Goal: Information Seeking & Learning: Check status

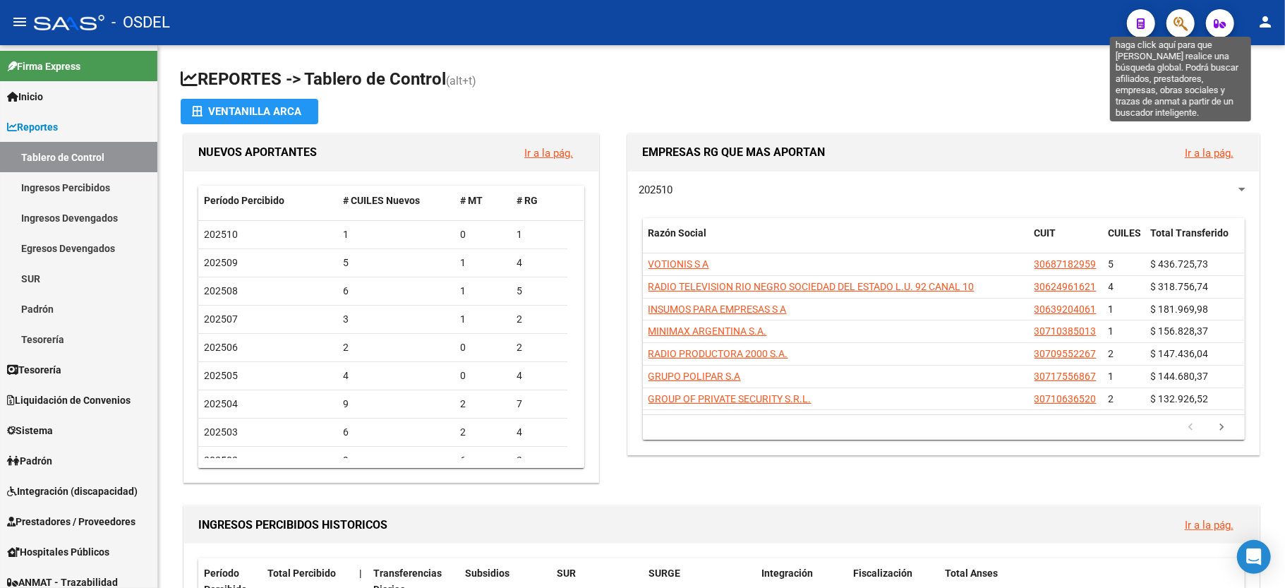
click at [1177, 20] on icon "button" at bounding box center [1181, 24] width 14 height 16
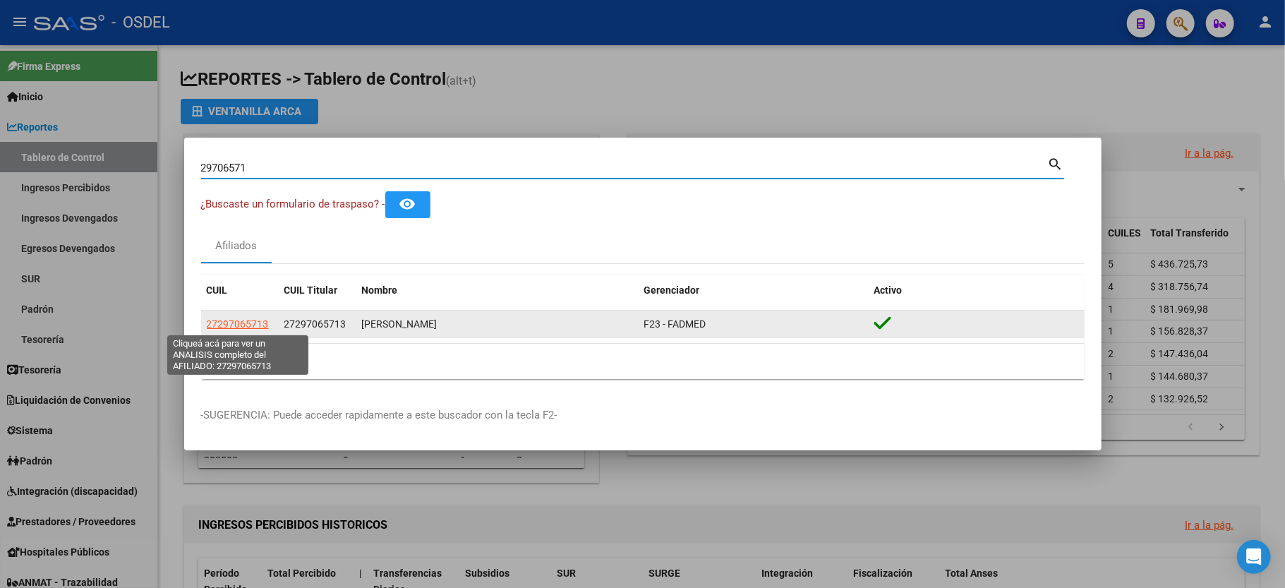
click at [233, 328] on span "27297065713" at bounding box center [238, 323] width 62 height 11
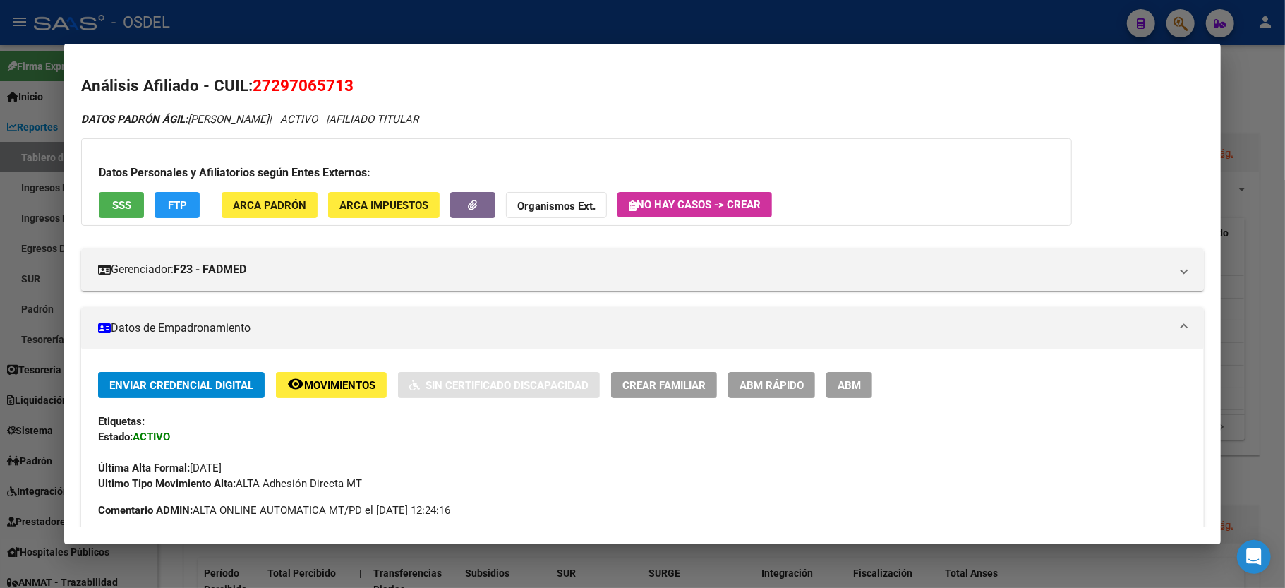
click at [1248, 77] on div at bounding box center [642, 294] width 1285 height 588
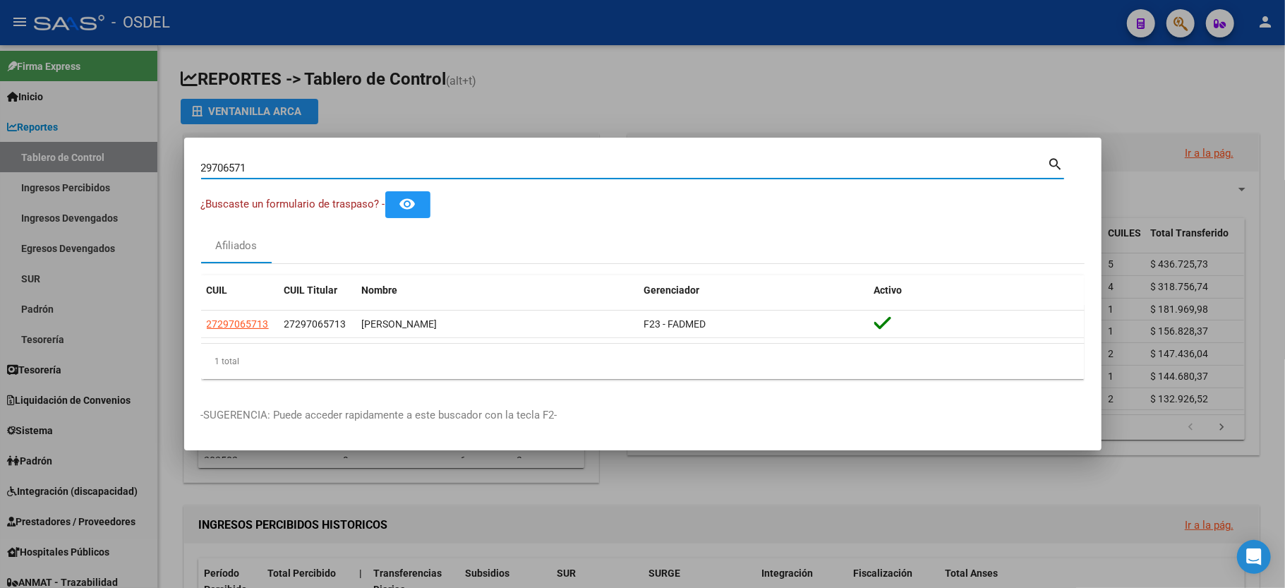
drag, startPoint x: 263, startPoint y: 164, endPoint x: 0, endPoint y: 184, distance: 264.0
click at [0, 184] on div "29706571 Buscar (apellido, dni, cuil, nro traspaso, cuit, obra social) search ¿…" at bounding box center [642, 294] width 1285 height 588
type input "21572298"
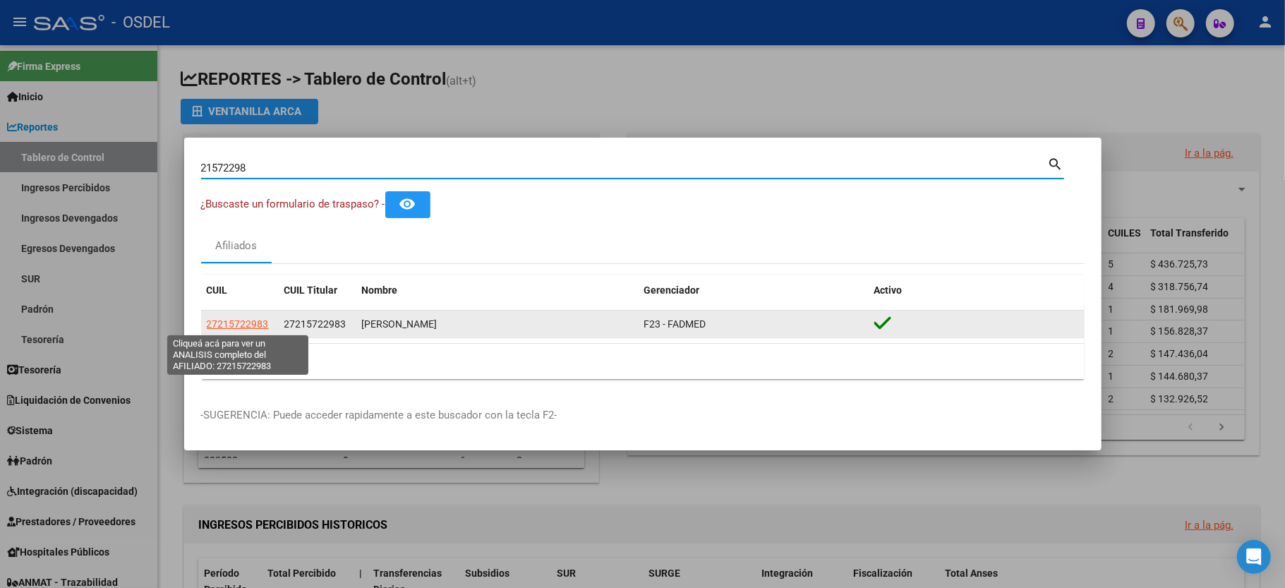
click at [246, 328] on span "27215722983" at bounding box center [238, 323] width 62 height 11
type textarea "27215722983"
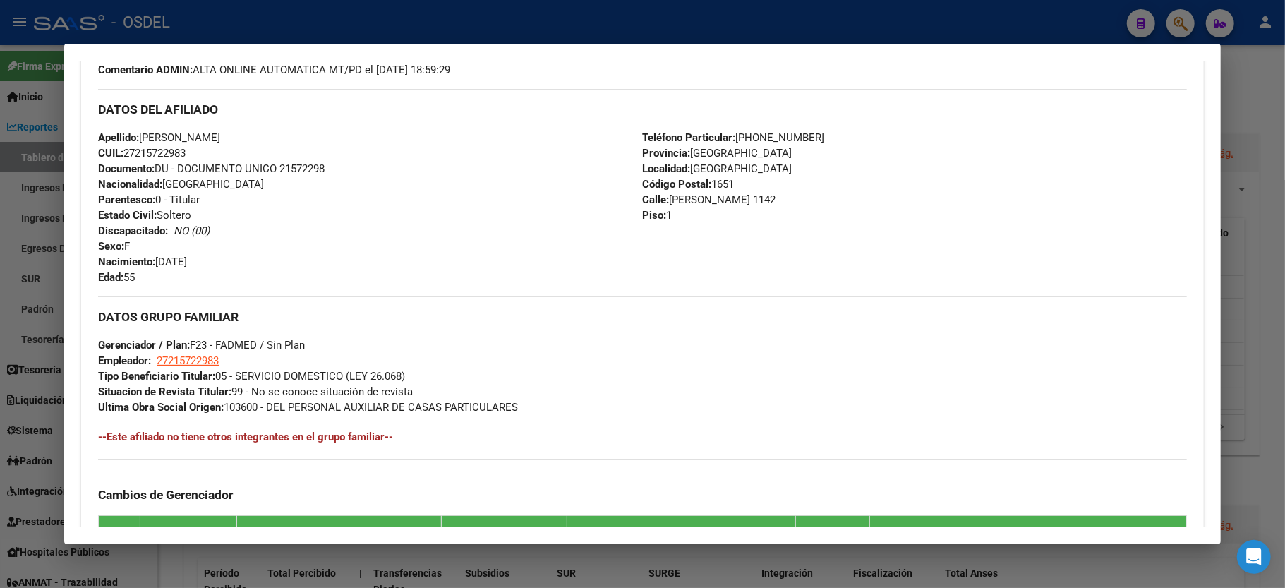
scroll to position [549, 0]
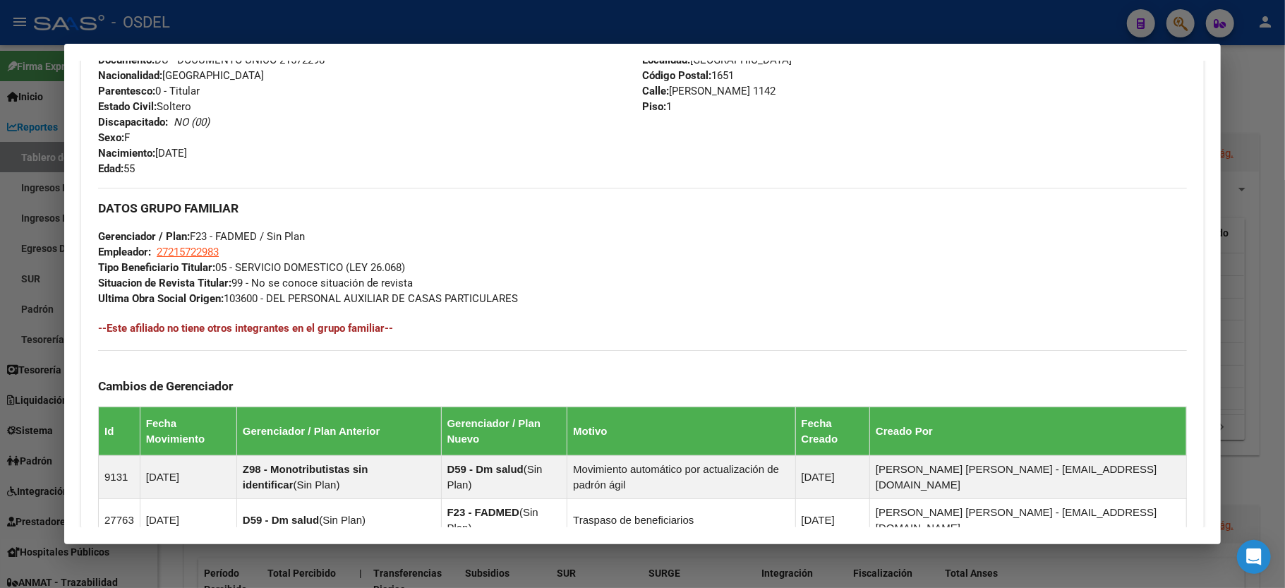
click at [1248, 109] on div at bounding box center [642, 294] width 1285 height 588
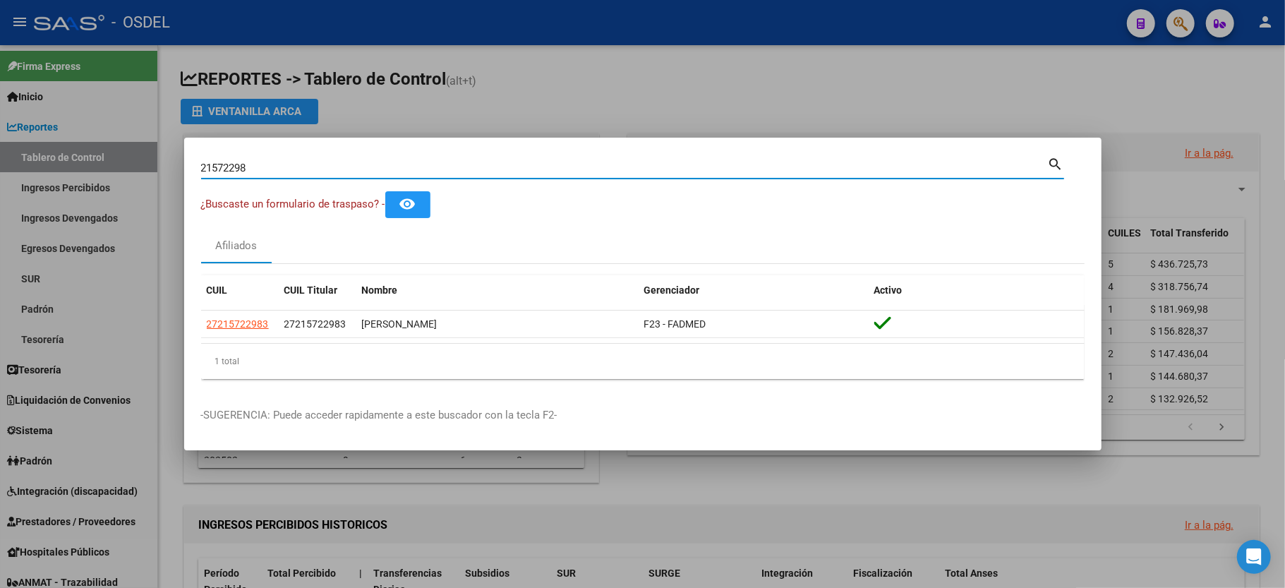
drag, startPoint x: 280, startPoint y: 162, endPoint x: 100, endPoint y: 179, distance: 180.8
click at [100, 179] on div "21572298 Buscar (apellido, dni, cuil, nro traspaso, cuit, obra social) search ¿…" at bounding box center [642, 294] width 1285 height 588
type input "52476928"
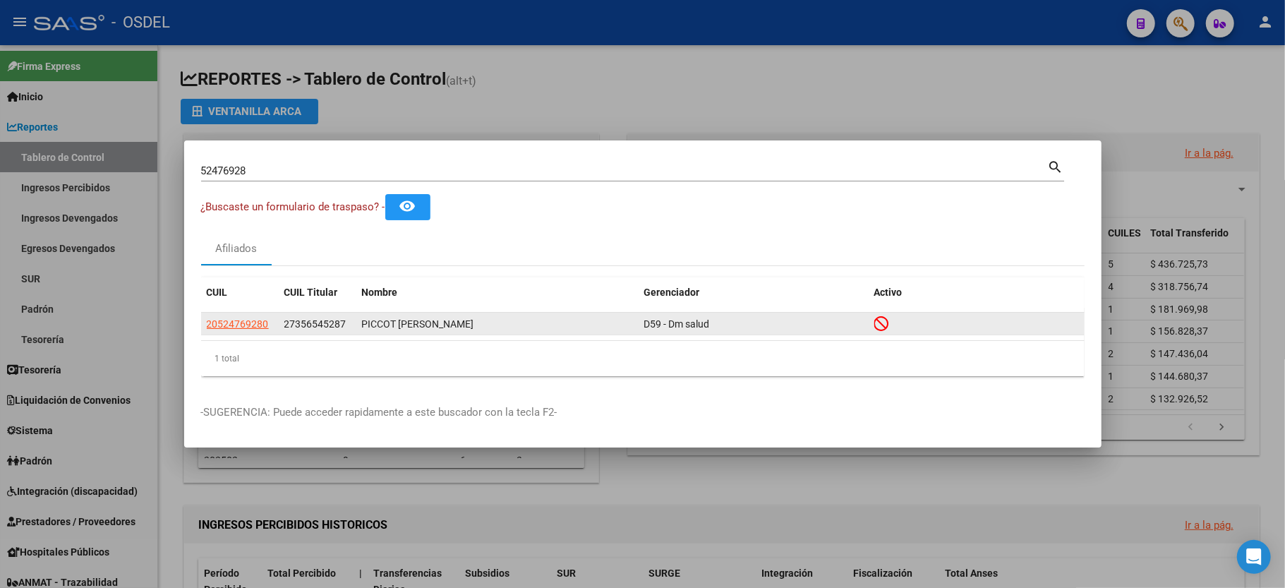
click at [217, 331] on app-link-go-to "20524769280" at bounding box center [238, 324] width 62 height 16
click at [226, 323] on span "20524769280" at bounding box center [238, 323] width 62 height 11
type textarea "20524769280"
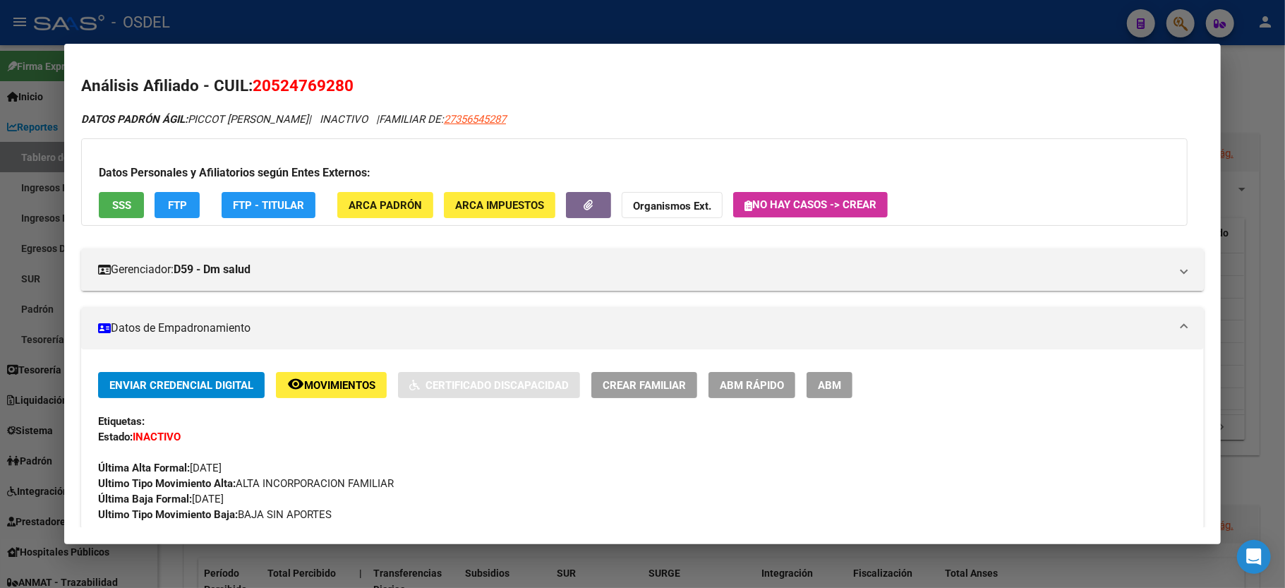
click at [125, 207] on span "SSS" at bounding box center [121, 205] width 19 height 13
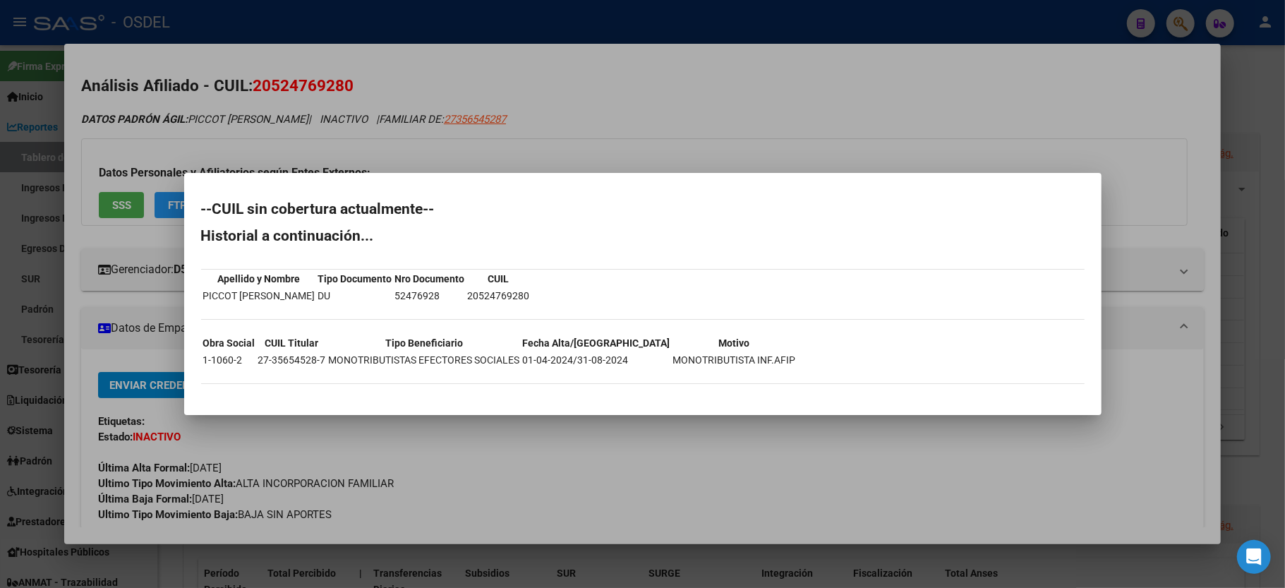
click at [1257, 106] on div at bounding box center [642, 294] width 1285 height 588
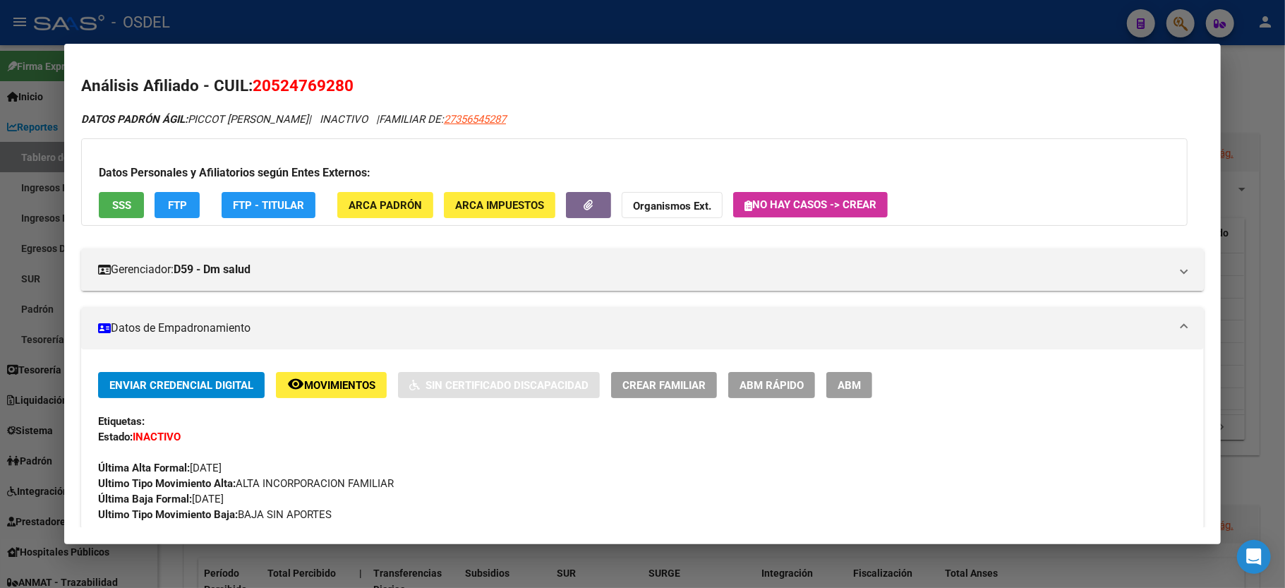
click at [1257, 106] on div at bounding box center [642, 294] width 1285 height 588
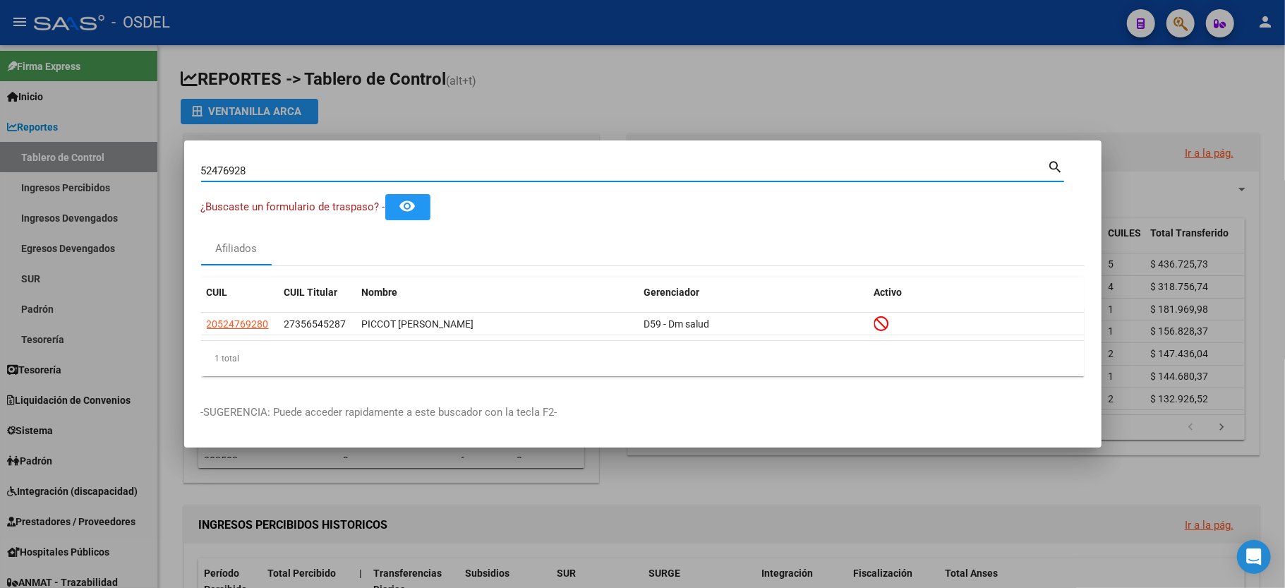
drag, startPoint x: 300, startPoint y: 167, endPoint x: 44, endPoint y: 164, distance: 256.2
click at [44, 164] on div "52476928 Buscar (apellido, dni, cuil, nro traspaso, cuit, obra social) search ¿…" at bounding box center [642, 294] width 1285 height 588
type input "5"
type input "53409850"
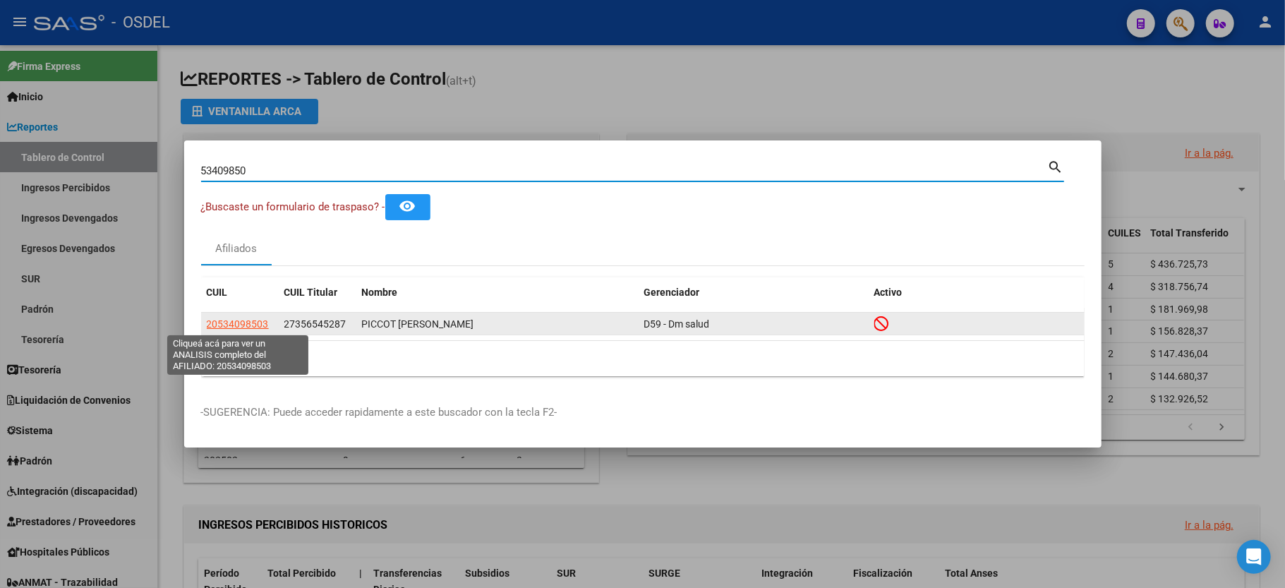
click at [215, 325] on span "20534098503" at bounding box center [238, 323] width 62 height 11
type textarea "20534098503"
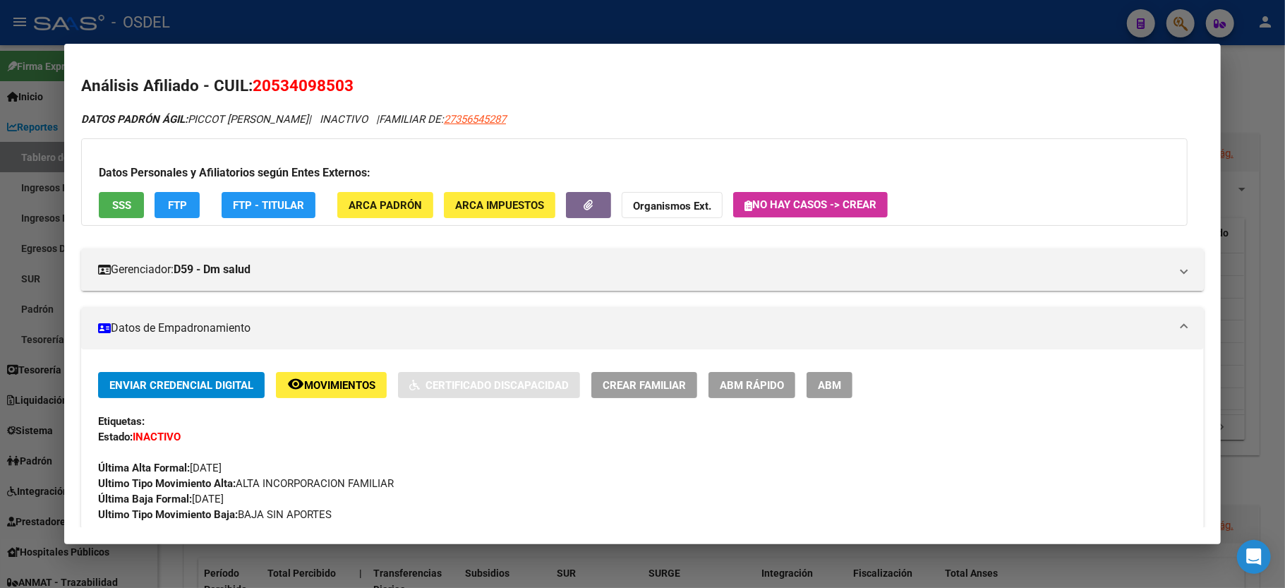
click at [125, 199] on span "SSS" at bounding box center [121, 205] width 19 height 13
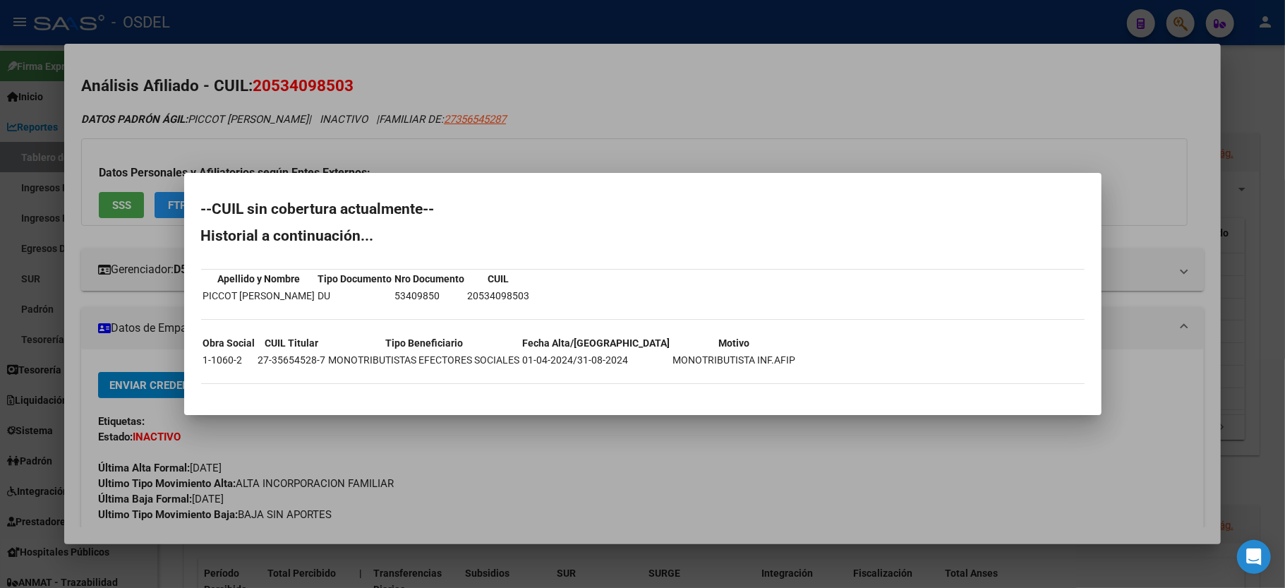
click at [1249, 106] on div at bounding box center [642, 294] width 1285 height 588
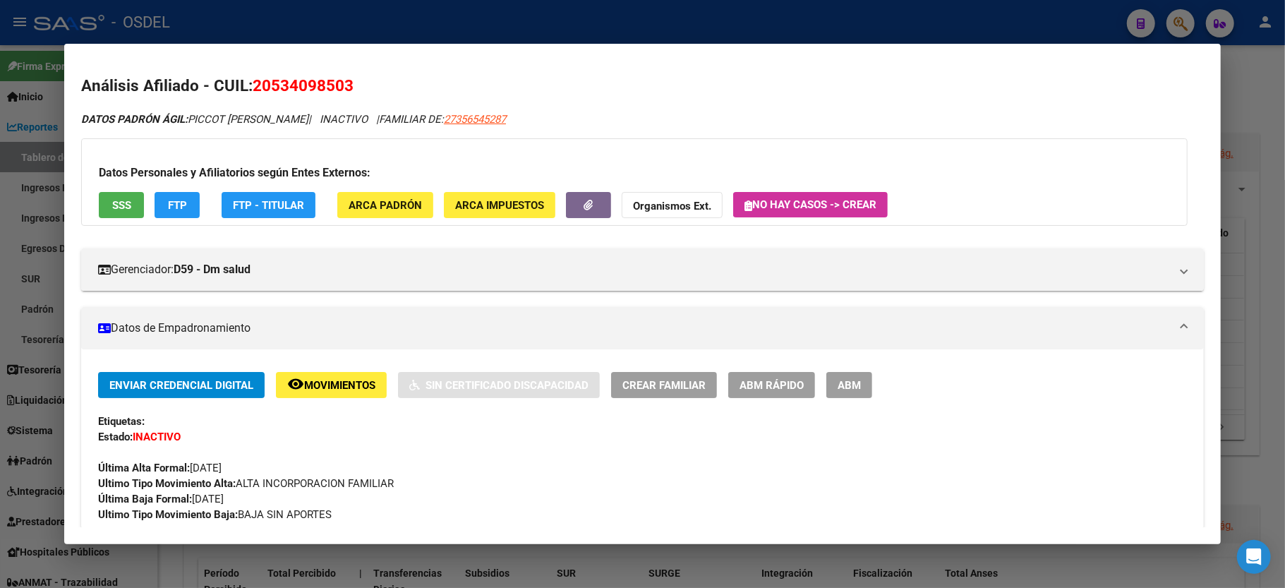
click at [1249, 106] on div at bounding box center [642, 294] width 1285 height 588
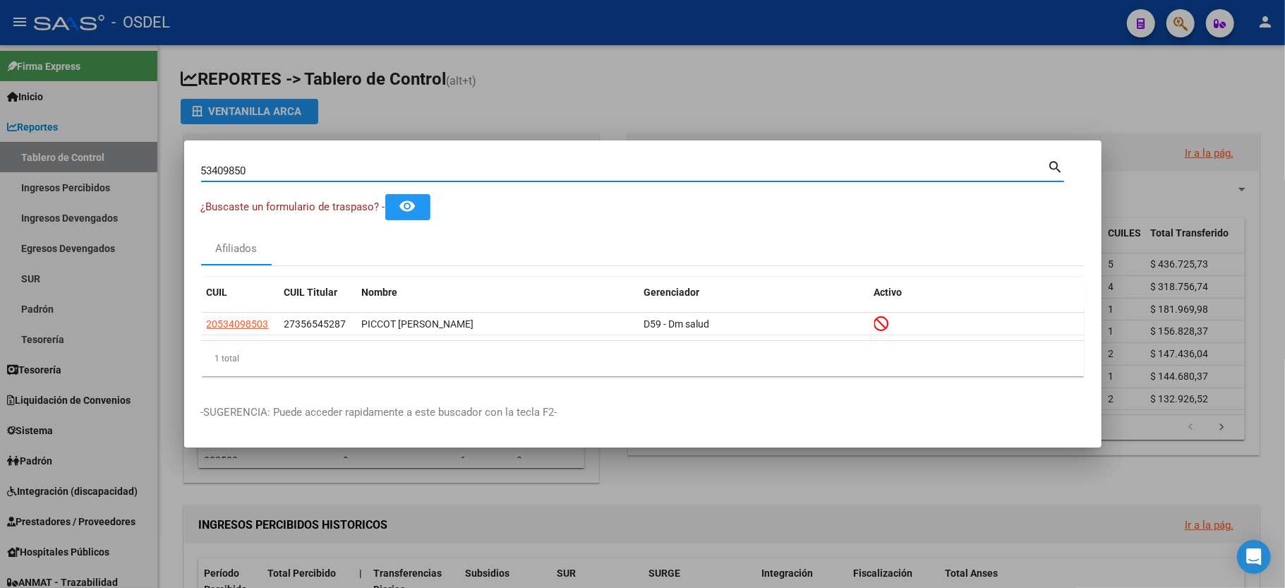
drag, startPoint x: 286, startPoint y: 165, endPoint x: 4, endPoint y: 175, distance: 281.8
click at [4, 175] on div "53409850 Buscar (apellido, dni, cuil, nro traspaso, cuit, obra social) search ¿…" at bounding box center [642, 294] width 1285 height 588
type input "55199585"
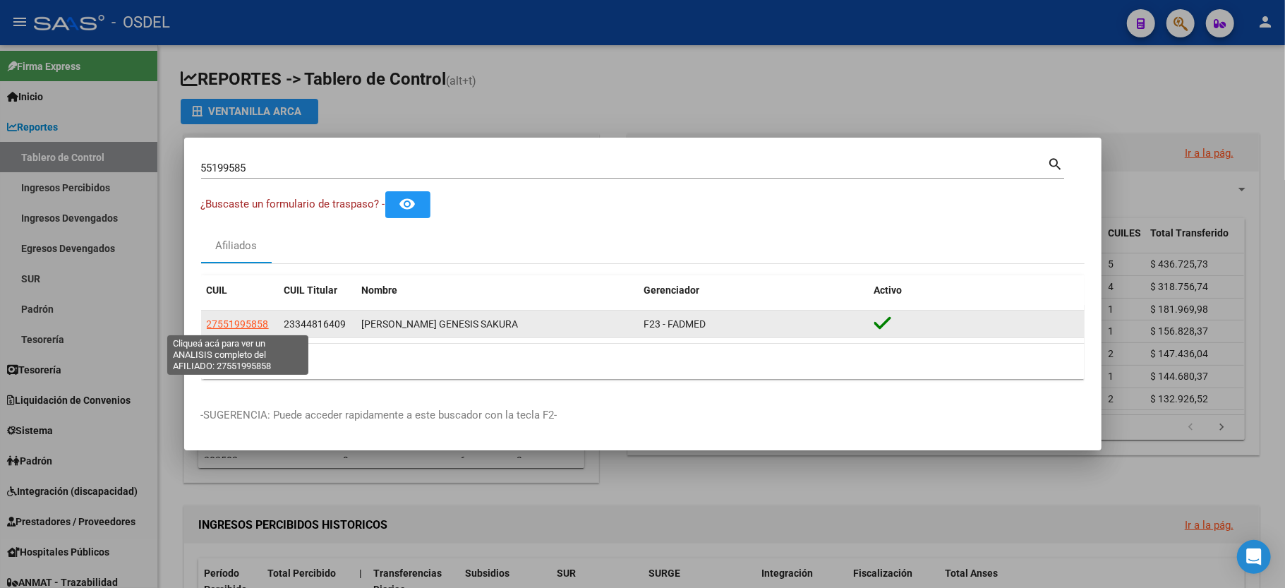
click at [243, 320] on span "27551995858" at bounding box center [238, 323] width 62 height 11
type textarea "27551995858"
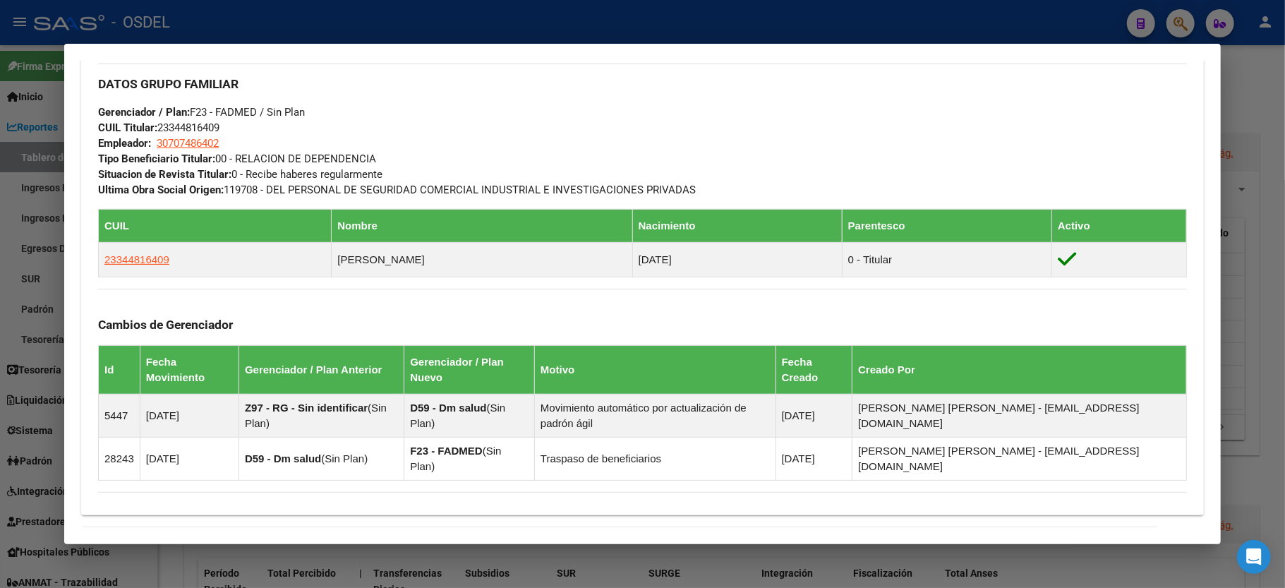
scroll to position [658, 0]
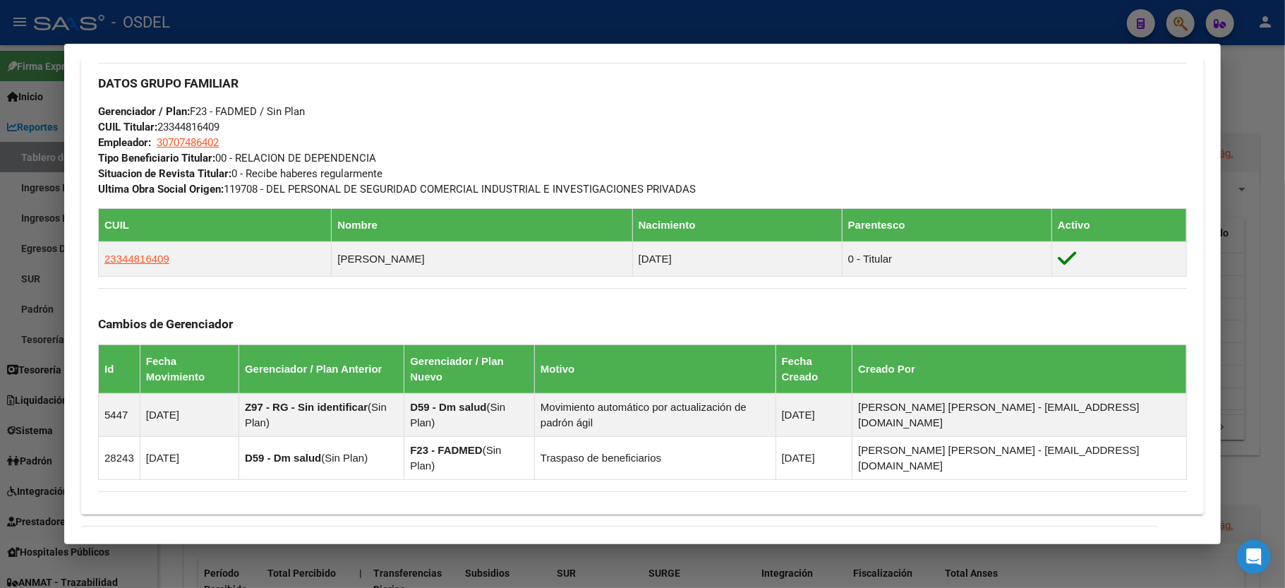
click at [1243, 76] on div at bounding box center [642, 294] width 1285 height 588
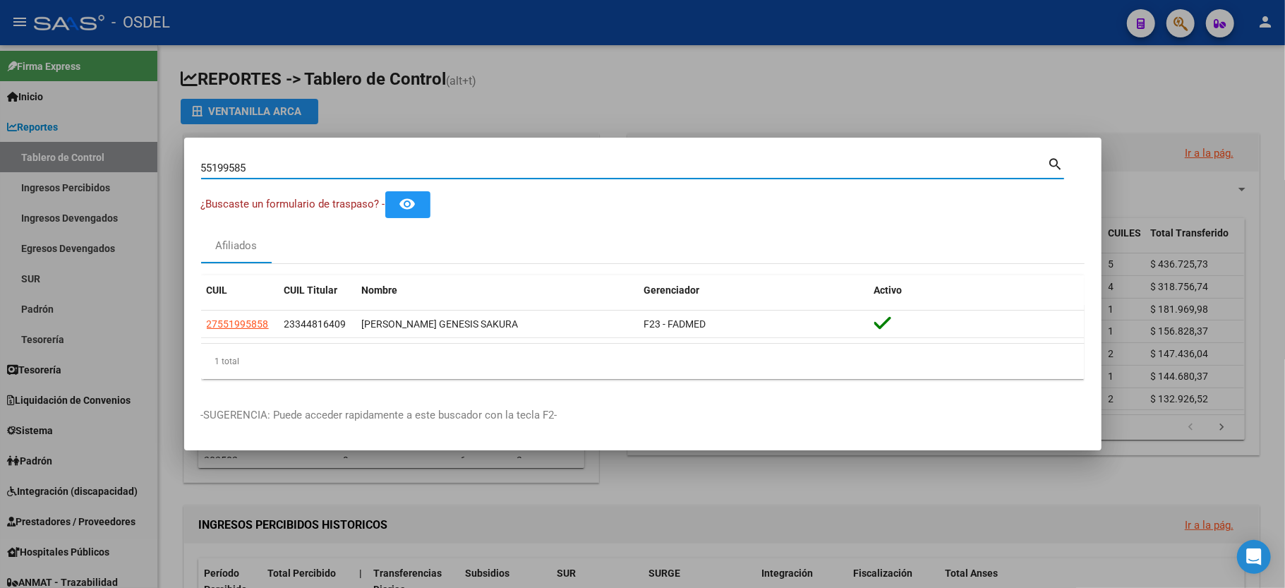
drag, startPoint x: 277, startPoint y: 164, endPoint x: 0, endPoint y: 139, distance: 277.8
click at [0, 139] on div "55199585 Buscar (apellido, dni, cuil, nro traspaso, cuit, obra social) search ¿…" at bounding box center [642, 294] width 1285 height 588
type input "20054074"
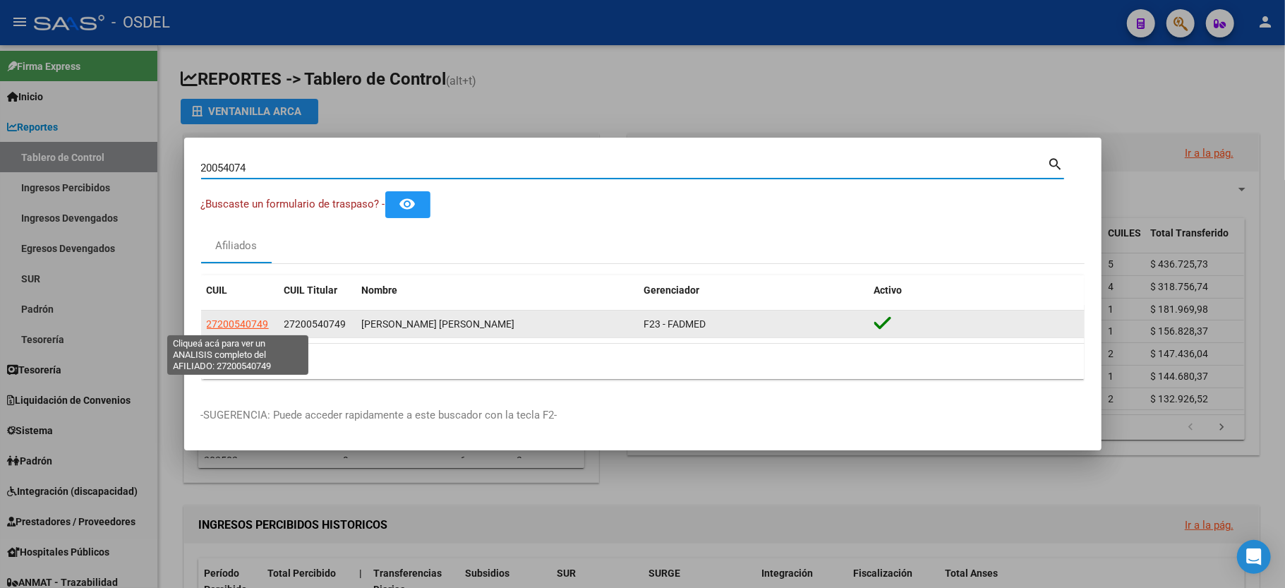
click at [232, 325] on span "27200540749" at bounding box center [238, 323] width 62 height 11
type textarea "27200540749"
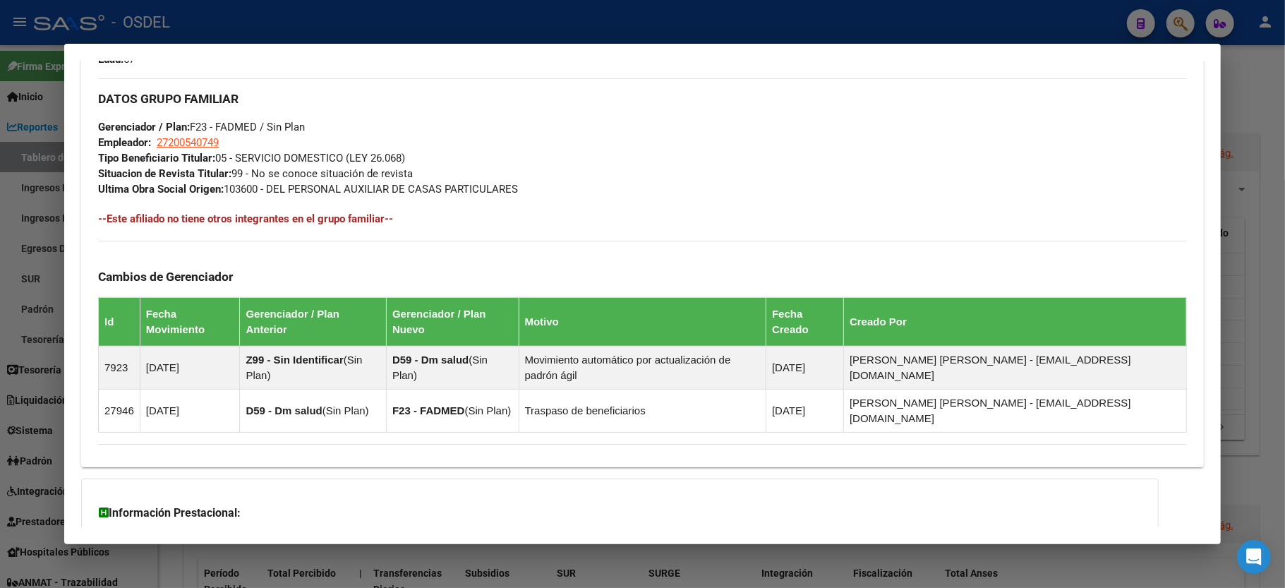
scroll to position [0, 0]
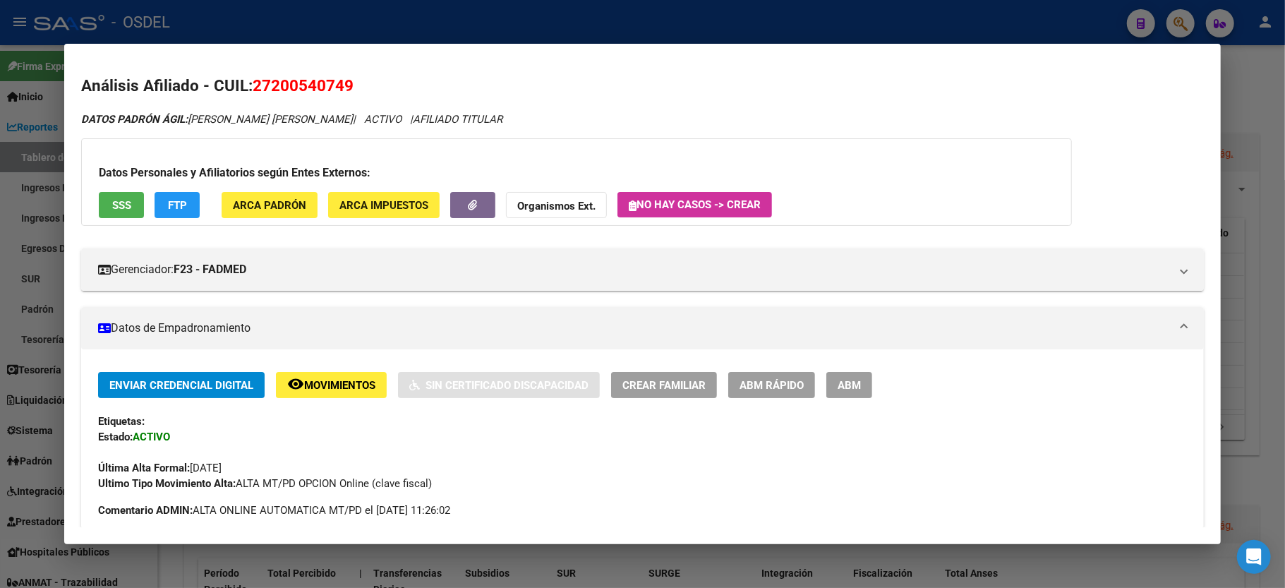
click at [1231, 78] on div at bounding box center [642, 294] width 1285 height 588
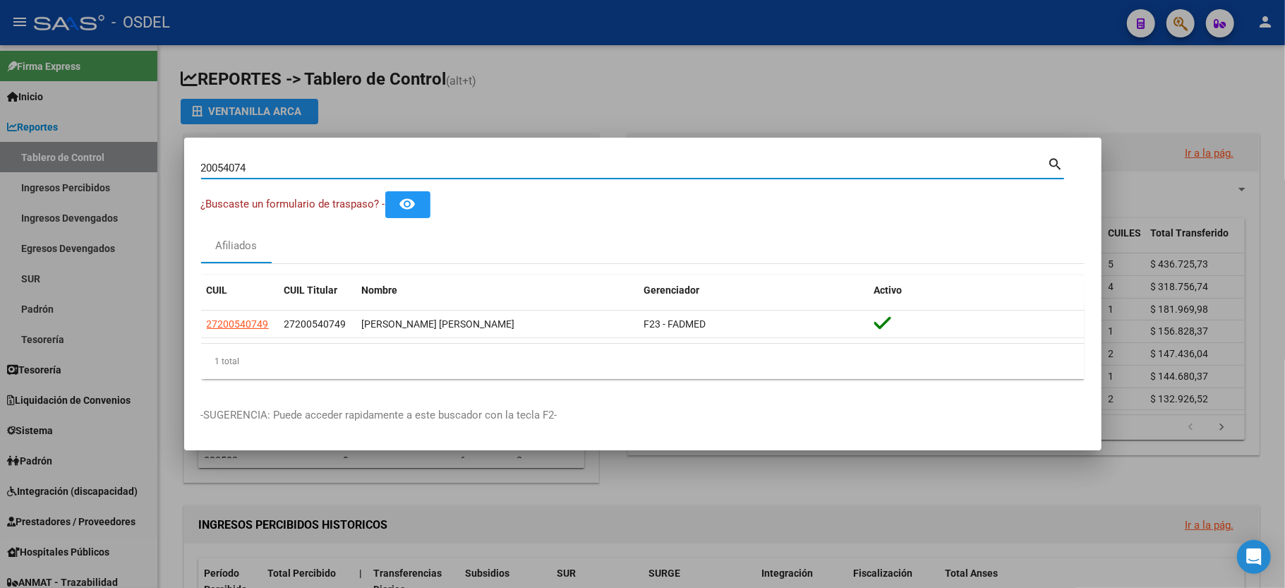
drag, startPoint x: 255, startPoint y: 168, endPoint x: 32, endPoint y: 164, distance: 223.0
click at [32, 164] on div "20054074 Buscar (apellido, dni, cuil, nro traspaso, cuit, obra social) search ¿…" at bounding box center [642, 294] width 1285 height 588
type input "48224718"
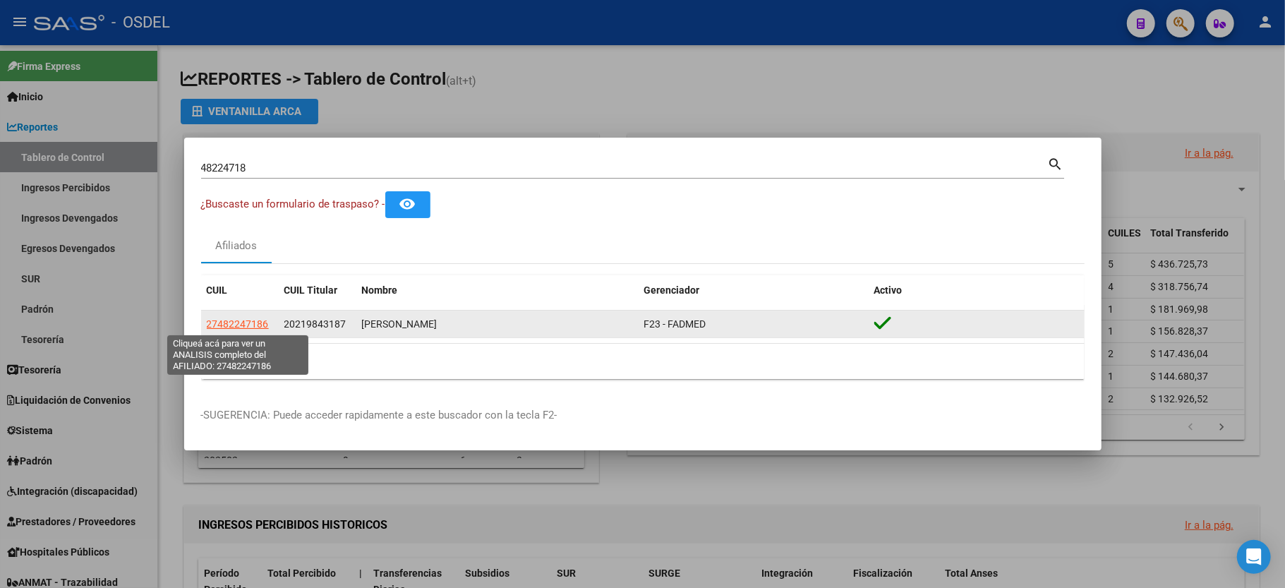
click at [236, 322] on span "27482247186" at bounding box center [238, 323] width 62 height 11
type textarea "27482247186"
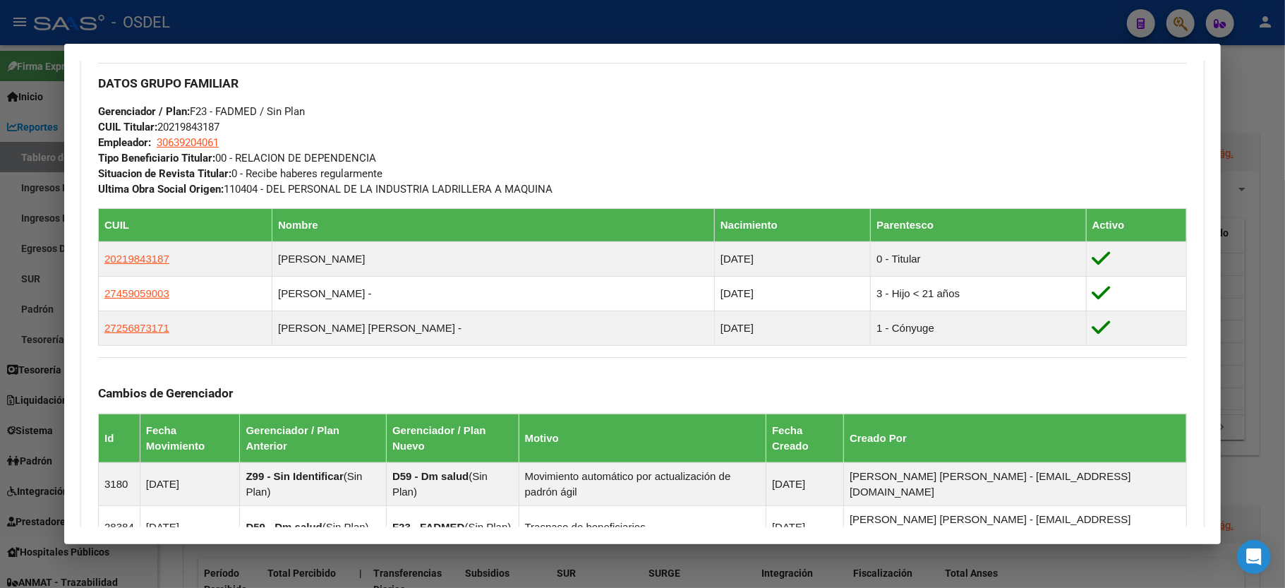
scroll to position [847, 0]
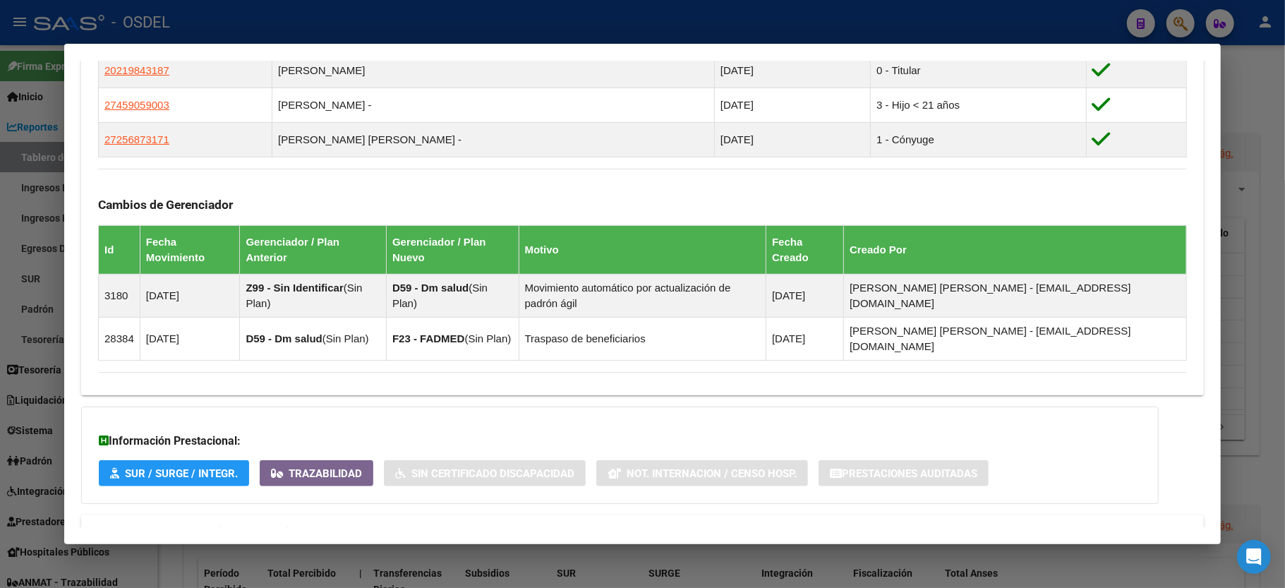
click at [1243, 63] on div at bounding box center [642, 294] width 1285 height 588
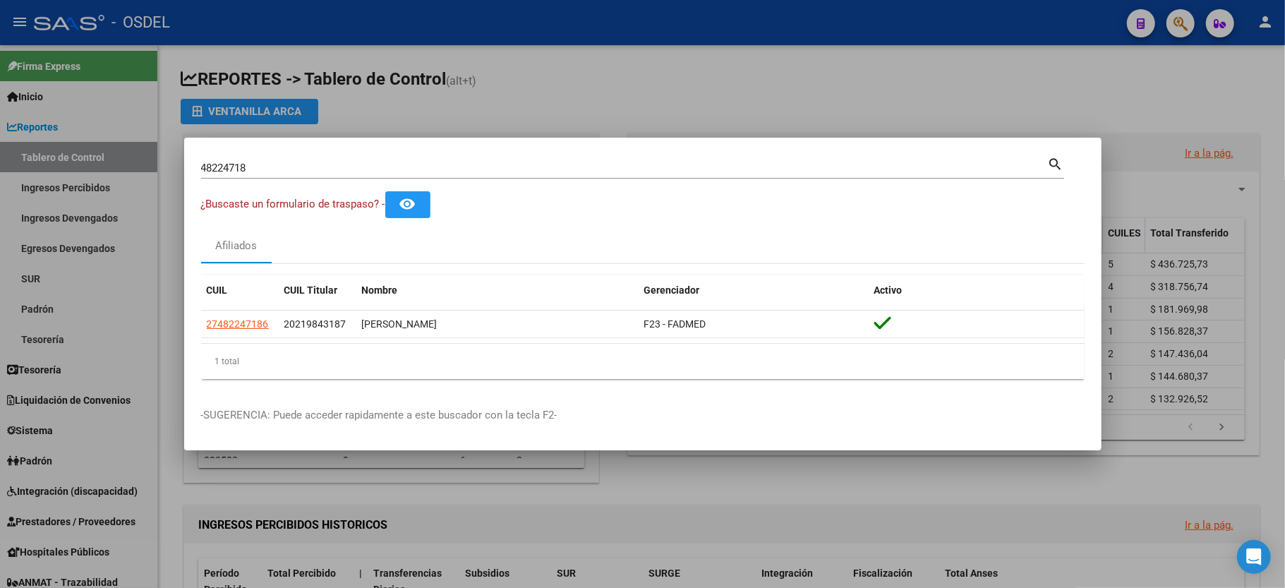
click at [350, 176] on div "48224718 Buscar (apellido, dni, [PERSON_NAME], [PERSON_NAME], cuit, obra social)" at bounding box center [624, 167] width 847 height 21
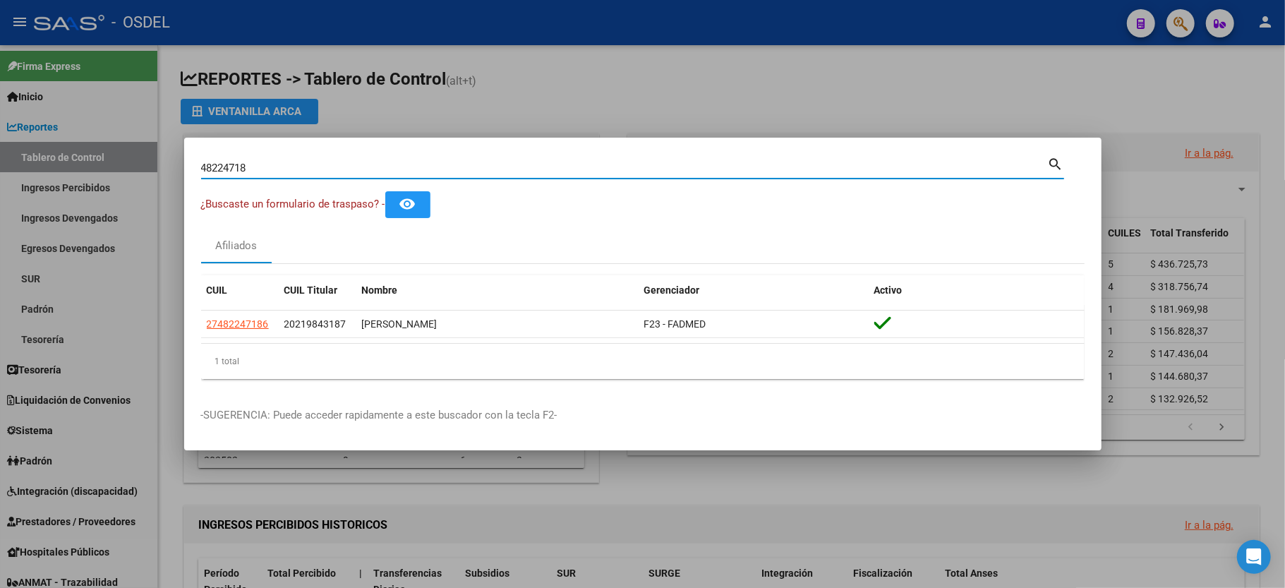
drag, startPoint x: 311, startPoint y: 167, endPoint x: 0, endPoint y: 131, distance: 313.3
click at [0, 131] on div "48224718 Buscar (apellido, dni, cuil, nro traspaso, cuit, obra social) search ¿…" at bounding box center [642, 294] width 1285 height 588
type input "36624322"
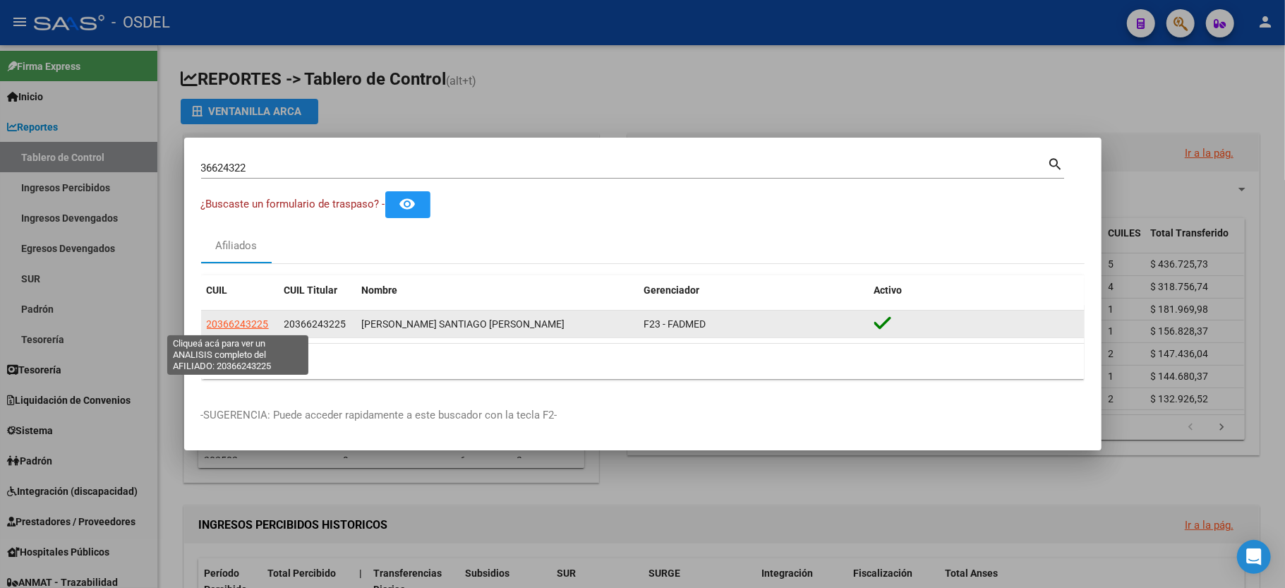
click at [209, 325] on span "20366243225" at bounding box center [238, 323] width 62 height 11
type textarea "20366243225"
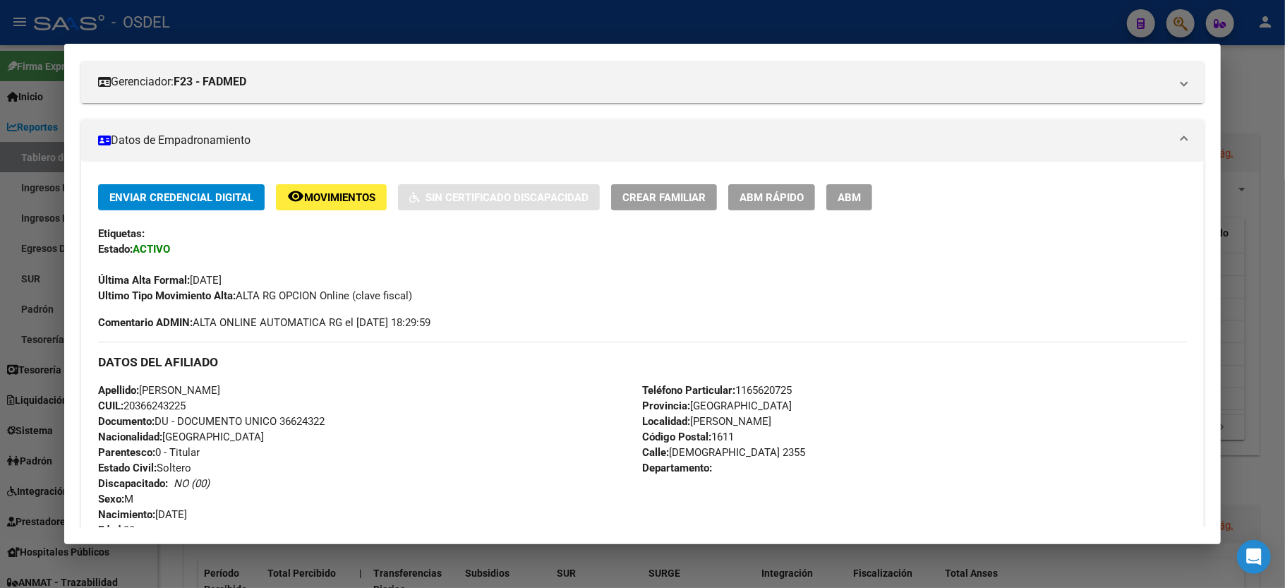
scroll to position [0, 0]
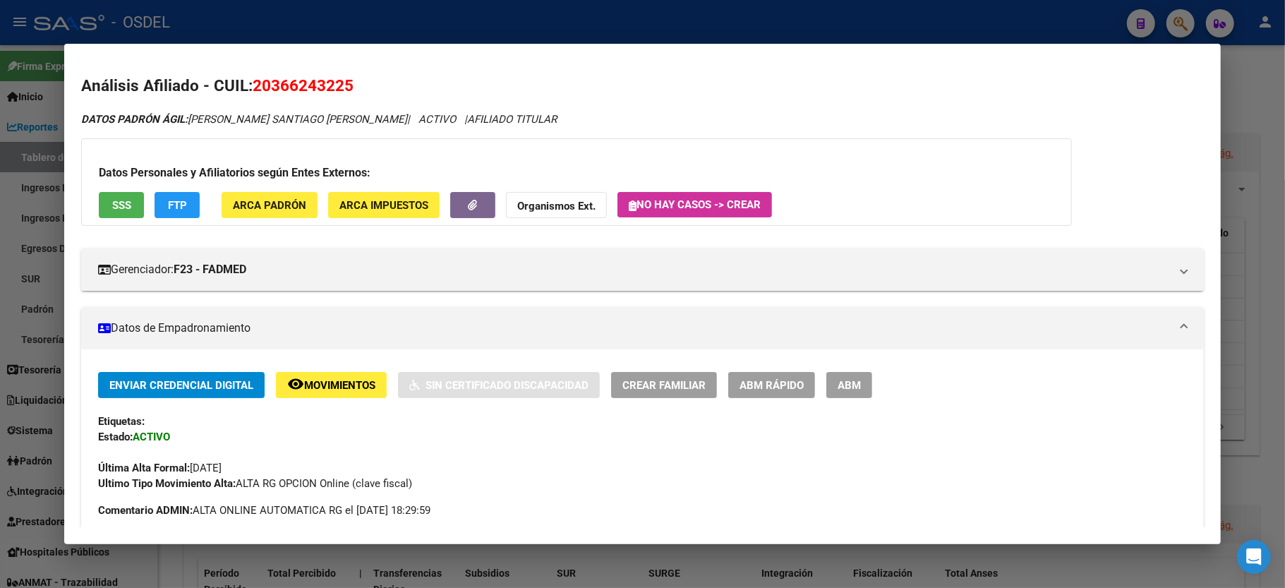
click at [1253, 121] on div at bounding box center [642, 294] width 1285 height 588
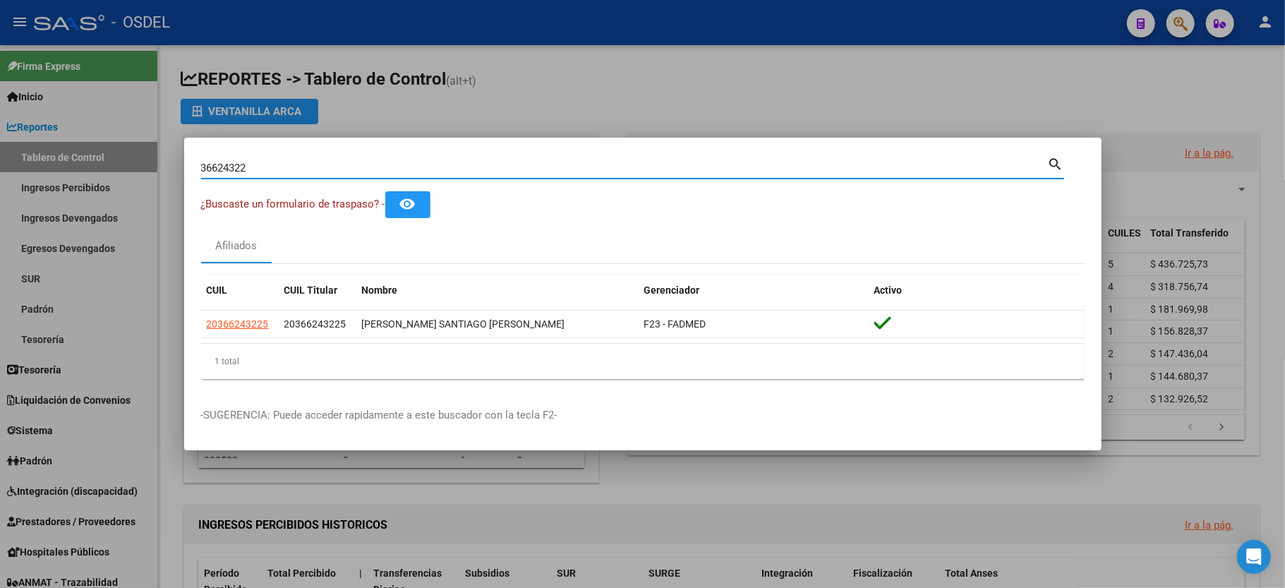
drag, startPoint x: 286, startPoint y: 167, endPoint x: 8, endPoint y: 136, distance: 279.2
click at [8, 136] on div "36624322 Buscar (apellido, dni, cuil, nro traspaso, cuit, obra social) search ¿…" at bounding box center [642, 294] width 1285 height 588
type input "37533679"
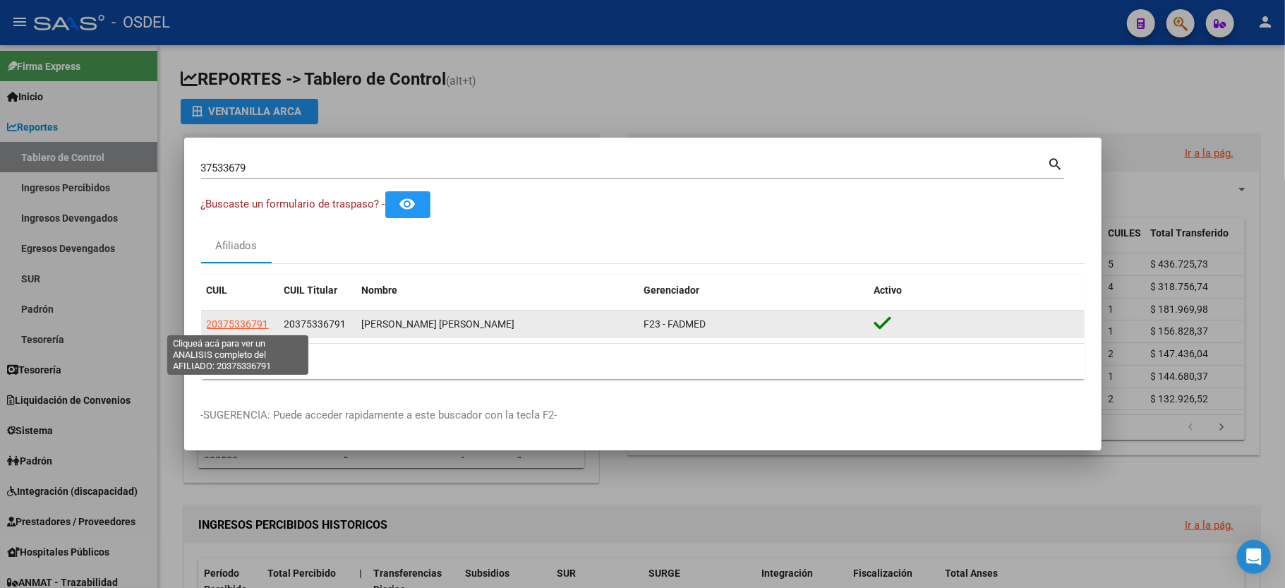
click at [246, 320] on span "20375336791" at bounding box center [238, 323] width 62 height 11
type textarea "20375336791"
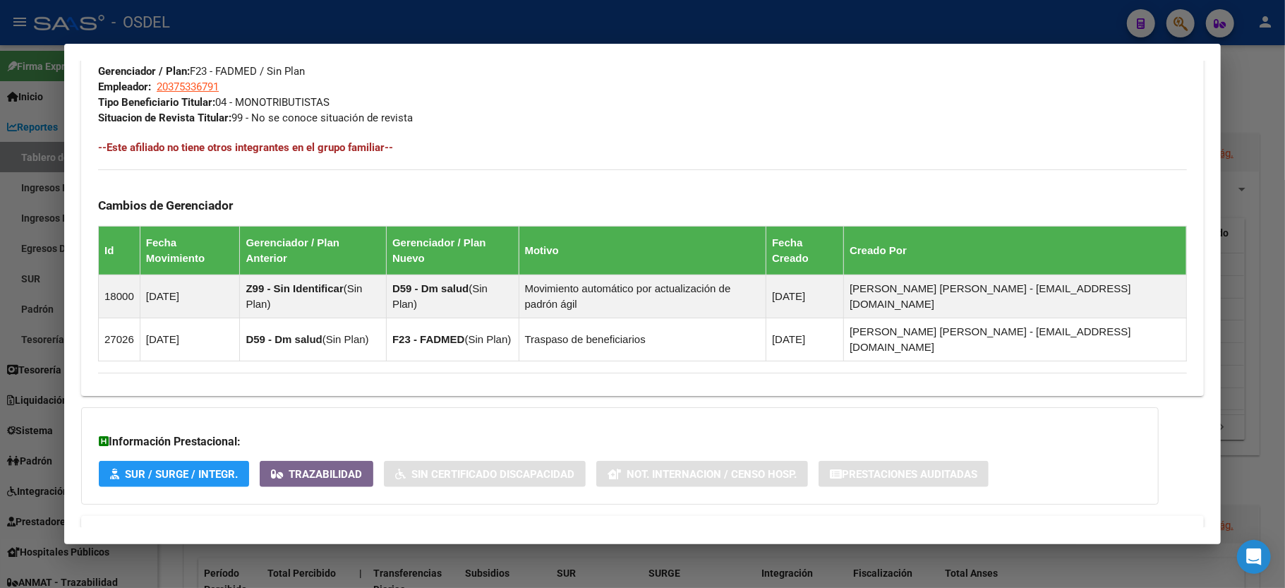
scroll to position [724, 0]
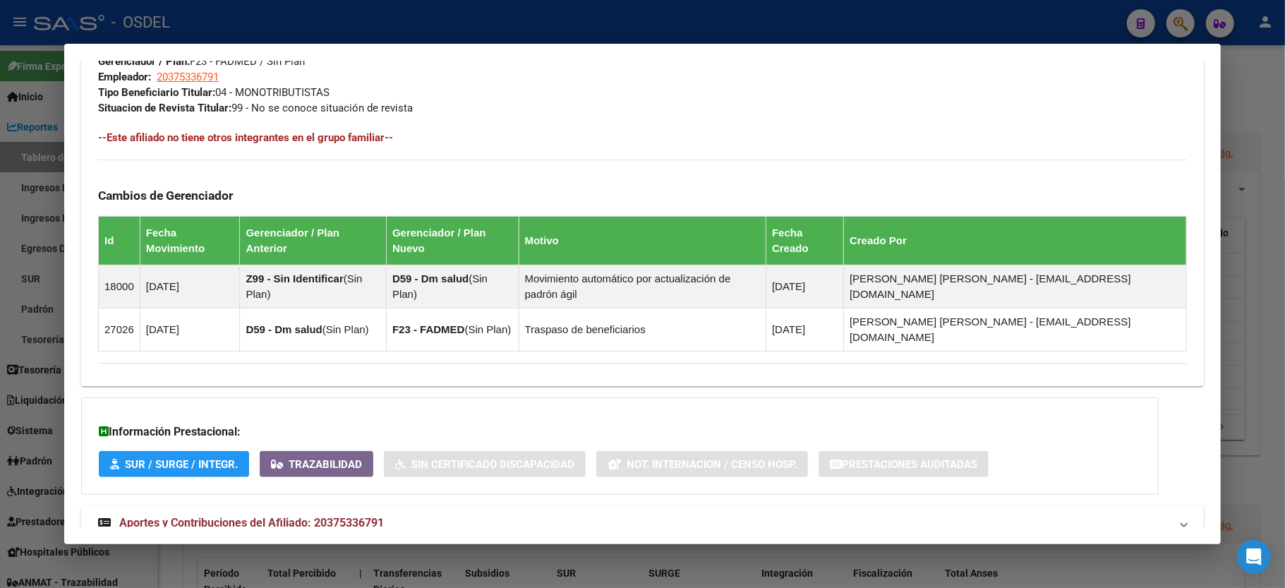
click at [1249, 104] on div at bounding box center [642, 294] width 1285 height 588
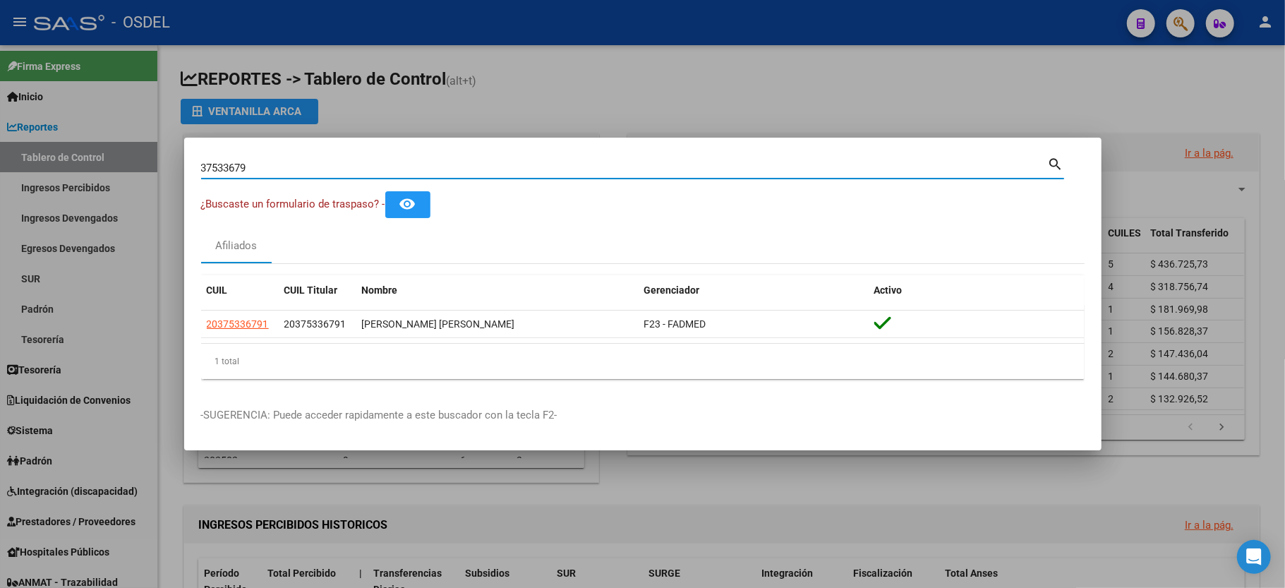
drag, startPoint x: 257, startPoint y: 164, endPoint x: 63, endPoint y: 157, distance: 194.2
click at [63, 157] on div "37533679 Buscar (apellido, dni, cuil, nro traspaso, cuit, obra social) search ¿…" at bounding box center [642, 294] width 1285 height 588
type input "94864710"
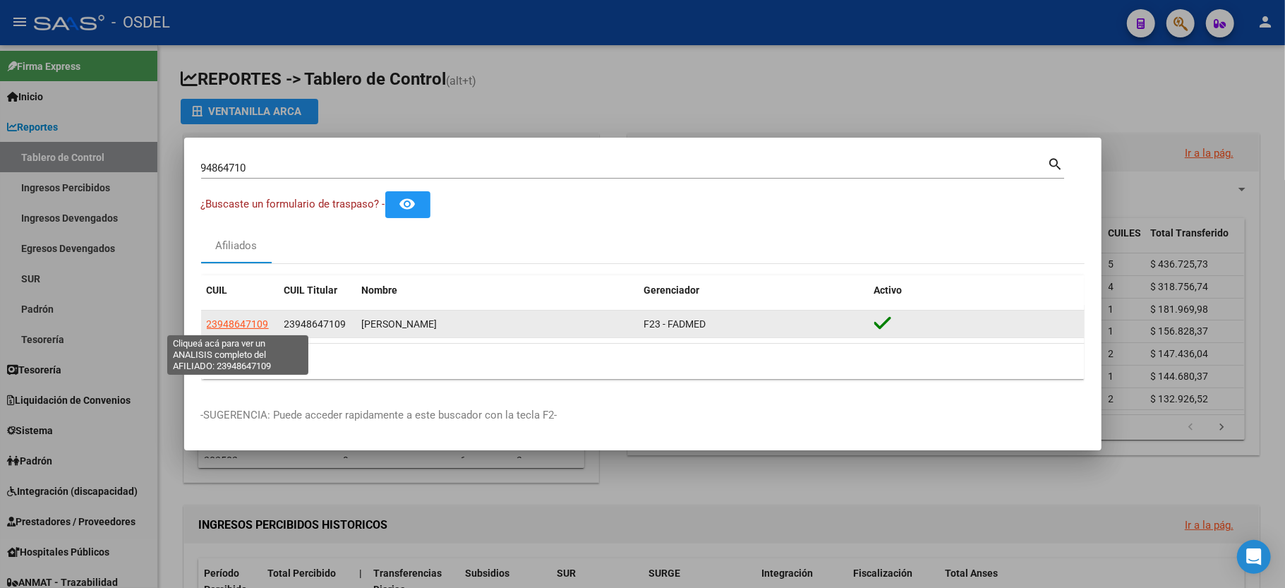
click at [248, 322] on span "23948647109" at bounding box center [238, 323] width 62 height 11
copy span "7"
type textarea "23948647109"
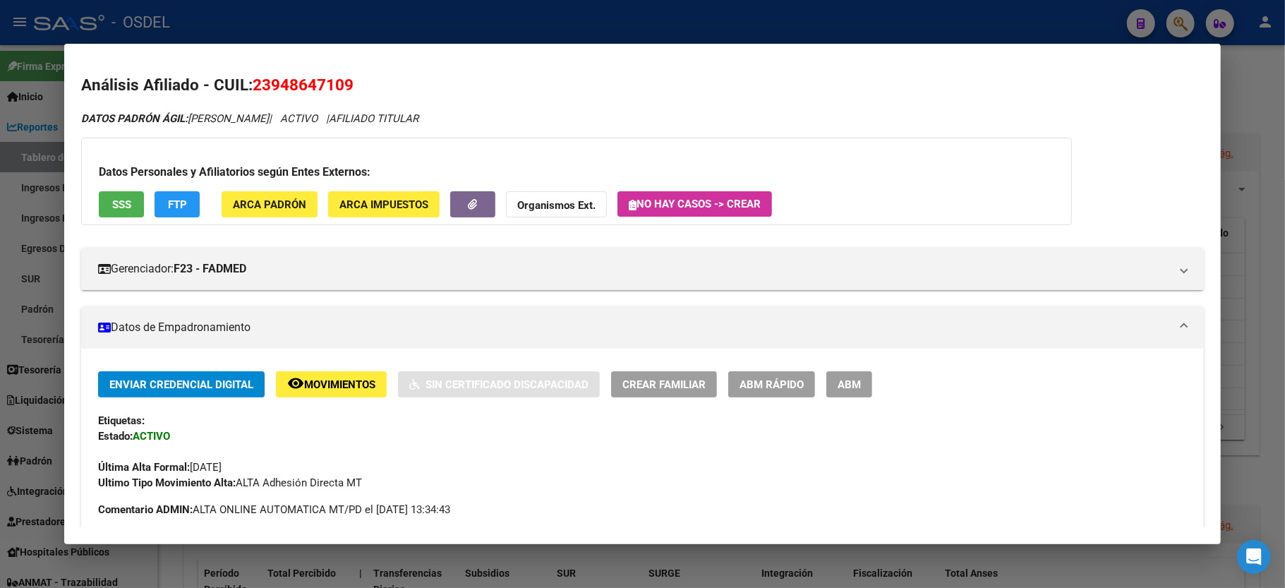
scroll to position [0, 0]
click at [1260, 93] on div at bounding box center [642, 294] width 1285 height 588
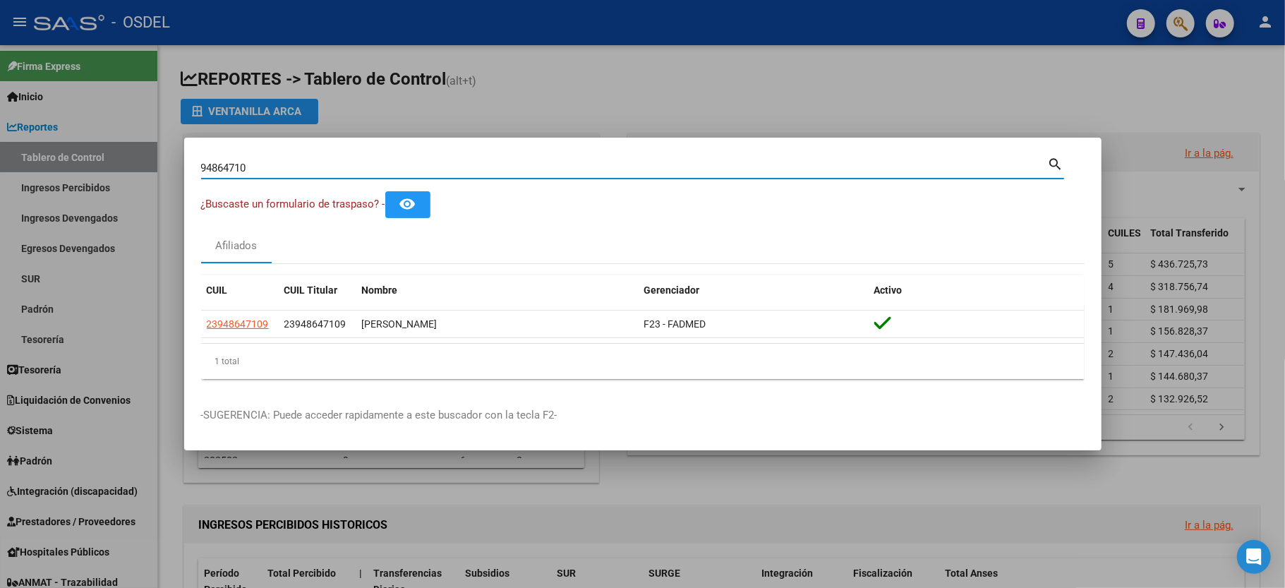
drag, startPoint x: 295, startPoint y: 167, endPoint x: 0, endPoint y: 134, distance: 296.9
click at [0, 134] on div "94864710 Buscar (apellido, dni, cuil, nro traspaso, cuit, obra social) search ¿…" at bounding box center [642, 294] width 1285 height 588
type input "17700660"
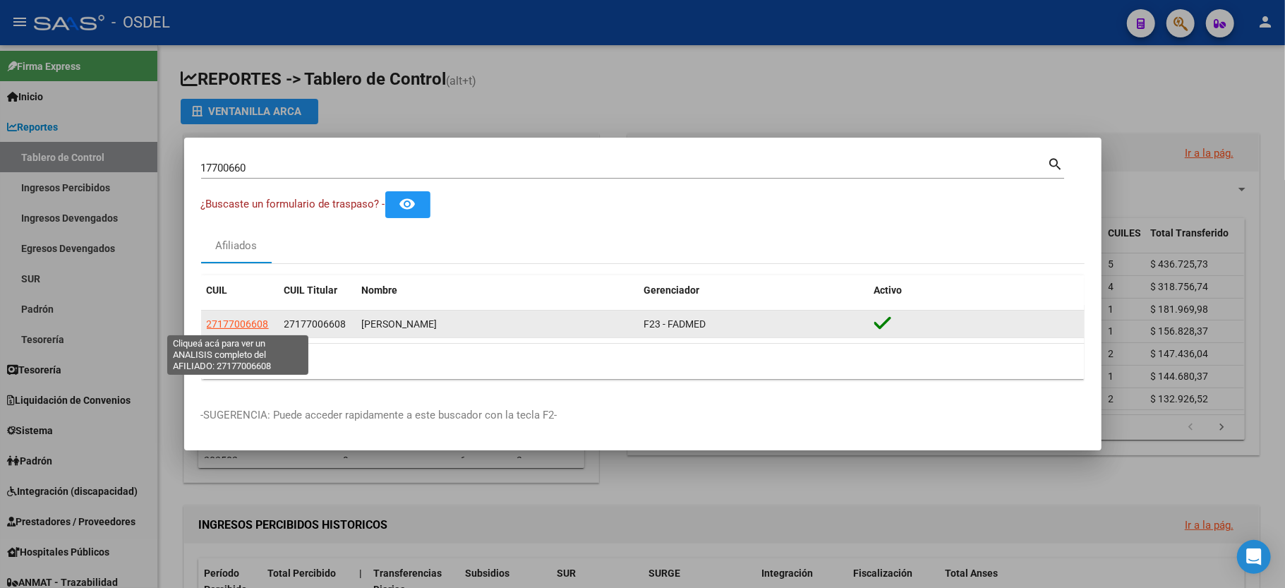
click at [215, 322] on span "27177006608" at bounding box center [238, 323] width 62 height 11
type textarea "27177006608"
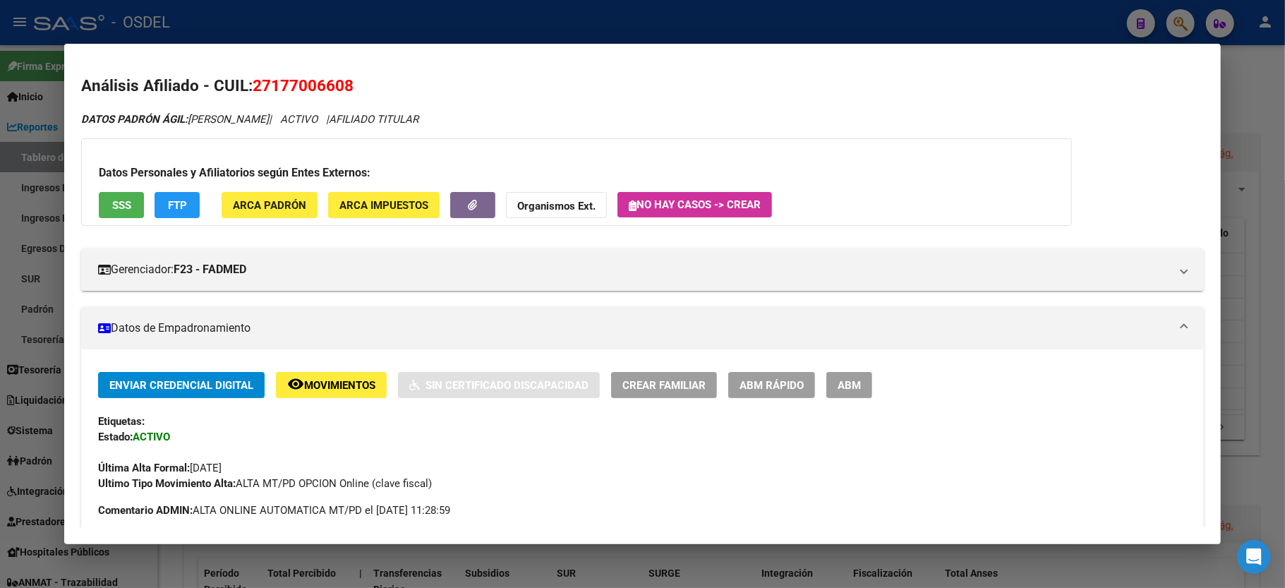
click at [1252, 94] on div at bounding box center [642, 294] width 1285 height 588
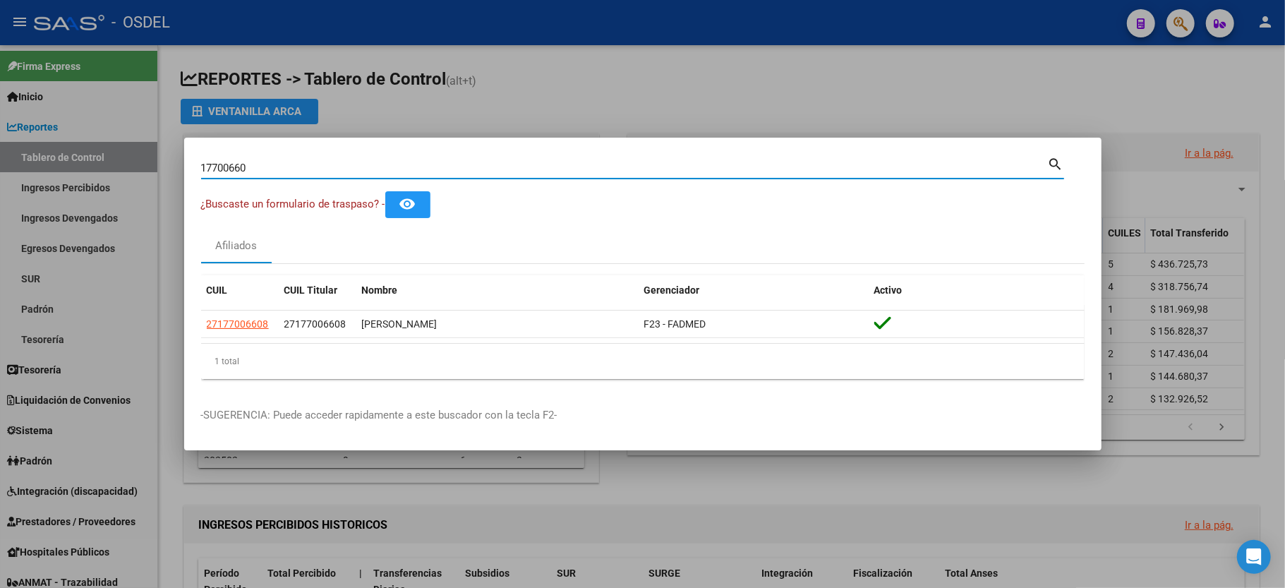
drag, startPoint x: 277, startPoint y: 170, endPoint x: 0, endPoint y: 133, distance: 279.2
click at [0, 133] on div "17700660 Buscar (apellido, dni, cuil, nro traspaso, cuit, obra social) search ¿…" at bounding box center [642, 294] width 1285 height 588
type input "48224718"
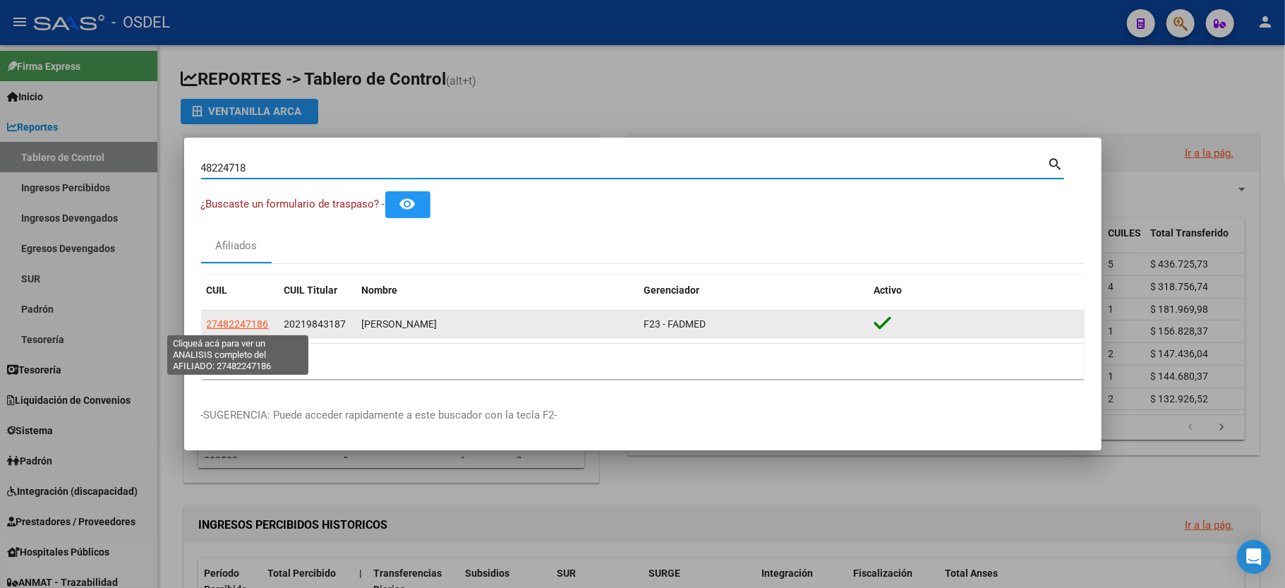
click at [243, 318] on span "27482247186" at bounding box center [238, 323] width 62 height 11
type textarea "27482247186"
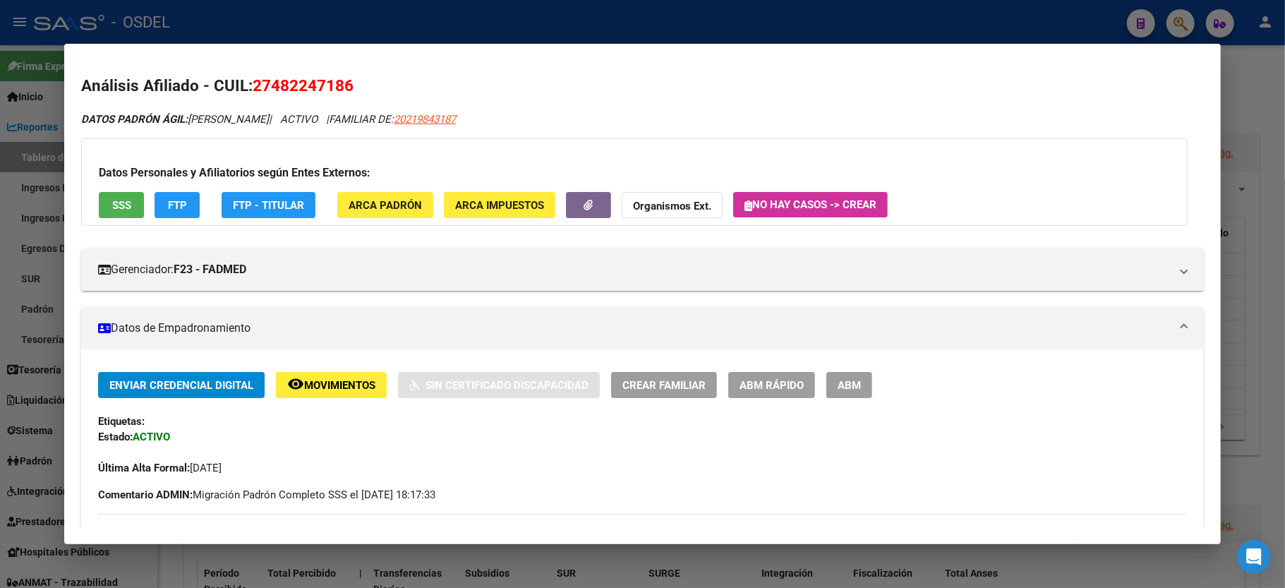
click at [1263, 95] on div at bounding box center [642, 294] width 1285 height 588
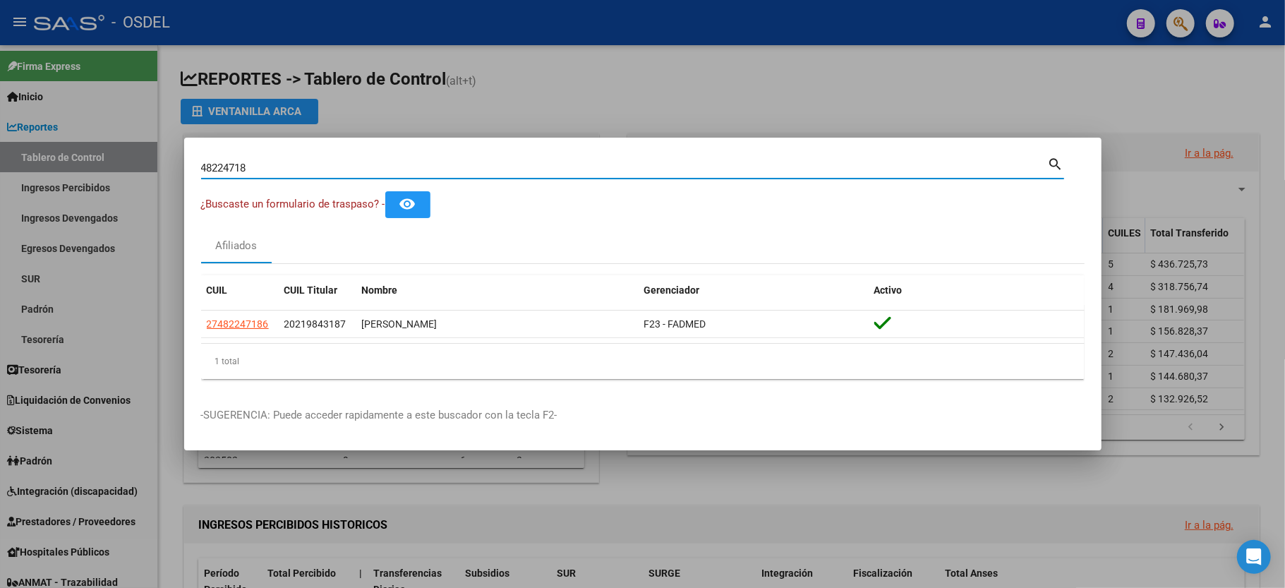
drag, startPoint x: 294, startPoint y: 171, endPoint x: 0, endPoint y: 171, distance: 294.3
click at [0, 171] on div "48224718 Buscar (apellido, dni, cuil, nro traspaso, cuit, obra social) search ¿…" at bounding box center [642, 294] width 1285 height 588
type input "40847447"
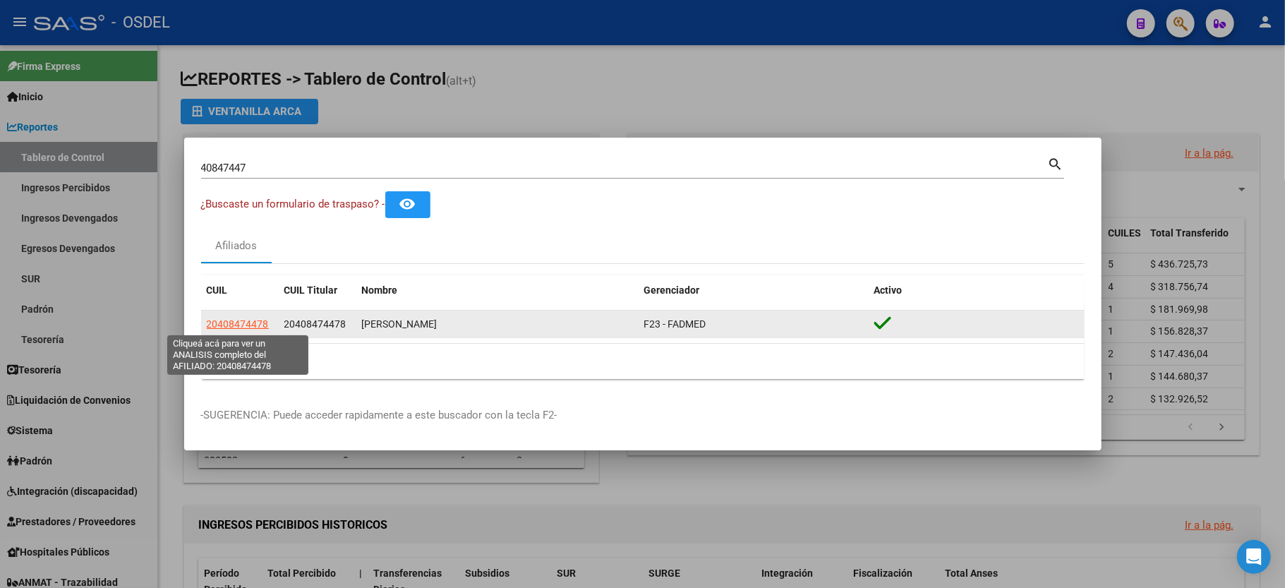
click at [223, 325] on span "20408474478" at bounding box center [238, 323] width 62 height 11
type textarea "20408474478"
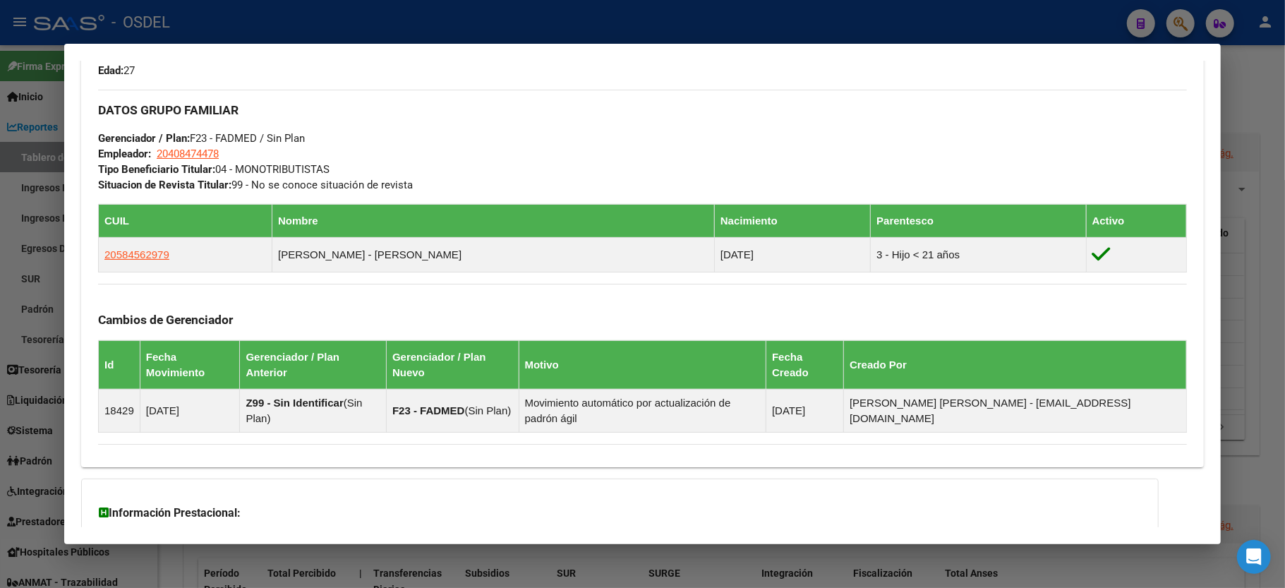
scroll to position [658, 0]
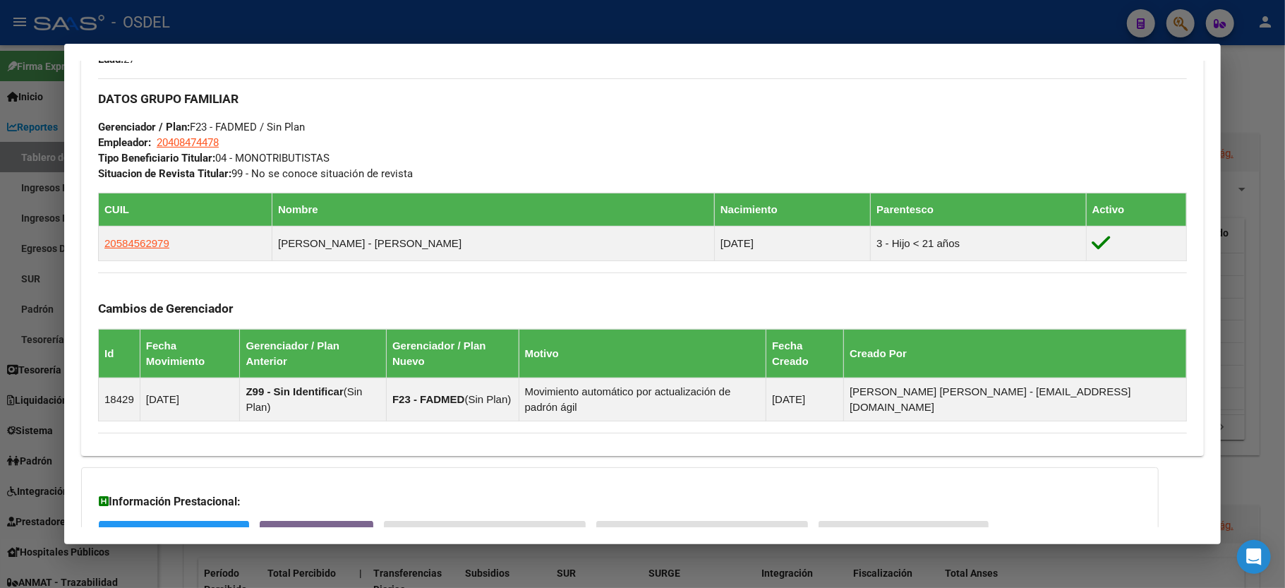
click at [1265, 88] on div at bounding box center [642, 294] width 1285 height 588
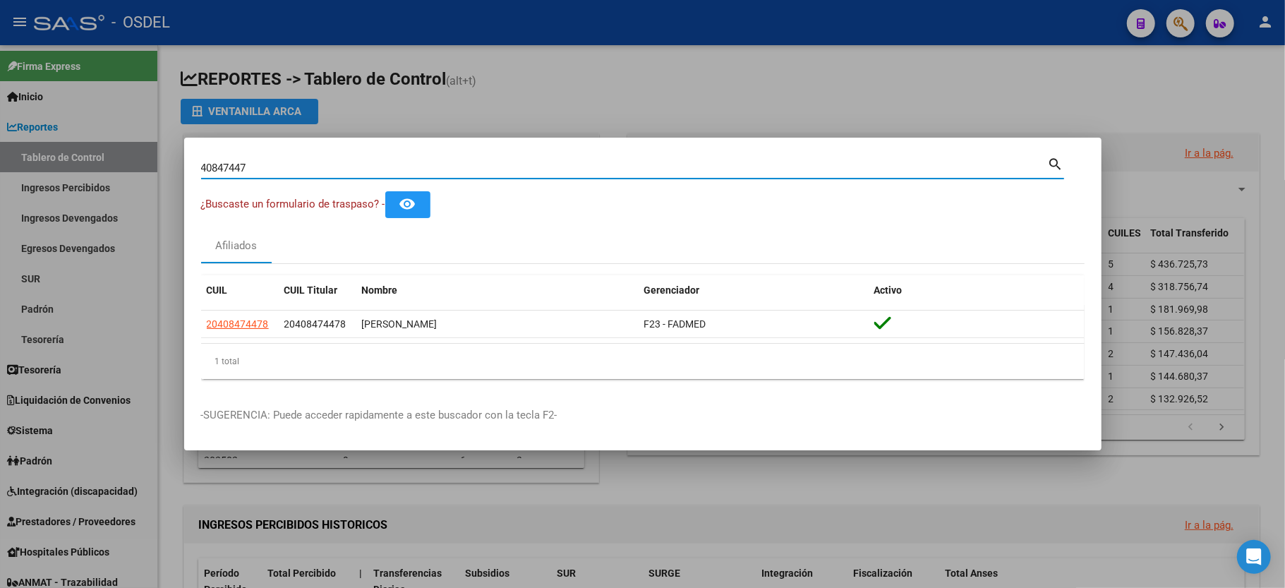
drag, startPoint x: 300, startPoint y: 169, endPoint x: 0, endPoint y: 185, distance: 300.3
click at [0, 185] on div "40847447 Buscar (apellido, dni, cuil, nro traspaso, cuit, obra social) search ¿…" at bounding box center [642, 294] width 1285 height 588
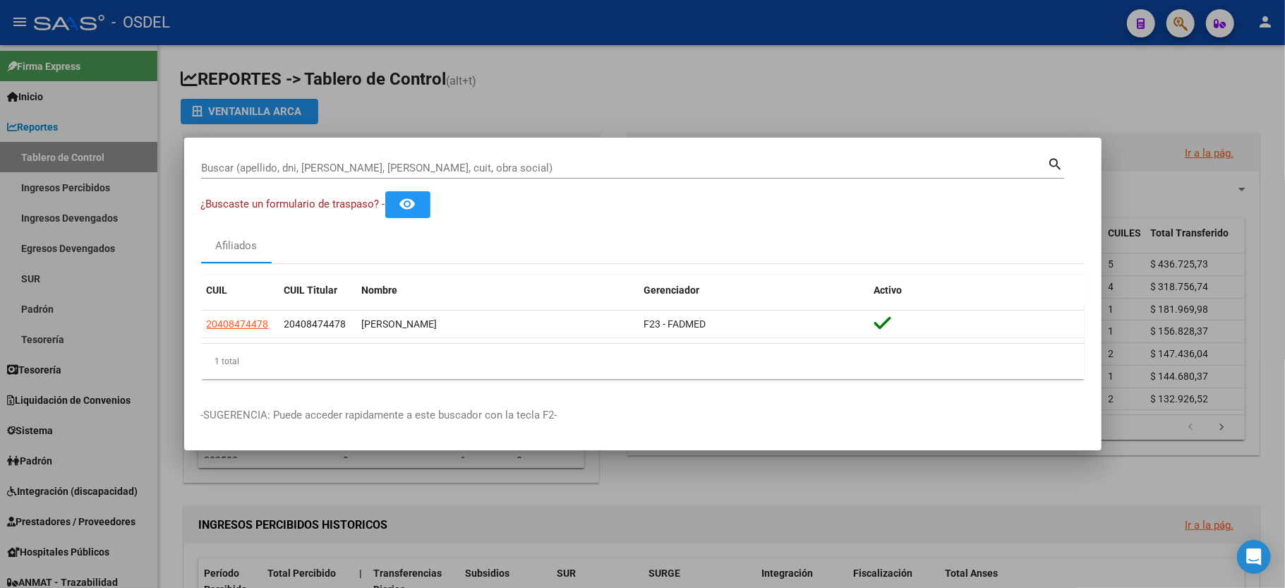
click at [397, 157] on div "Buscar (apellido, dni, [PERSON_NAME], [PERSON_NAME], cuit, obra social)" at bounding box center [624, 167] width 847 height 21
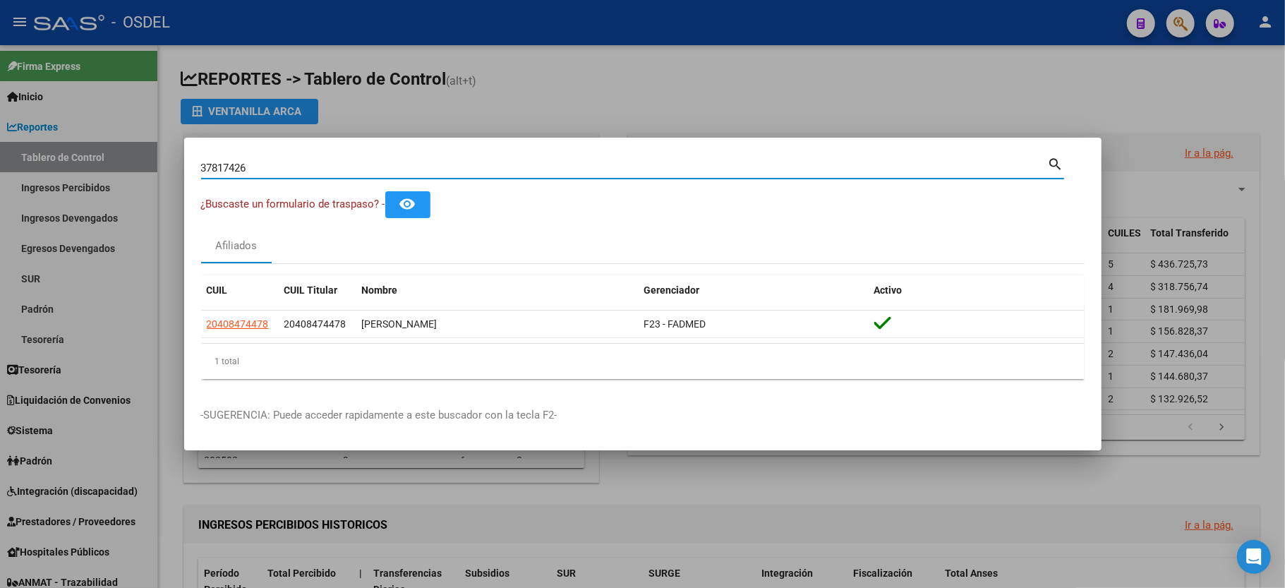
type input "37817426"
drag, startPoint x: 270, startPoint y: 167, endPoint x: 77, endPoint y: 141, distance: 194.3
click at [77, 141] on div "37817426 Buscar (apellido, dni, cuil, nro traspaso, cuit, obra social) search ¿…" at bounding box center [642, 294] width 1285 height 588
type input "34751618"
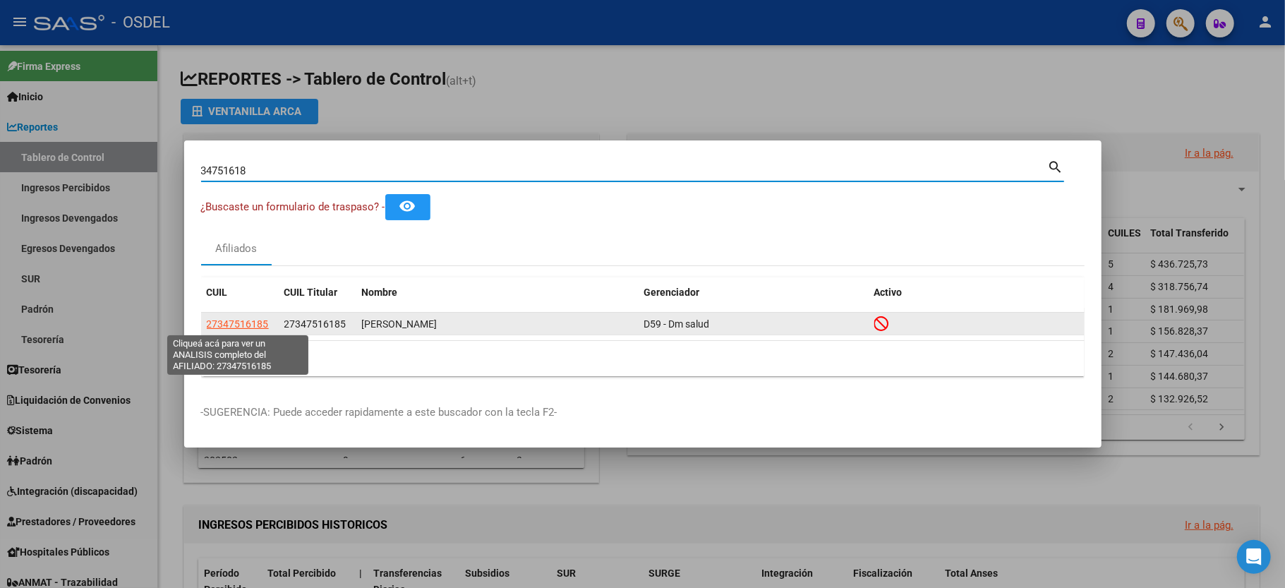
click at [246, 325] on span "27347516185" at bounding box center [238, 323] width 62 height 11
type textarea "27347516185"
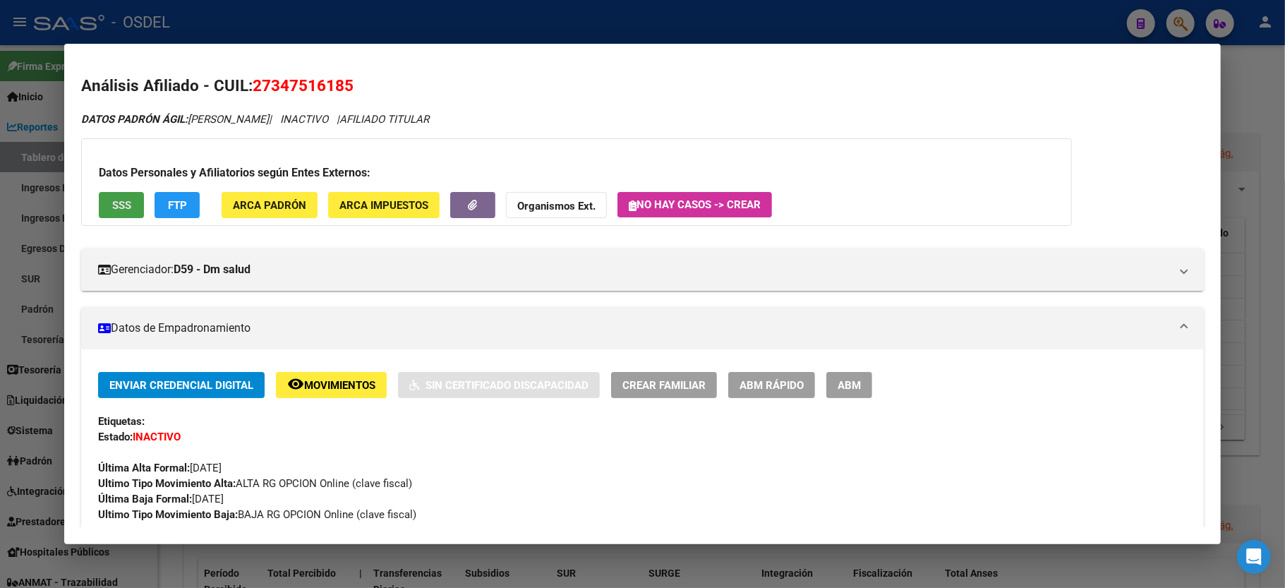
click at [136, 206] on button "SSS" at bounding box center [121, 205] width 45 height 26
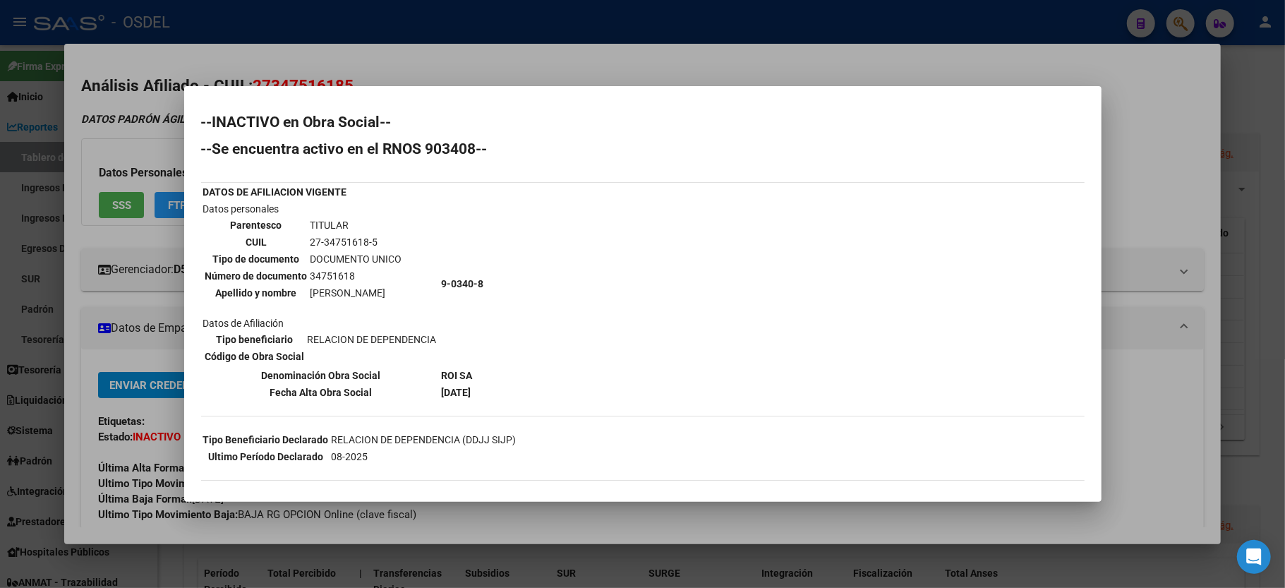
scroll to position [82, 0]
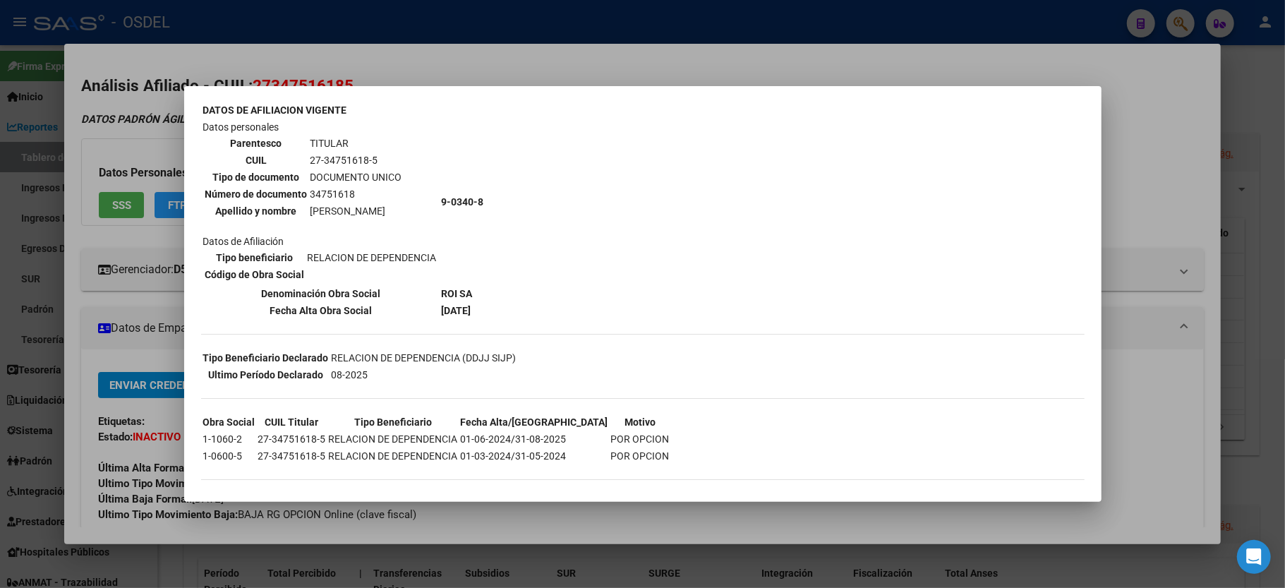
click at [524, 435] on td "01-06-2024/31-08-2025" at bounding box center [534, 439] width 149 height 16
drag, startPoint x: 577, startPoint y: 430, endPoint x: 523, endPoint y: 424, distance: 53.9
click at [523, 431] on tr "1-1060-2 27-34751618-5 RELACION DE DEPENDENCIA 01-06-2024/31-08-2025 POR OPCION" at bounding box center [437, 439] width 468 height 16
click at [1152, 141] on div at bounding box center [642, 294] width 1285 height 588
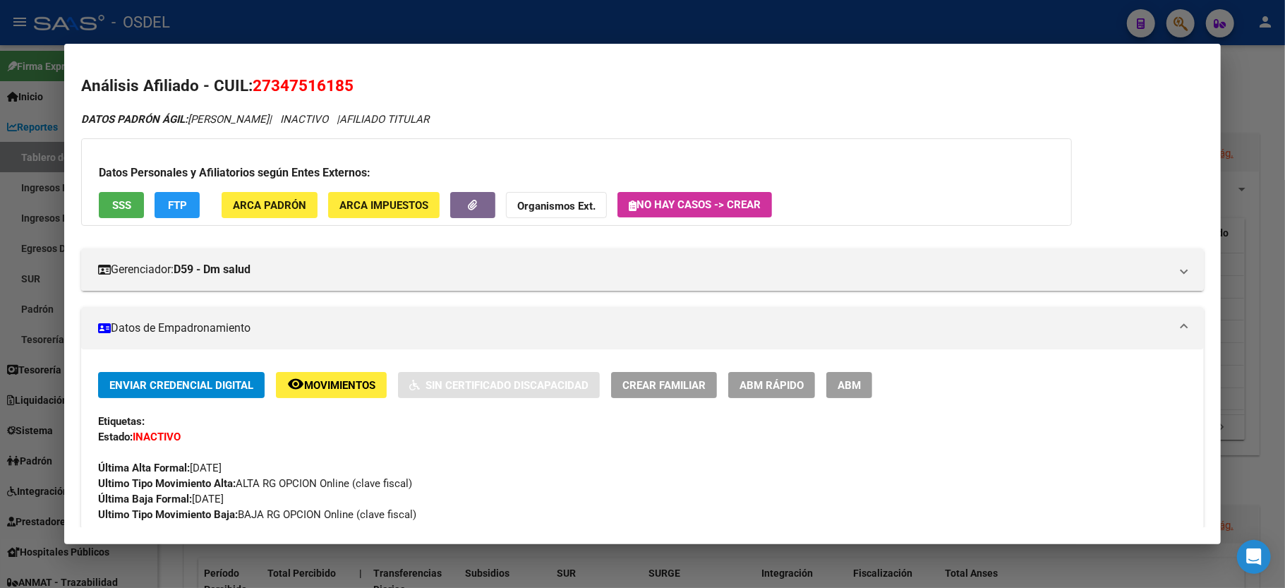
click at [1257, 116] on div at bounding box center [642, 294] width 1285 height 588
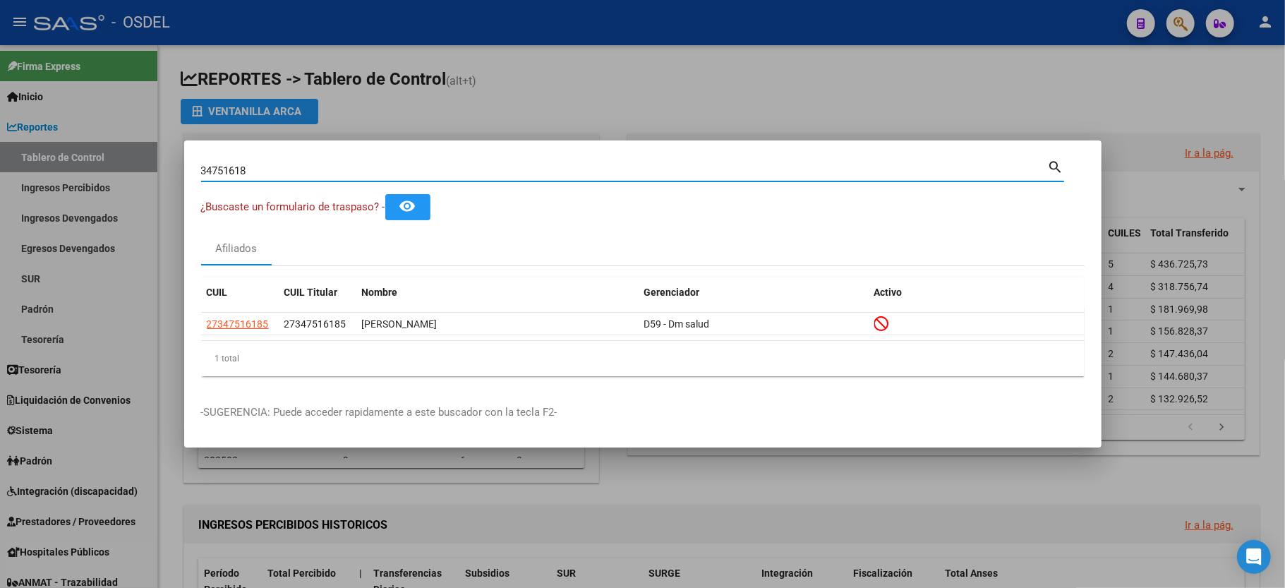
drag, startPoint x: 274, startPoint y: 168, endPoint x: 61, endPoint y: 171, distance: 213.1
click at [61, 171] on div "34751618 Buscar (apellido, dni, cuil, nro traspaso, cuit, obra social) search ¿…" at bounding box center [642, 294] width 1285 height 588
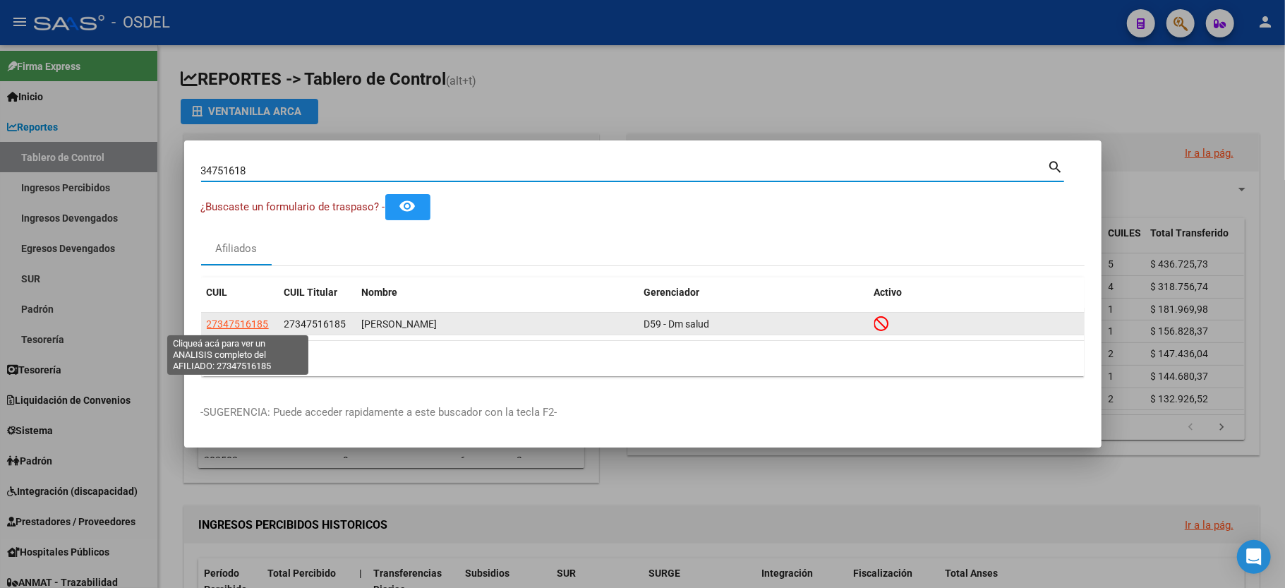
click at [229, 318] on span "27347516185" at bounding box center [238, 323] width 62 height 11
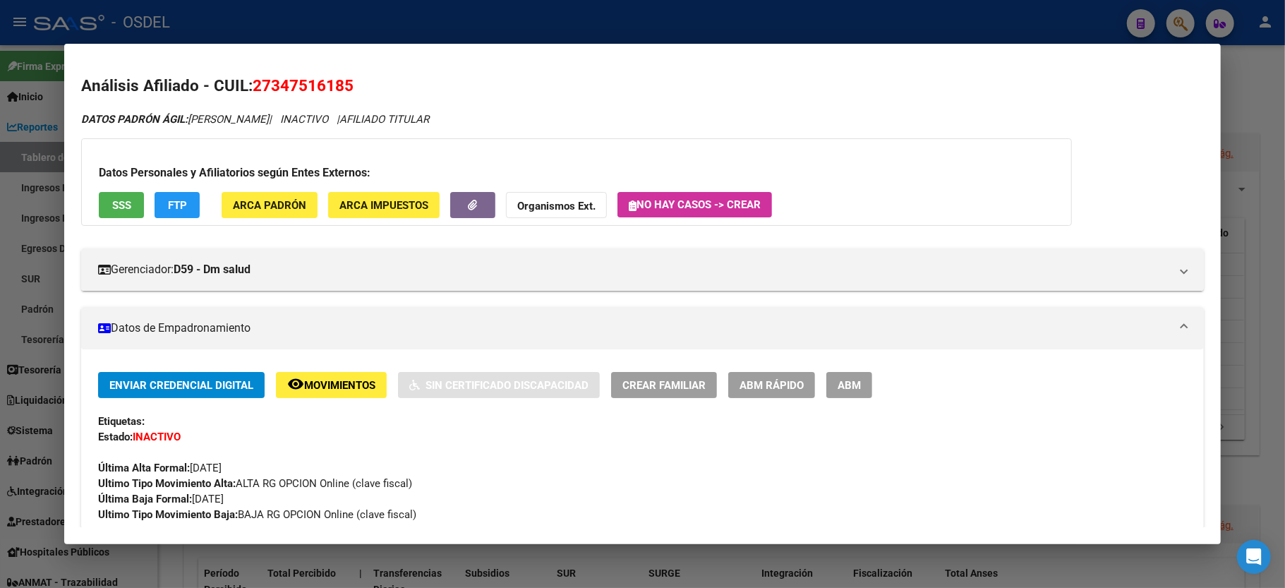
click at [130, 203] on span "SSS" at bounding box center [121, 205] width 19 height 13
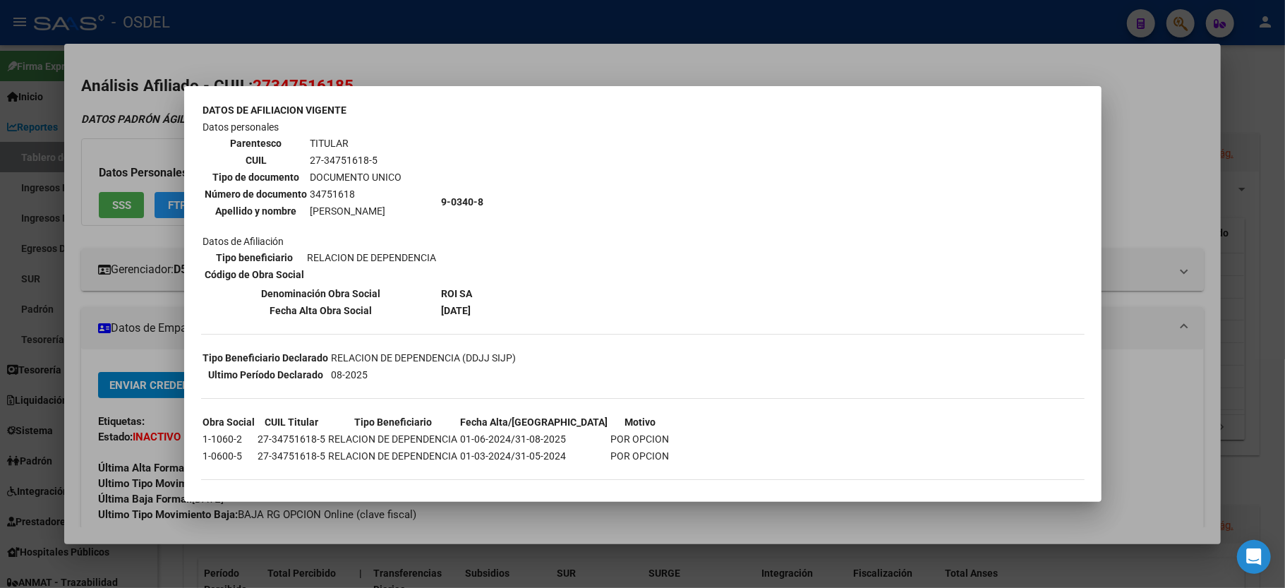
click at [1248, 88] on div at bounding box center [642, 294] width 1285 height 588
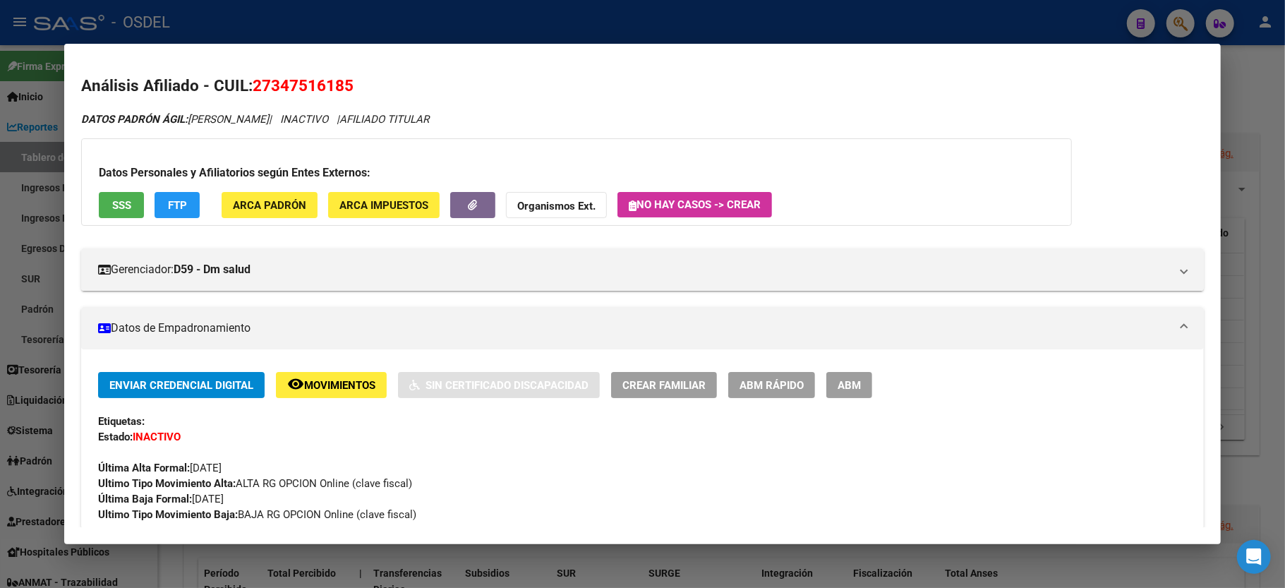
click at [1234, 97] on div at bounding box center [642, 294] width 1285 height 588
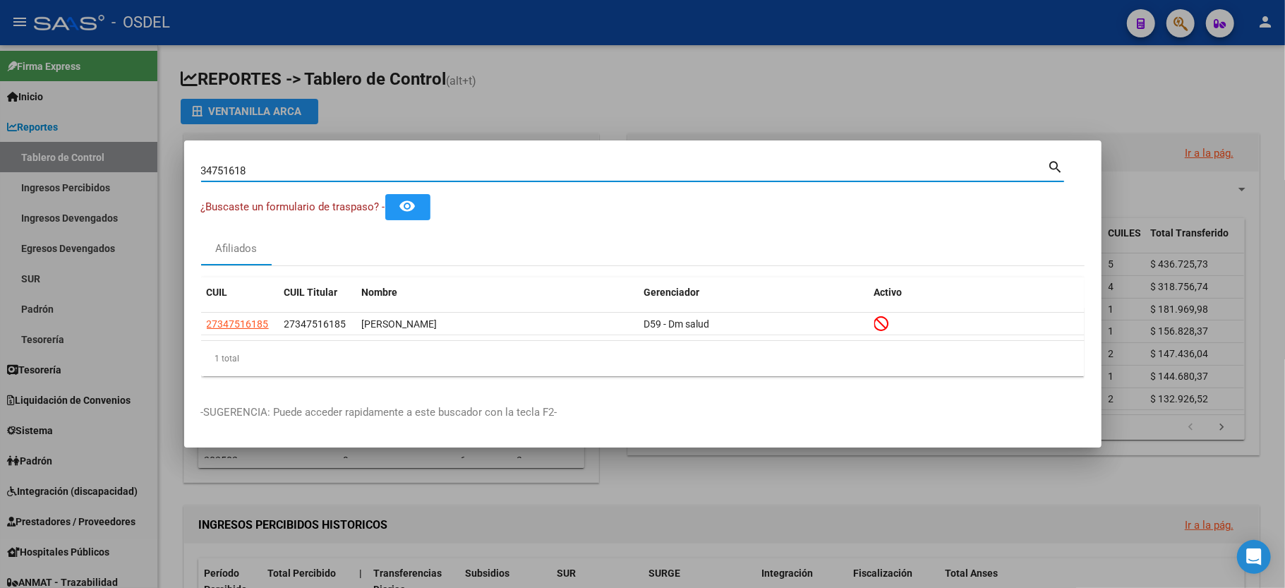
drag, startPoint x: 264, startPoint y: 172, endPoint x: 65, endPoint y: 173, distance: 199.0
click at [65, 173] on div "34751618 Buscar (apellido, dni, cuil, nro traspaso, cuit, obra social) search ¿…" at bounding box center [642, 294] width 1285 height 588
type input "56126948"
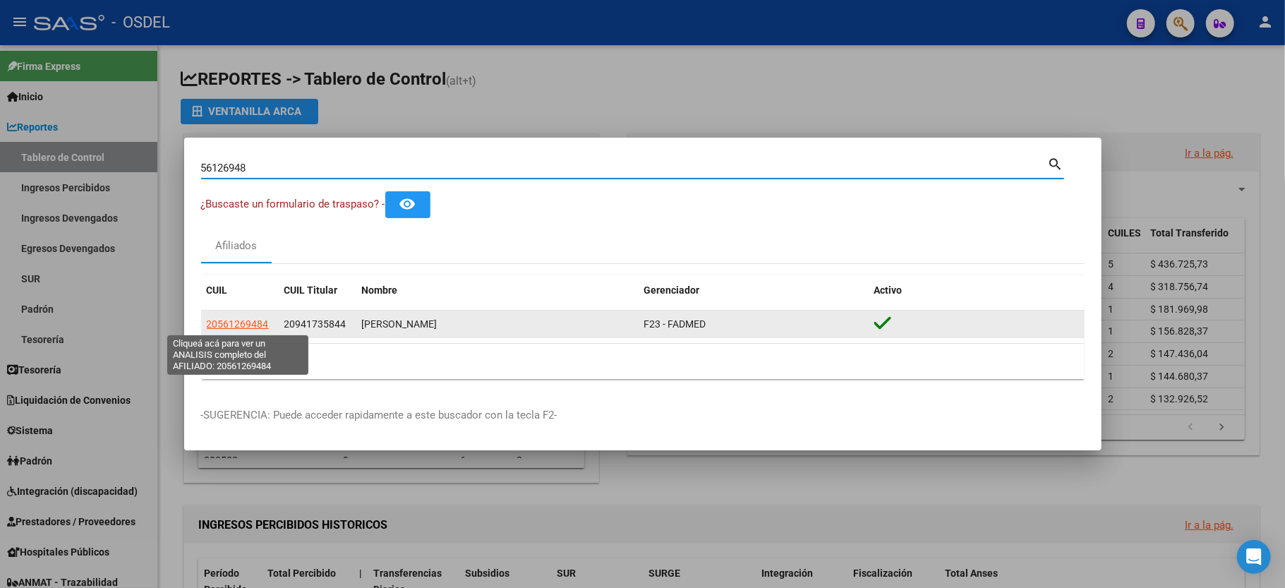
click at [212, 325] on span "20561269484" at bounding box center [238, 323] width 62 height 11
type textarea "20561269484"
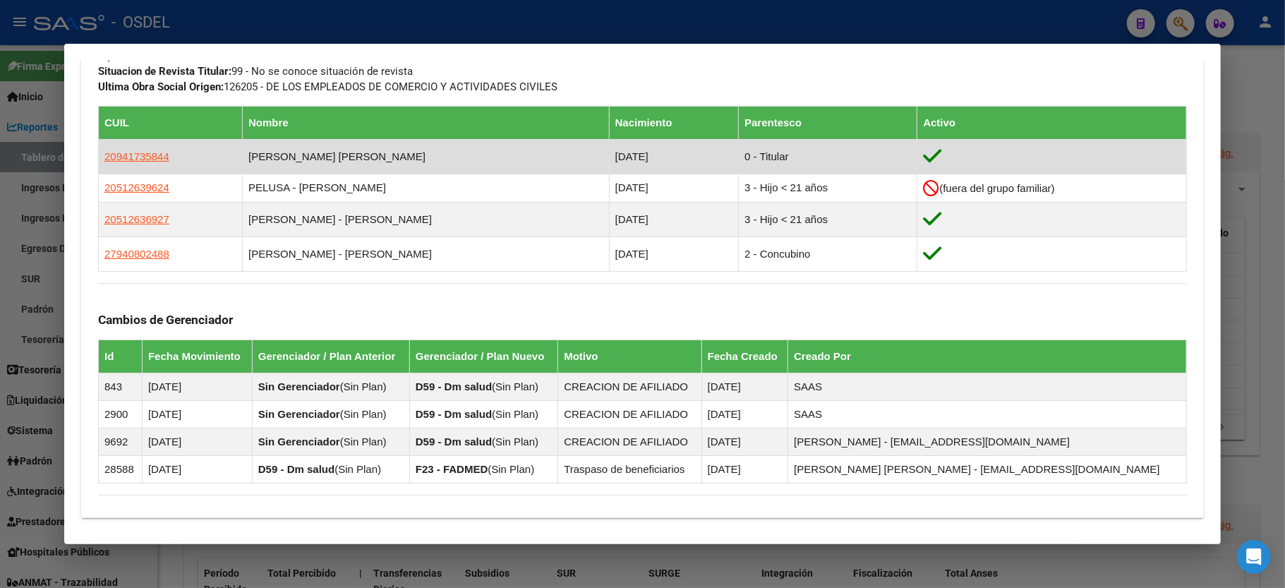
scroll to position [752, 0]
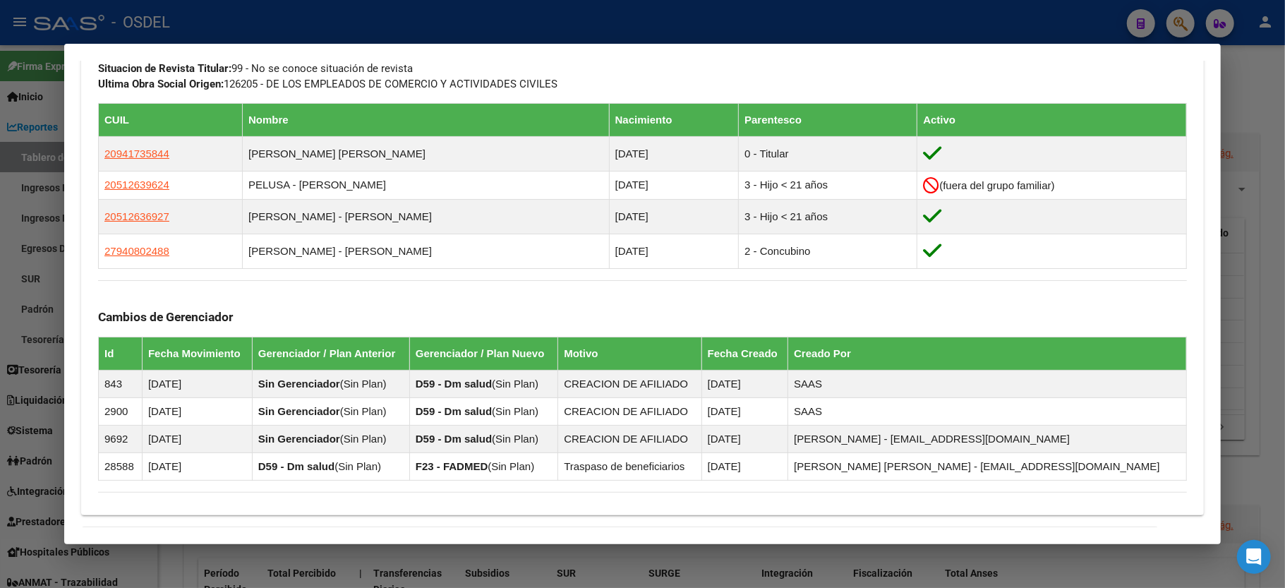
click at [1279, 111] on div at bounding box center [642, 294] width 1285 height 588
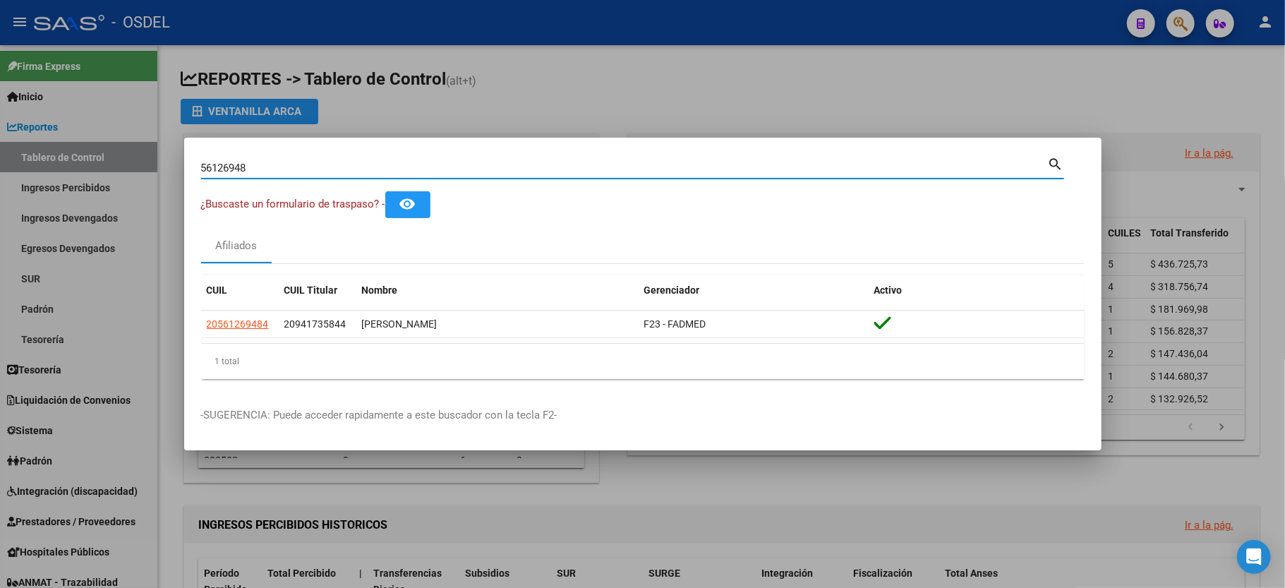
drag, startPoint x: 312, startPoint y: 167, endPoint x: 34, endPoint y: 153, distance: 278.4
click at [35, 153] on div "56126948 Buscar (apellido, dni, cuil, nro traspaso, cuit, obra social) search ¿…" at bounding box center [642, 294] width 1285 height 588
type input "33260701"
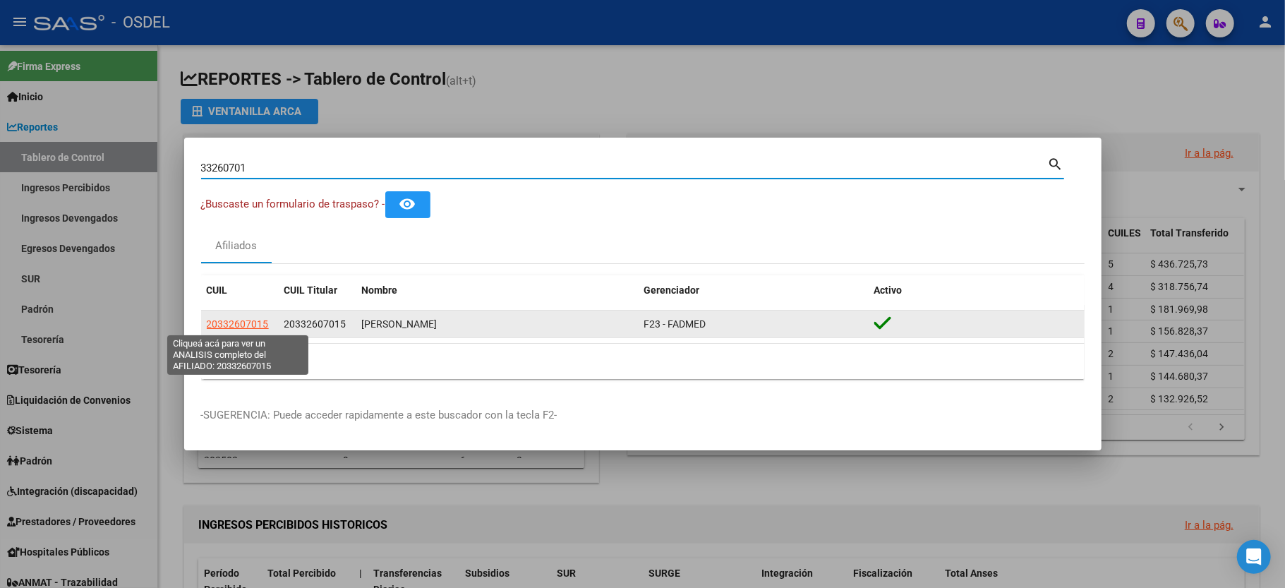
click at [248, 325] on span "20332607015" at bounding box center [238, 323] width 62 height 11
type textarea "20332607015"
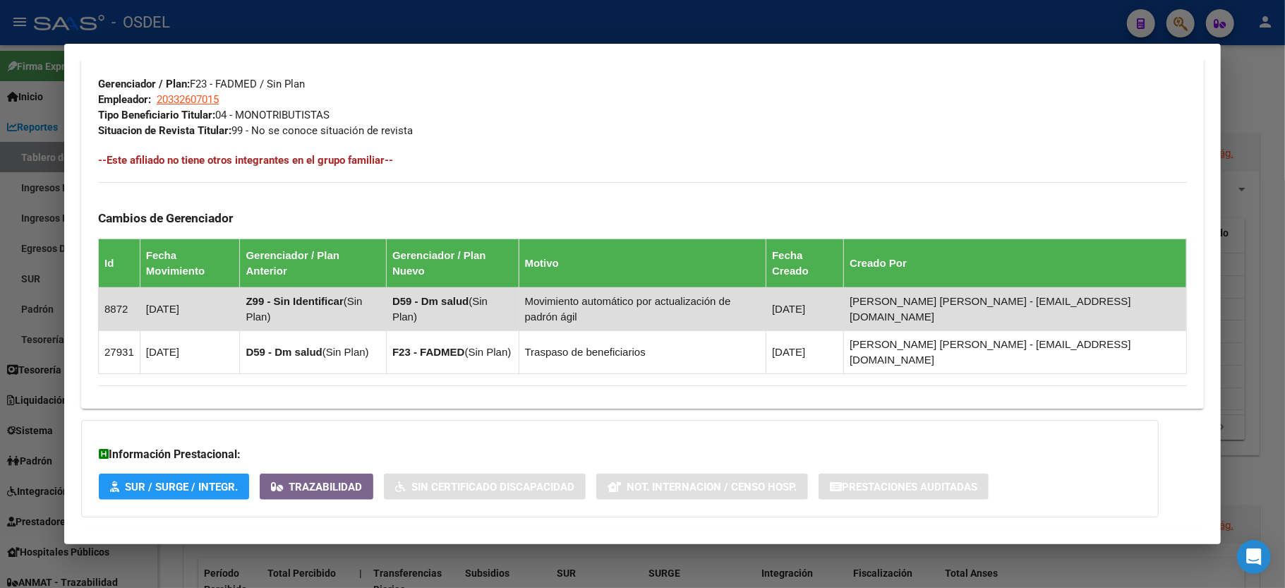
scroll to position [724, 0]
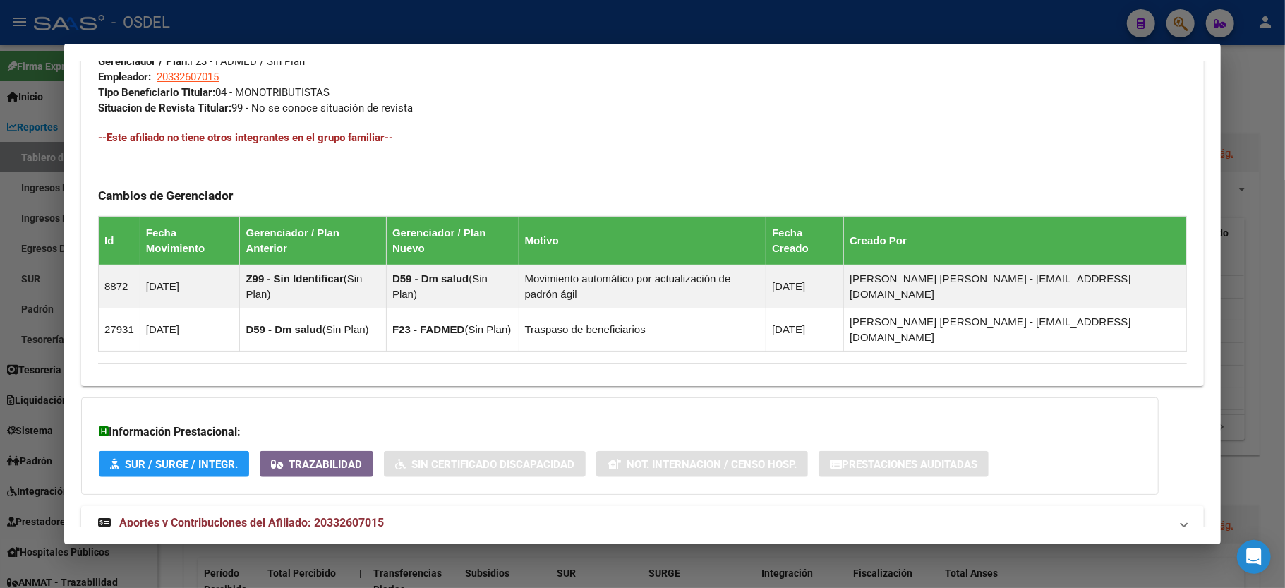
click at [580, 418] on div "Información Prestacional: SUR / SURGE / INTEGR. Trazabilidad Sin Certificado Di…" at bounding box center [620, 445] width 1078 height 97
click at [1267, 114] on div at bounding box center [642, 294] width 1285 height 588
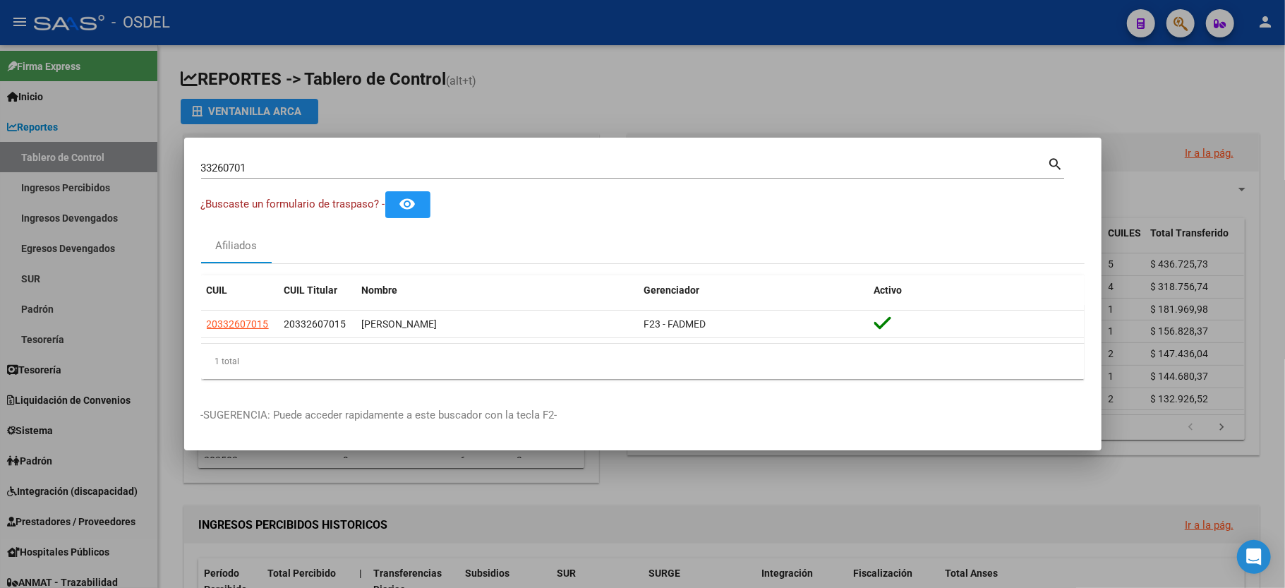
click at [1260, 110] on div at bounding box center [642, 294] width 1285 height 588
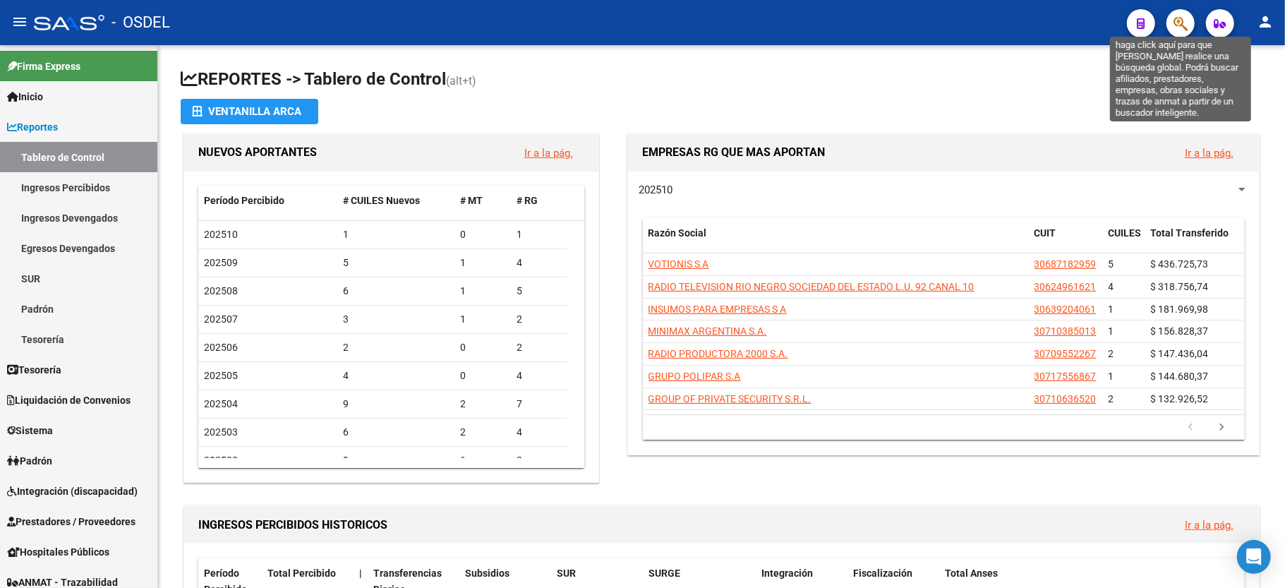
click at [1174, 18] on icon "button" at bounding box center [1181, 24] width 14 height 16
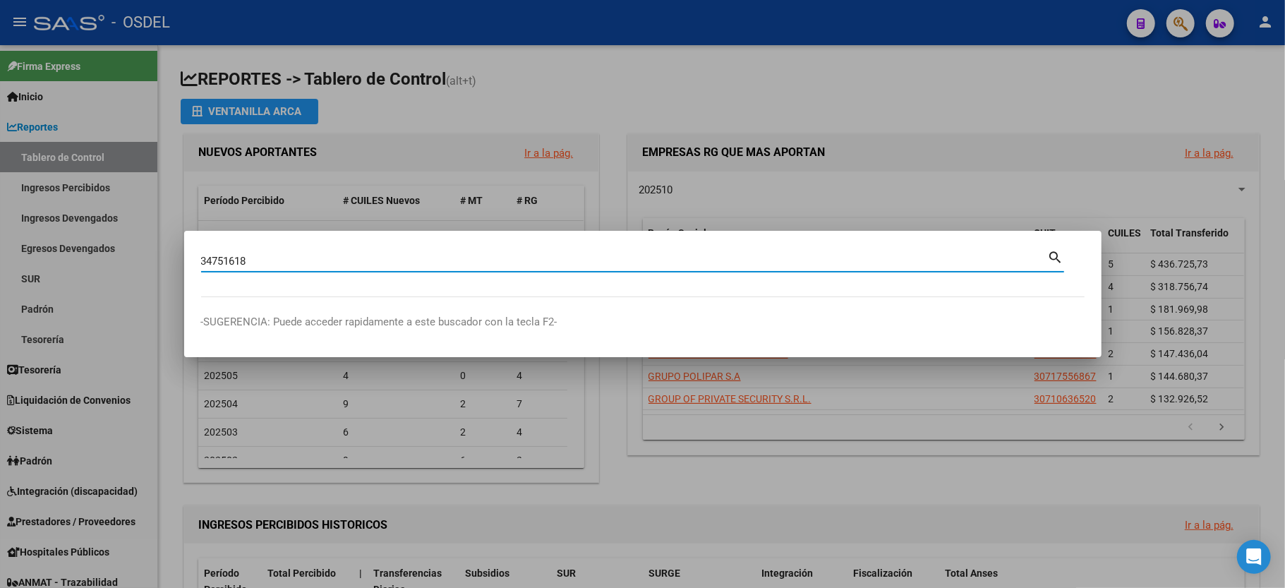
type input "34751618"
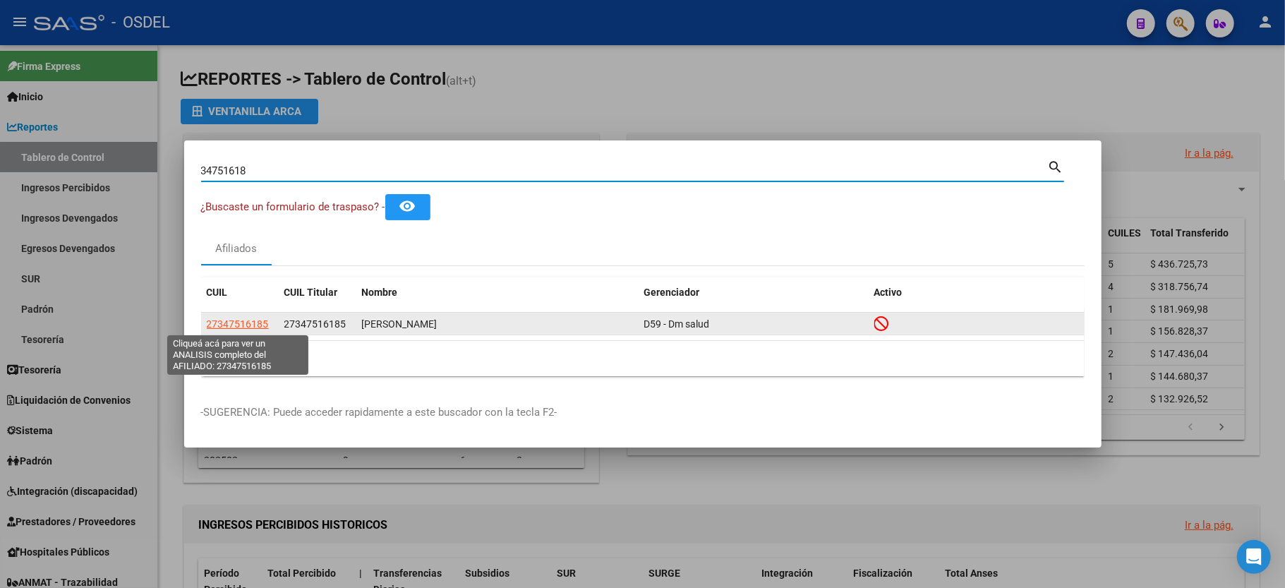
click at [246, 323] on span "27347516185" at bounding box center [238, 323] width 62 height 11
type textarea "27347516185"
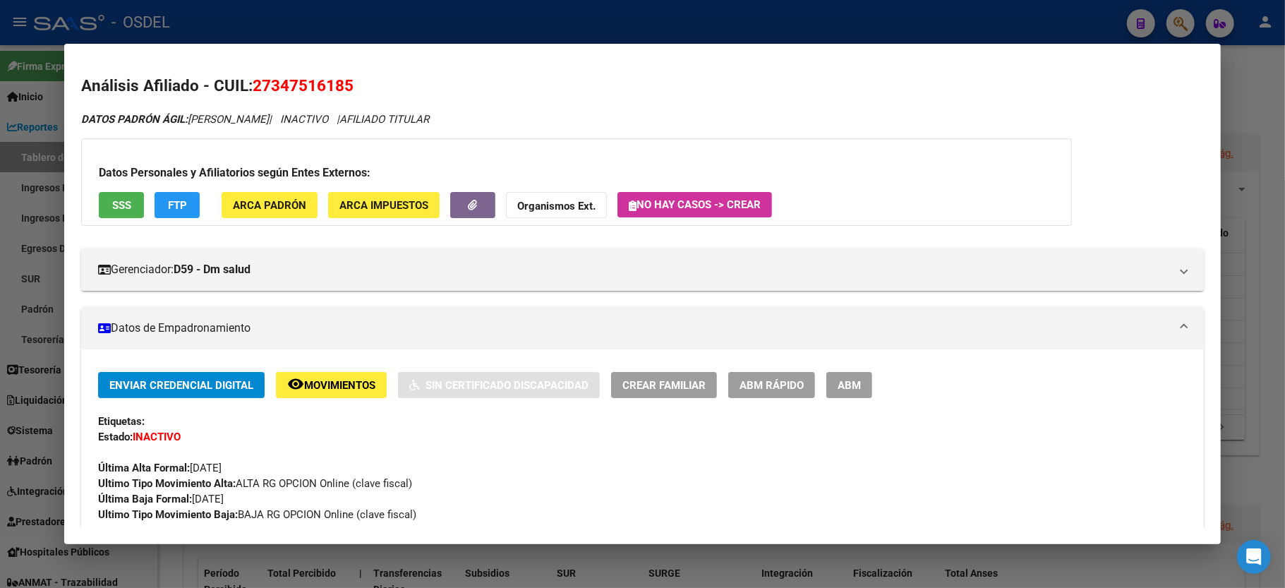
click at [130, 203] on span "SSS" at bounding box center [121, 205] width 19 height 13
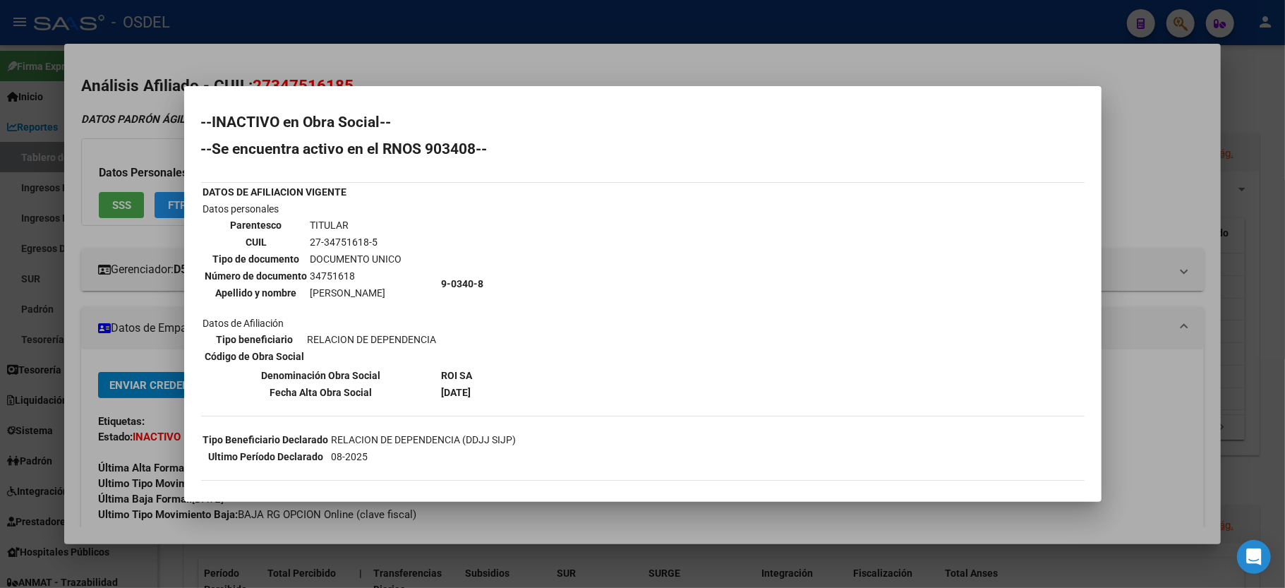
scroll to position [82, 0]
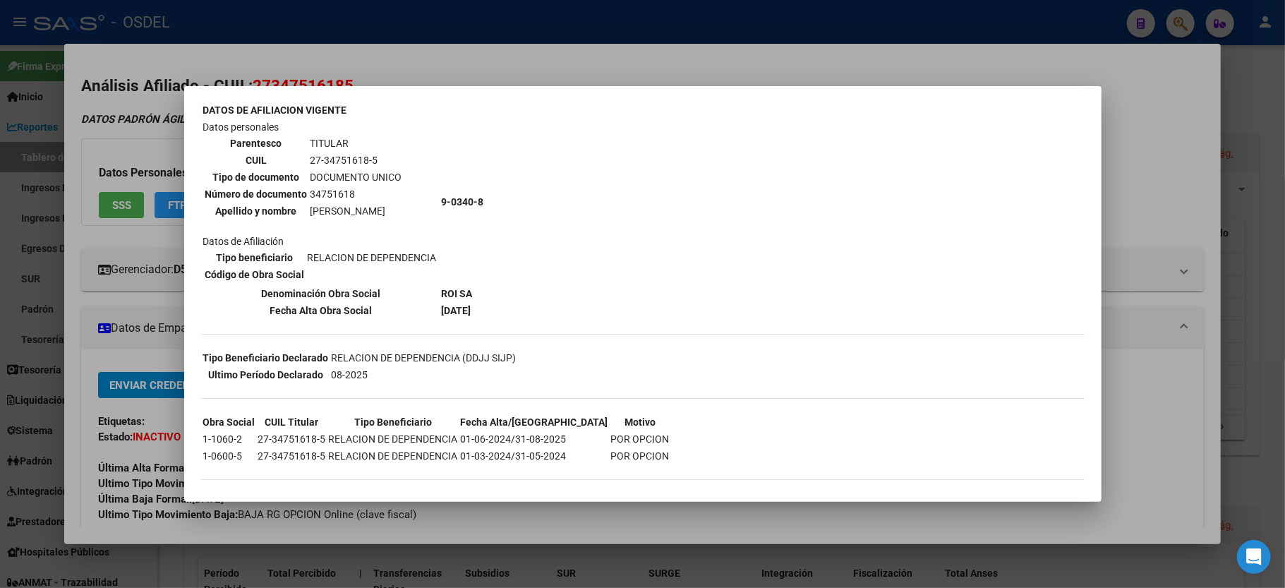
click at [1147, 89] on div at bounding box center [642, 294] width 1285 height 588
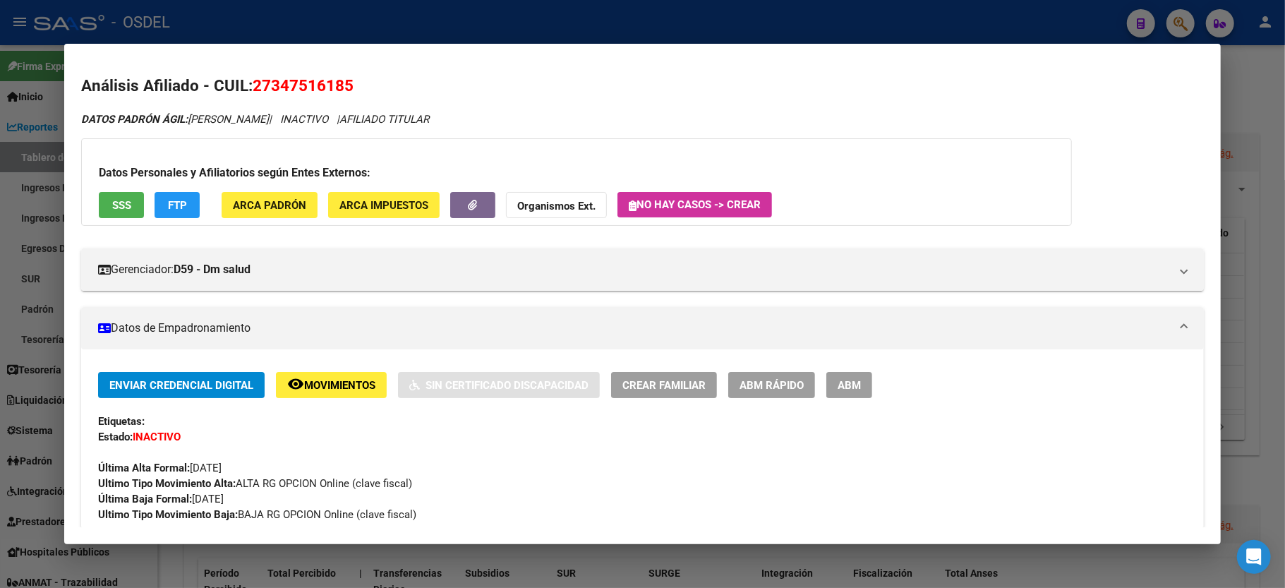
click at [1280, 102] on div at bounding box center [642, 294] width 1285 height 588
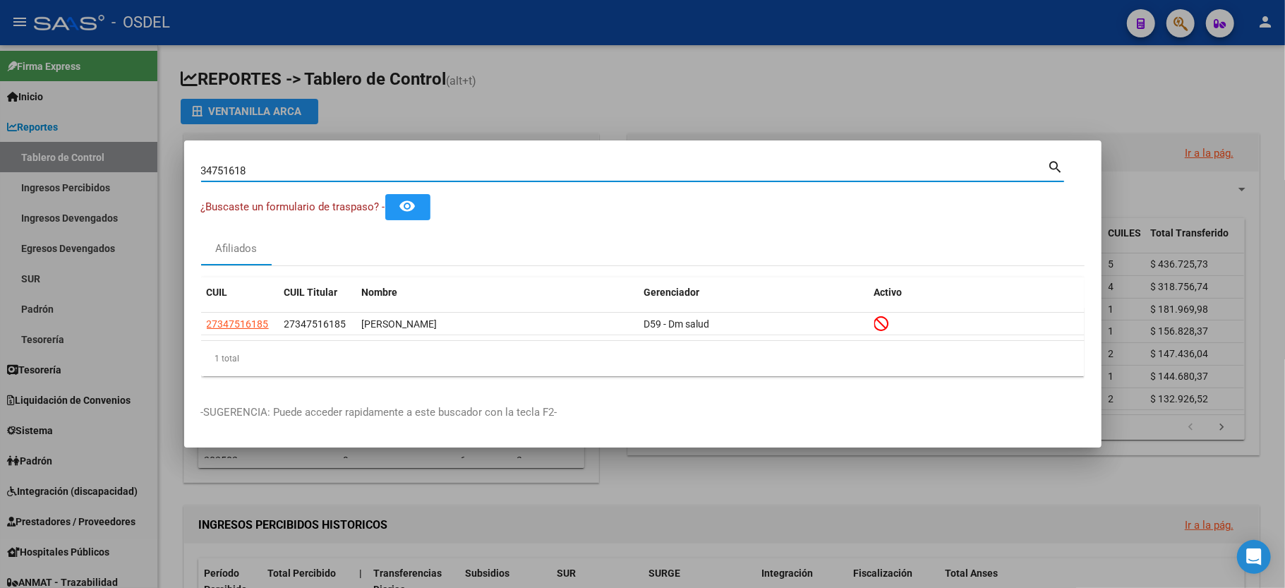
drag, startPoint x: 272, startPoint y: 167, endPoint x: 0, endPoint y: 161, distance: 271.8
click at [0, 161] on div "34751618 Buscar (apellido, dni, cuil, nro traspaso, cuit, obra social) search ¿…" at bounding box center [642, 294] width 1285 height 588
type input "50496250"
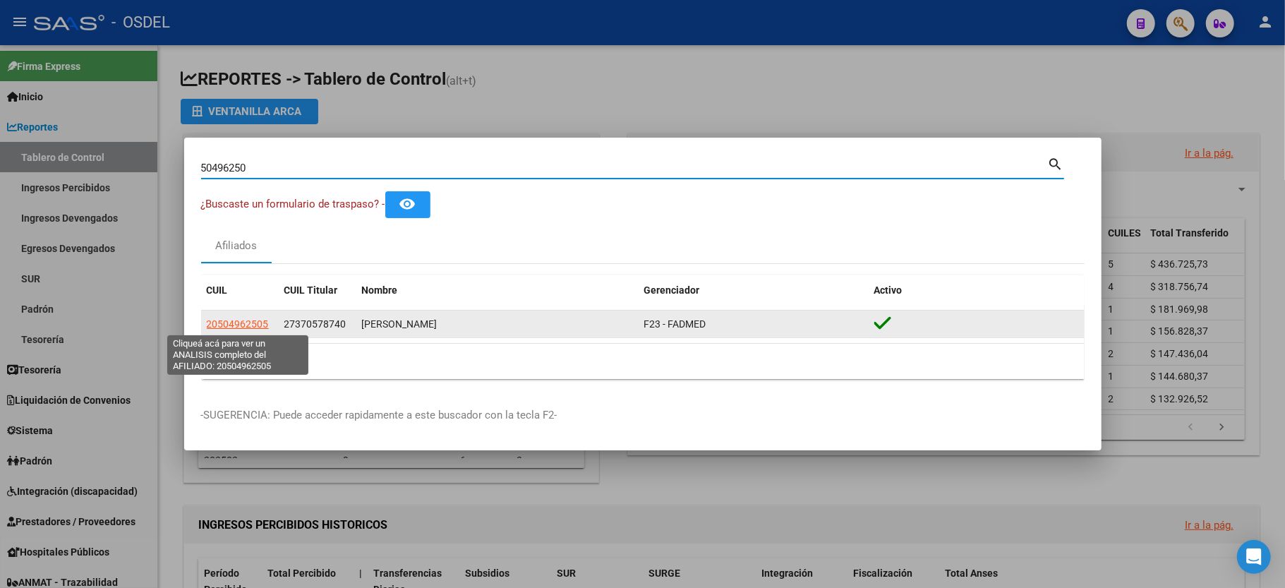
click at [229, 328] on span "20504962505" at bounding box center [238, 323] width 62 height 11
type textarea "20504962505"
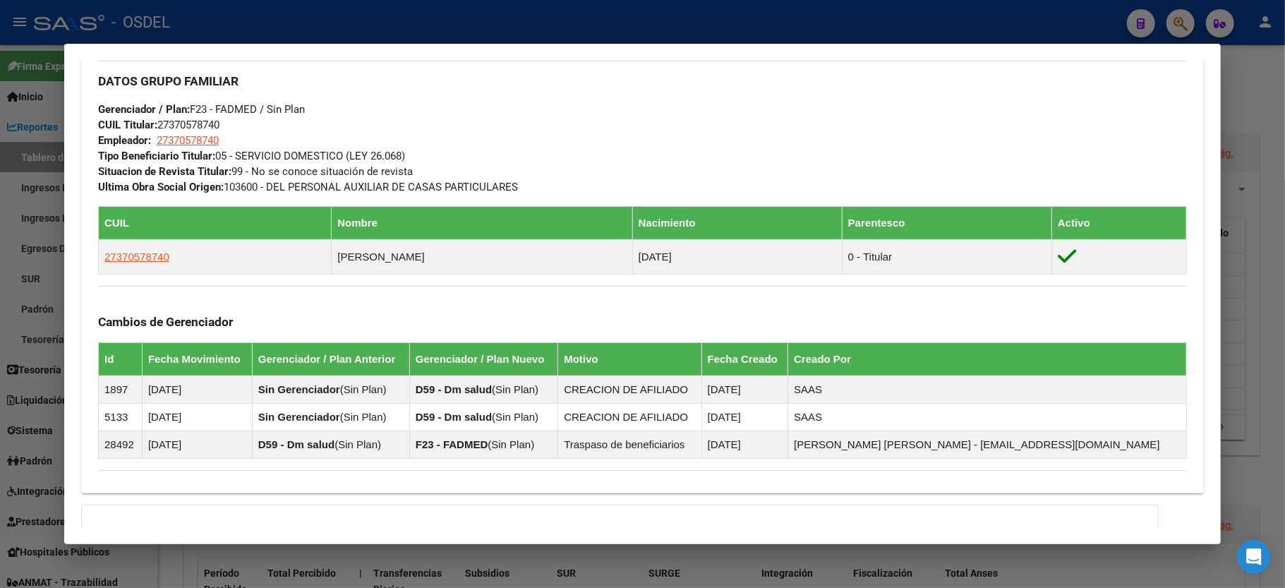
scroll to position [0, 0]
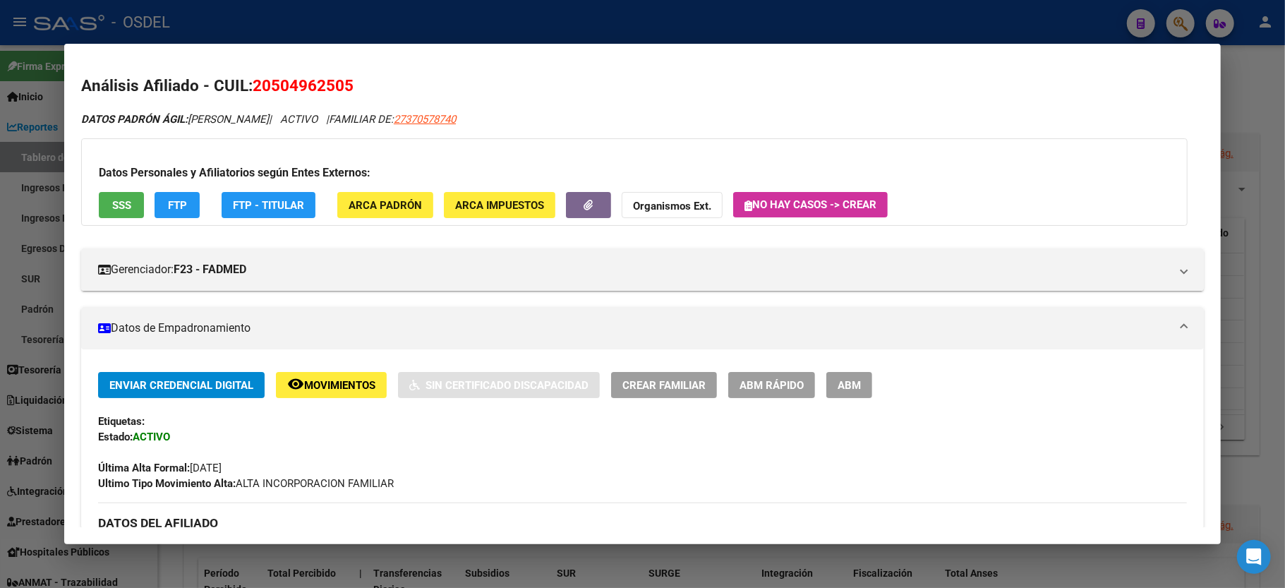
click at [1276, 106] on div at bounding box center [642, 294] width 1285 height 588
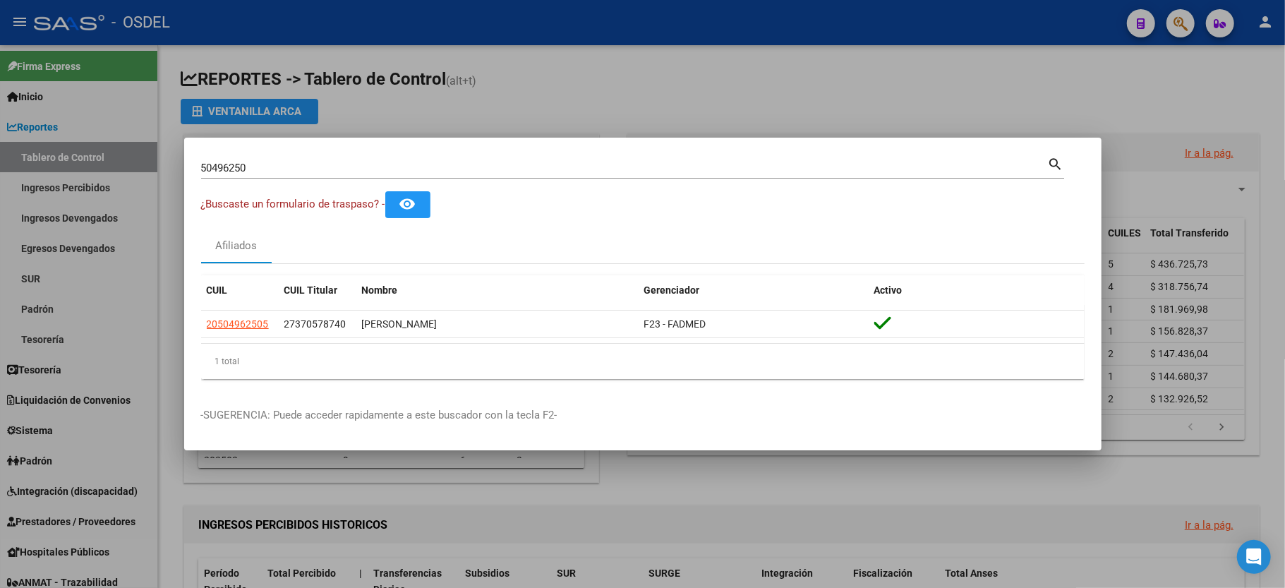
click at [478, 93] on div at bounding box center [642, 294] width 1285 height 588
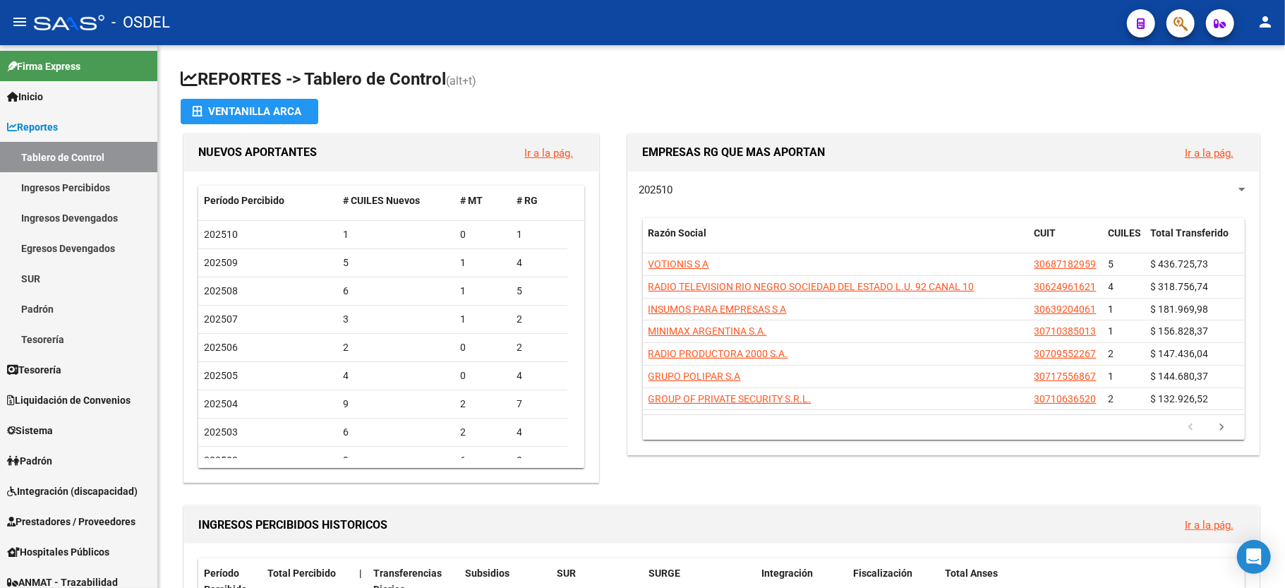
click at [1170, 16] on button "button" at bounding box center [1181, 23] width 28 height 28
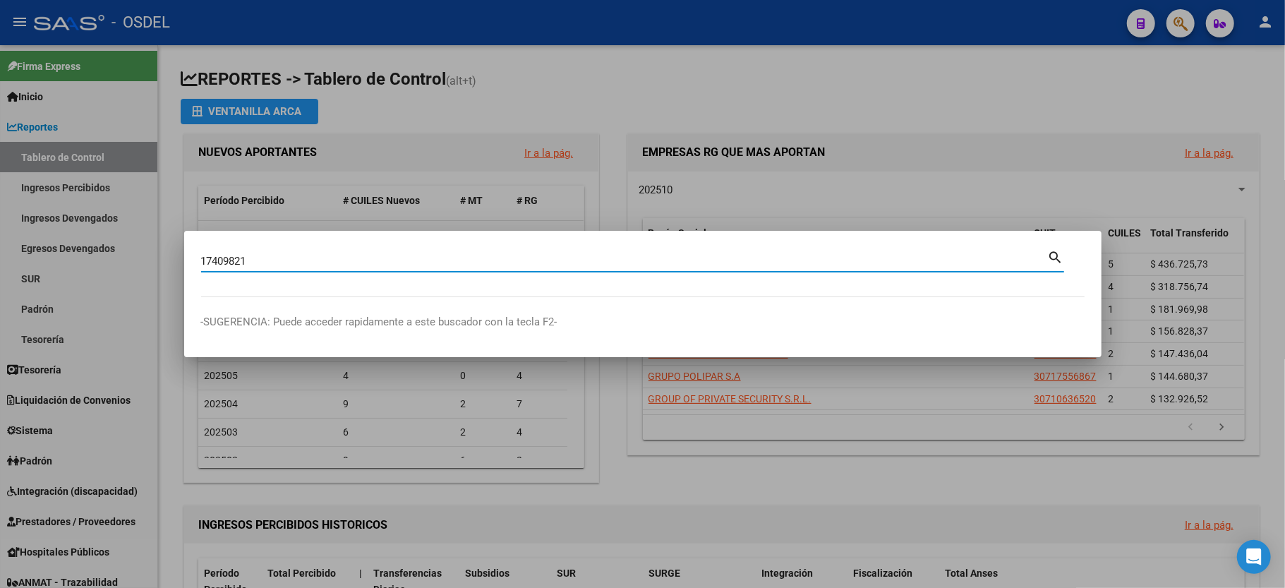
type input "17409821"
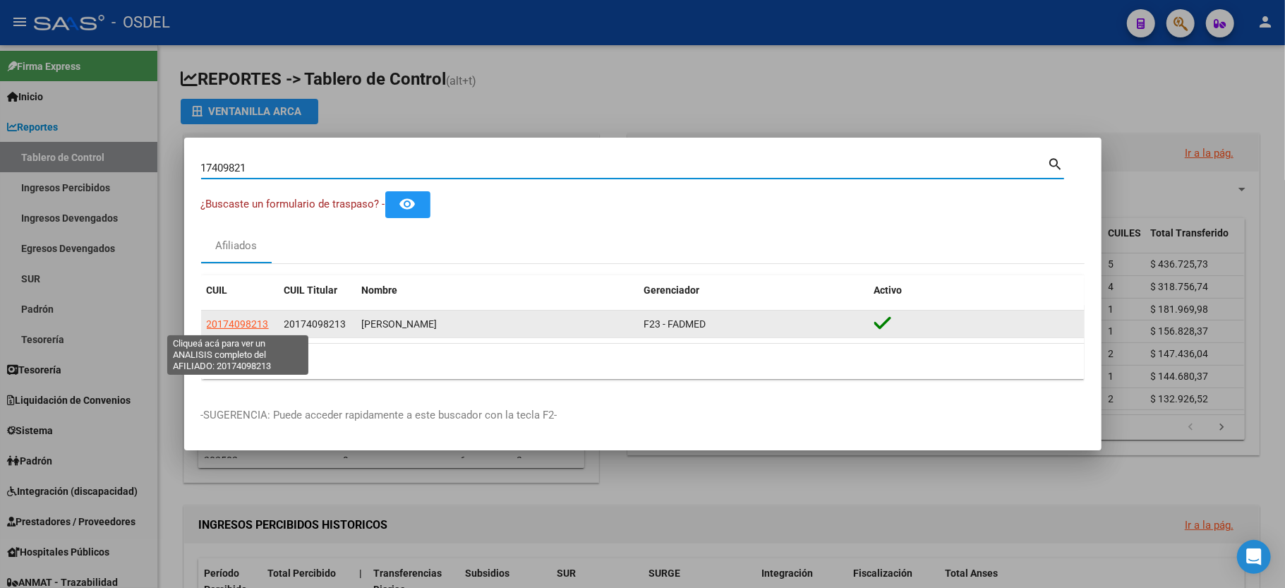
click at [229, 325] on span "20174098213" at bounding box center [238, 323] width 62 height 11
type textarea "20174098213"
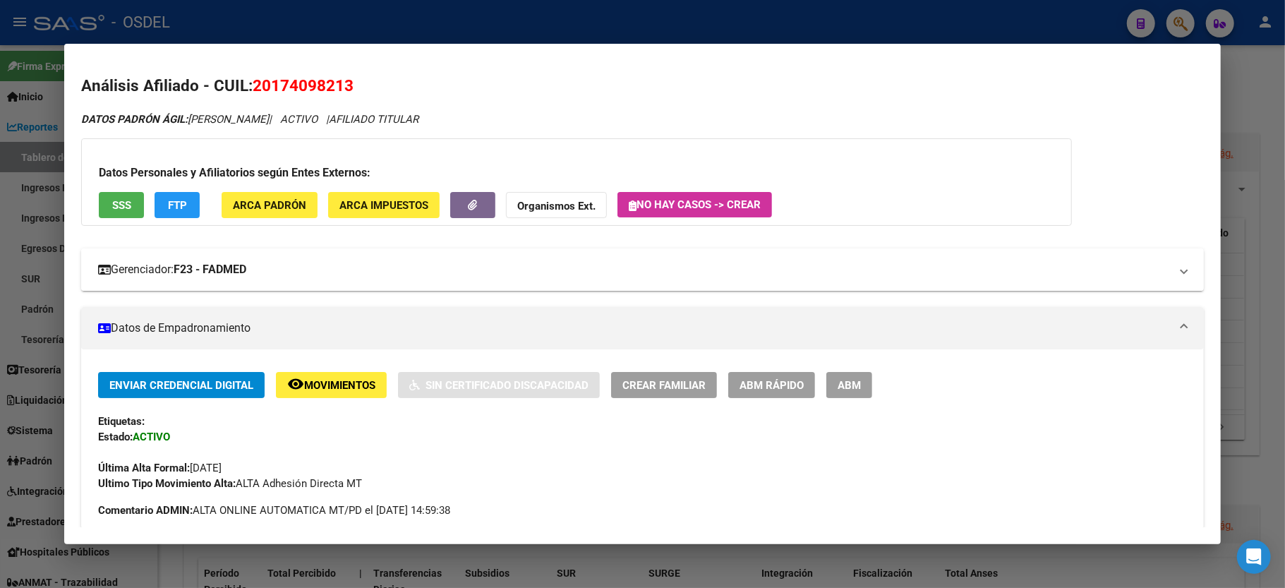
click at [191, 261] on strong "F23 - FADMED" at bounding box center [210, 269] width 73 height 17
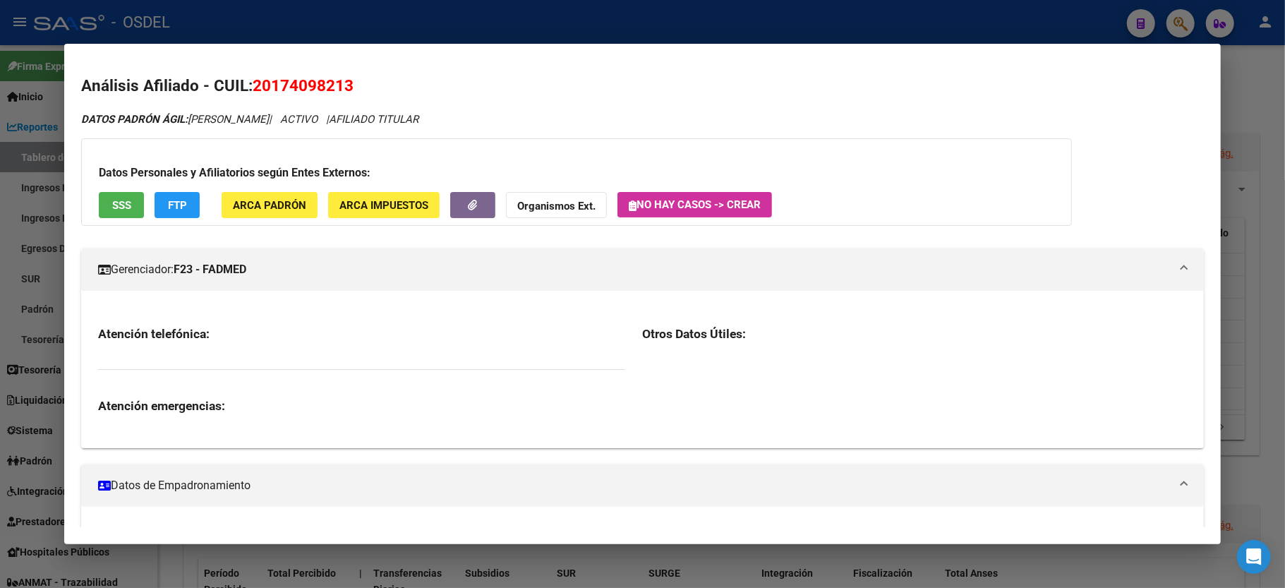
click at [116, 196] on button "SSS" at bounding box center [121, 205] width 45 height 26
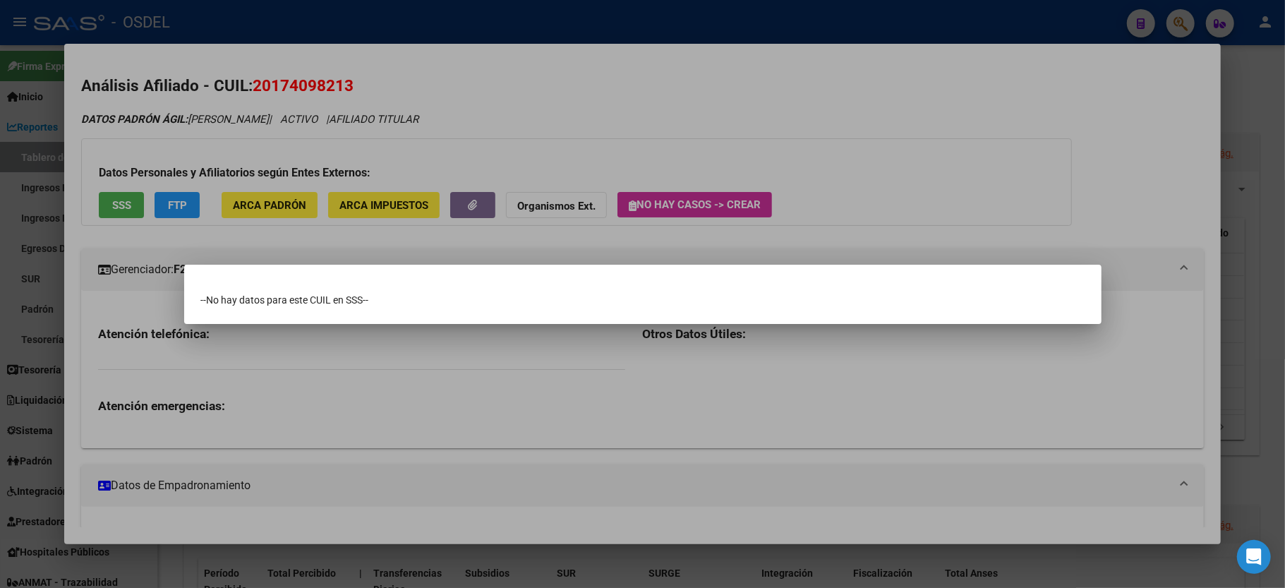
click at [955, 184] on div at bounding box center [642, 294] width 1285 height 588
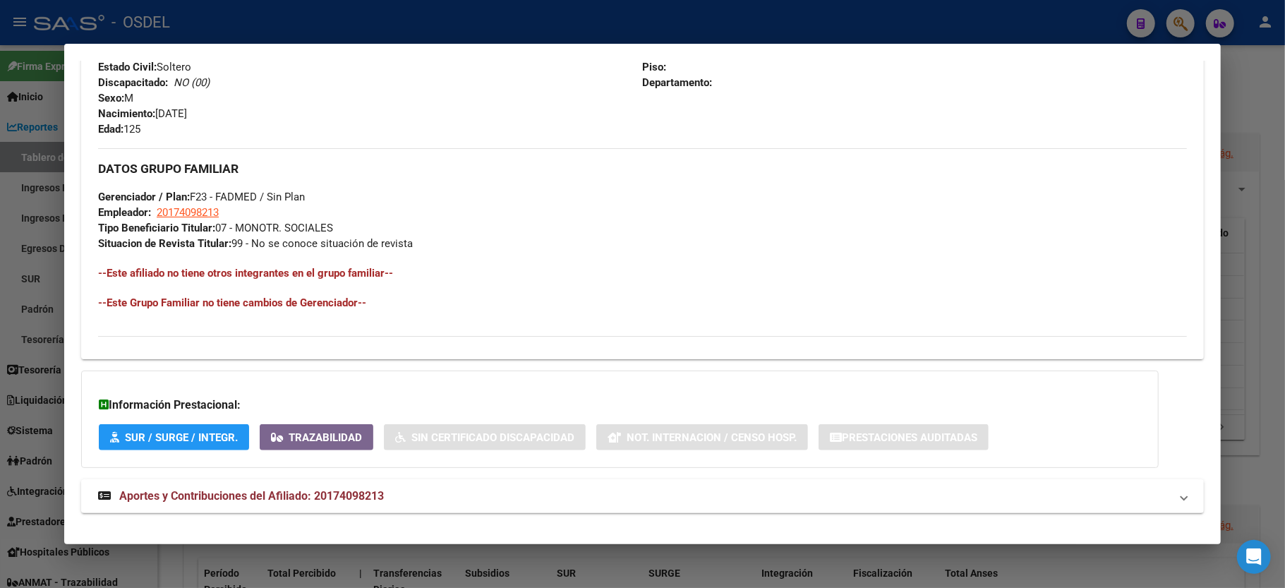
scroll to position [765, 0]
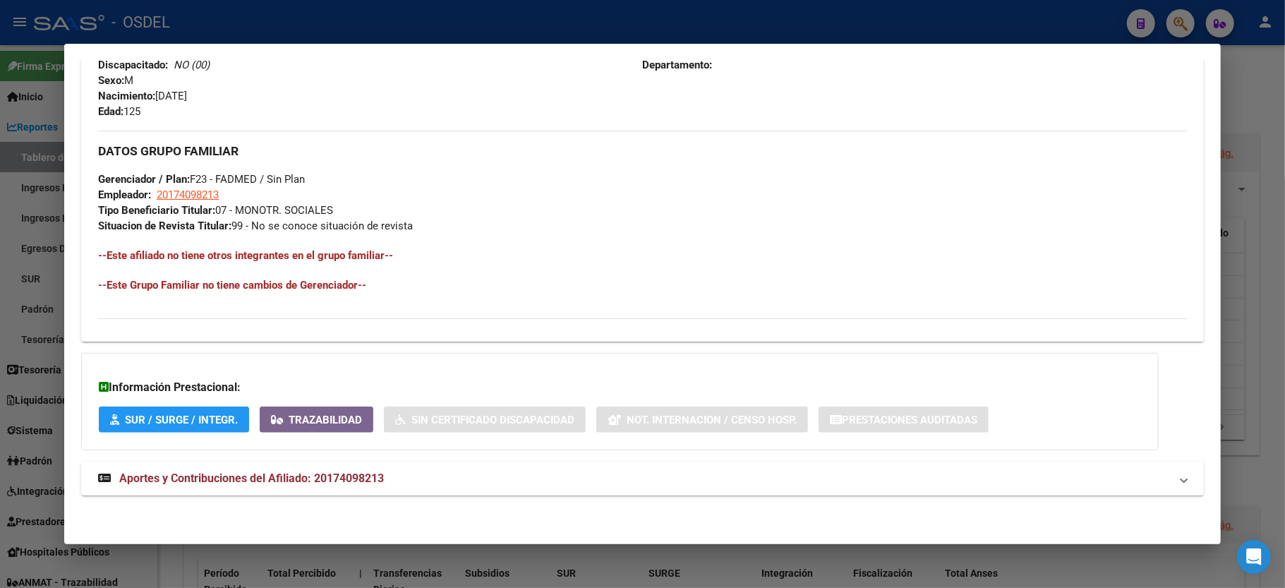
click at [235, 478] on span "Aportes y Contribuciones del Afiliado: 20174098213" at bounding box center [251, 477] width 265 height 13
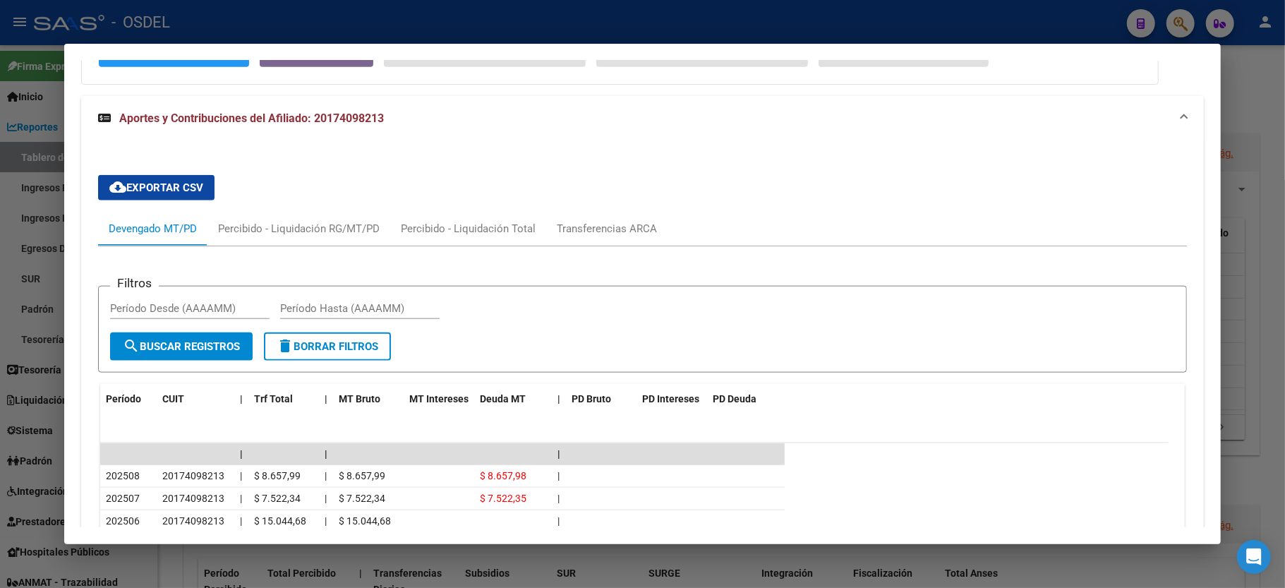
scroll to position [282, 0]
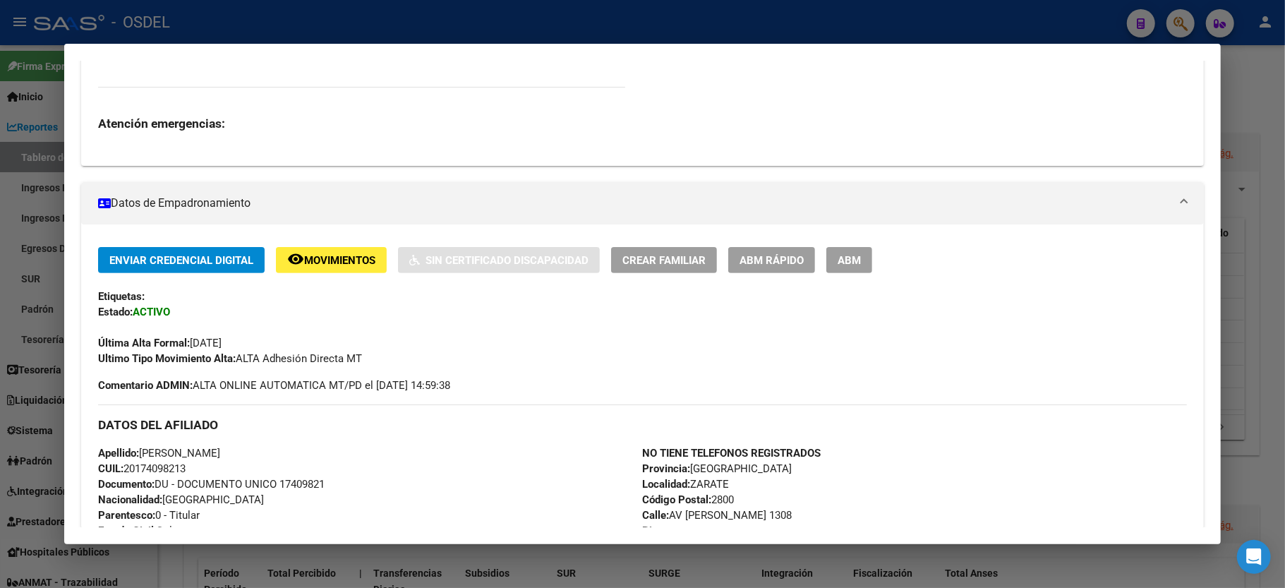
click at [1229, 112] on div at bounding box center [642, 294] width 1285 height 588
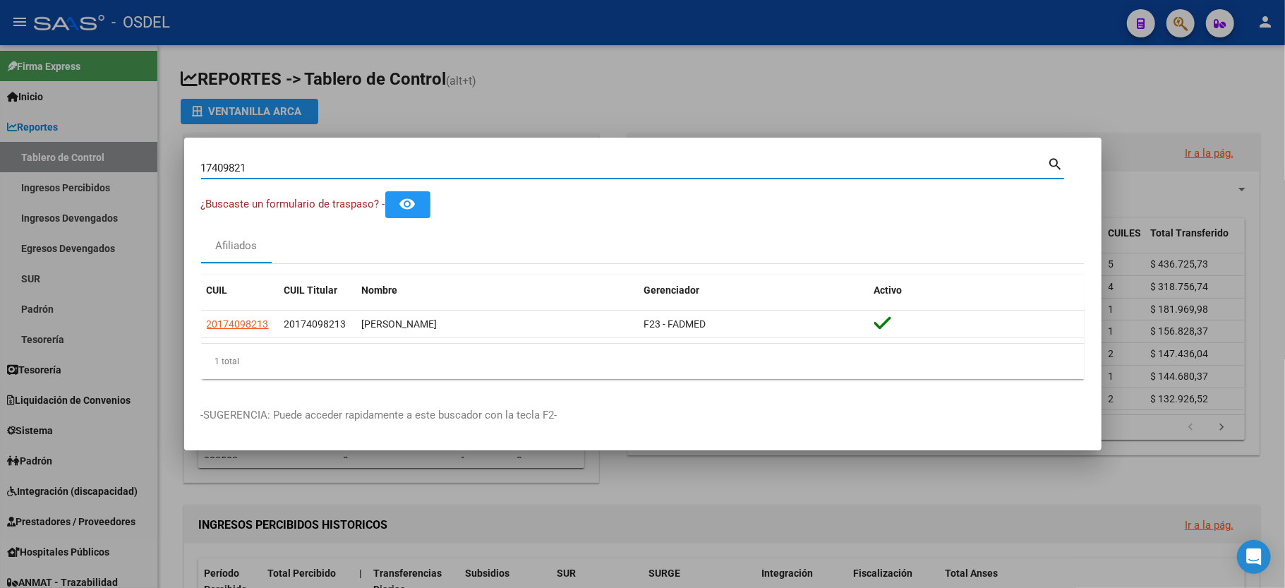
drag, startPoint x: 260, startPoint y: 164, endPoint x: 45, endPoint y: 162, distance: 215.3
click at [45, 162] on div "17409821 Buscar (apellido, dni, cuil, nro traspaso, cuit, obra social) search ¿…" at bounding box center [642, 294] width 1285 height 588
type input "37539631"
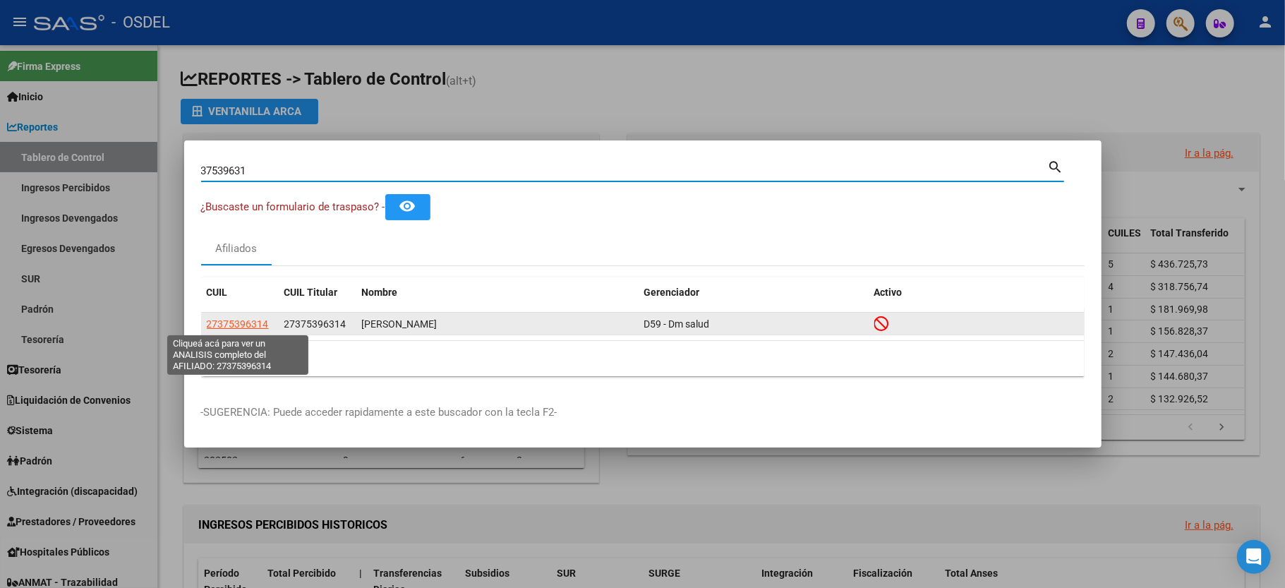
click at [252, 326] on span "27375396314" at bounding box center [238, 323] width 62 height 11
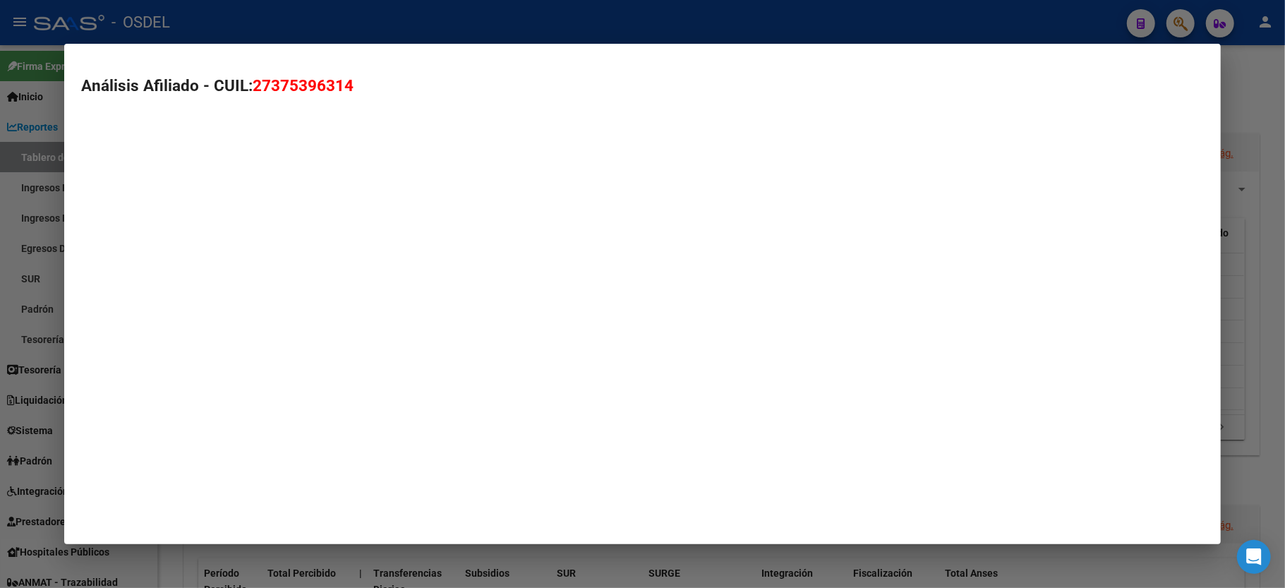
type textarea "27375396314"
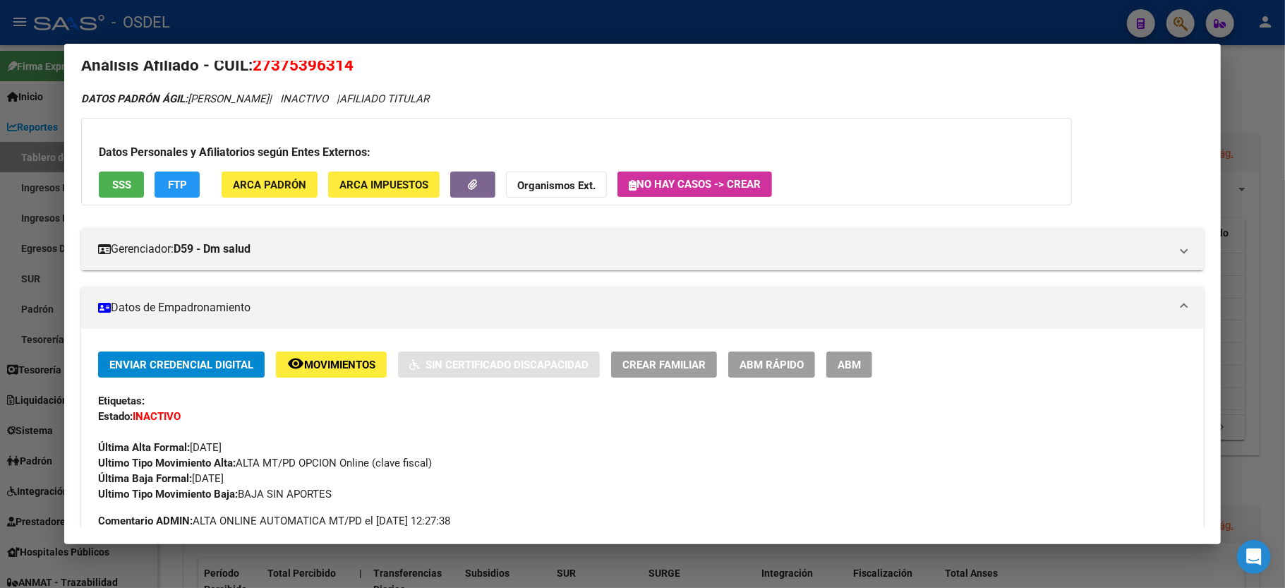
scroll to position [0, 0]
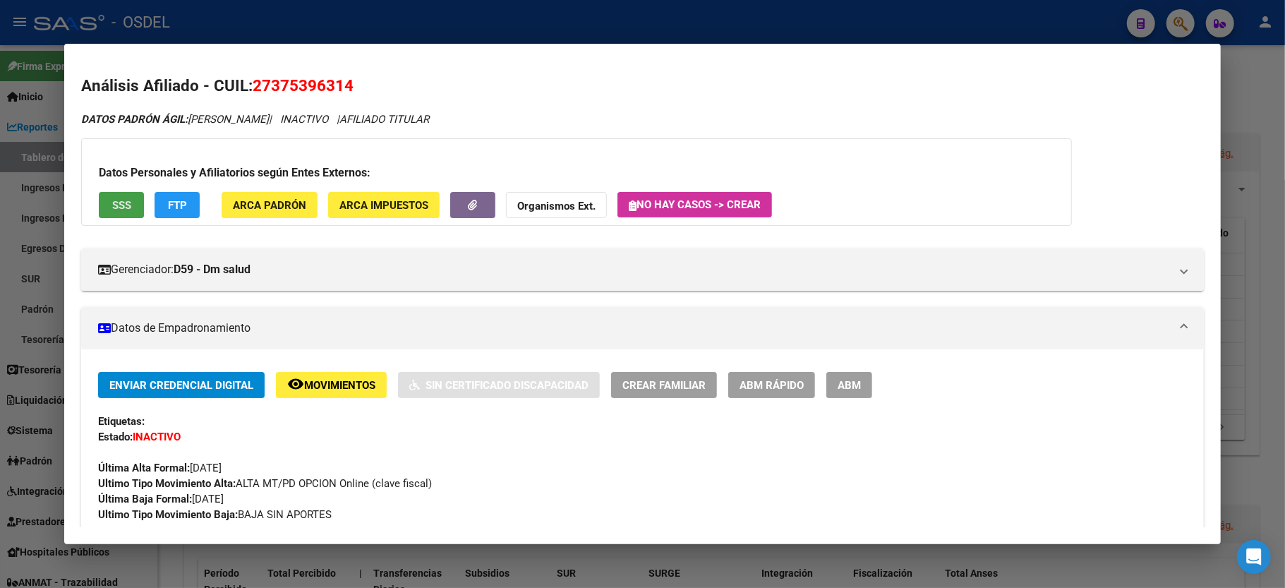
click at [119, 207] on span "SSS" at bounding box center [121, 205] width 19 height 13
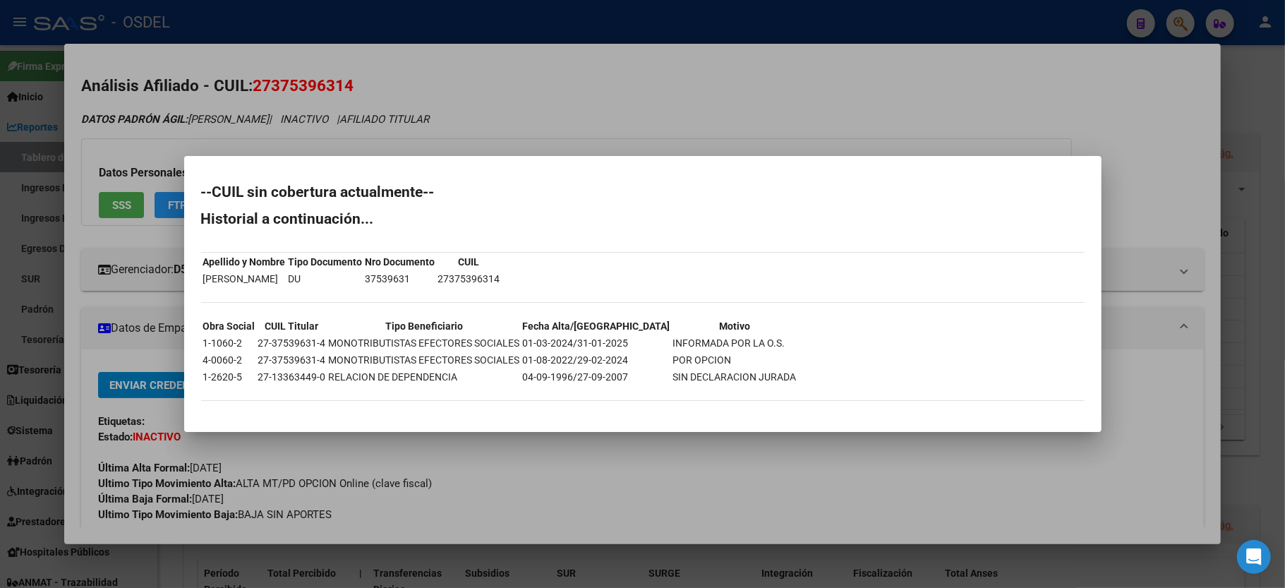
click at [567, 119] on div at bounding box center [642, 294] width 1285 height 588
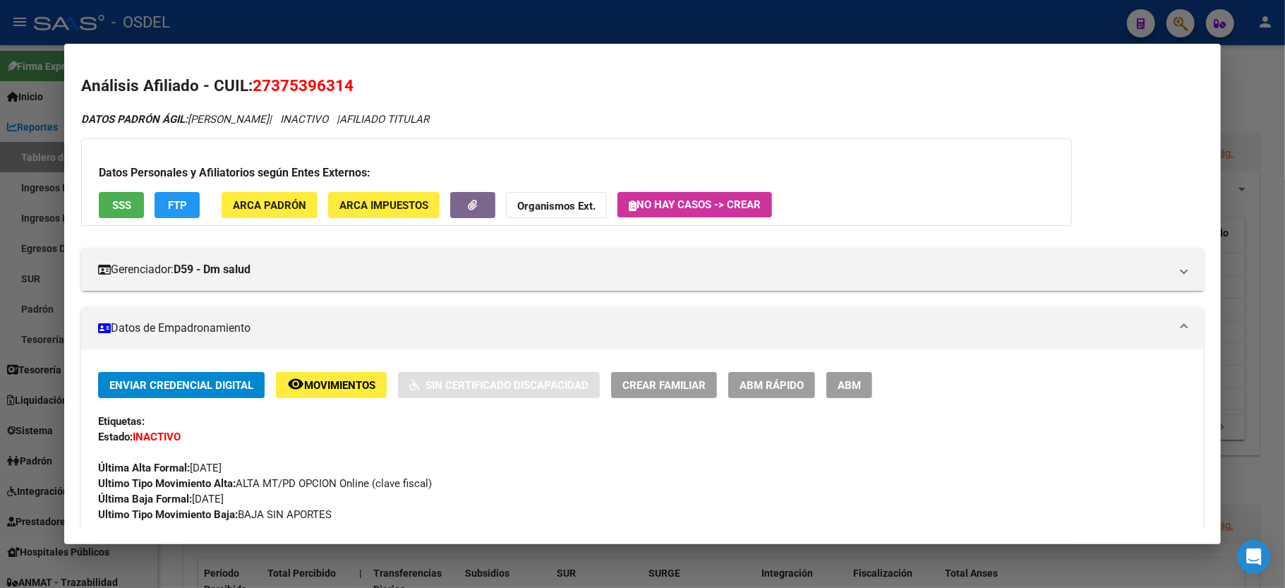
click at [1252, 92] on div at bounding box center [642, 294] width 1285 height 588
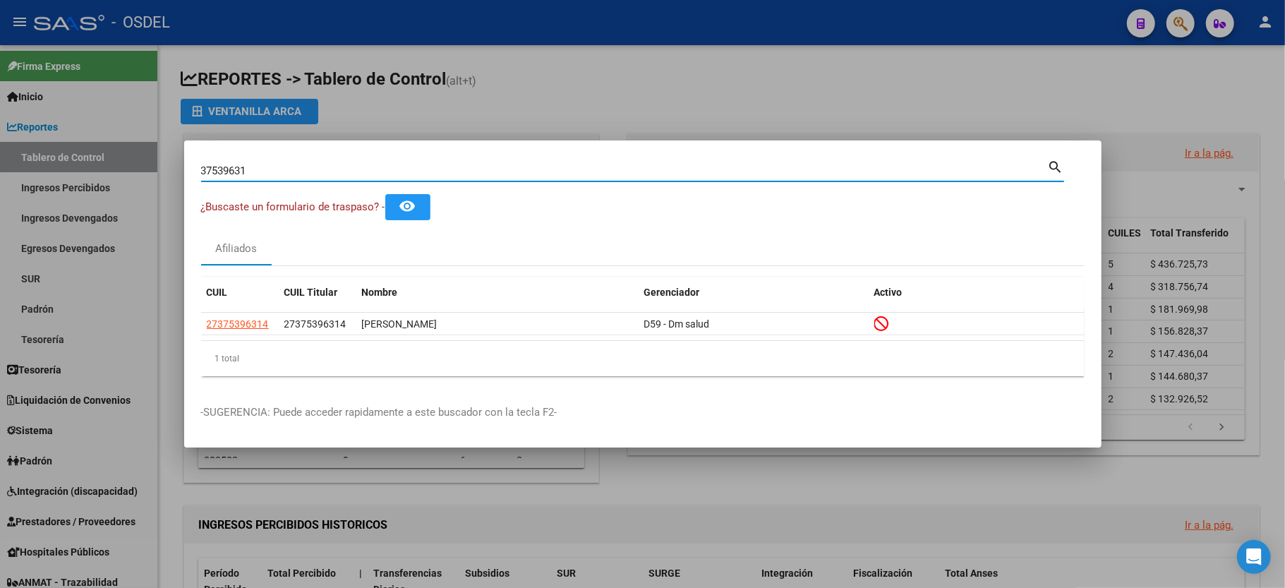
drag, startPoint x: 302, startPoint y: 171, endPoint x: 75, endPoint y: 150, distance: 228.2
click at [75, 150] on div "37539631 Buscar (apellido, dni, cuil, nro traspaso, cuit, obra social) search ¿…" at bounding box center [642, 294] width 1285 height 588
type input "57593590"
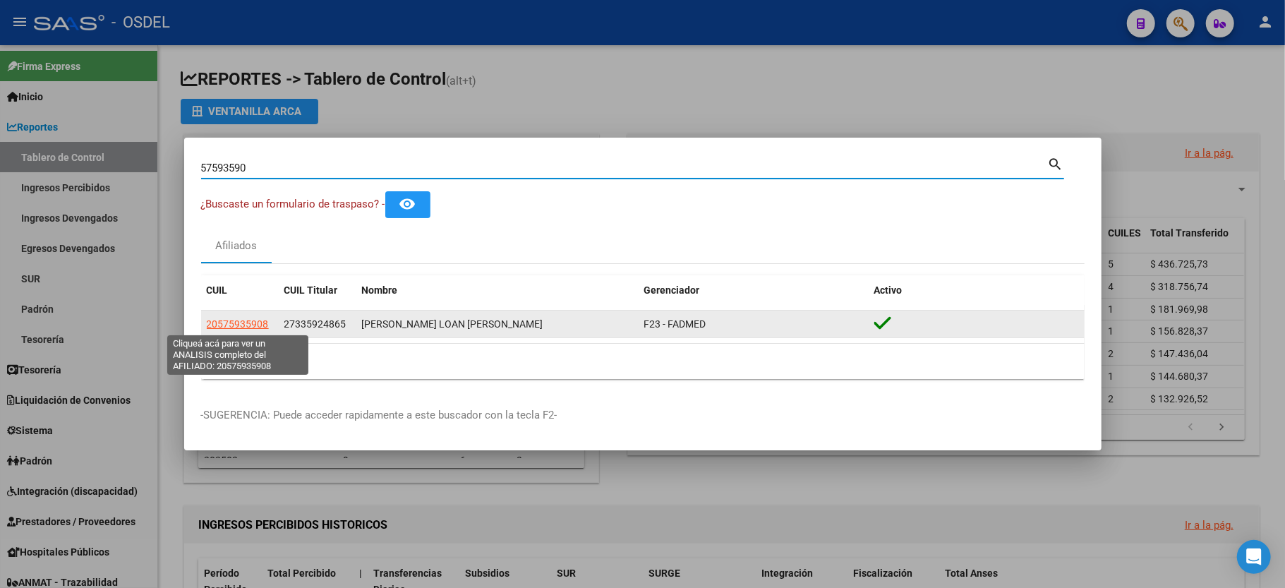
click at [241, 320] on span "20575935908" at bounding box center [238, 323] width 62 height 11
type textarea "20575935908"
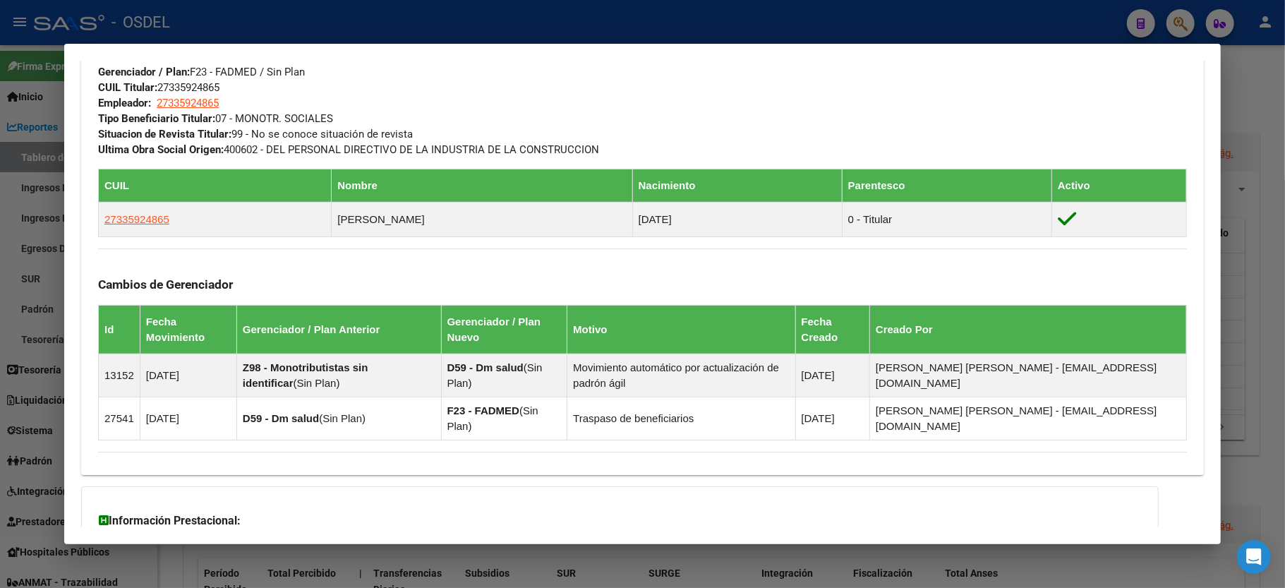
scroll to position [847, 0]
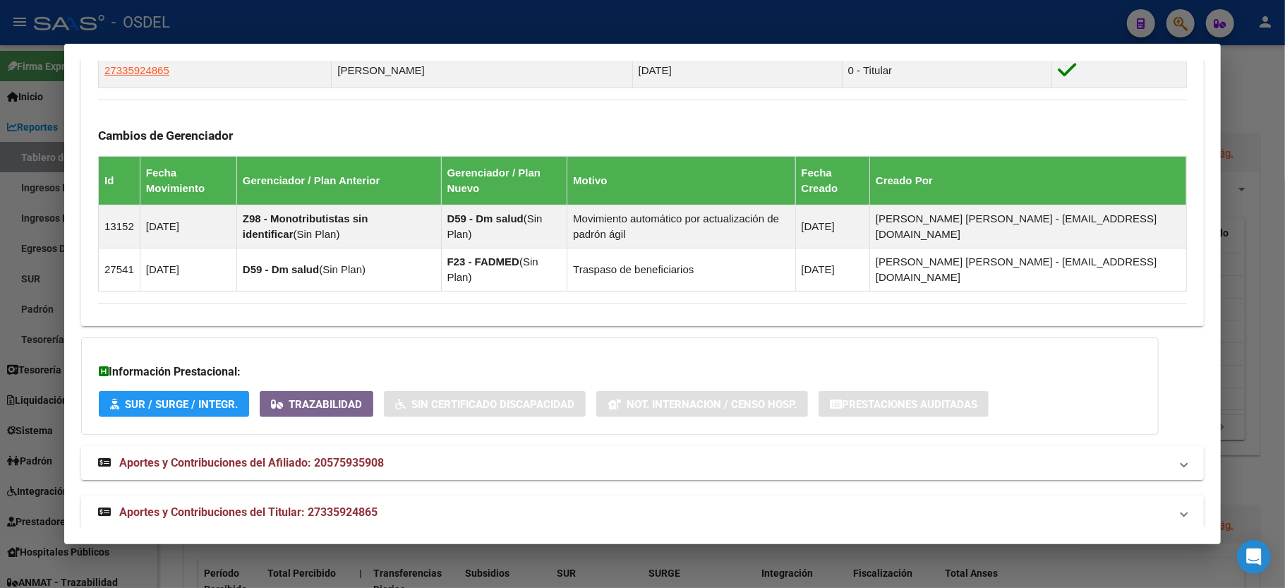
click at [1253, 133] on div at bounding box center [642, 294] width 1285 height 588
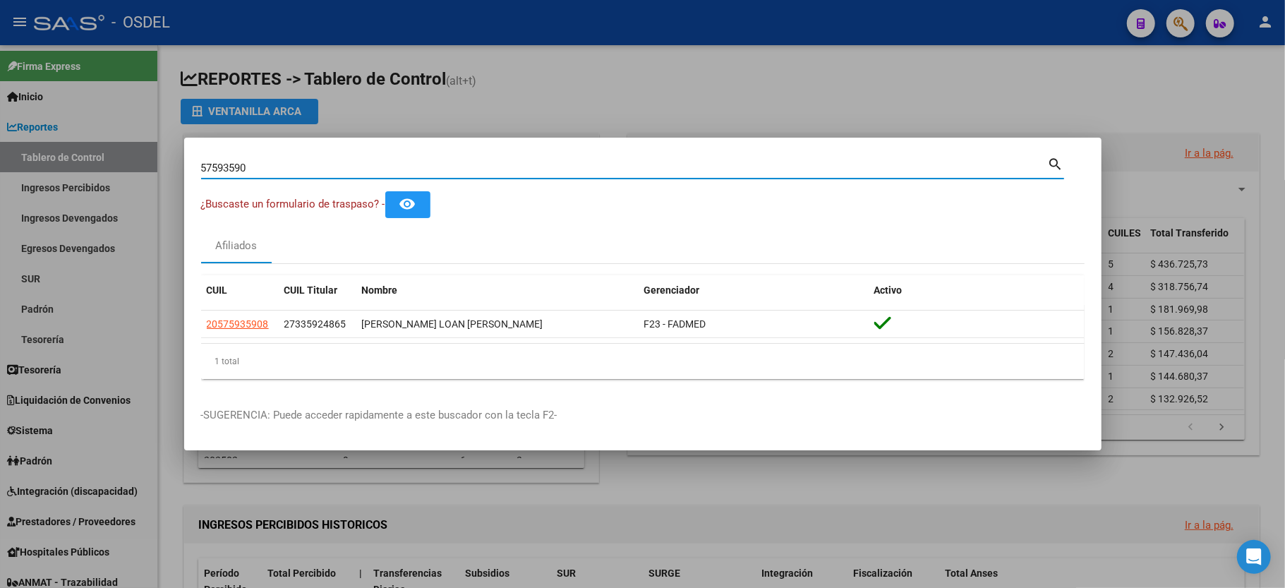
drag, startPoint x: 254, startPoint y: 168, endPoint x: 0, endPoint y: 179, distance: 254.3
click at [0, 179] on div "57593590 Buscar (apellido, dni, cuil, nro traspaso, cuit, obra social) search ¿…" at bounding box center [642, 294] width 1285 height 588
type input "20343017"
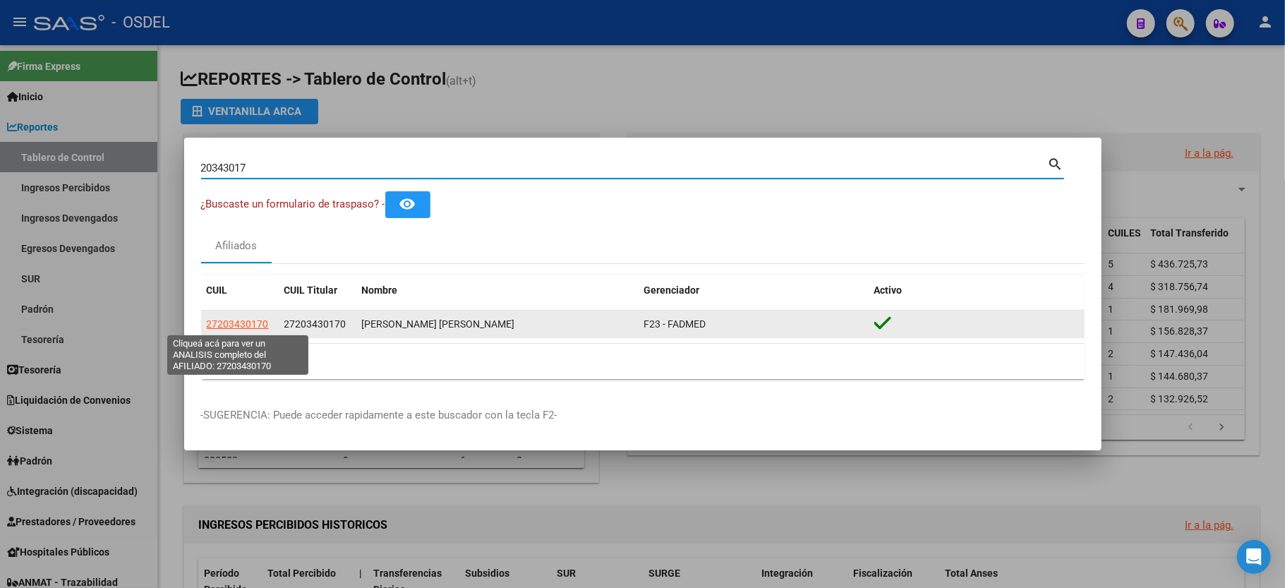
click at [243, 323] on span "27203430170" at bounding box center [238, 323] width 62 height 11
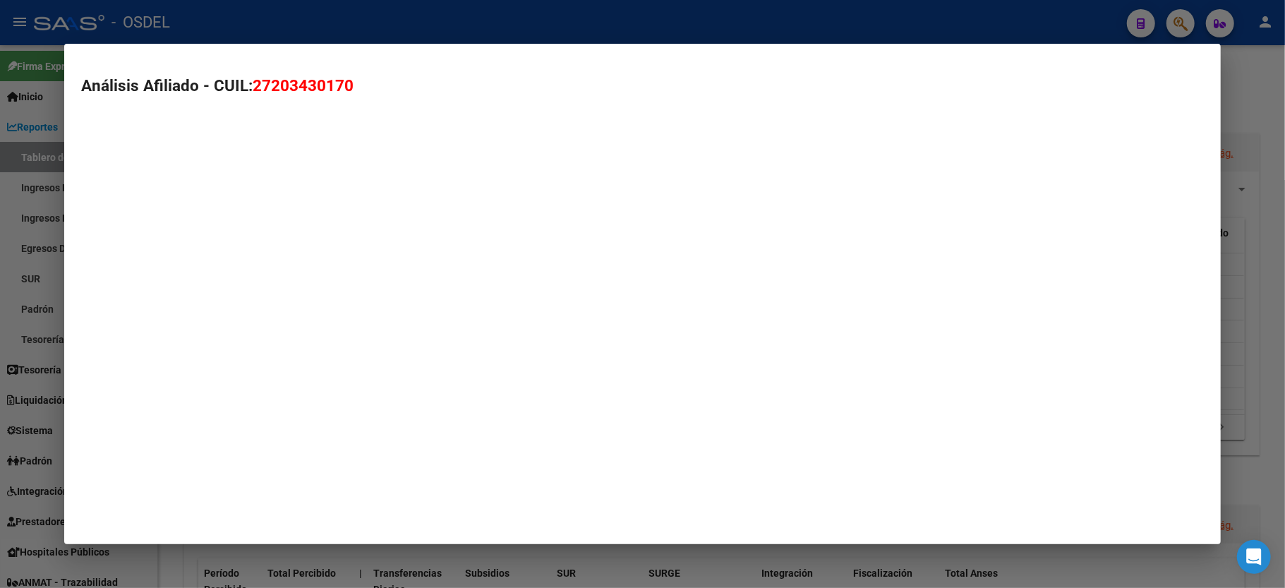
type textarea "27203430170"
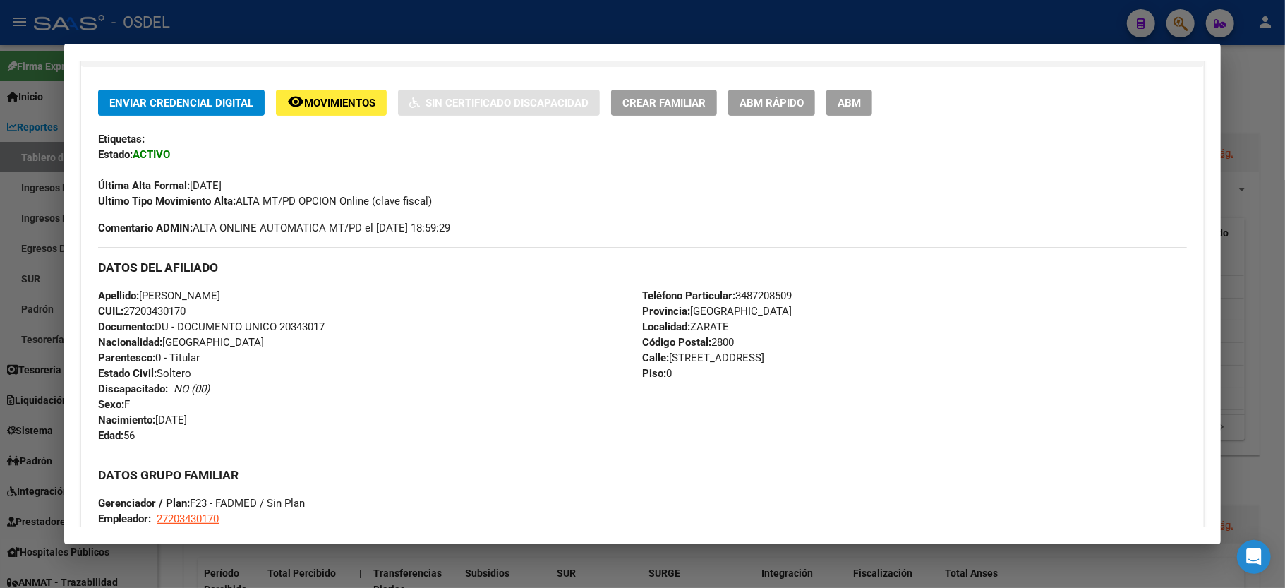
scroll to position [752, 0]
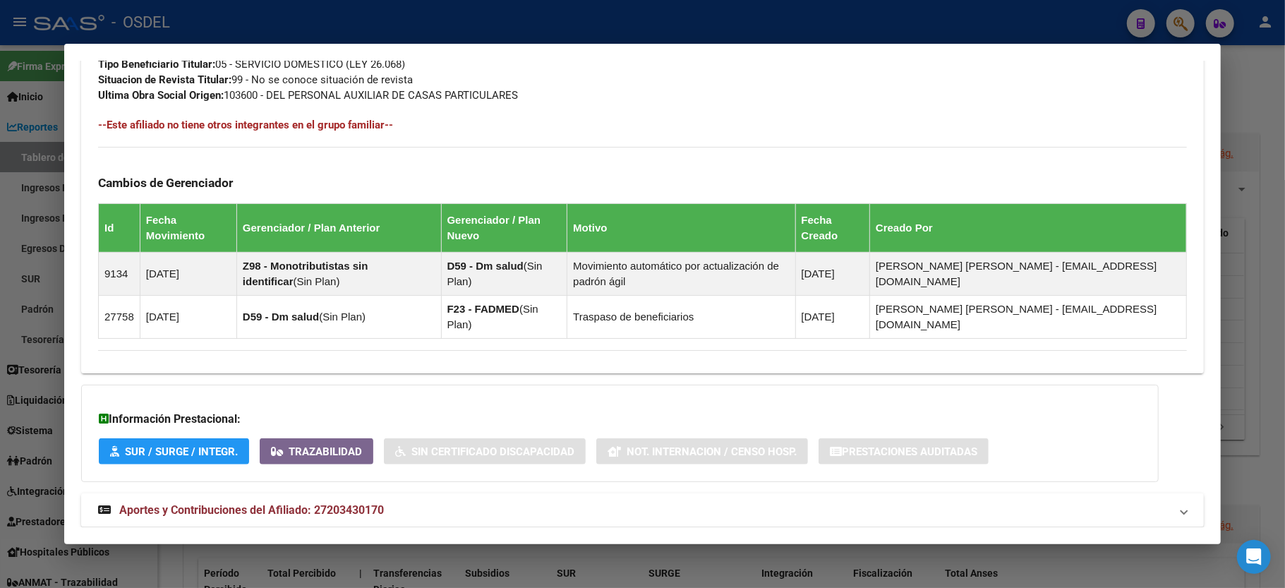
click at [1265, 119] on div at bounding box center [642, 294] width 1285 height 588
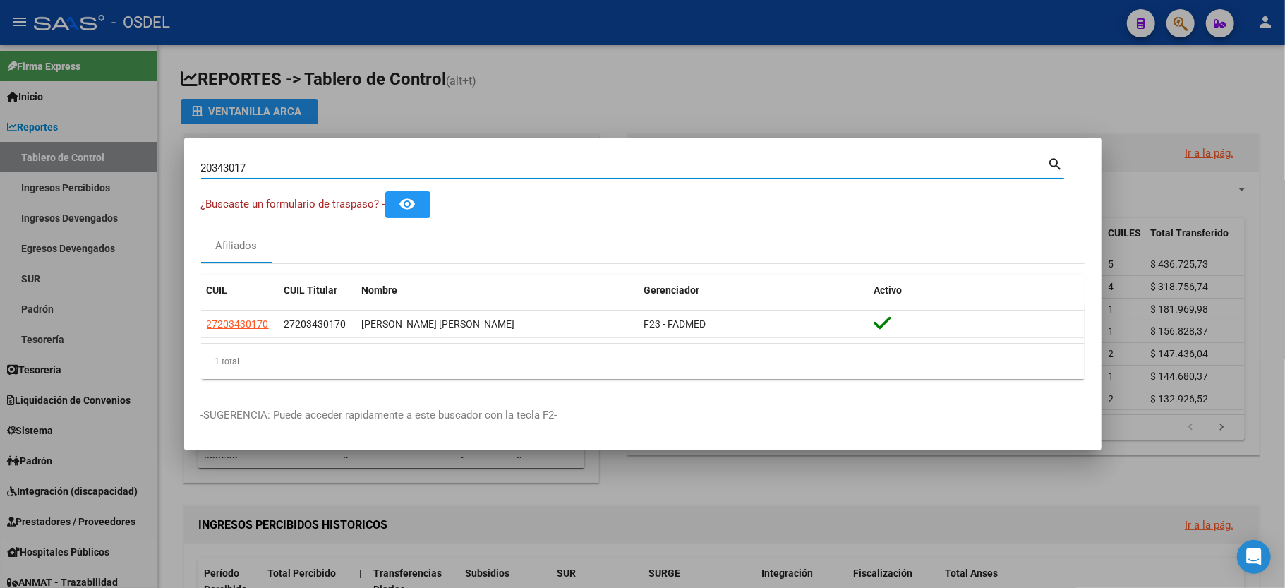
drag, startPoint x: 301, startPoint y: 168, endPoint x: 137, endPoint y: 158, distance: 164.0
click at [137, 158] on div "20343017 Buscar (apellido, dni, cuil, nro traspaso, cuit, obra social) search ¿…" at bounding box center [642, 294] width 1285 height 588
type input "57593590"
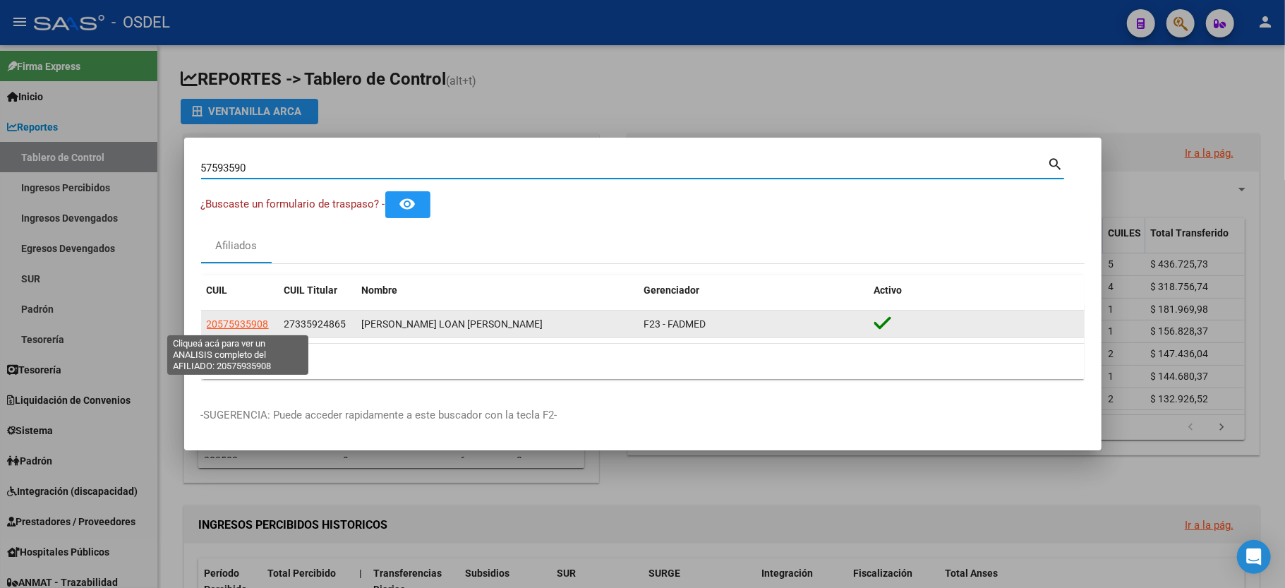
click at [254, 323] on span "20575935908" at bounding box center [238, 323] width 62 height 11
type textarea "20575935908"
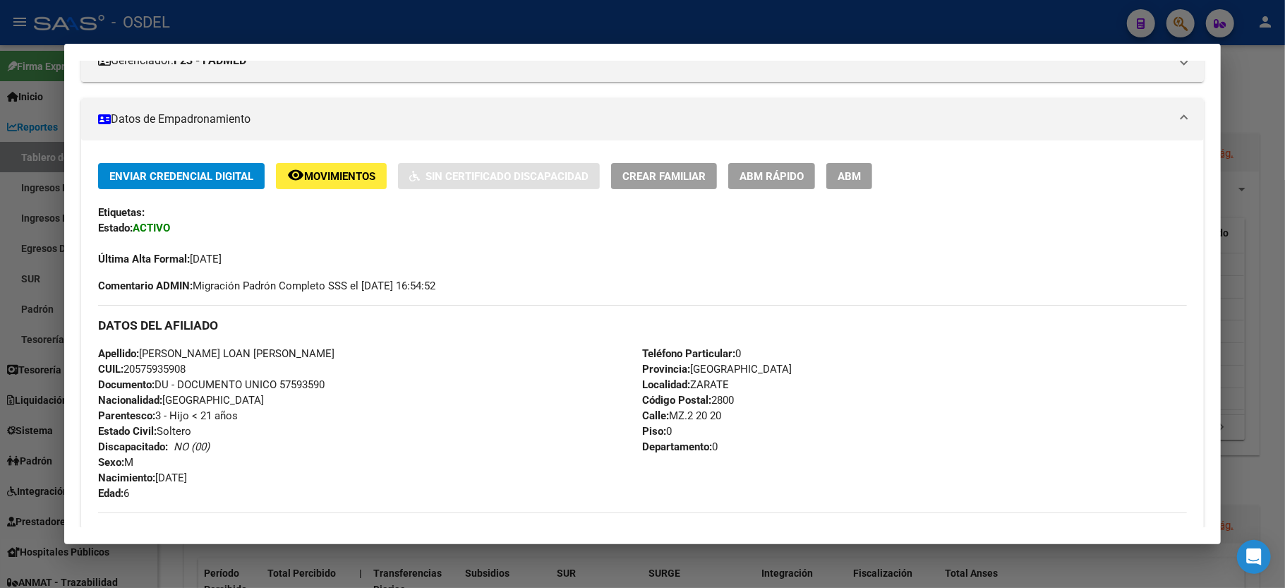
scroll to position [0, 0]
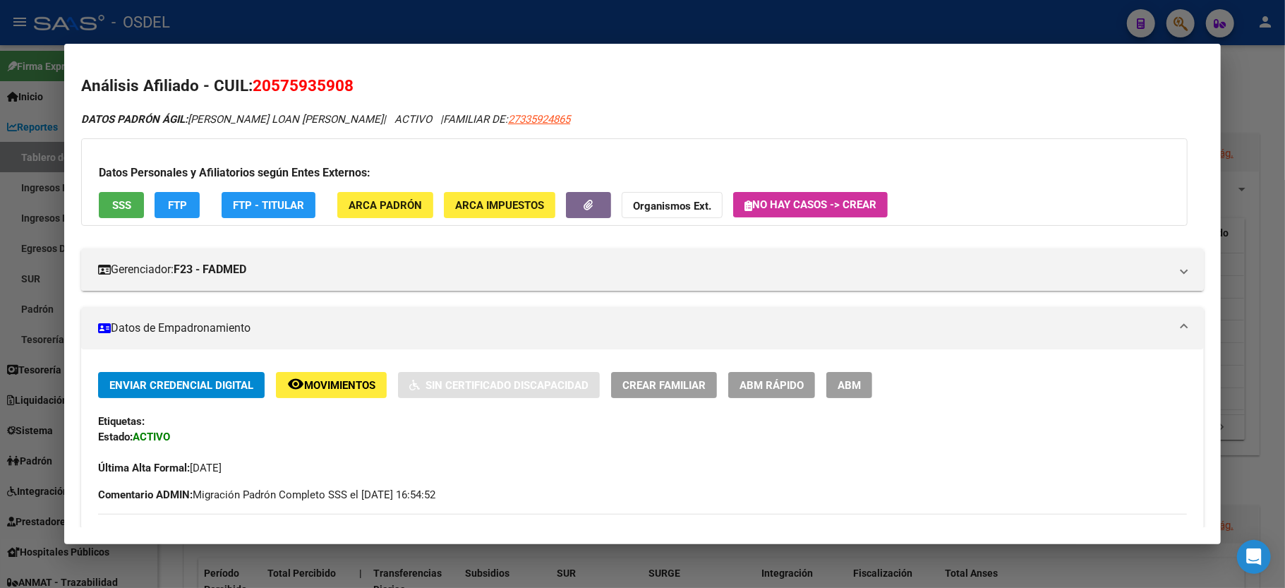
click at [1243, 77] on div at bounding box center [642, 294] width 1285 height 588
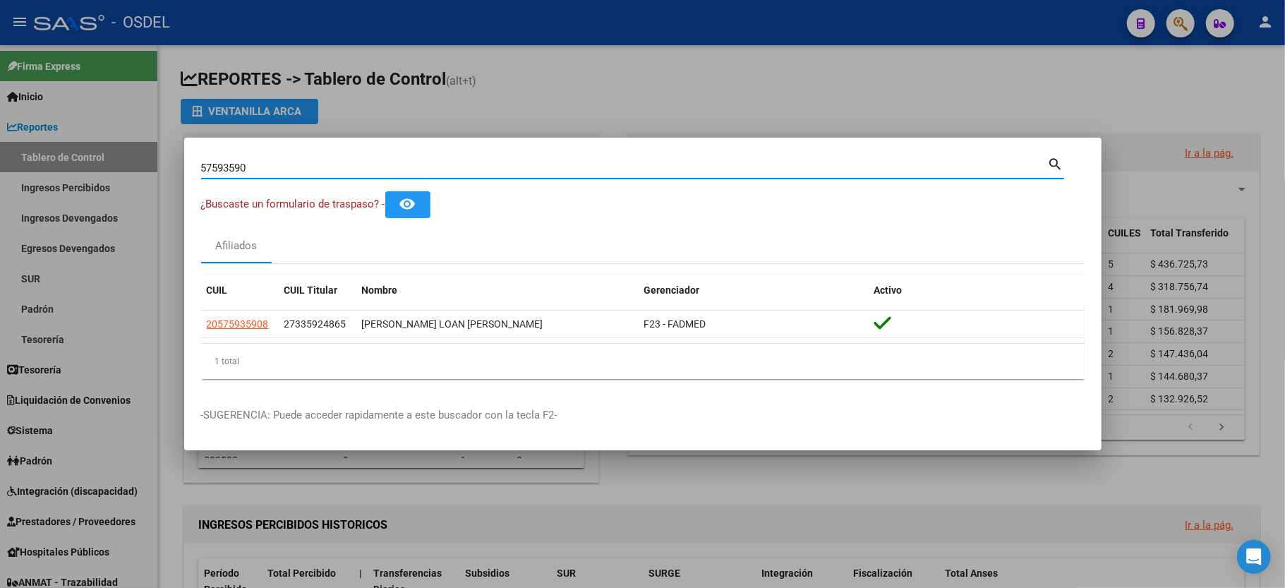
drag, startPoint x: 297, startPoint y: 169, endPoint x: 64, endPoint y: 186, distance: 234.2
click at [64, 186] on div "57593590 Buscar (apellido, dni, cuil, nro traspaso, cuit, obra social) search ¿…" at bounding box center [642, 294] width 1285 height 588
type input "20979275"
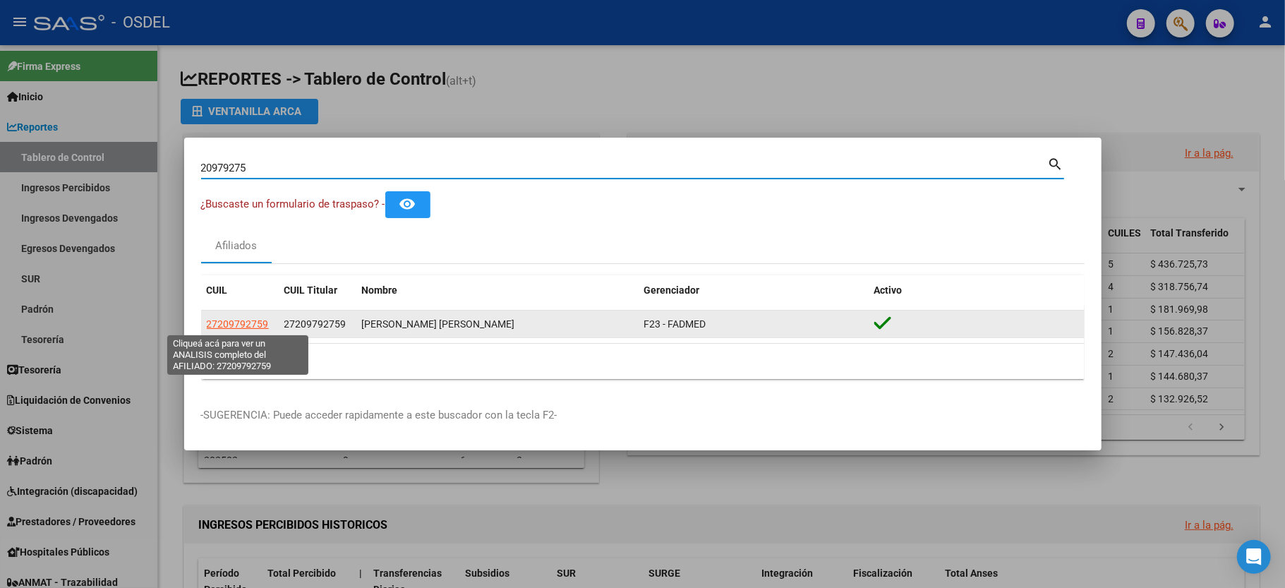
click at [231, 325] on span "27209792759" at bounding box center [238, 323] width 62 height 11
type textarea "27209792759"
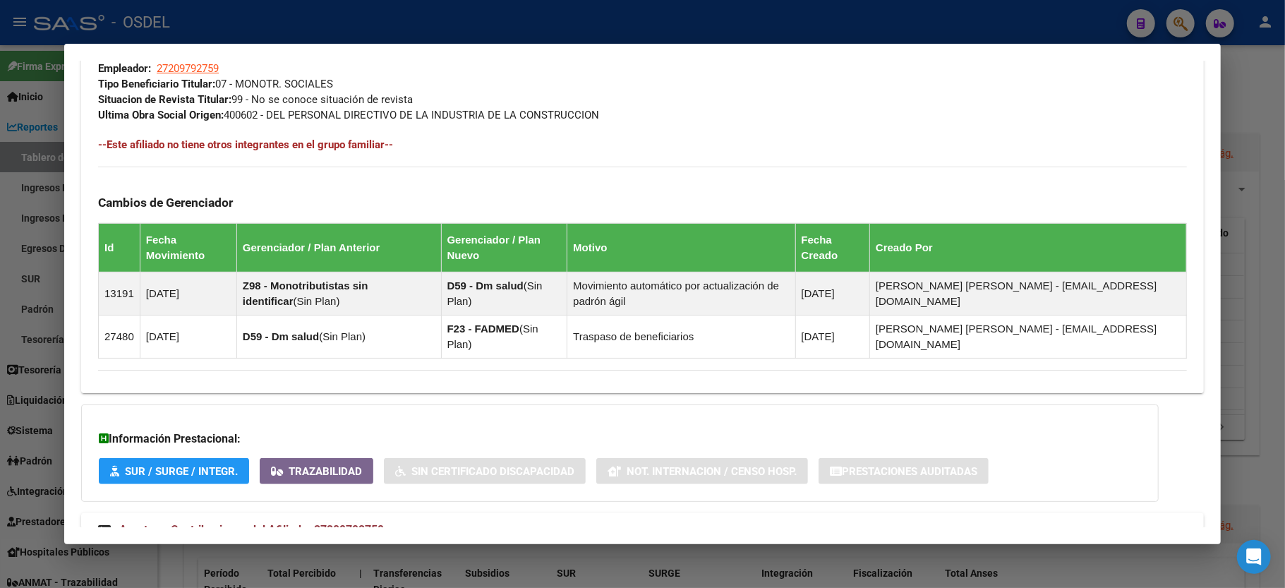
scroll to position [786, 0]
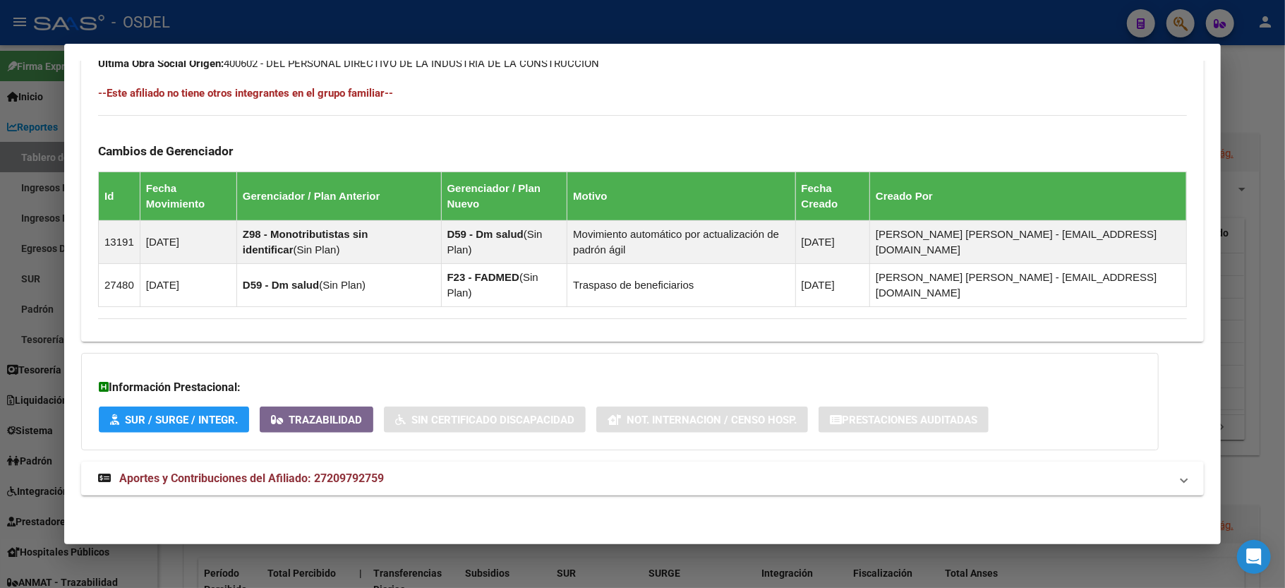
click at [1259, 106] on div at bounding box center [642, 294] width 1285 height 588
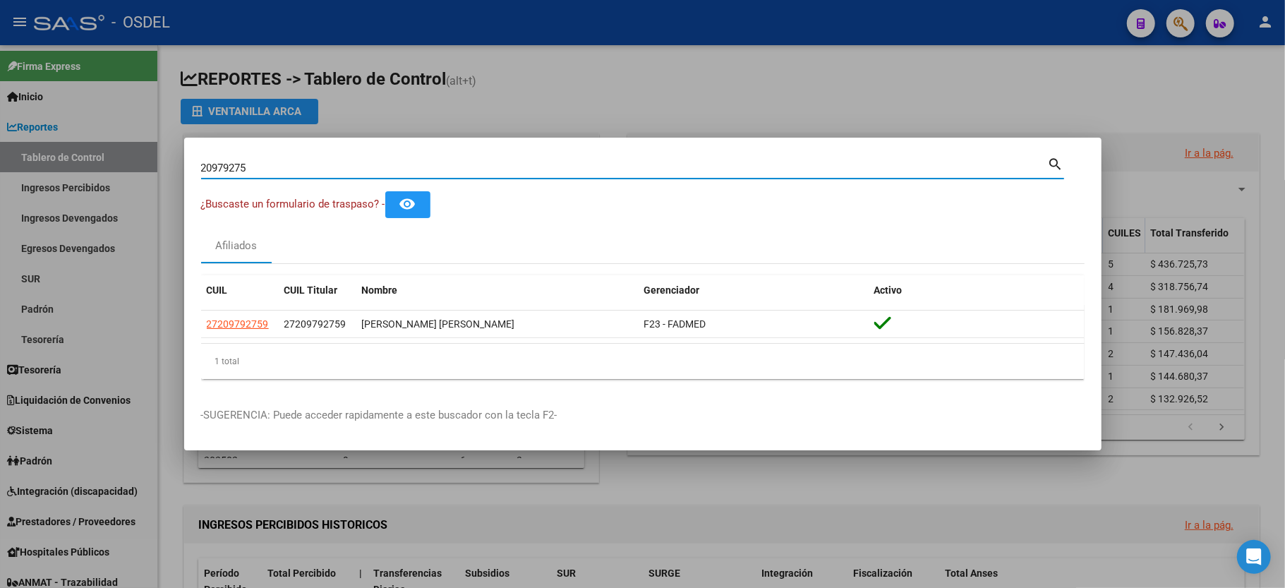
drag, startPoint x: 260, startPoint y: 169, endPoint x: 52, endPoint y: 141, distance: 210.1
click at [52, 141] on div "20979275 Buscar (apellido, dni, cuil, [PERSON_NAME], cuit, obra social) search …" at bounding box center [642, 294] width 1285 height 588
type input "20343017"
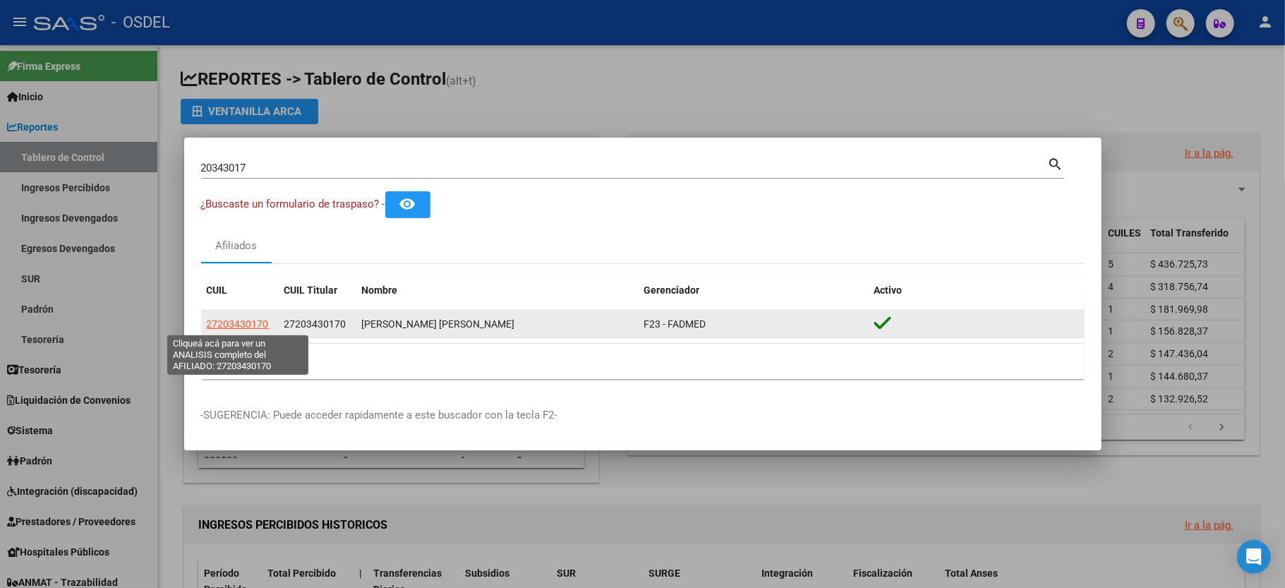
click at [221, 323] on span "27203430170" at bounding box center [238, 323] width 62 height 11
type textarea "27203430170"
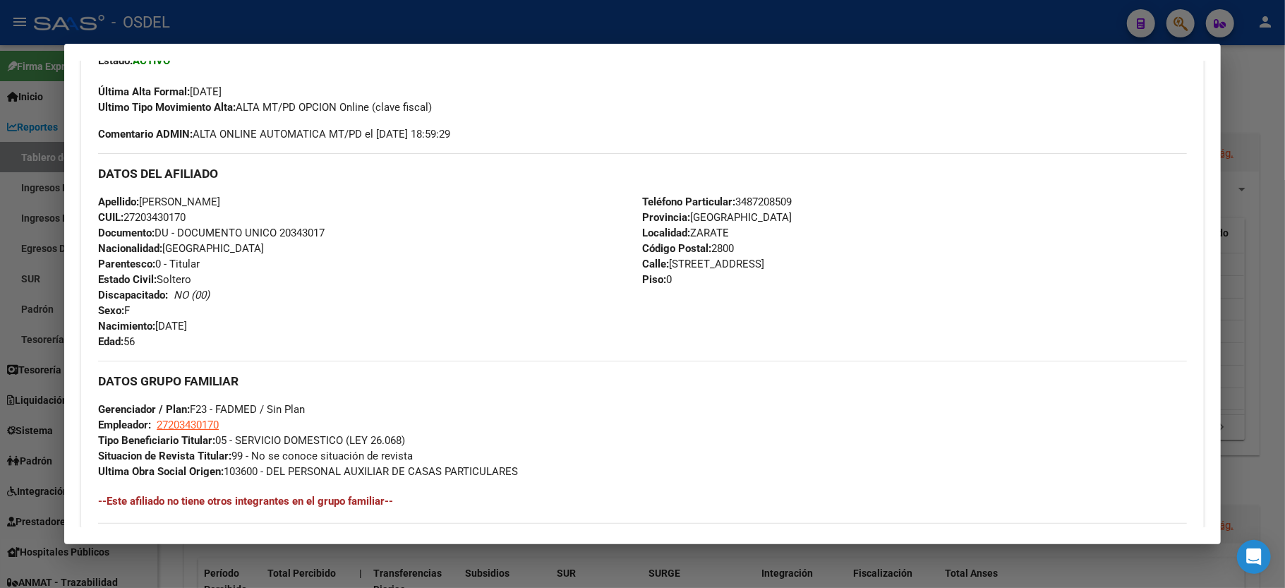
scroll to position [658, 0]
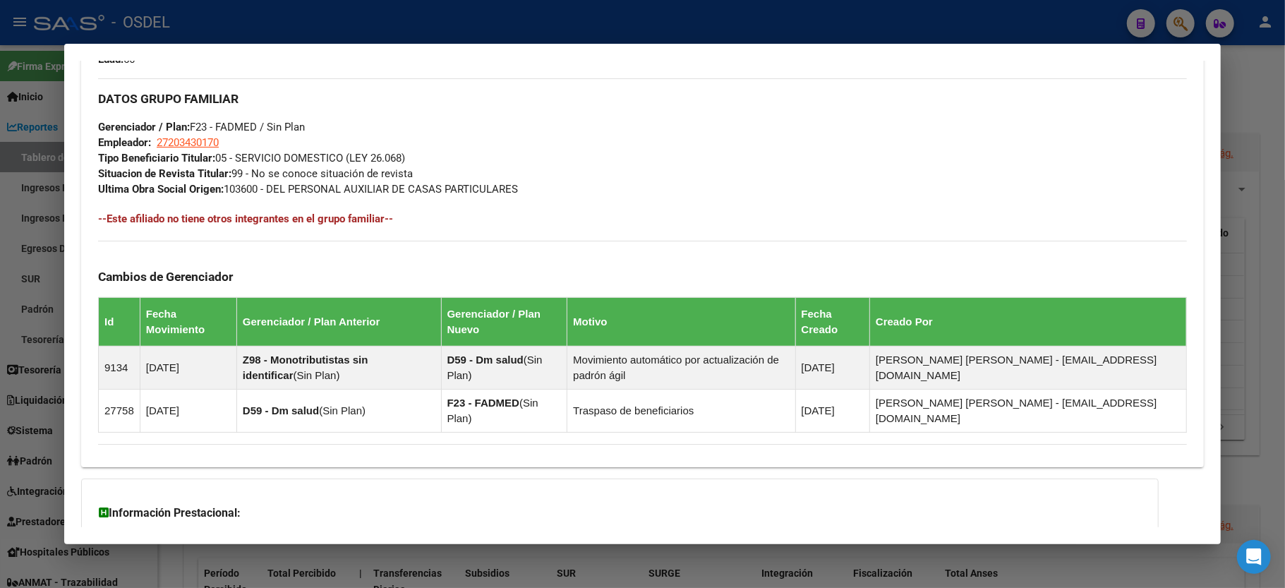
click at [1265, 102] on div at bounding box center [642, 294] width 1285 height 588
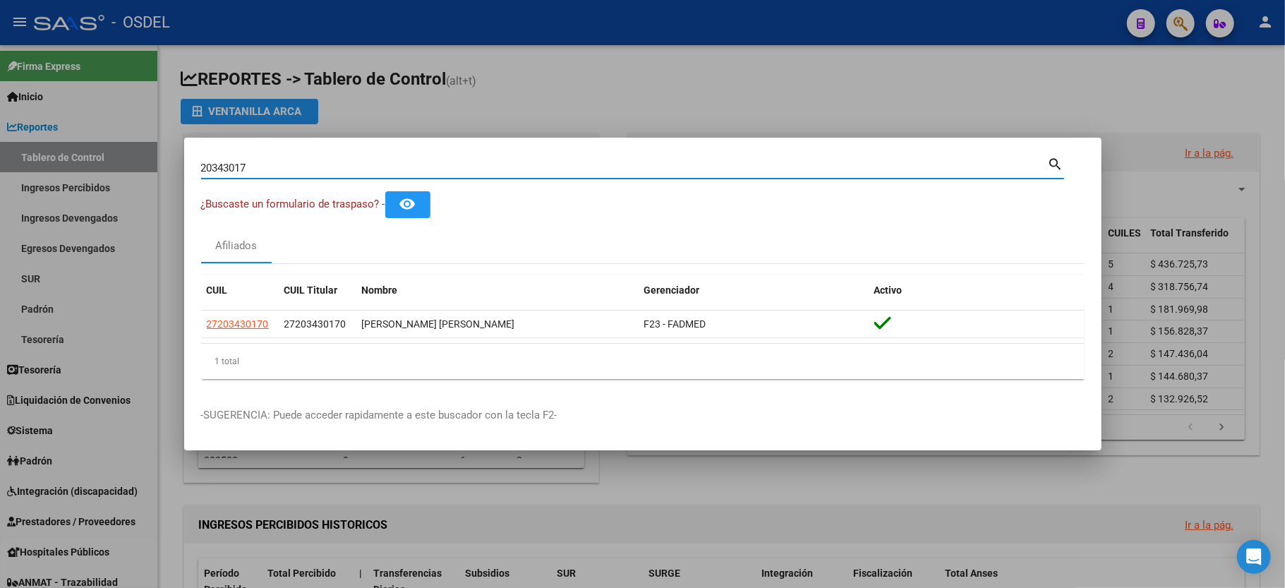
drag, startPoint x: 260, startPoint y: 164, endPoint x: 109, endPoint y: 155, distance: 152.0
click at [109, 155] on div "20343017 Buscar (apellido, dni, cuil, nro traspaso, cuit, obra social) search ¿…" at bounding box center [642, 294] width 1285 height 588
type input "37539631"
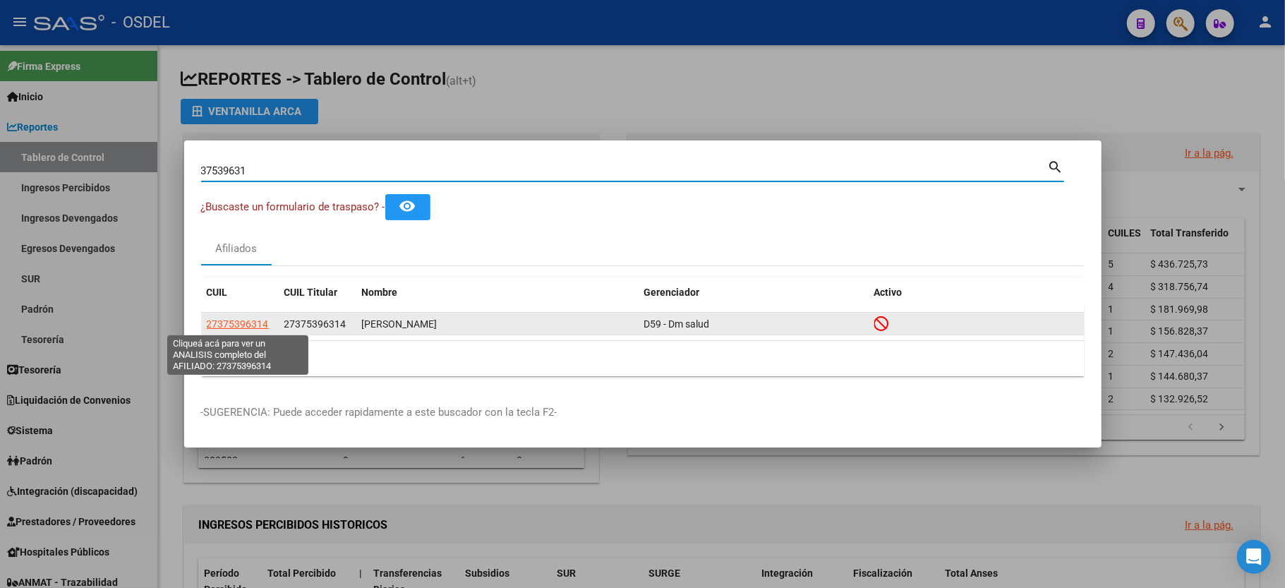
click at [247, 325] on span "27375396314" at bounding box center [238, 323] width 62 height 11
type textarea "27375396314"
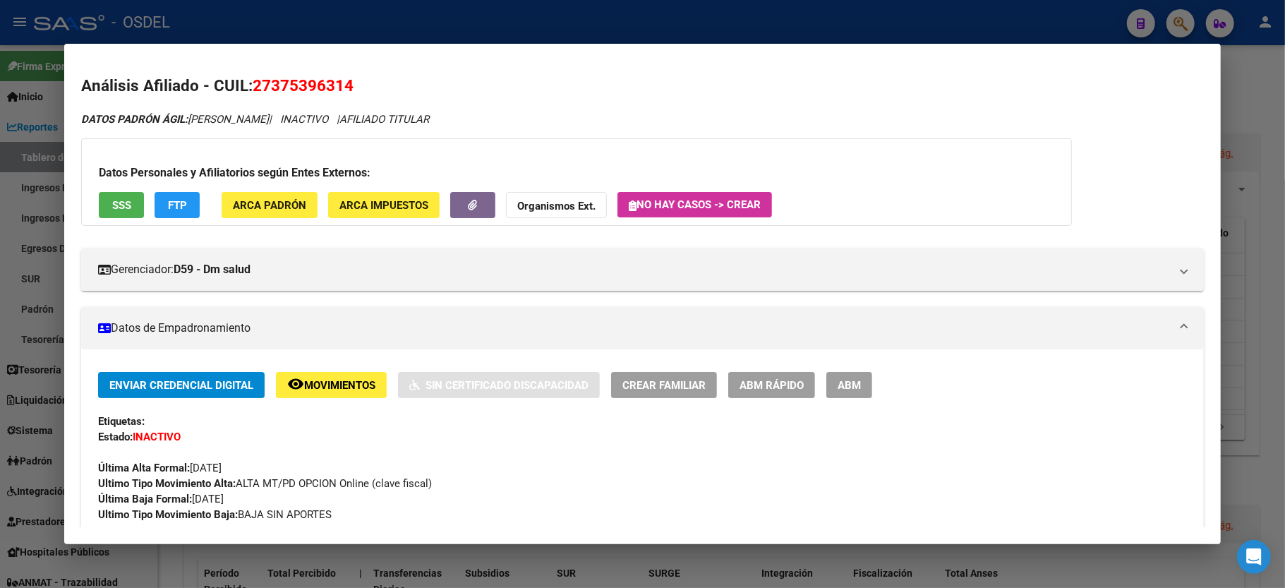
click at [128, 209] on span "SSS" at bounding box center [121, 205] width 19 height 13
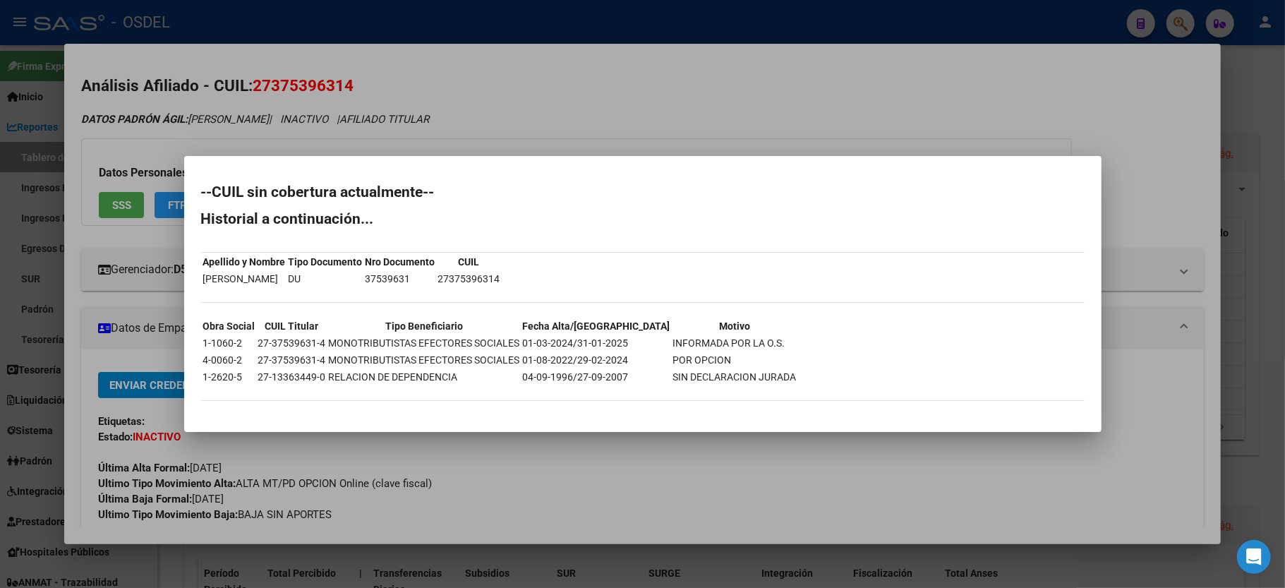
click at [769, 152] on div at bounding box center [642, 294] width 1285 height 588
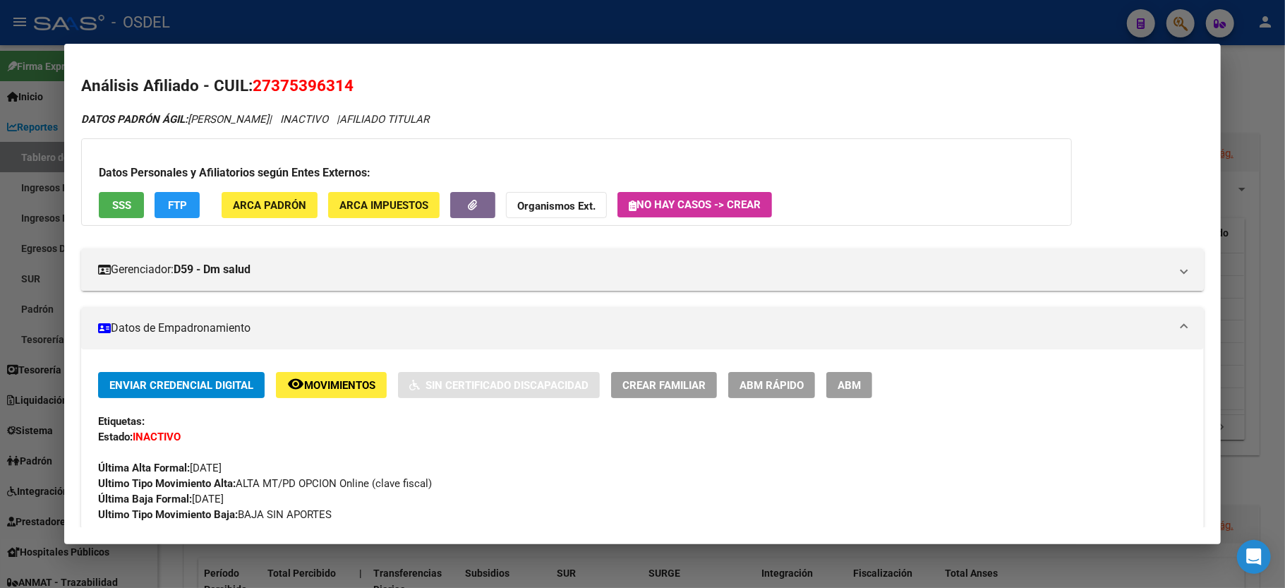
click at [1255, 71] on div at bounding box center [642, 294] width 1285 height 588
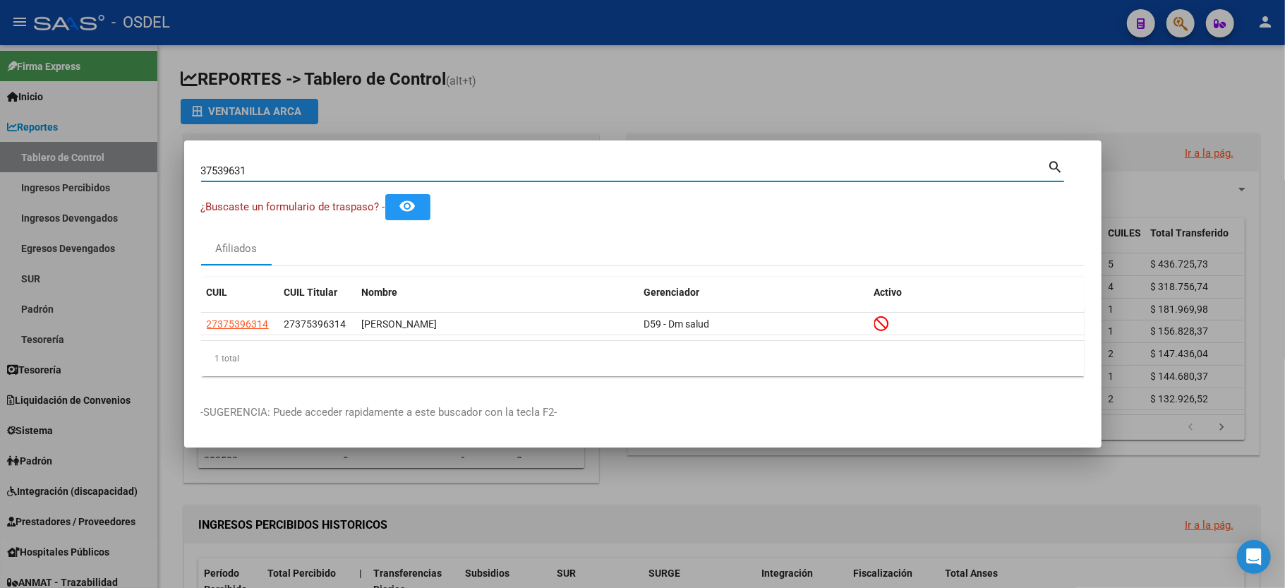
drag, startPoint x: 288, startPoint y: 170, endPoint x: 48, endPoint y: 158, distance: 240.2
click at [48, 158] on div "37539631 Buscar (apellido, dni, cuil, nro traspaso, cuit, obra social) search ¿…" at bounding box center [642, 294] width 1285 height 588
type input "24916118"
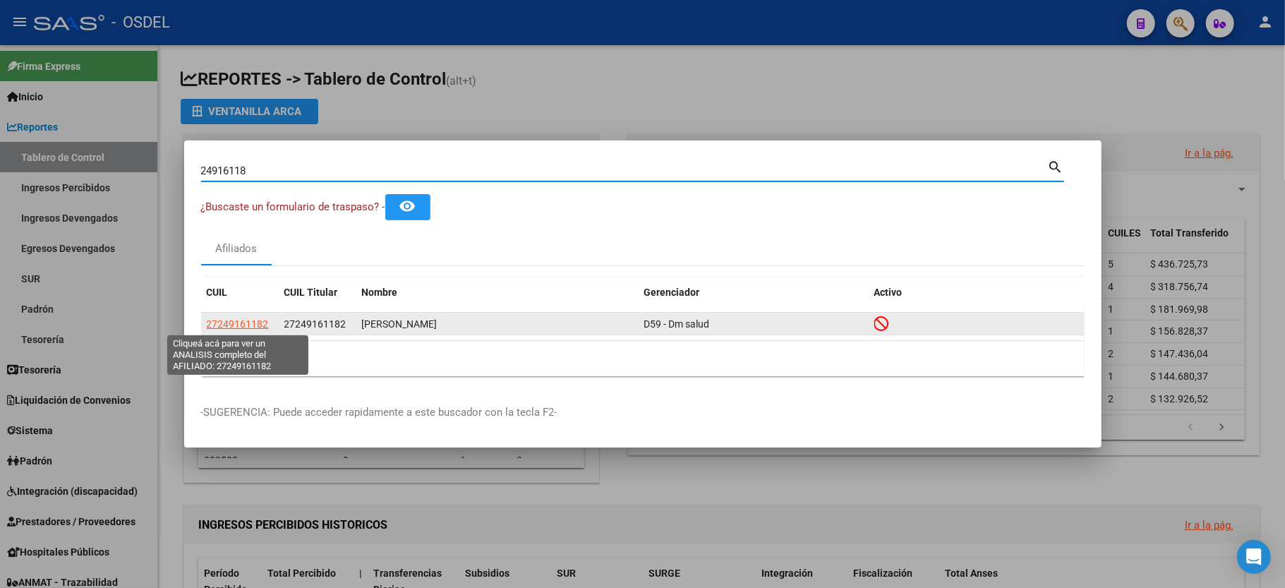
click at [224, 318] on span "27249161182" at bounding box center [238, 323] width 62 height 11
type textarea "27249161182"
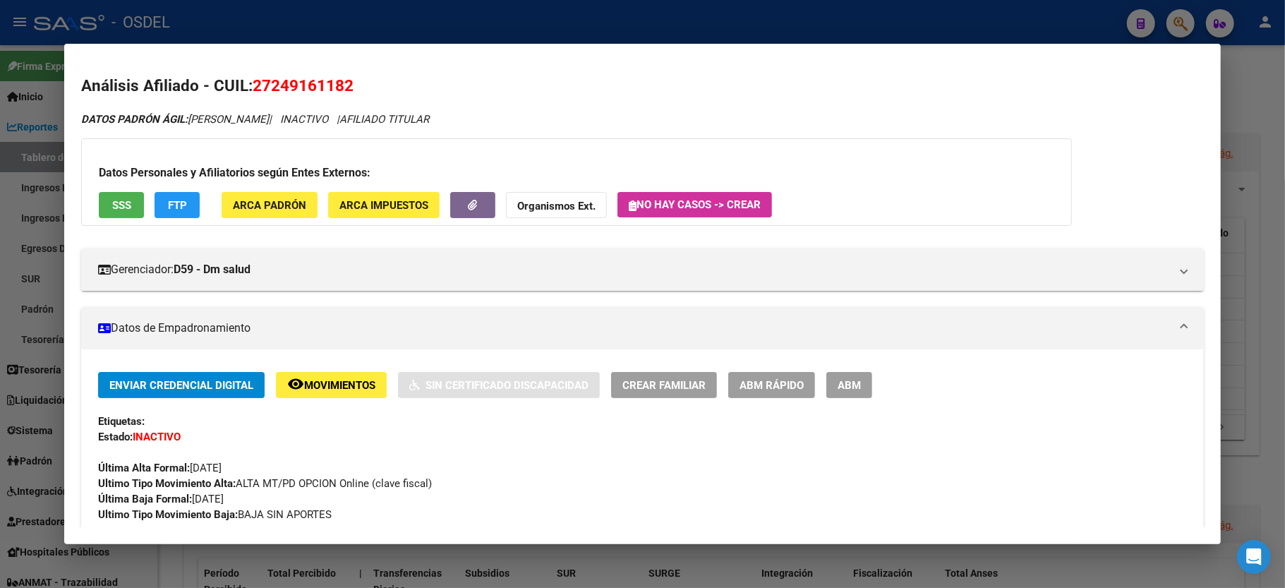
click at [120, 192] on button "SSS" at bounding box center [121, 205] width 45 height 26
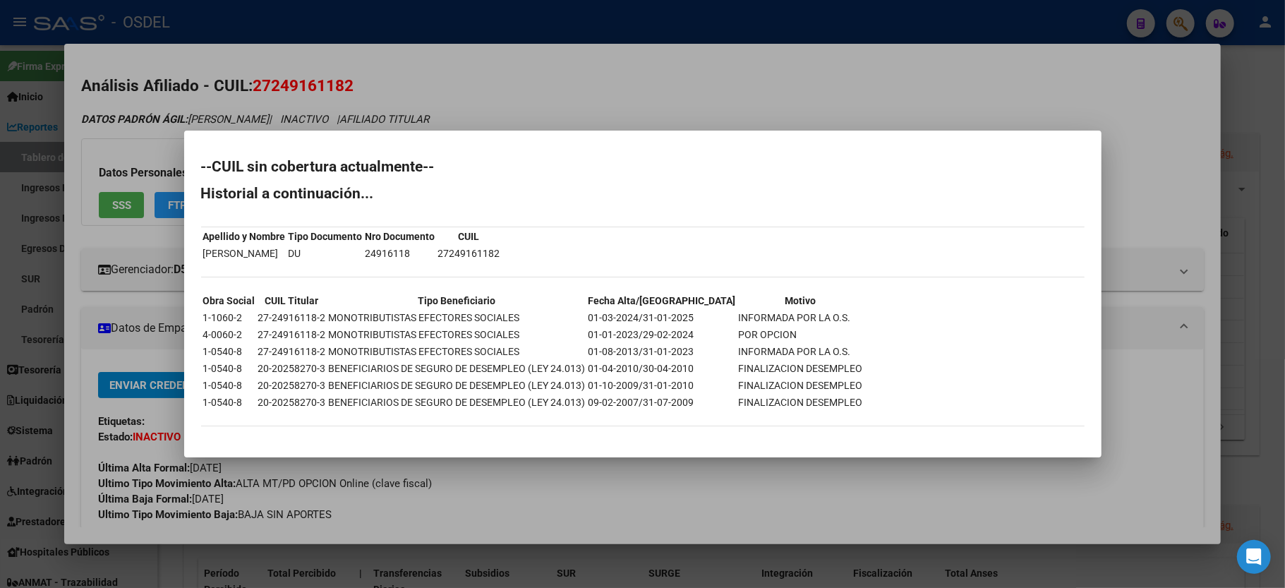
click at [1209, 128] on div at bounding box center [642, 294] width 1285 height 588
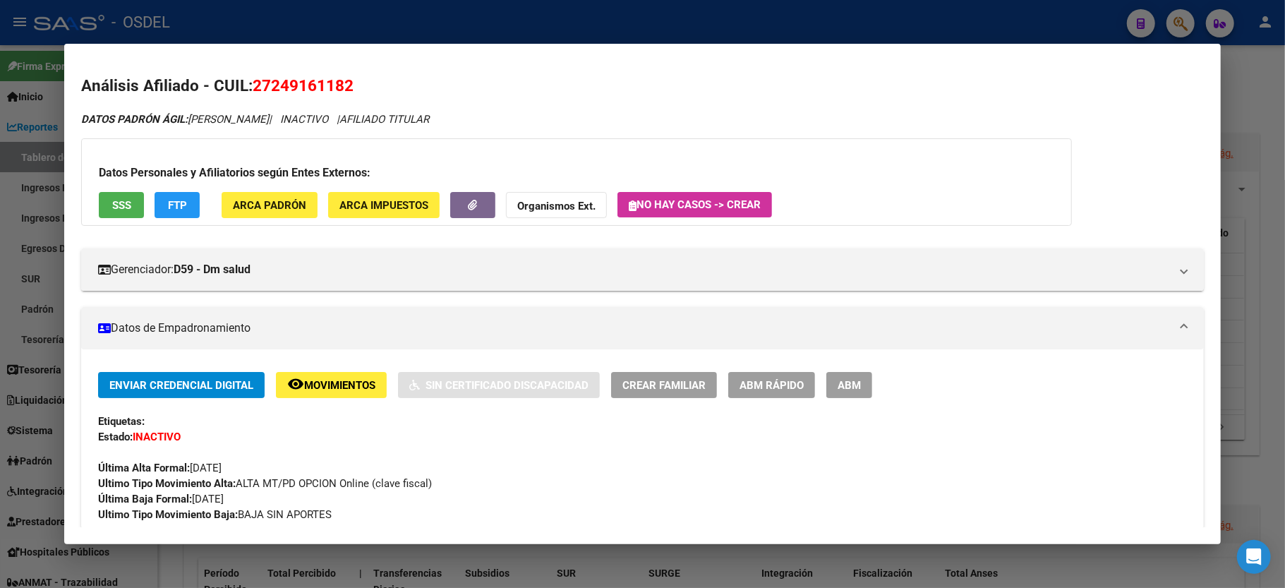
click at [1240, 88] on div at bounding box center [642, 294] width 1285 height 588
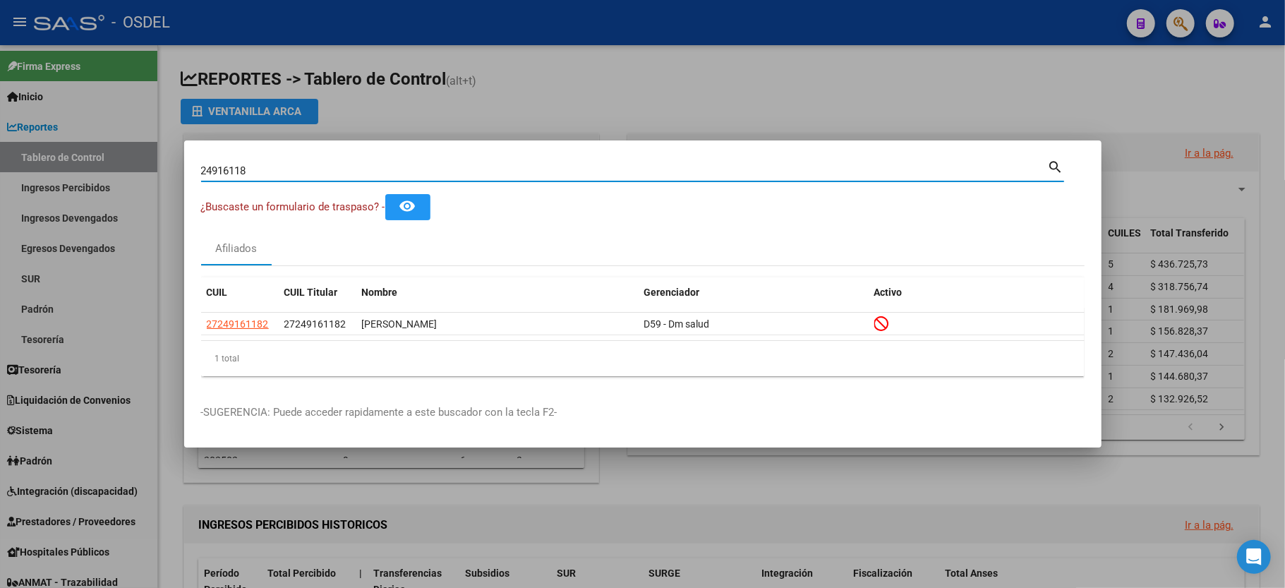
drag, startPoint x: 260, startPoint y: 172, endPoint x: 0, endPoint y: 137, distance: 262.1
click at [0, 137] on div "24916118 Buscar (apellido, dni, cuil, nro traspaso, cuit, obra social) search ¿…" at bounding box center [642, 294] width 1285 height 588
type input "3"
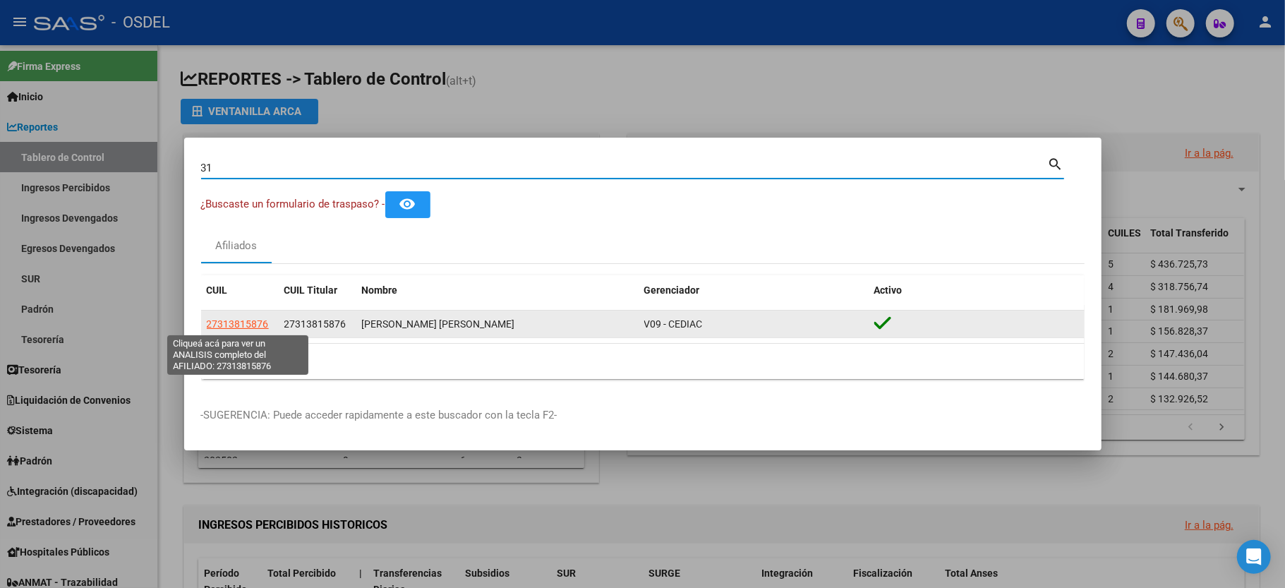
type input "3"
type input "20343017"
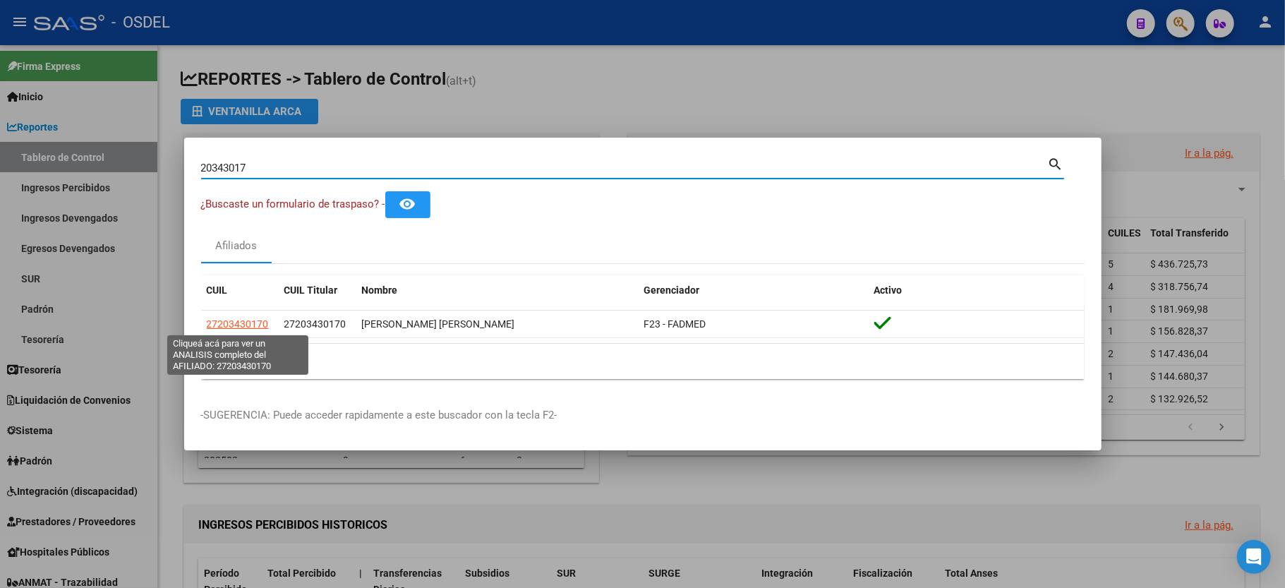
click at [241, 318] on span "27203430170" at bounding box center [238, 323] width 62 height 11
type textarea "27203430170"
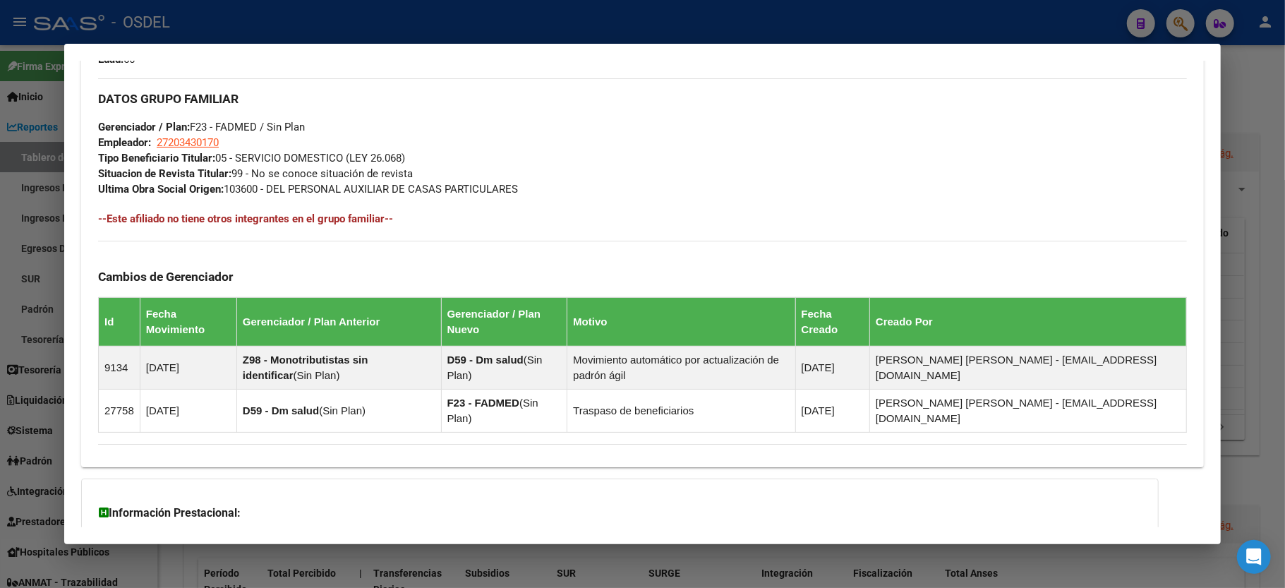
scroll to position [786, 0]
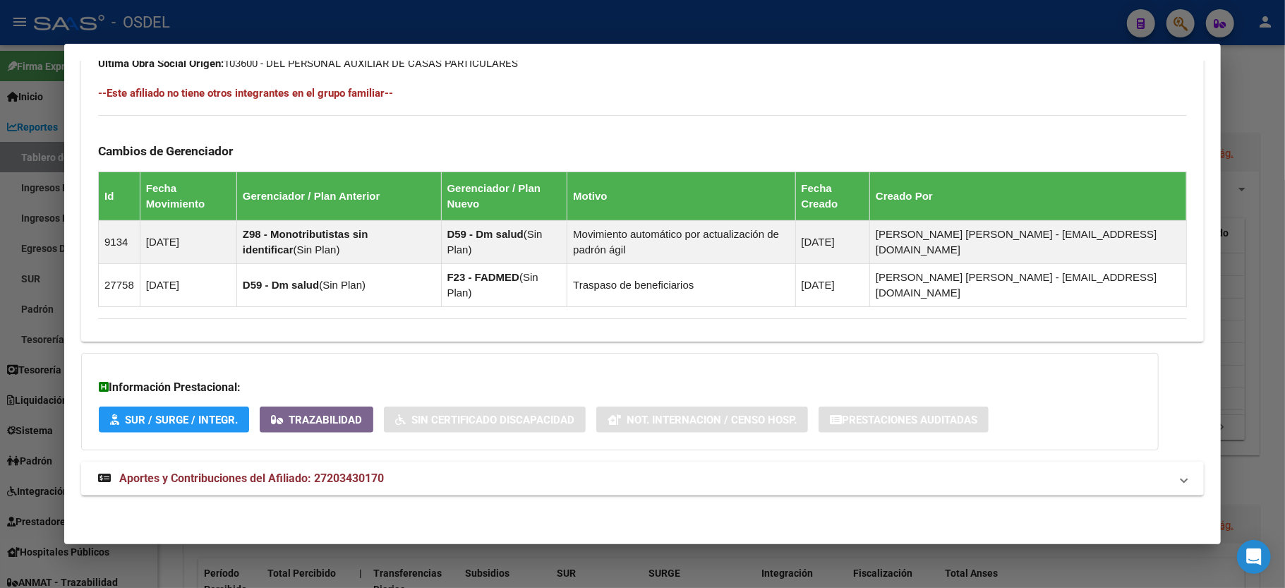
click at [1263, 138] on div at bounding box center [642, 294] width 1285 height 588
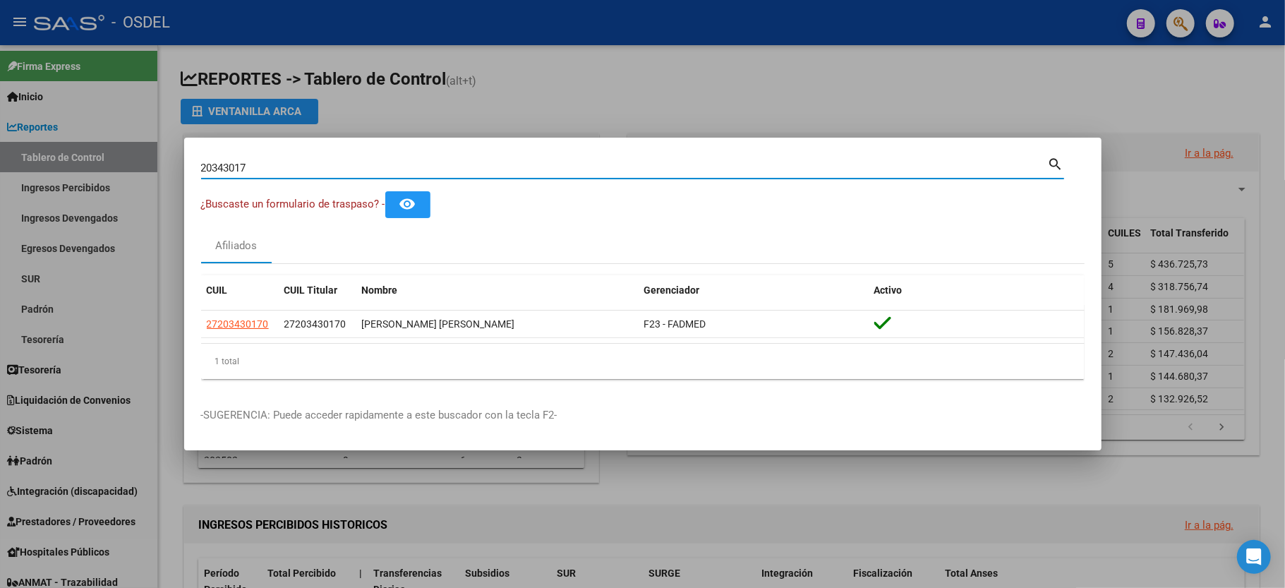
drag, startPoint x: 254, startPoint y: 172, endPoint x: 8, endPoint y: 154, distance: 246.3
click at [8, 154] on div "20343017 Buscar (apellido, dni, cuil, nro traspaso, cuit, obra social) search ¿…" at bounding box center [642, 294] width 1285 height 588
drag, startPoint x: 251, startPoint y: 162, endPoint x: 0, endPoint y: 150, distance: 251.5
click at [0, 150] on div "25480904 Buscar (apellido, dni, cuil, nro traspaso, cuit, obra social) search ¿…" at bounding box center [642, 294] width 1285 height 588
type input "33286921"
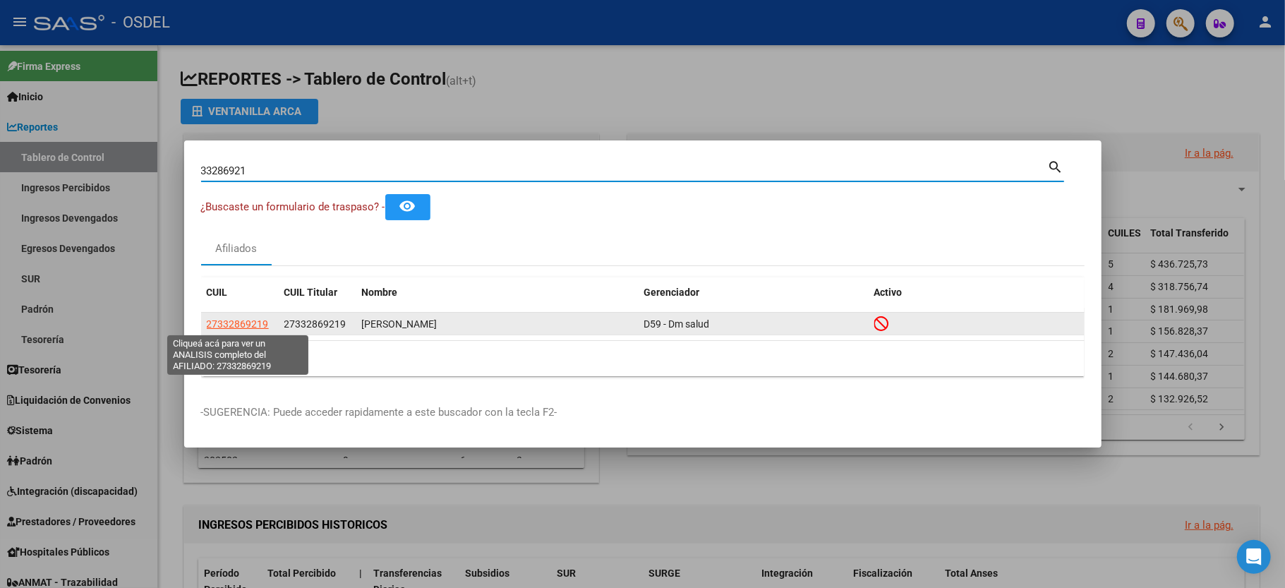
click at [207, 323] on span "27332869219" at bounding box center [238, 323] width 62 height 11
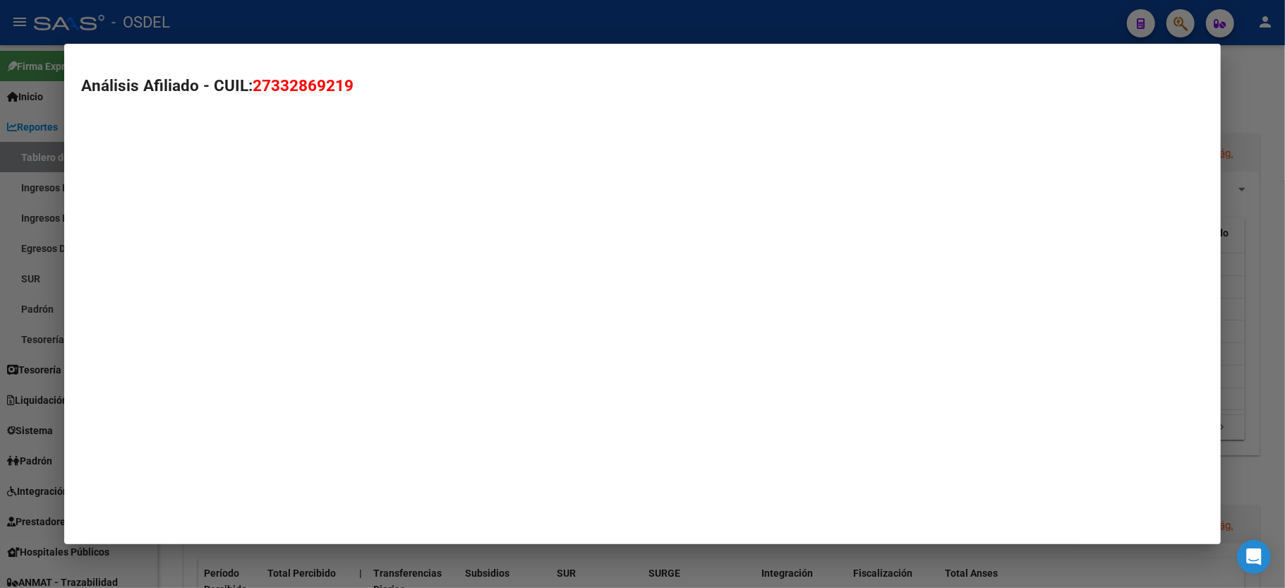
type textarea "27332869219"
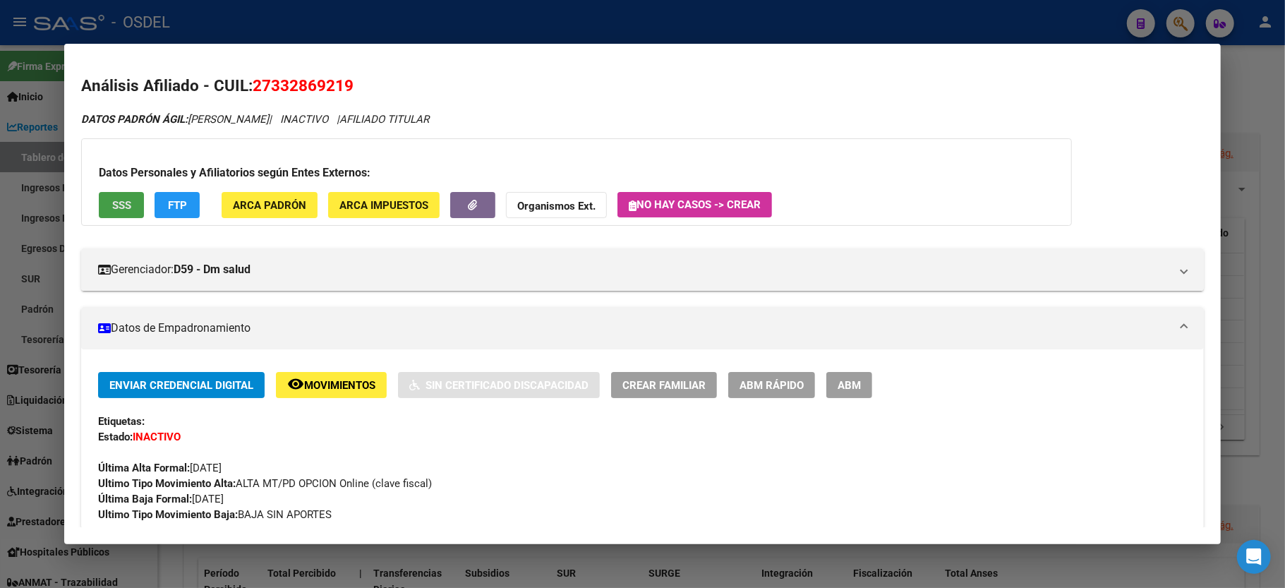
click at [120, 212] on span "SSS" at bounding box center [121, 205] width 19 height 13
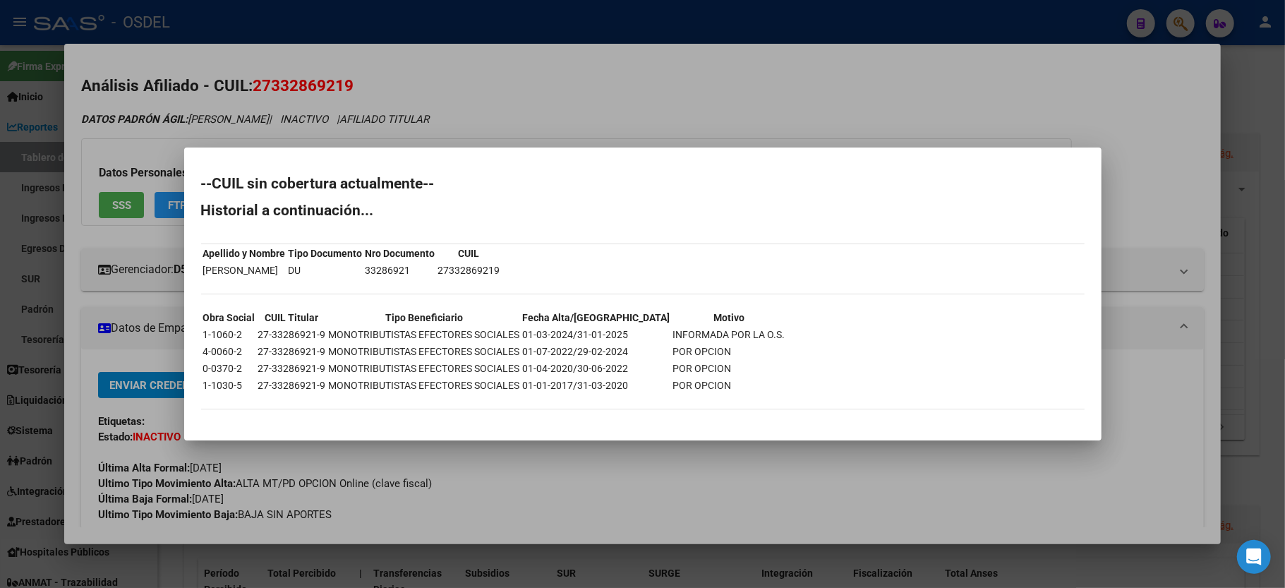
click at [889, 80] on div at bounding box center [642, 294] width 1285 height 588
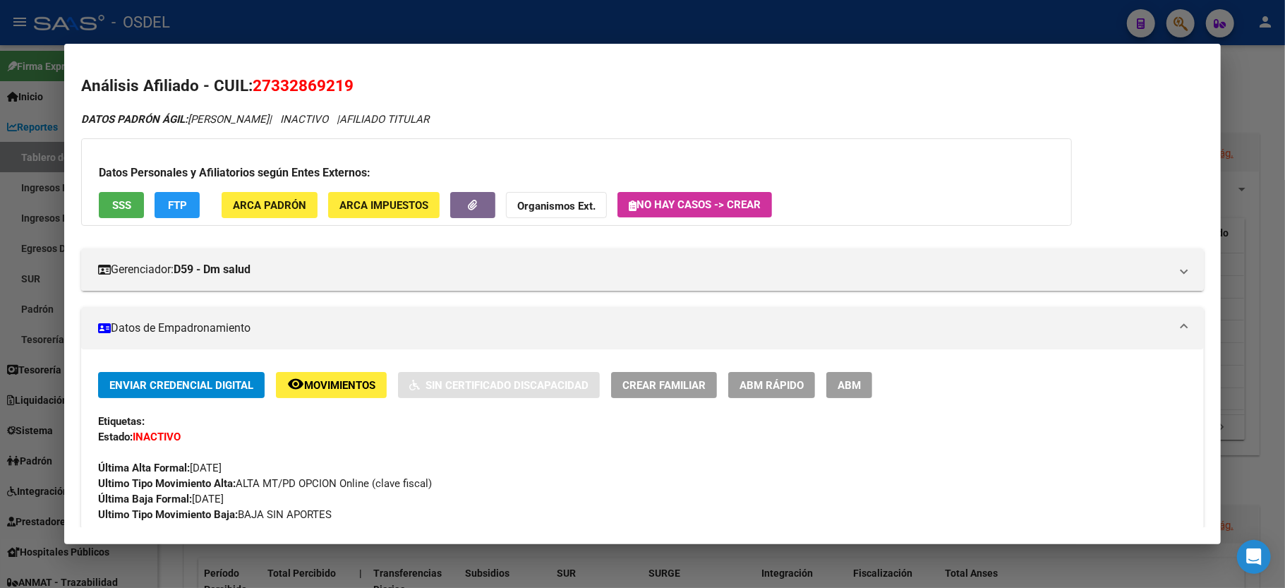
click at [1274, 99] on div at bounding box center [642, 294] width 1285 height 588
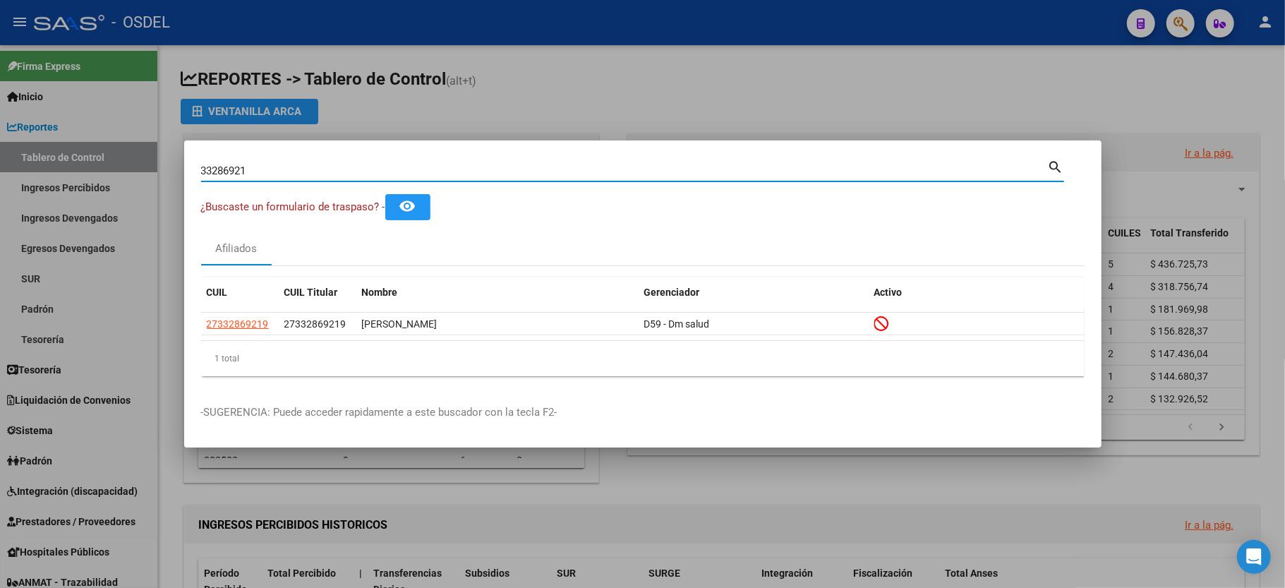
drag, startPoint x: 263, startPoint y: 170, endPoint x: 0, endPoint y: 150, distance: 263.3
click at [0, 150] on div "33286921 Buscar (apellido, dni, cuil, nro traspaso, cuit, obra social) search ¿…" at bounding box center [642, 294] width 1285 height 588
type input "42431314"
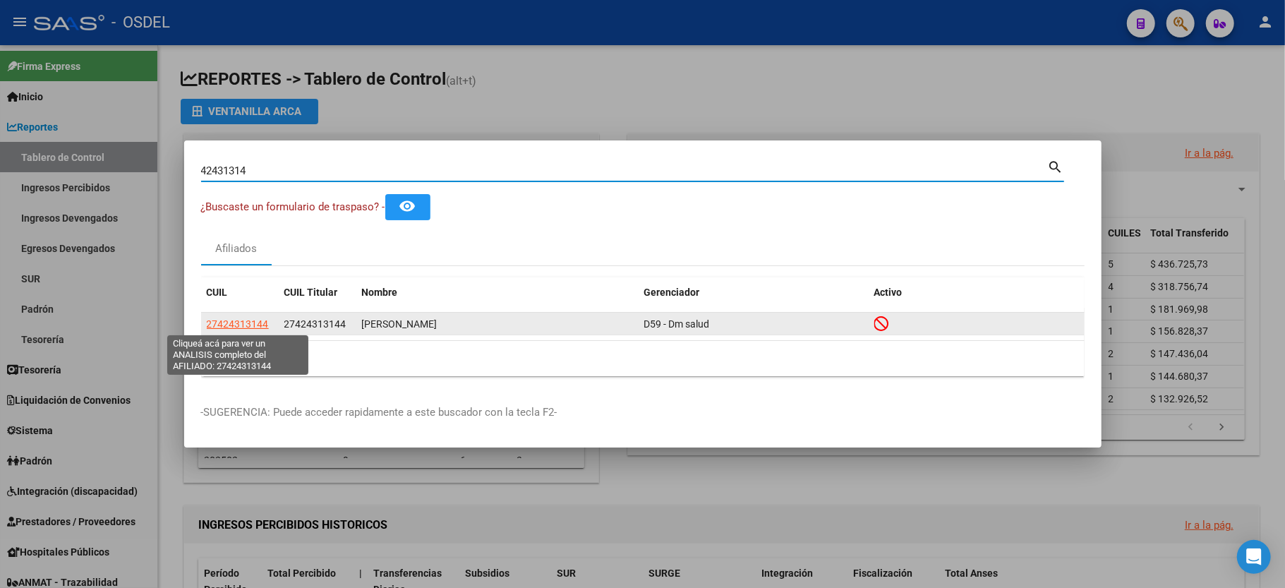
click at [235, 318] on span "27424313144" at bounding box center [238, 323] width 62 height 11
type textarea "27424313144"
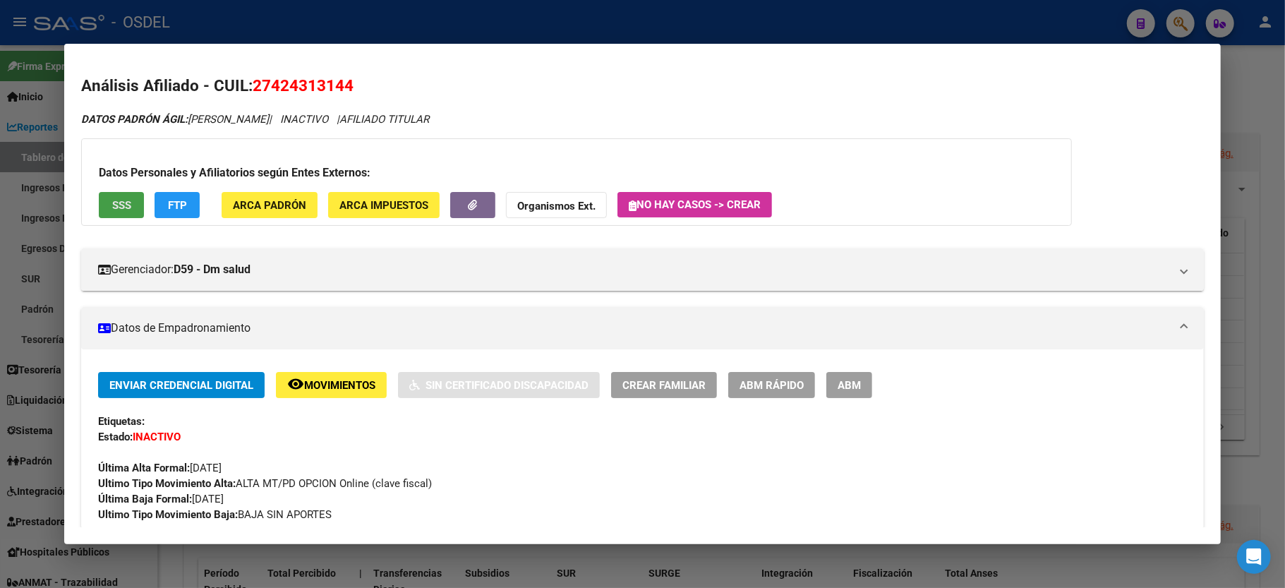
click at [114, 207] on span "SSS" at bounding box center [121, 205] width 19 height 13
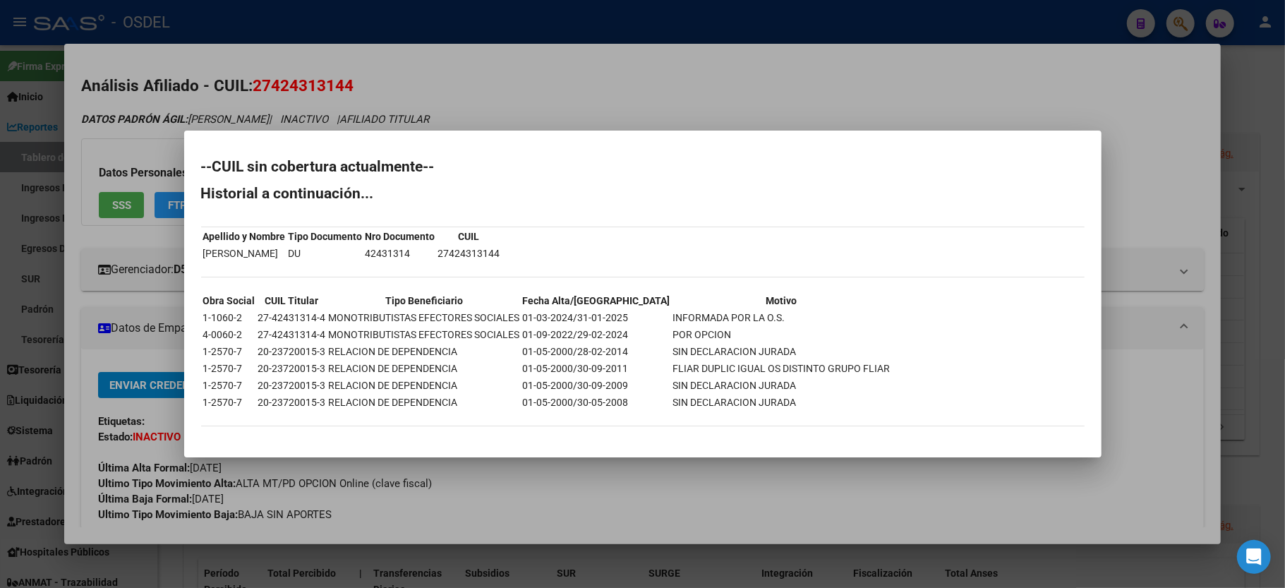
click at [1149, 121] on div at bounding box center [642, 294] width 1285 height 588
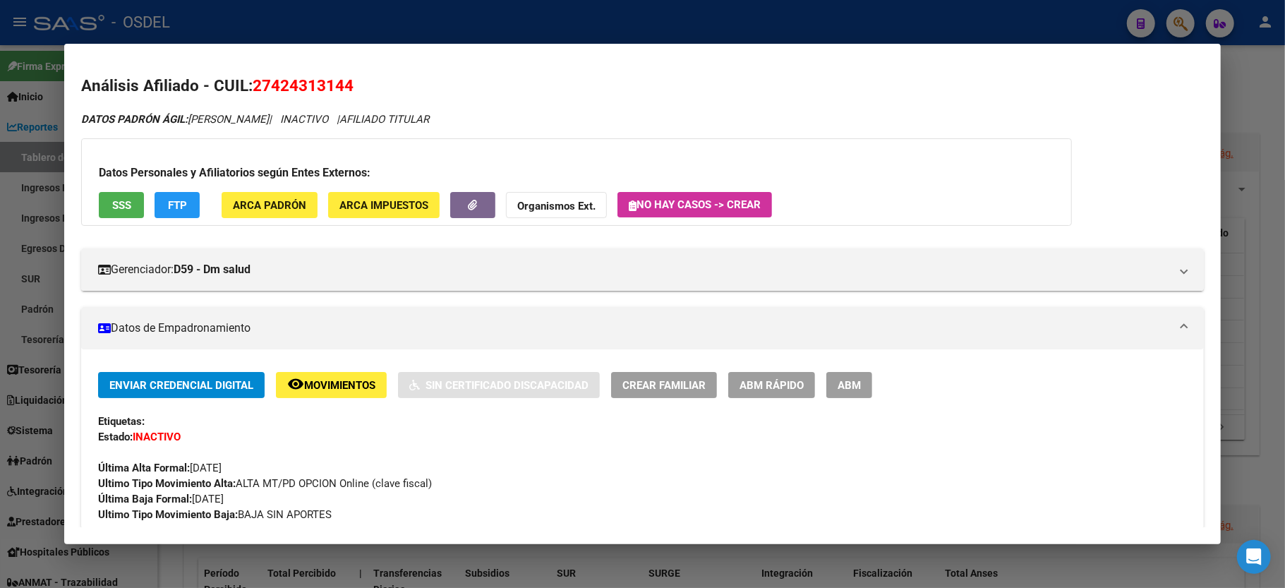
click at [1269, 119] on div at bounding box center [642, 294] width 1285 height 588
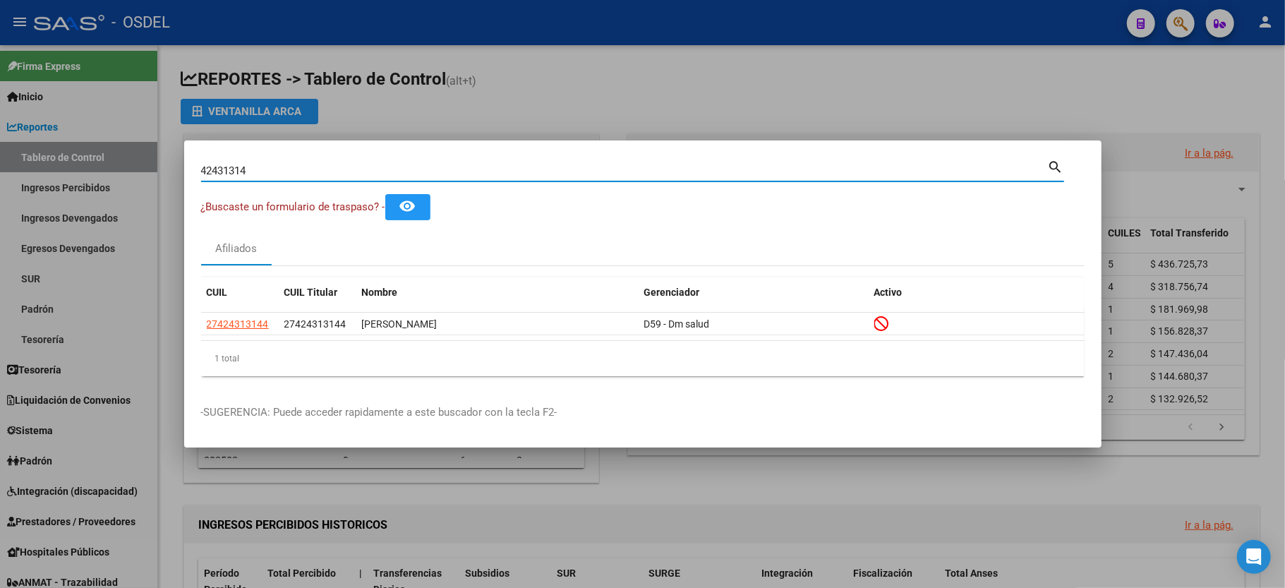
drag, startPoint x: 265, startPoint y: 167, endPoint x: 12, endPoint y: 141, distance: 254.7
click at [12, 141] on div "42431314 Buscar (apellido, dni, cuil, nro traspaso, cuit, obra social) search ¿…" at bounding box center [642, 294] width 1285 height 588
type input "31749686"
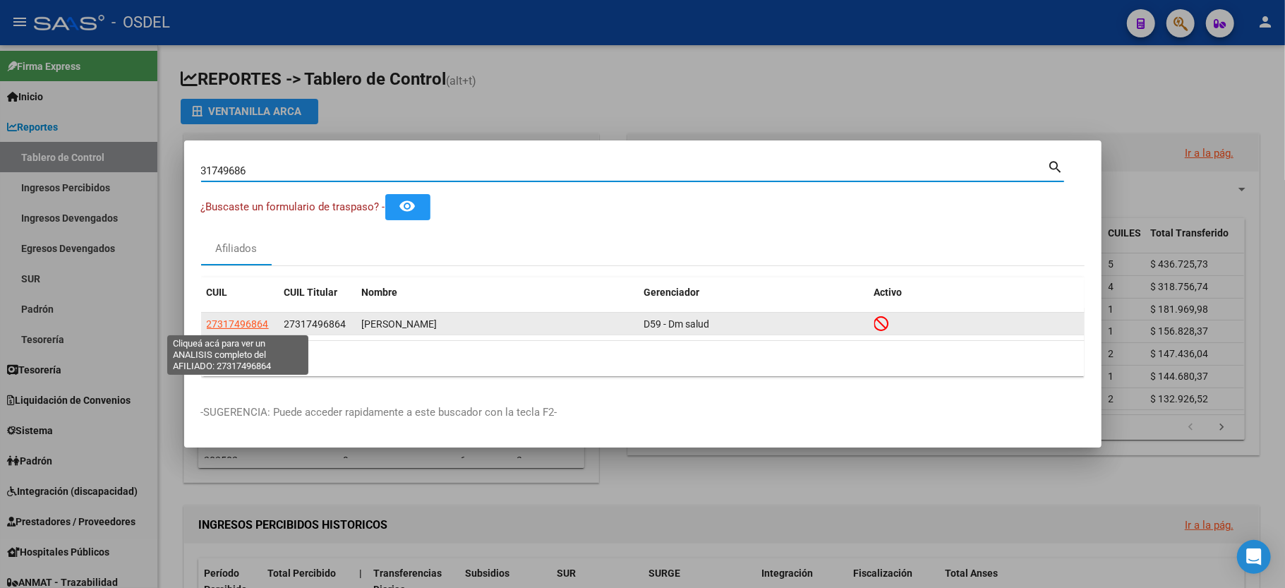
click at [217, 320] on span "27317496864" at bounding box center [238, 323] width 62 height 11
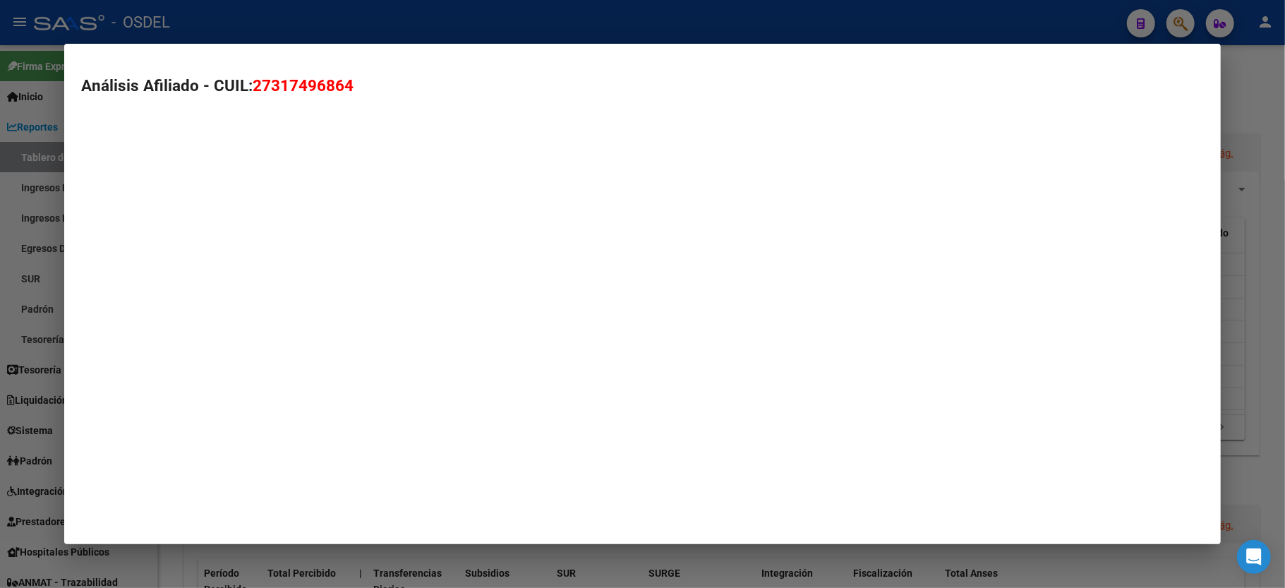
type textarea "27317496864"
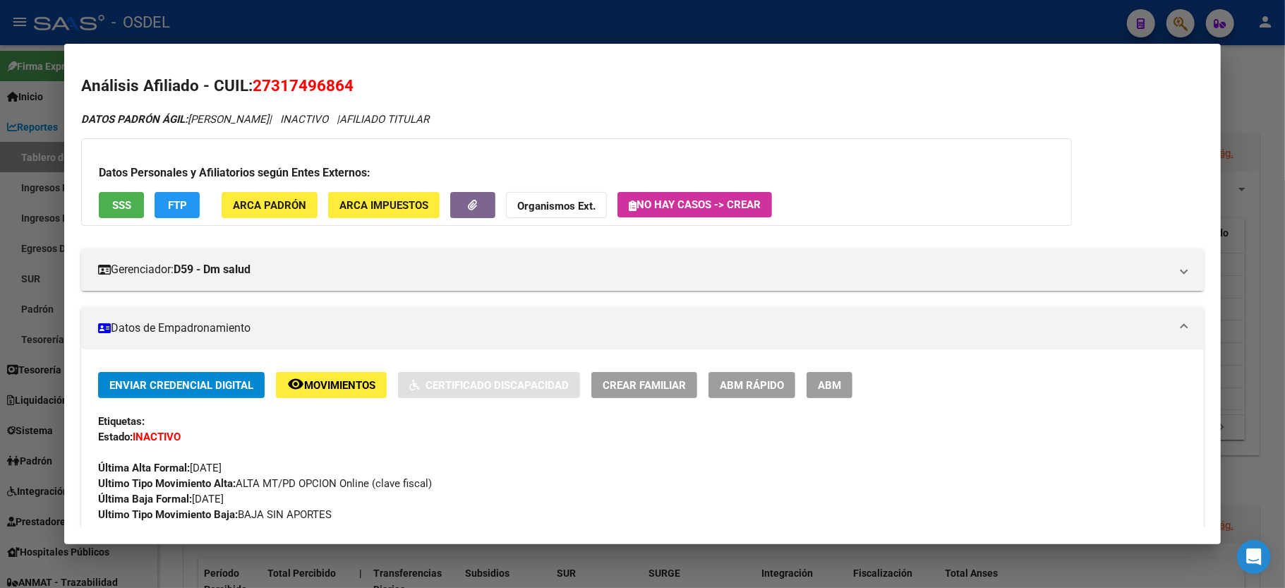
click at [128, 201] on span "SSS" at bounding box center [121, 205] width 19 height 13
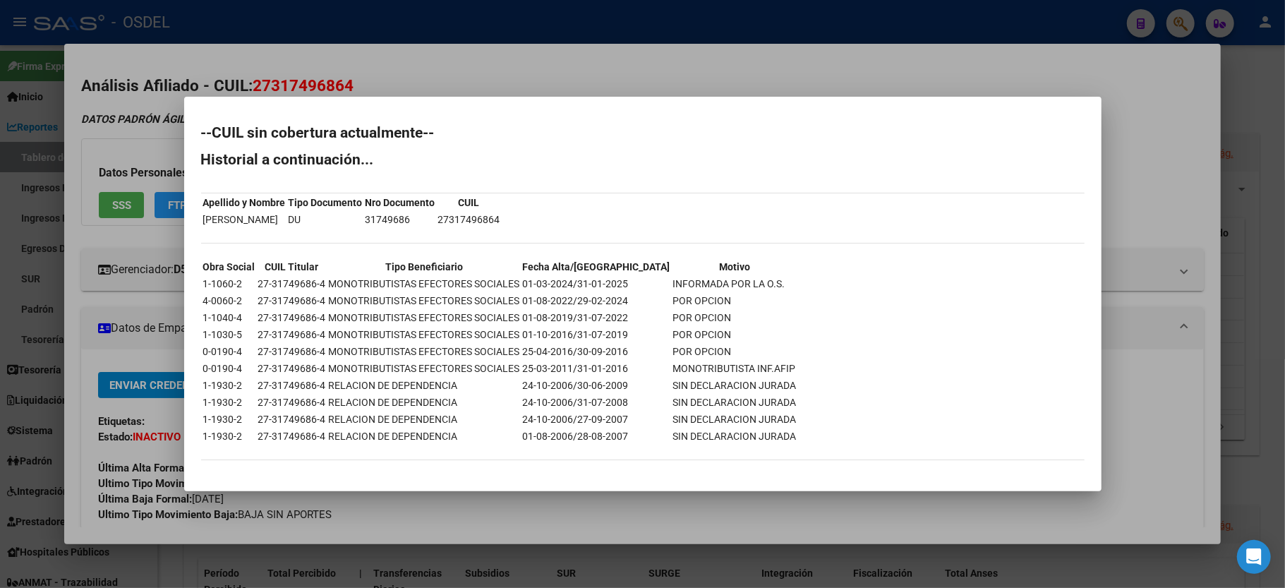
click at [1172, 174] on div at bounding box center [642, 294] width 1285 height 588
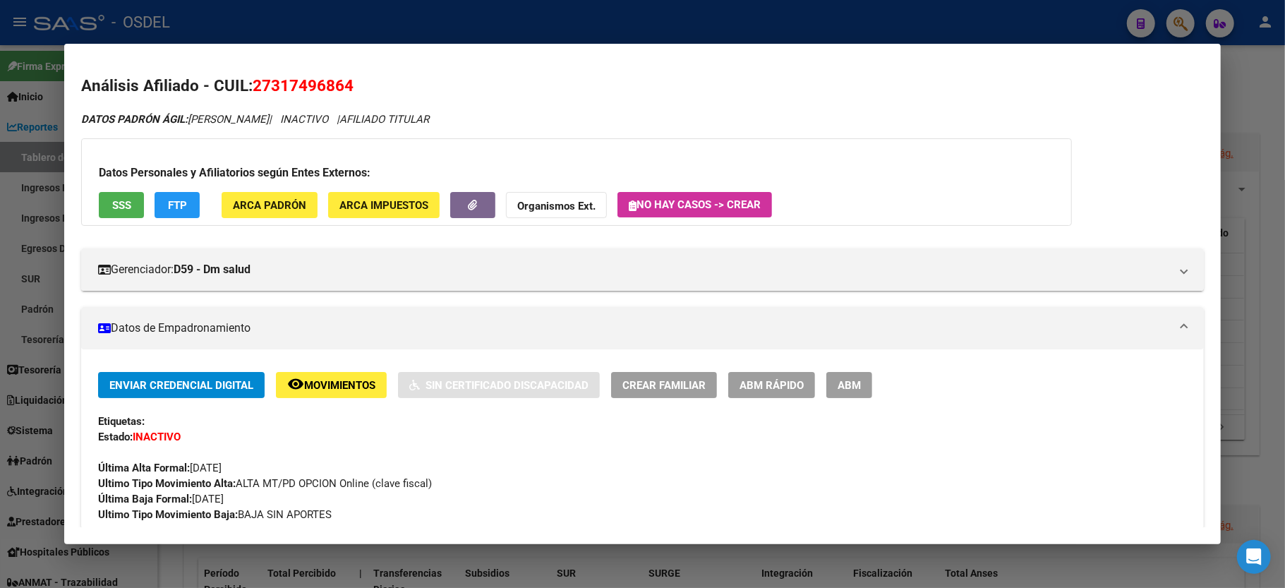
click at [1259, 89] on div at bounding box center [642, 294] width 1285 height 588
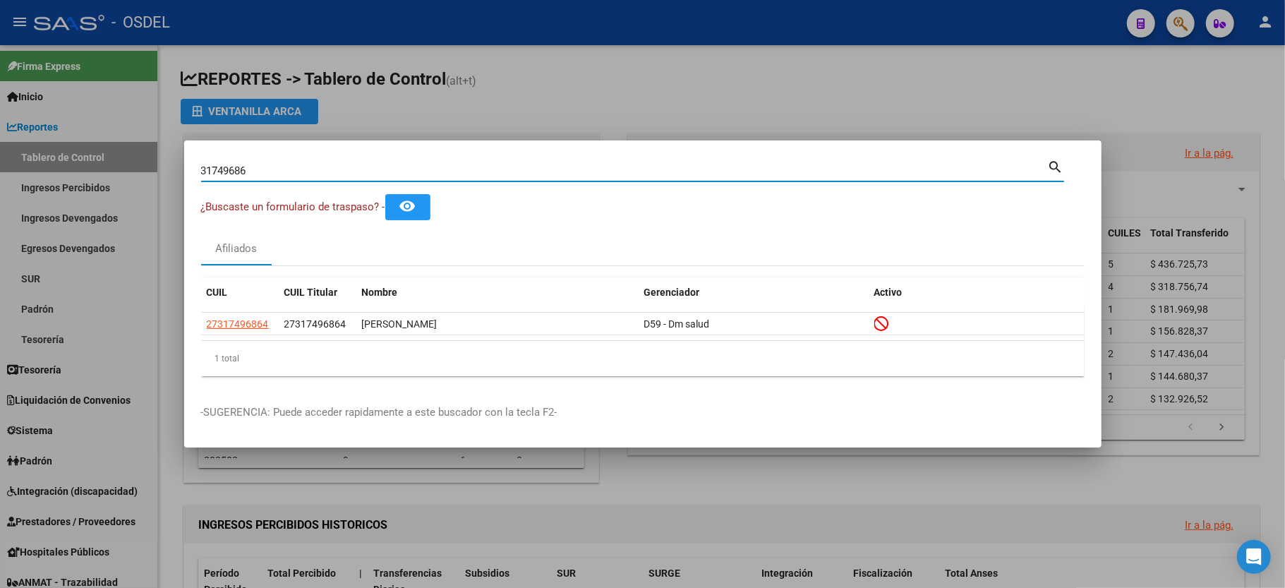
drag, startPoint x: 287, startPoint y: 167, endPoint x: 20, endPoint y: 130, distance: 269.4
click at [20, 130] on div "31749686 Buscar (apellido, dni, cuil, nro traspaso, cuit, obra social) search ¿…" at bounding box center [642, 294] width 1285 height 588
type input "20979275"
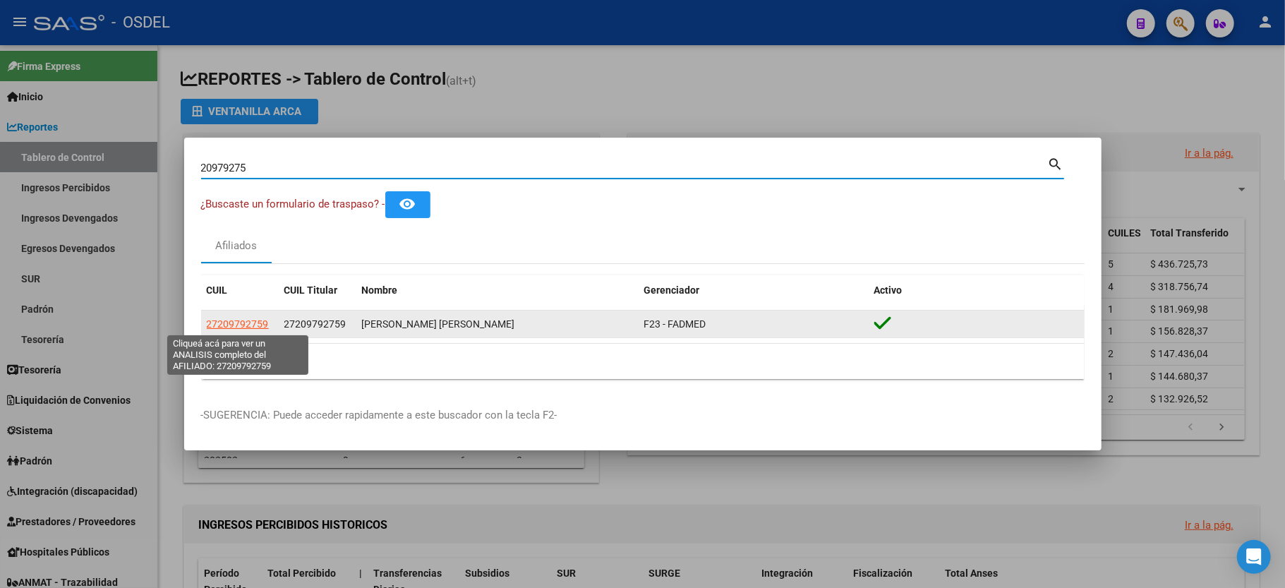
click at [252, 318] on span "27209792759" at bounding box center [238, 323] width 62 height 11
type textarea "27209792759"
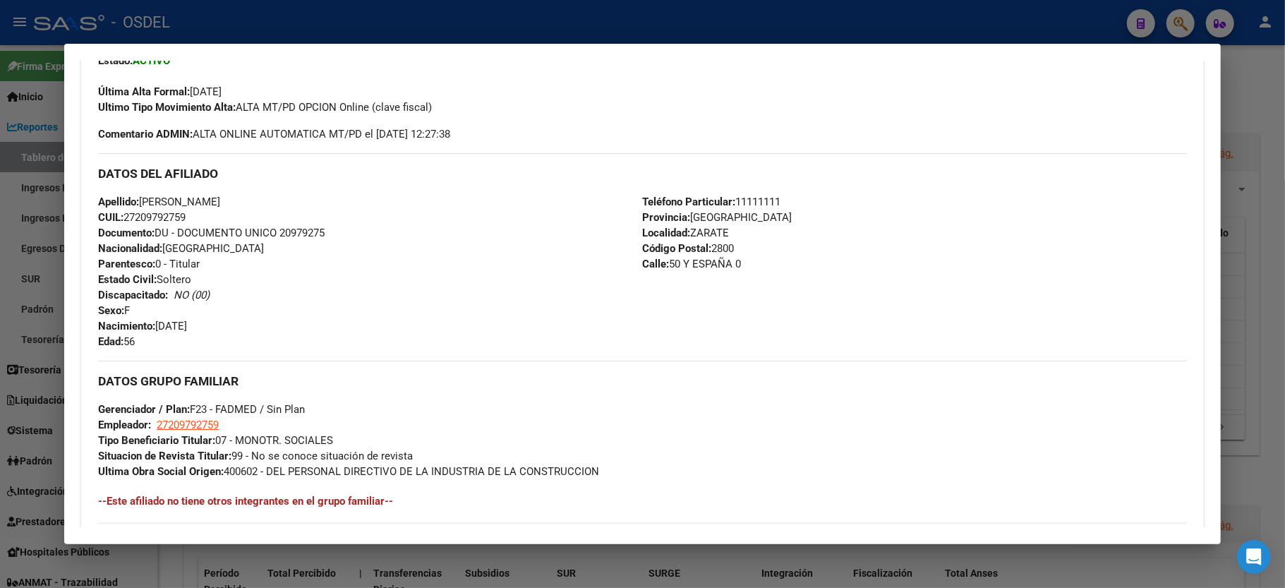
scroll to position [752, 0]
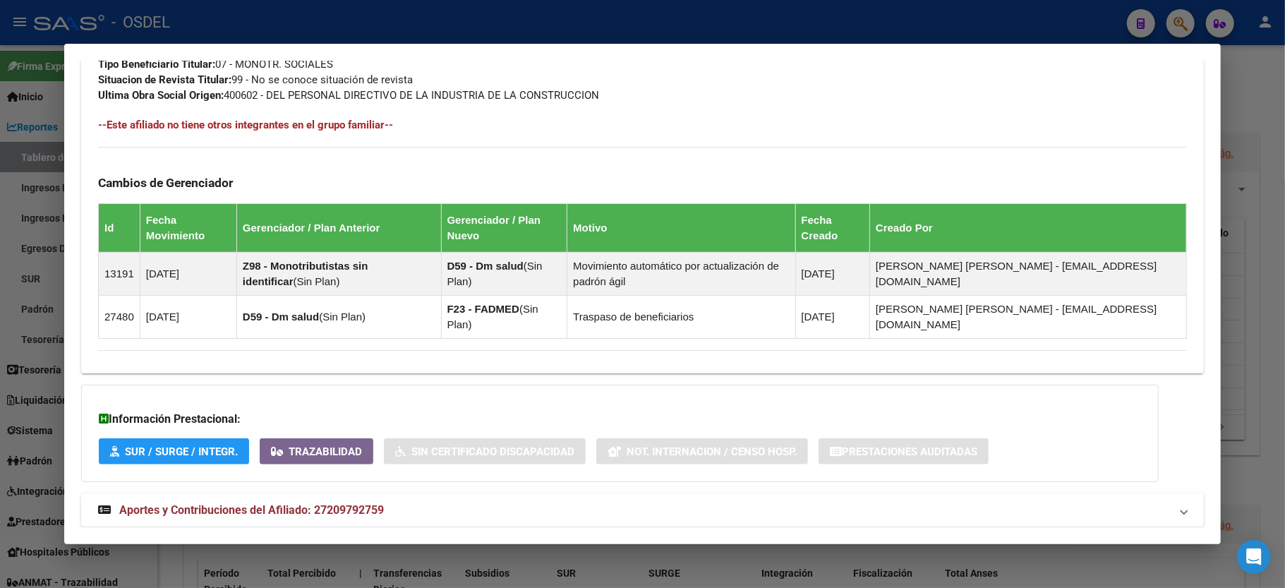
click at [1277, 99] on div at bounding box center [642, 294] width 1285 height 588
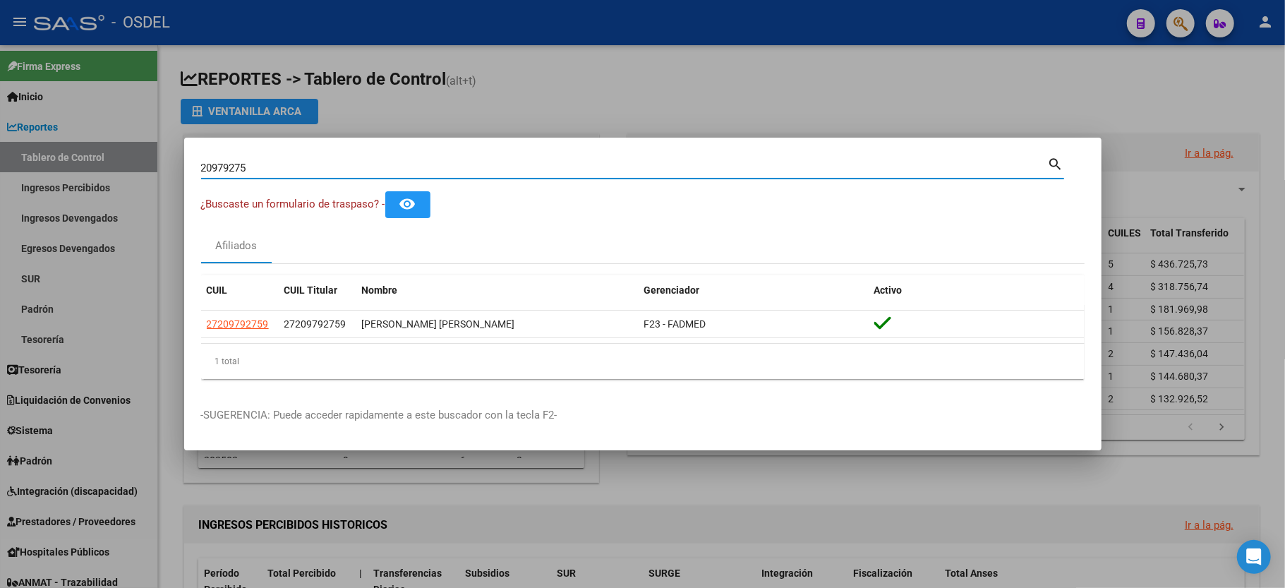
drag, startPoint x: 255, startPoint y: 165, endPoint x: 54, endPoint y: 162, distance: 201.2
click at [54, 162] on div "20979275 Buscar (apellido, dni, cuil, [PERSON_NAME], cuit, obra social) search …" at bounding box center [642, 294] width 1285 height 588
type input "17467240"
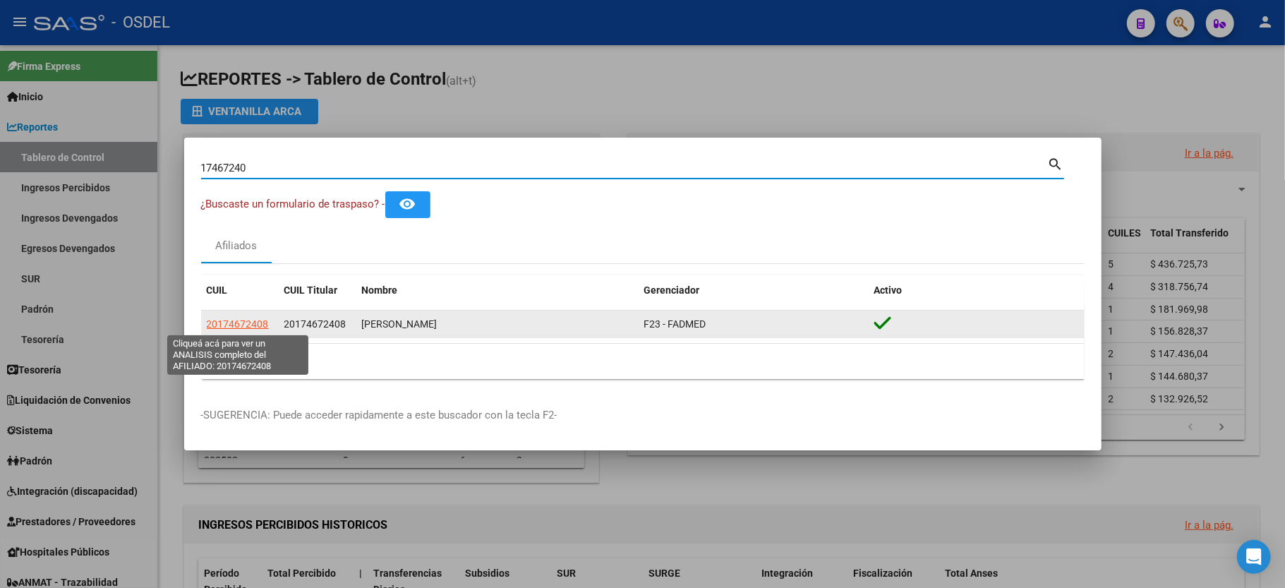
click at [234, 323] on span "20174672408" at bounding box center [238, 323] width 62 height 11
type textarea "20174672408"
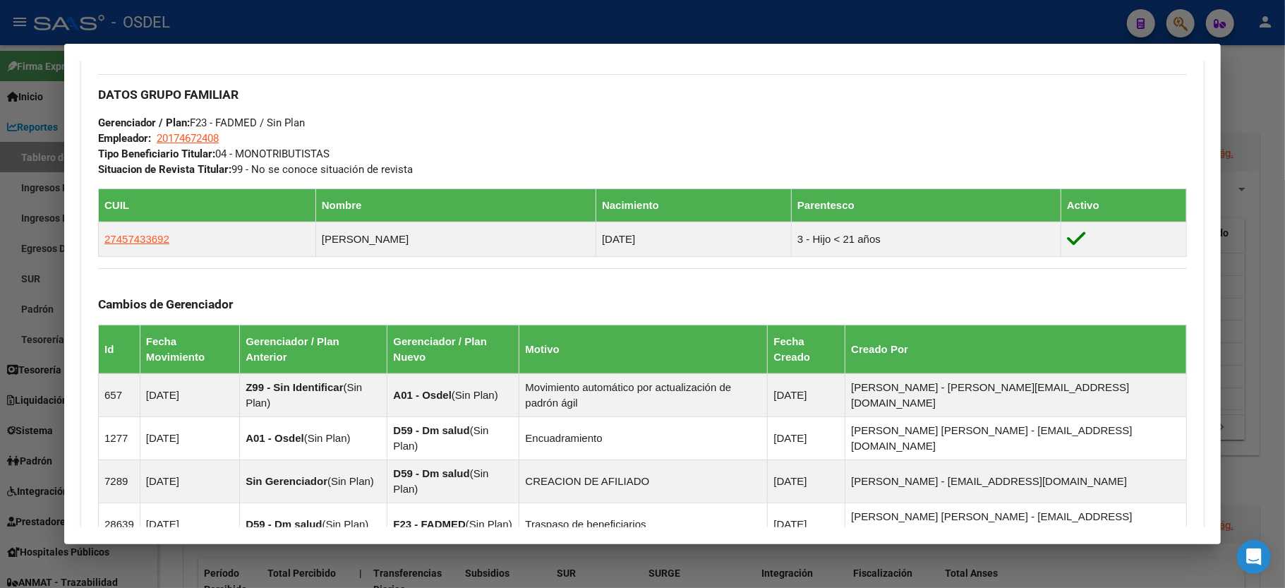
scroll to position [658, 0]
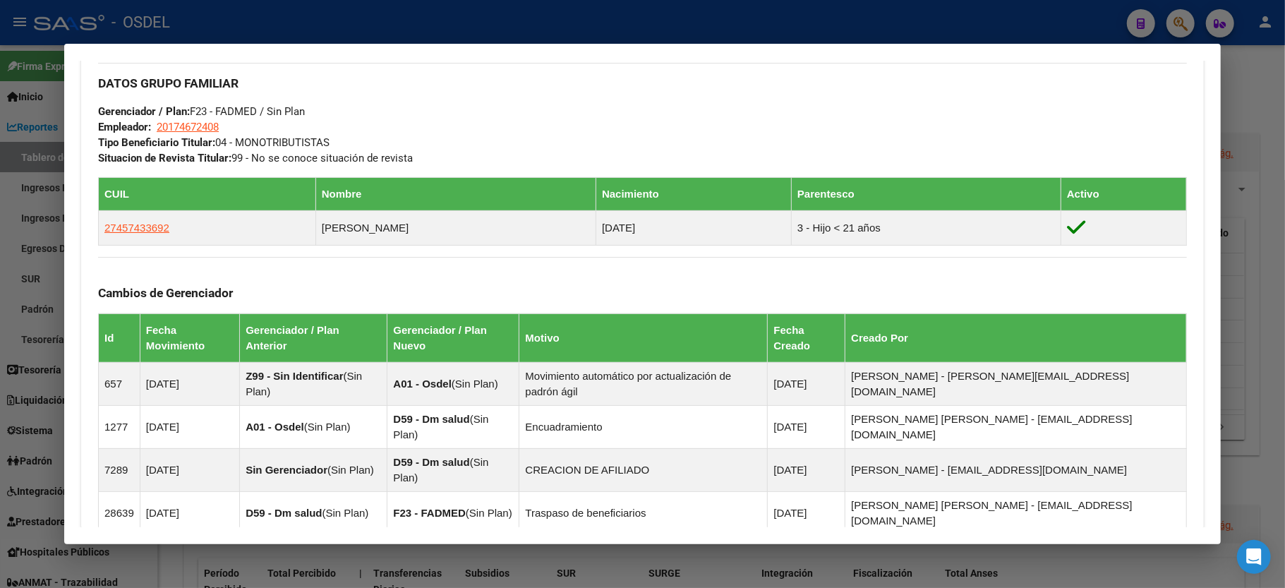
click at [1284, 86] on div at bounding box center [642, 294] width 1285 height 588
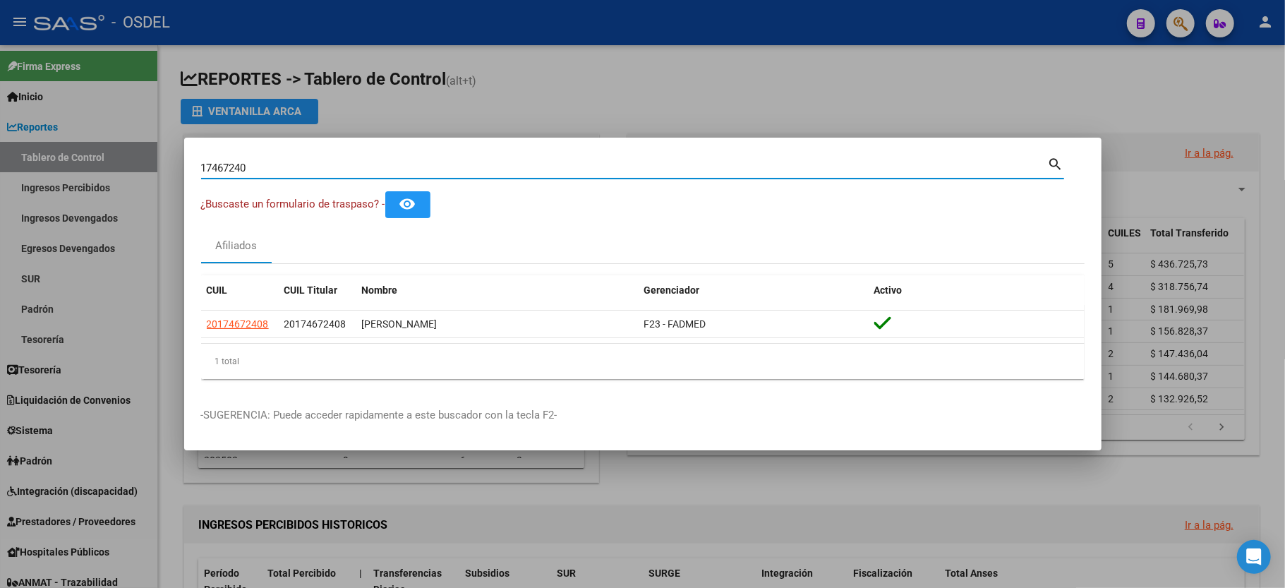
drag, startPoint x: 253, startPoint y: 171, endPoint x: 13, endPoint y: 154, distance: 240.5
click at [13, 154] on div "17467240 Buscar (apellido, dni, cuil, nro traspaso, cuit, obra social) search ¿…" at bounding box center [642, 294] width 1285 height 588
type input "20829815"
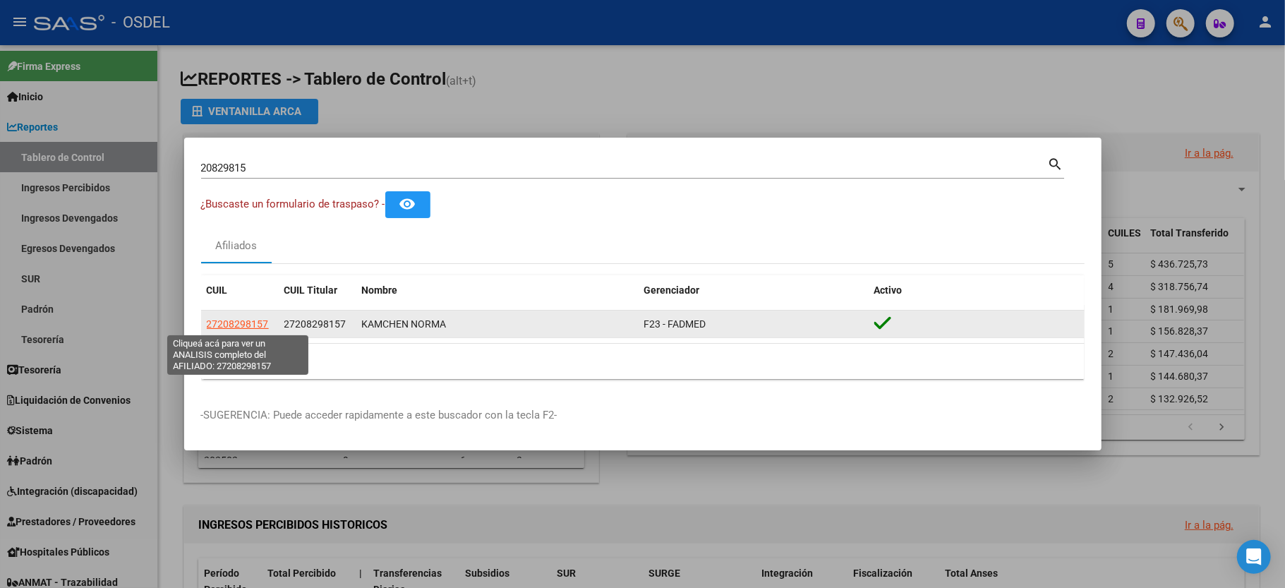
click at [241, 318] on span "27208298157" at bounding box center [238, 323] width 62 height 11
type textarea "27208298157"
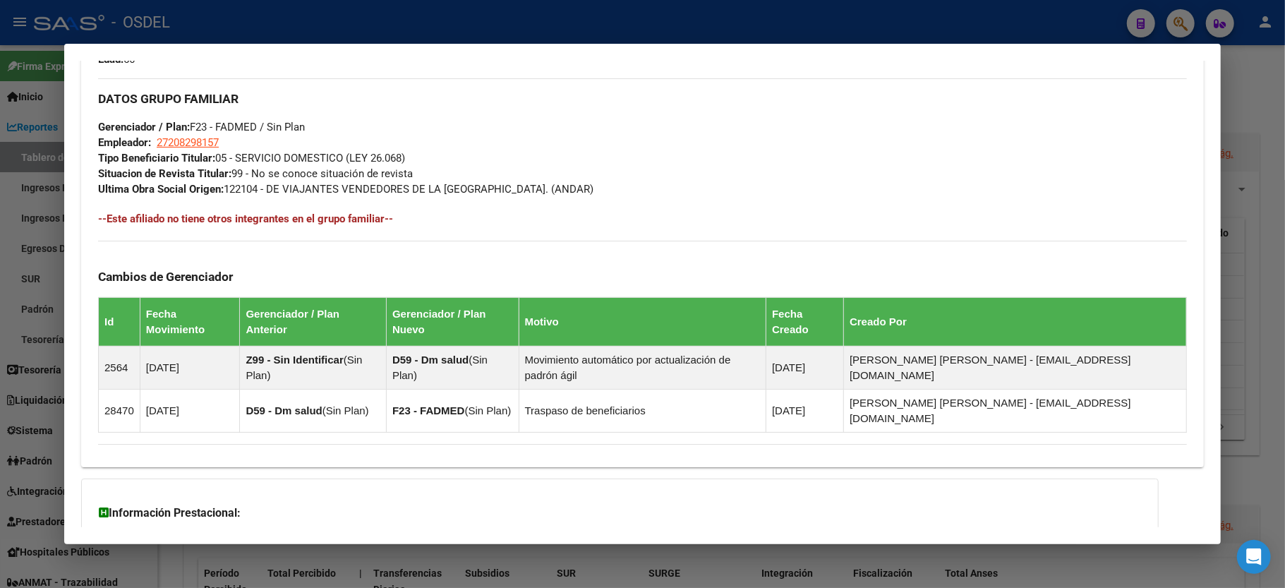
click at [1265, 128] on div at bounding box center [642, 294] width 1285 height 588
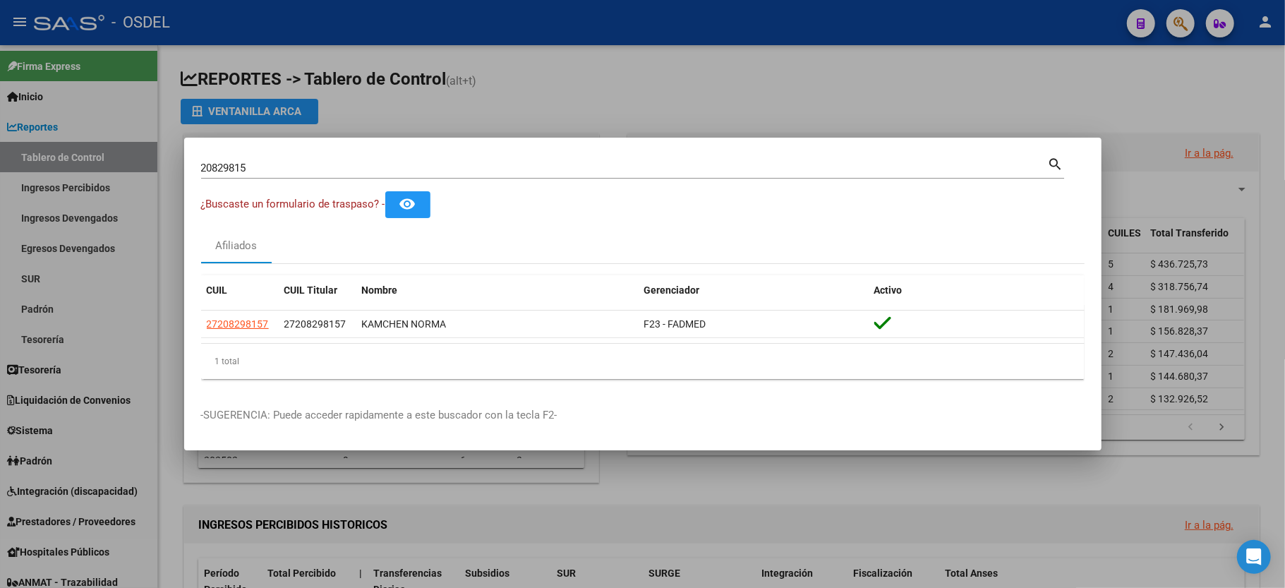
drag, startPoint x: 280, startPoint y: 158, endPoint x: 103, endPoint y: 151, distance: 177.3
click at [103, 151] on div "20829815 Buscar (apellido, dni, cuil, nro traspaso, cuit, obra social) search ¿…" at bounding box center [642, 294] width 1285 height 588
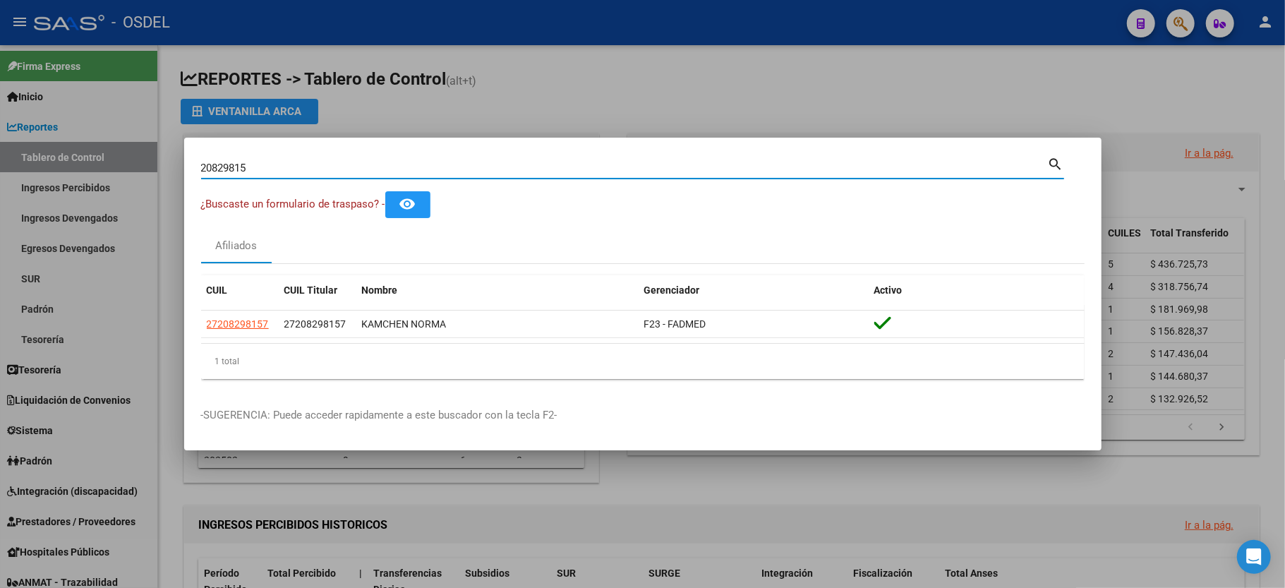
drag, startPoint x: 261, startPoint y: 169, endPoint x: 109, endPoint y: 165, distance: 152.5
click at [109, 165] on div "20829815 Buscar (apellido, dni, cuil, nro traspaso, cuit, obra social) search ¿…" at bounding box center [642, 294] width 1285 height 588
type input "47653323"
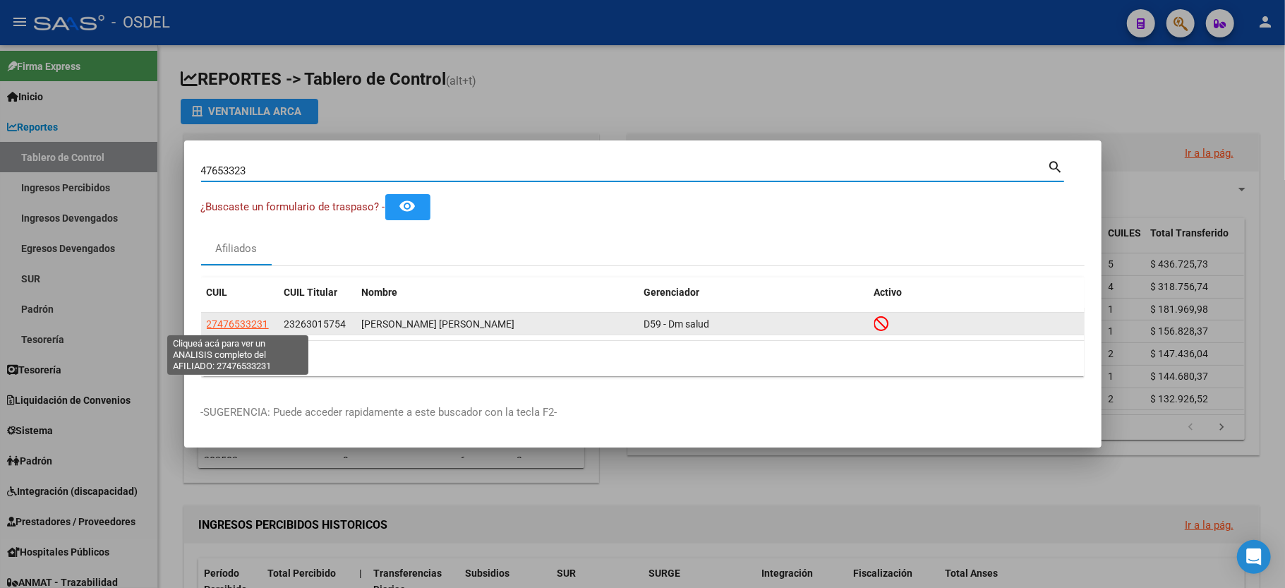
click at [223, 318] on span "27476533231" at bounding box center [238, 323] width 62 height 11
type textarea "27476533231"
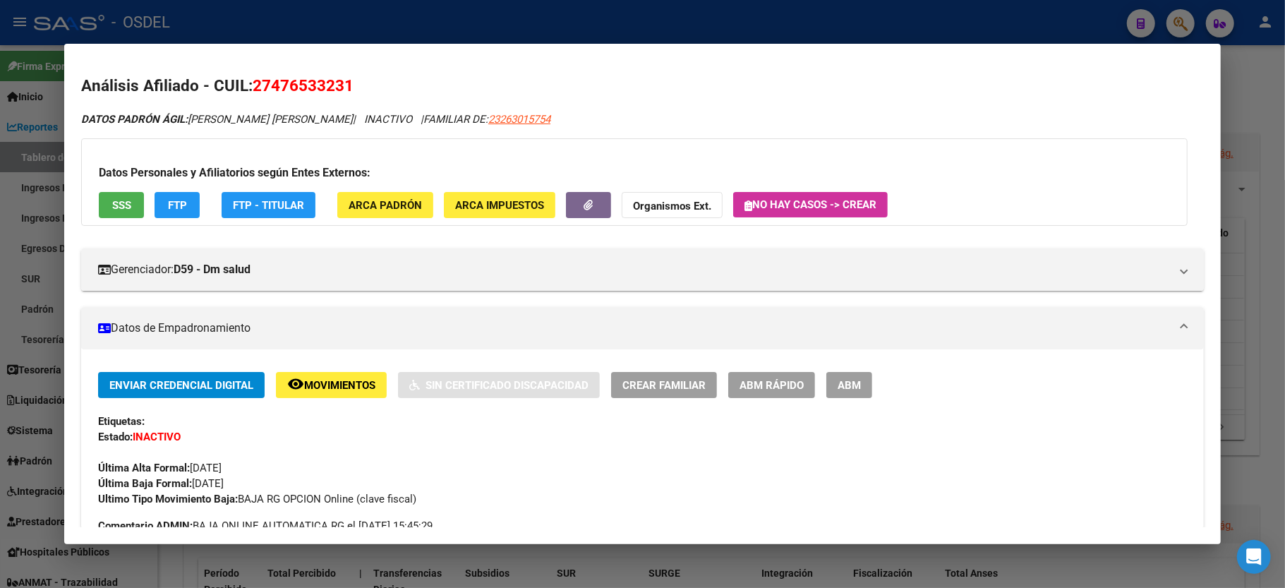
click at [114, 199] on span "SSS" at bounding box center [121, 205] width 19 height 13
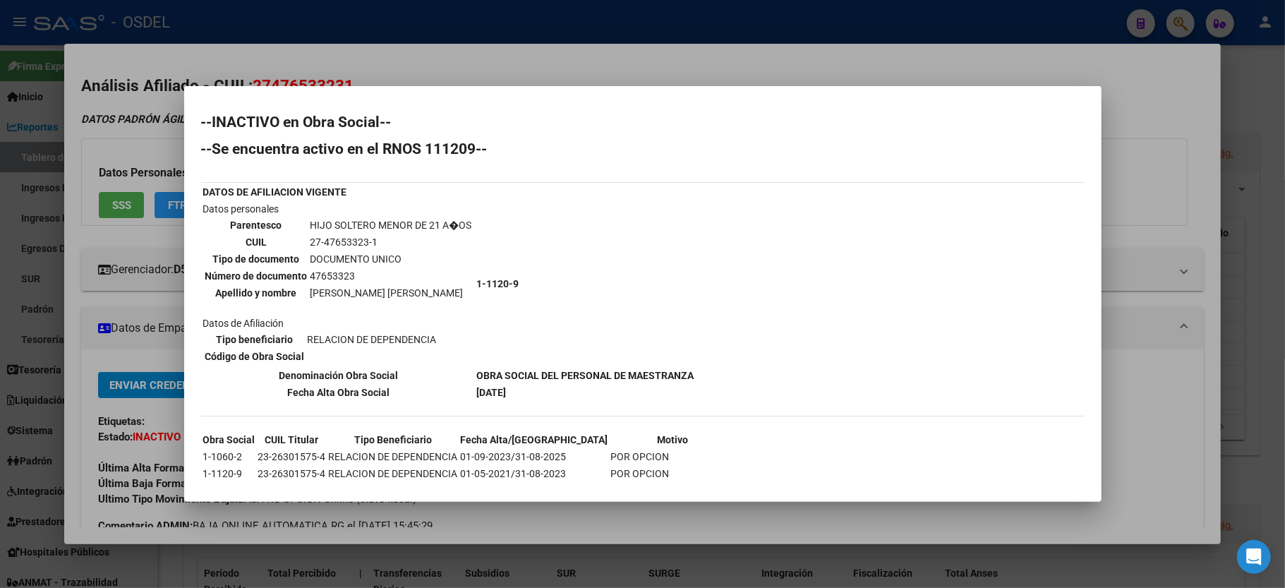
click at [1143, 121] on div at bounding box center [642, 294] width 1285 height 588
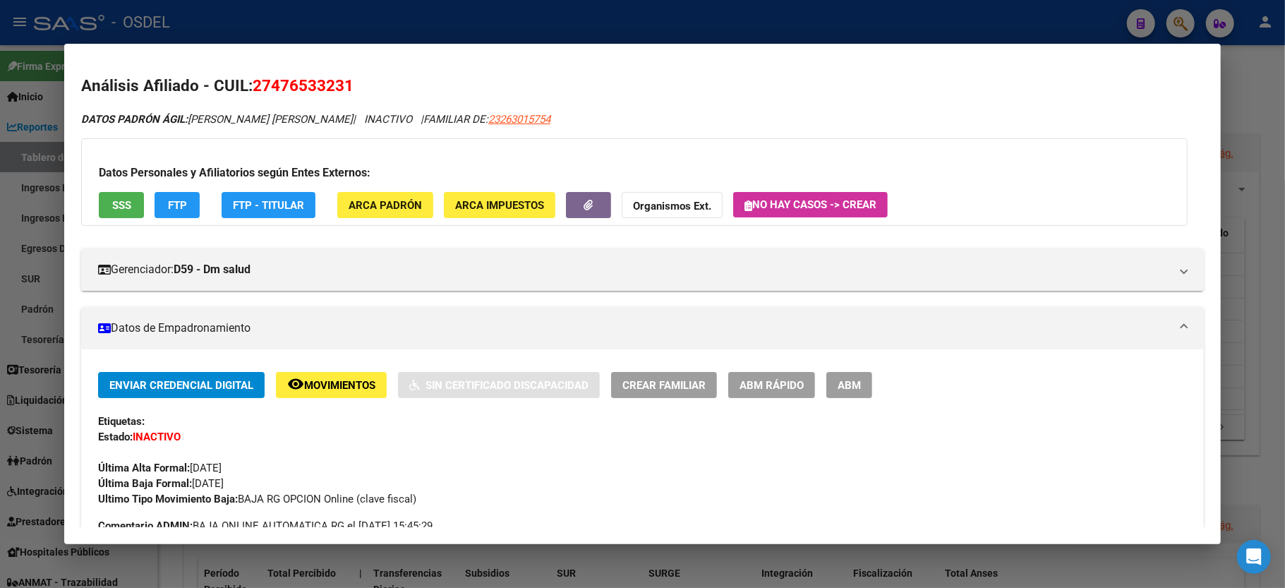
click at [1245, 110] on div at bounding box center [642, 294] width 1285 height 588
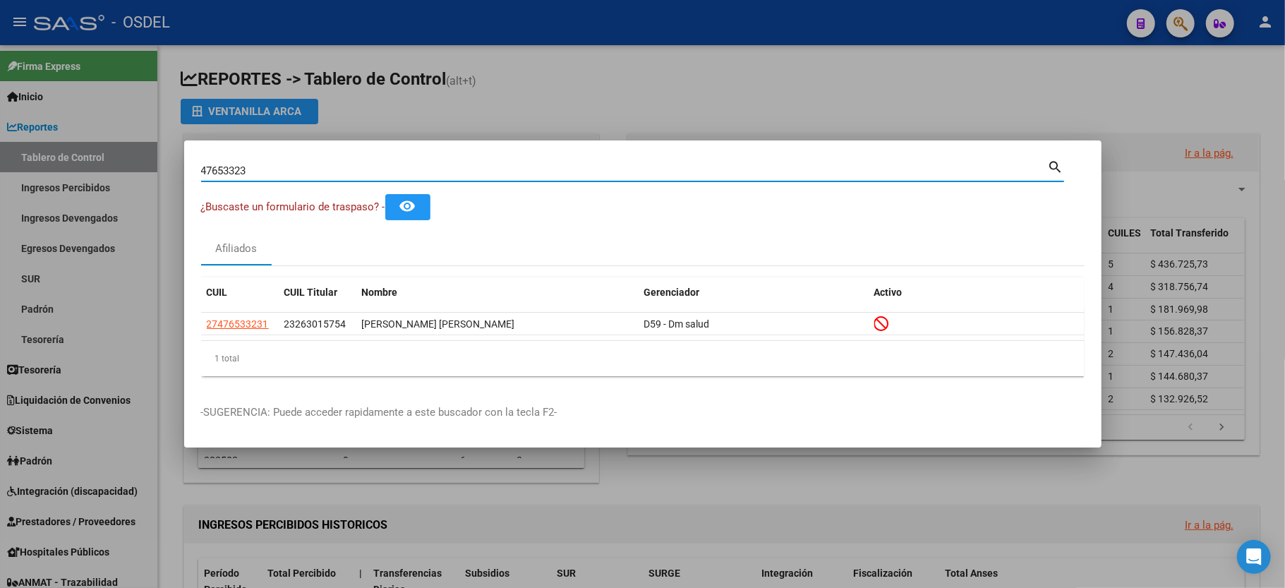
drag, startPoint x: 272, startPoint y: 168, endPoint x: 56, endPoint y: 136, distance: 217.6
click at [56, 136] on div "47653323 Buscar (apellido, dni, cuil, nro traspaso, cuit, obra social) search ¿…" at bounding box center [642, 294] width 1285 height 588
type input "28586251"
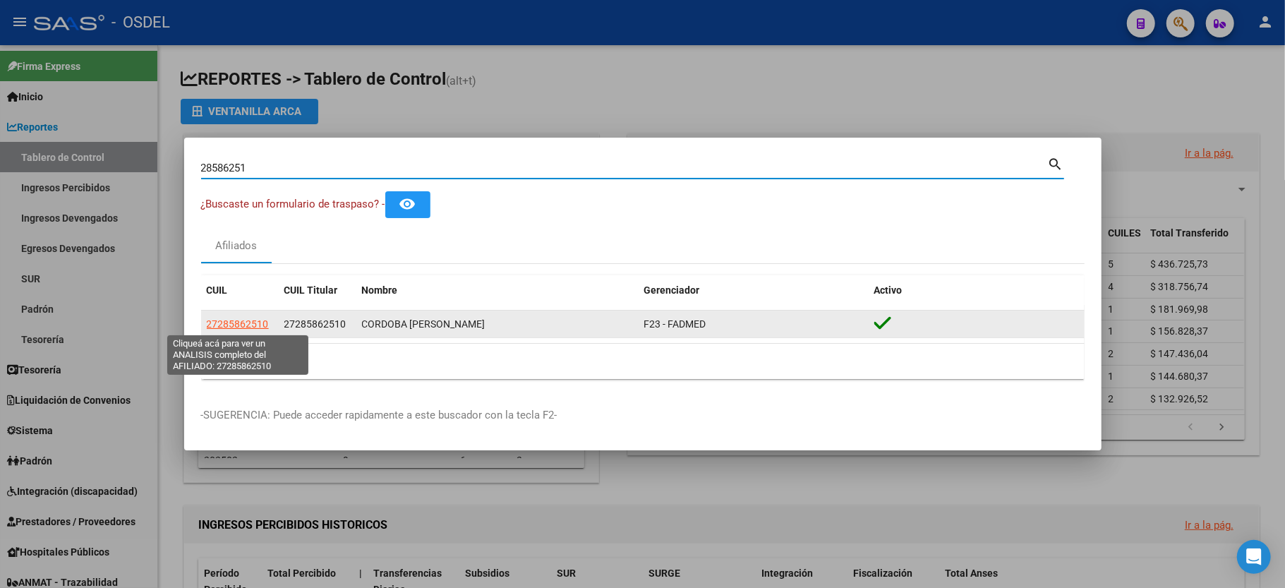
click at [229, 319] on span "27285862510" at bounding box center [238, 323] width 62 height 11
type textarea "27285862510"
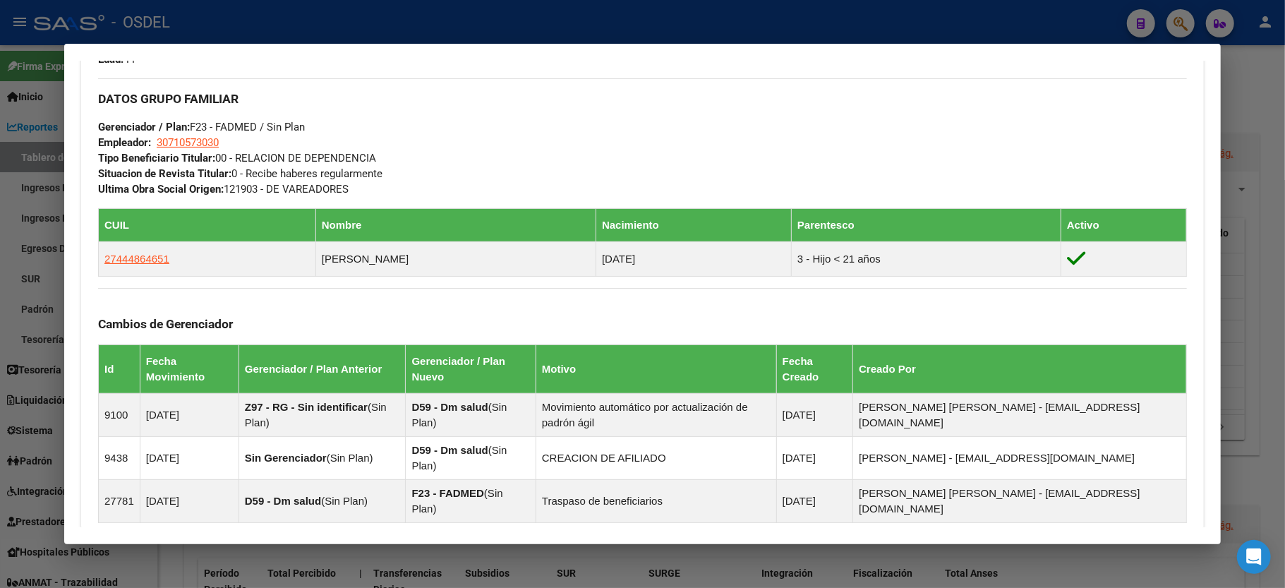
click at [1167, 159] on div "DATOS GRUPO FAMILIAR Gerenciador / Plan: F23 - FADMED / Sin Plan Empleador: 307…" at bounding box center [642, 137] width 1089 height 119
click at [1270, 117] on div at bounding box center [642, 294] width 1285 height 588
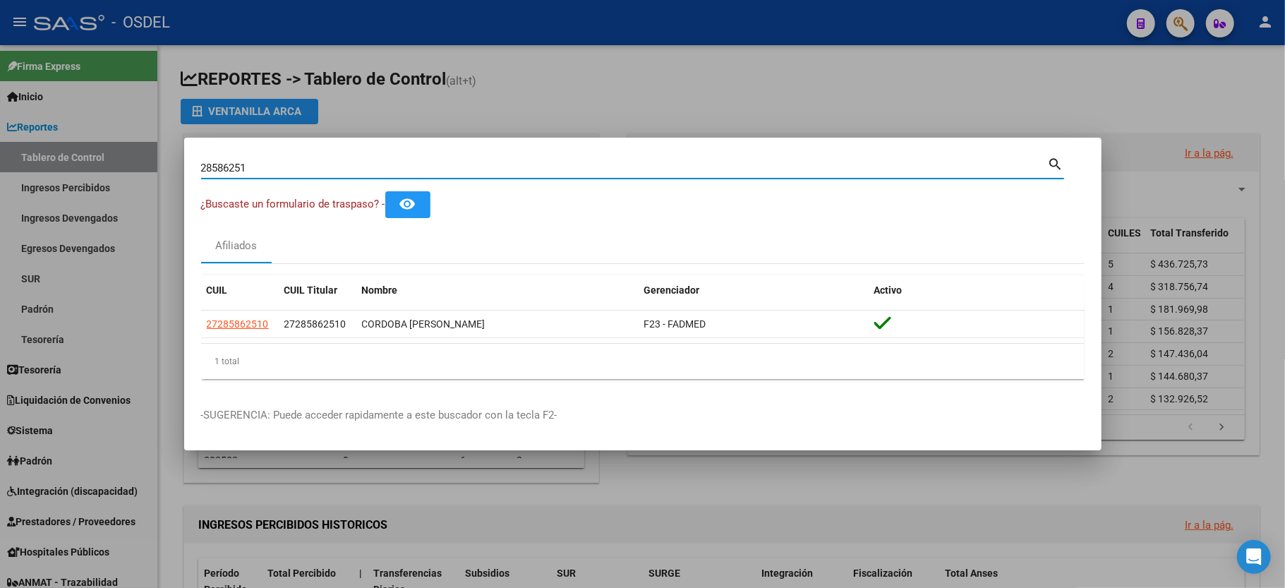
drag, startPoint x: 258, startPoint y: 165, endPoint x: 4, endPoint y: 136, distance: 256.4
click at [4, 136] on div "28586251 Buscar (apellido, dni, cuil, nro traspaso, cuit, obra social) search ¿…" at bounding box center [642, 294] width 1285 height 588
type input "21466548"
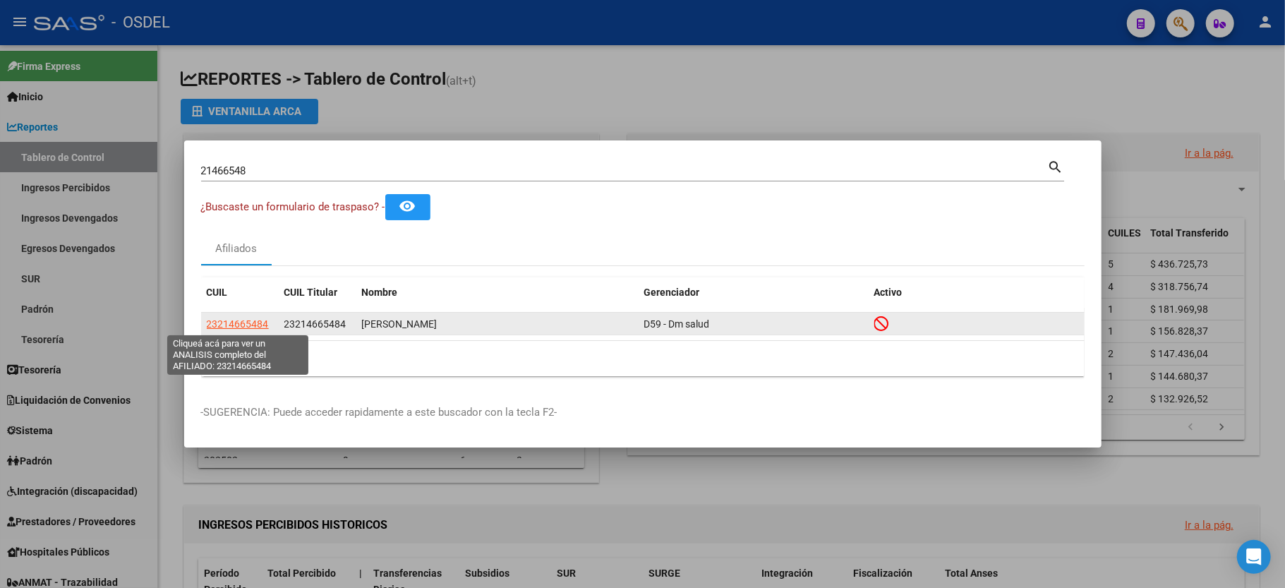
click at [263, 320] on span "23214665484" at bounding box center [238, 323] width 62 height 11
type textarea "23214665484"
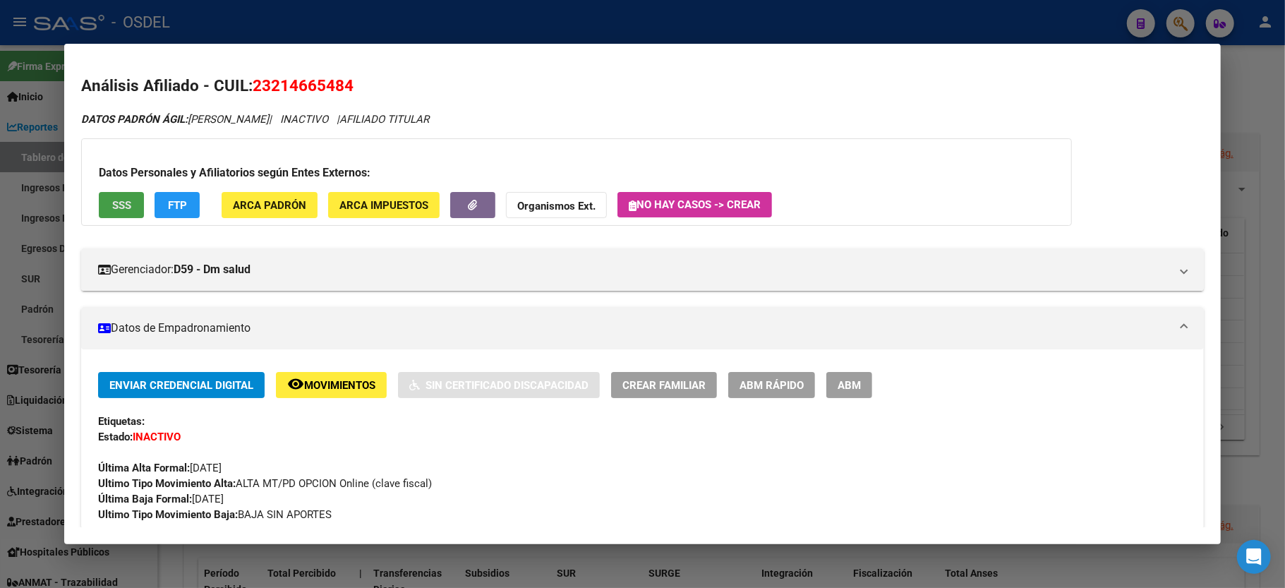
click at [112, 209] on span "SSS" at bounding box center [121, 205] width 19 height 13
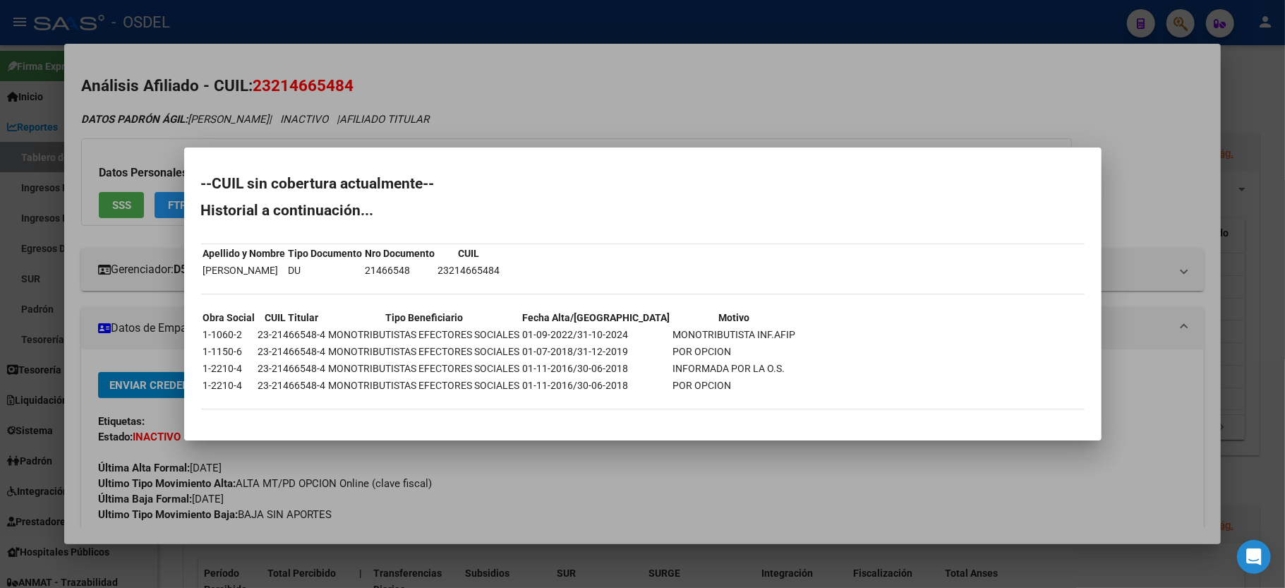
click at [600, 96] on div at bounding box center [642, 294] width 1285 height 588
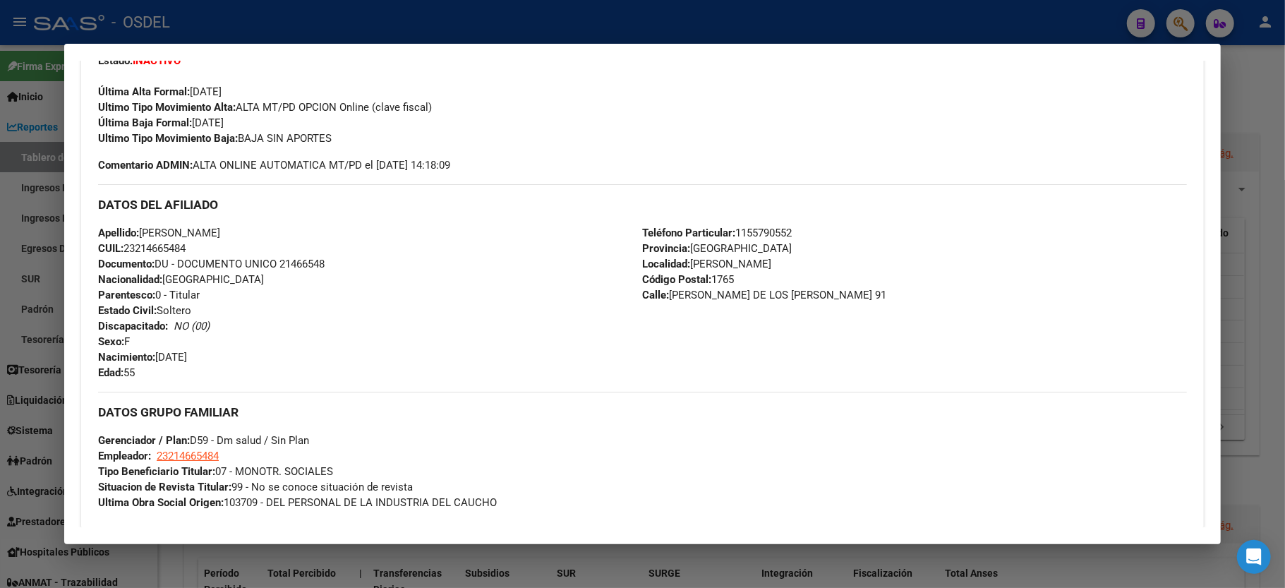
scroll to position [0, 0]
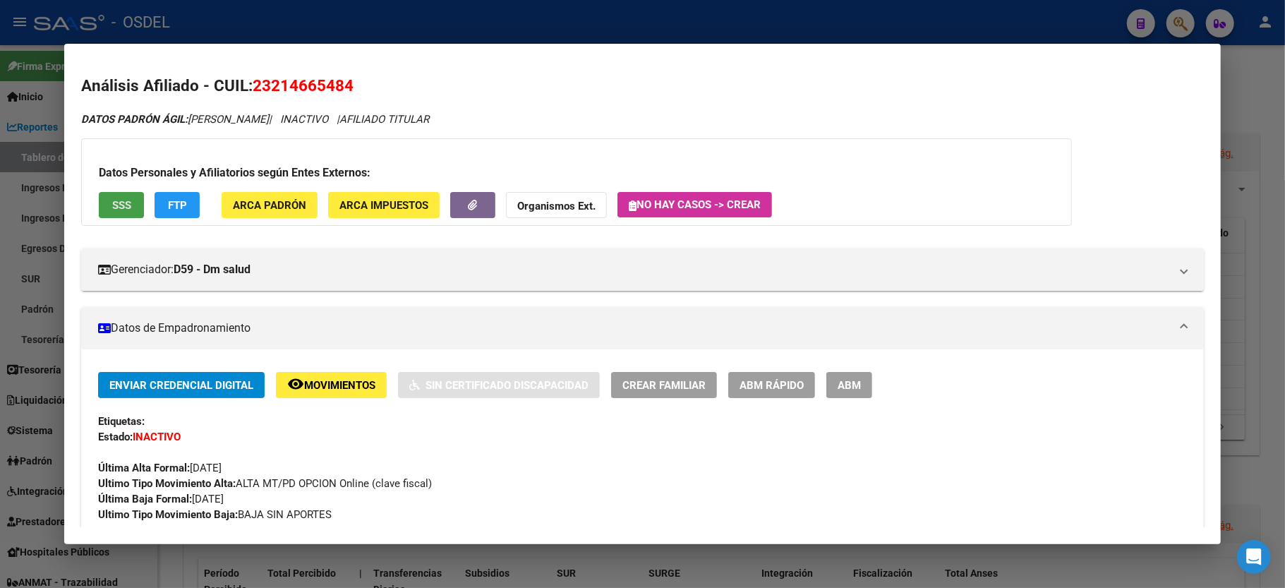
click at [117, 199] on span "SSS" at bounding box center [121, 205] width 19 height 13
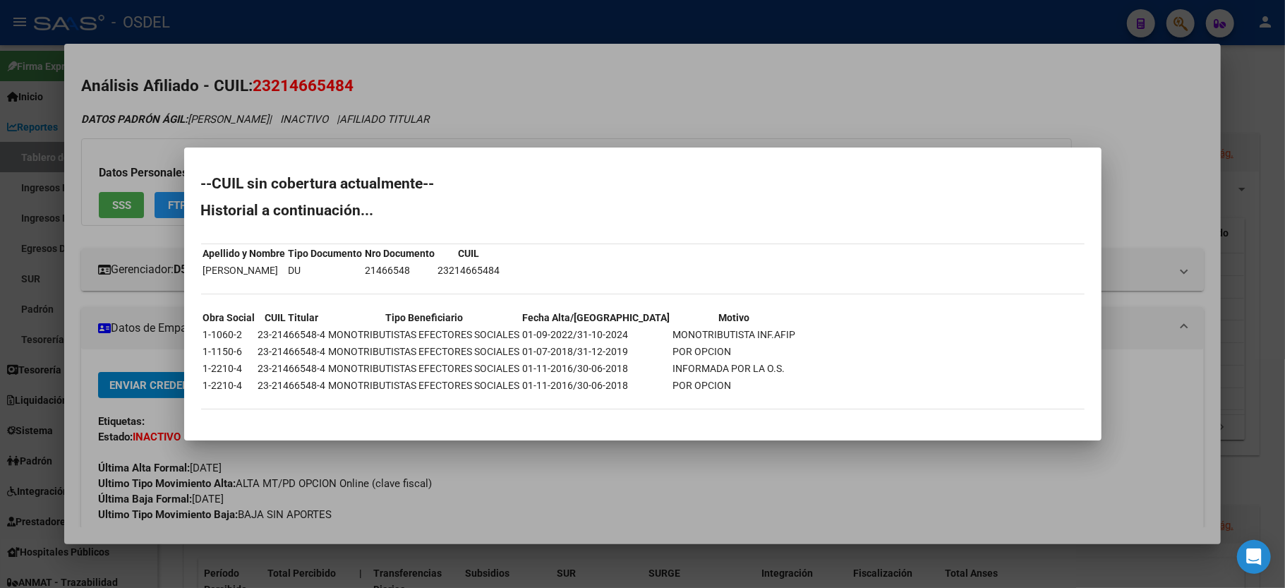
click at [955, 131] on div at bounding box center [642, 294] width 1285 height 588
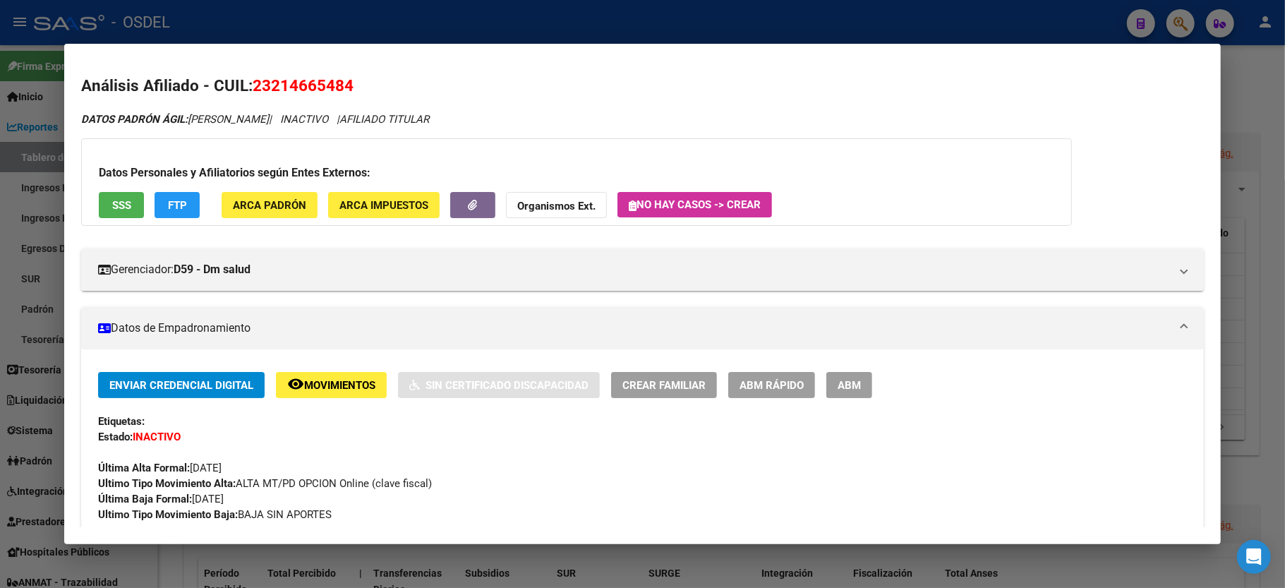
click at [1248, 69] on div at bounding box center [642, 294] width 1285 height 588
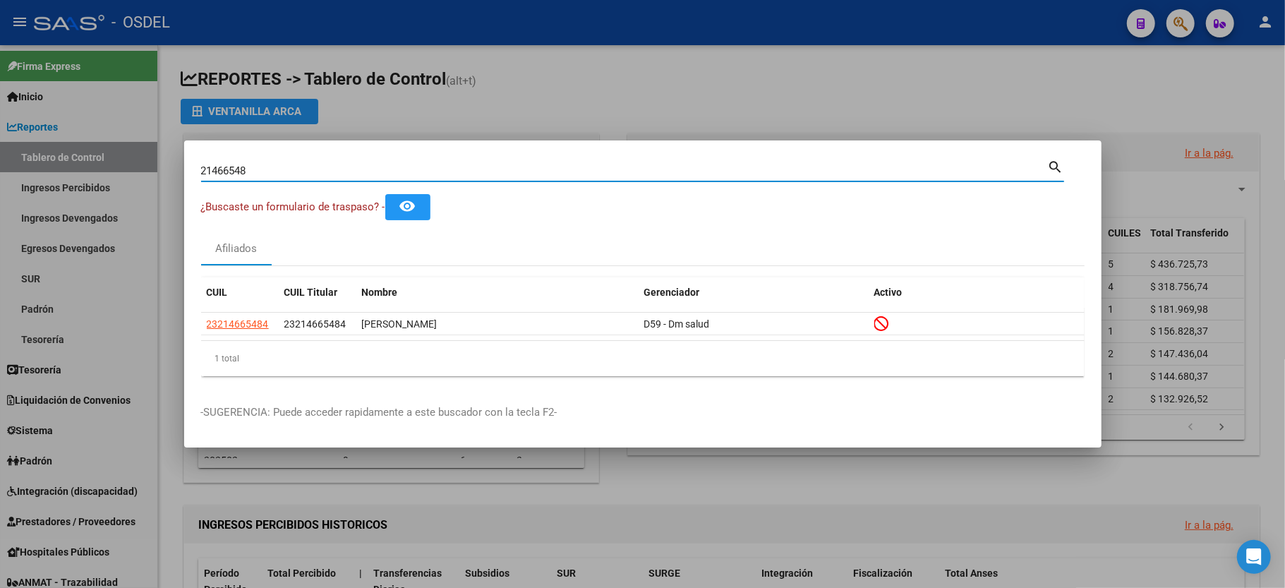
drag, startPoint x: 263, startPoint y: 172, endPoint x: 0, endPoint y: 162, distance: 262.7
click at [0, 162] on div "21466548 Buscar (apellido, dni, cuil, nro traspaso, cuit, obra social) search ¿…" at bounding box center [642, 294] width 1285 height 588
type input "24690087"
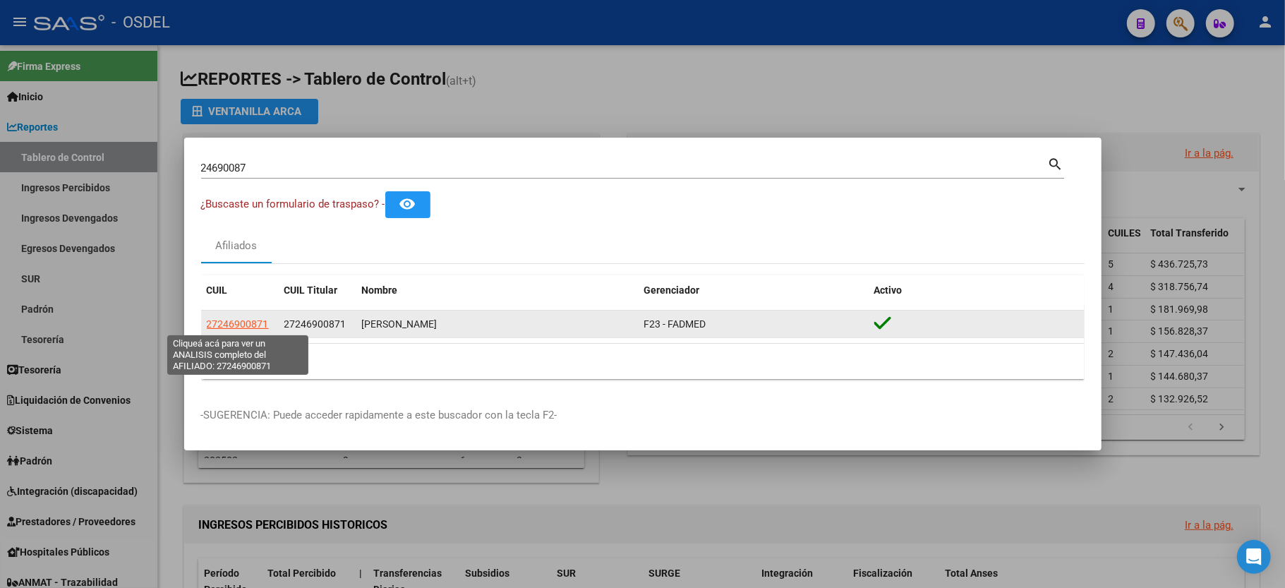
click at [234, 325] on span "27246900871" at bounding box center [238, 323] width 62 height 11
type textarea "27246900871"
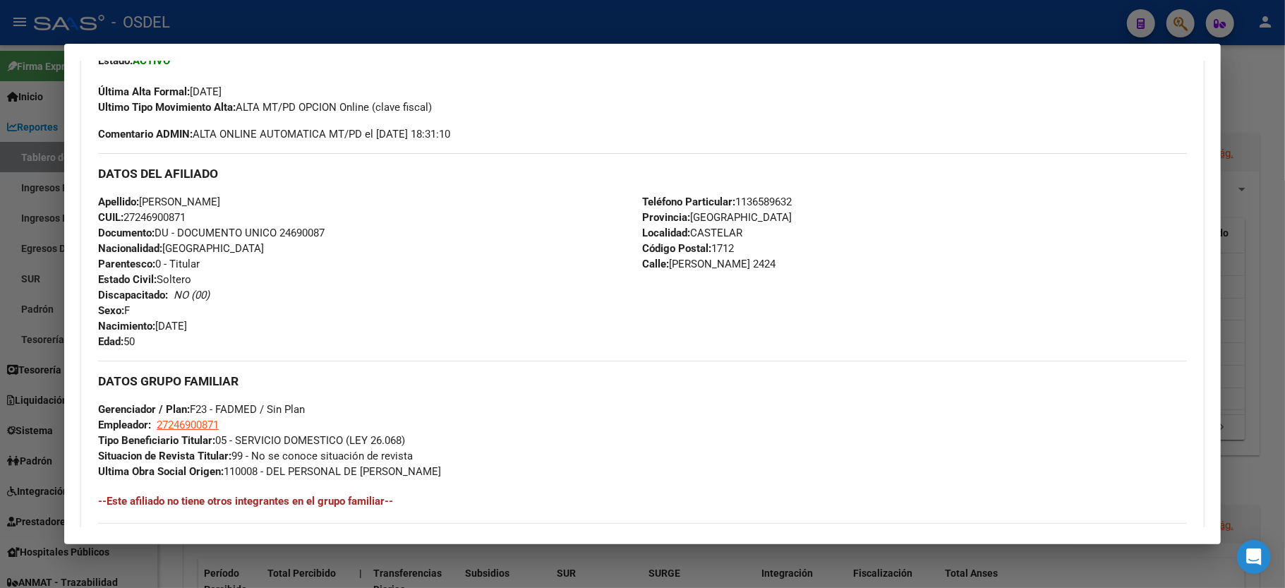
scroll to position [658, 0]
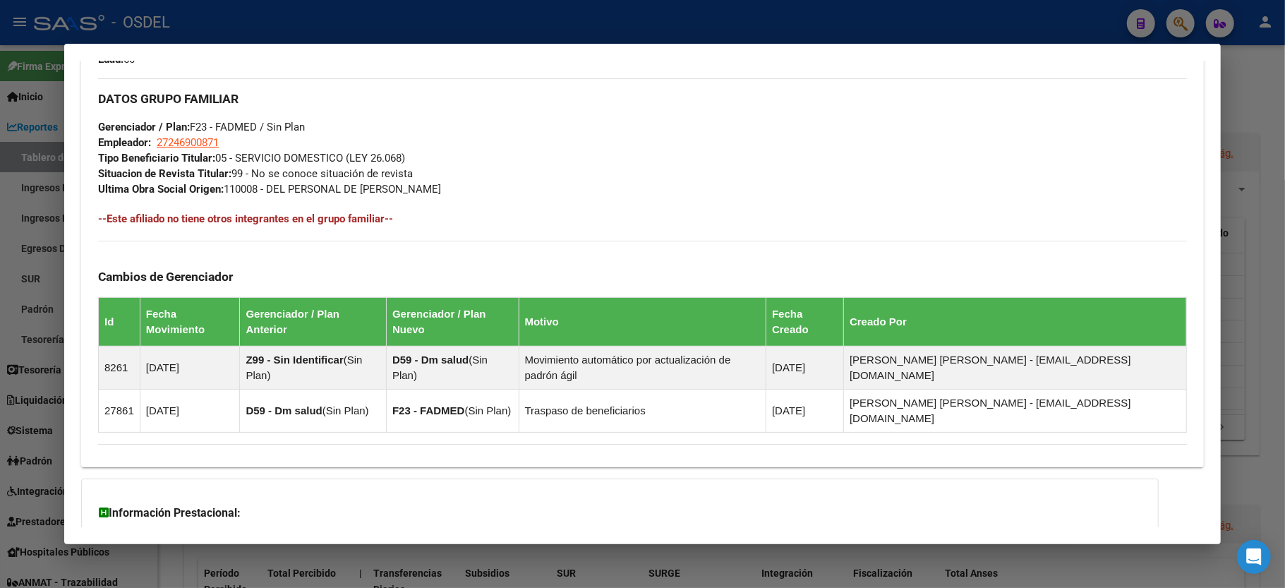
click at [1263, 100] on div at bounding box center [642, 294] width 1285 height 588
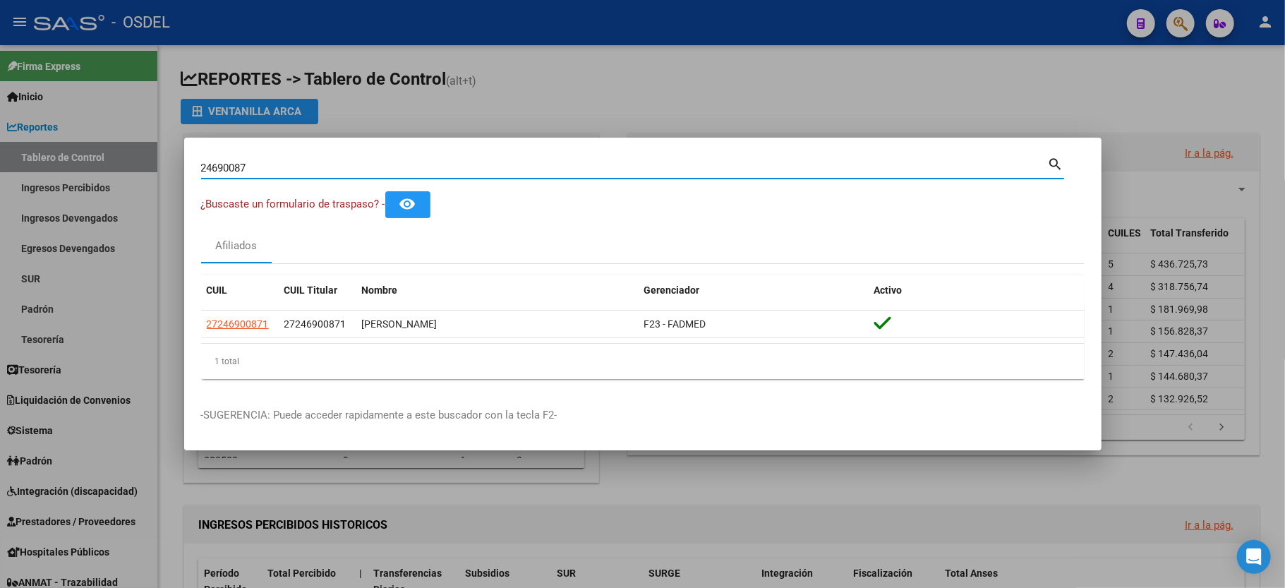
drag, startPoint x: 278, startPoint y: 169, endPoint x: 0, endPoint y: 159, distance: 278.3
click at [0, 159] on div "24690087 Buscar (apellido, dni, cuil, nro traspaso, cuit, obra social) search ¿…" at bounding box center [642, 294] width 1285 height 588
type input "37631529"
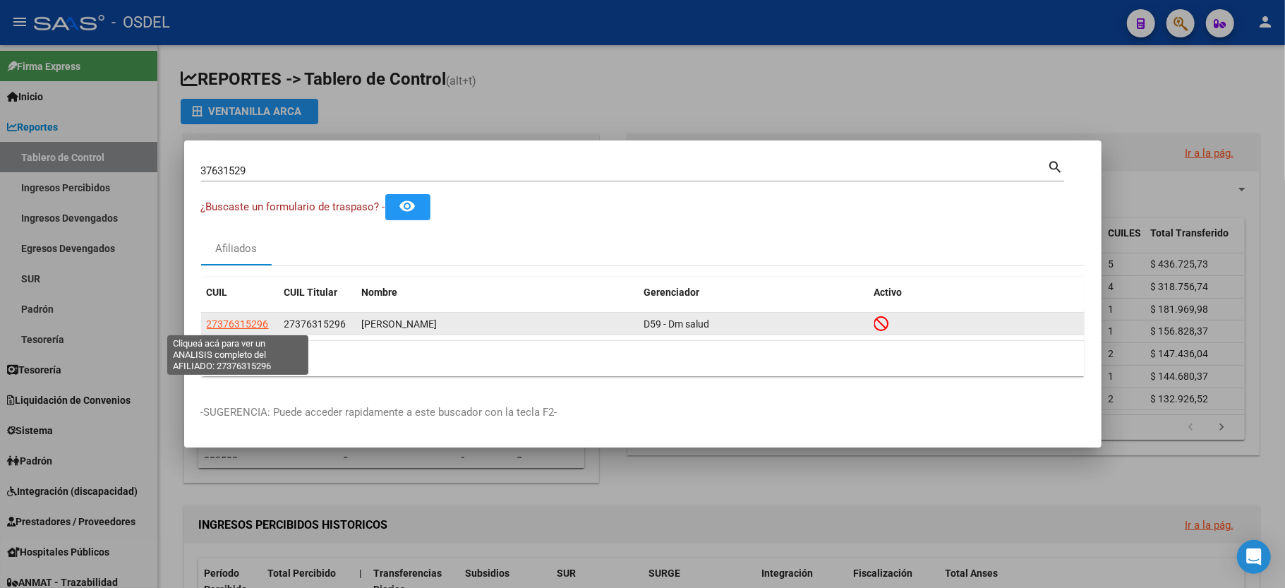
click at [234, 327] on span "27376315296" at bounding box center [238, 323] width 62 height 11
type textarea "27376315296"
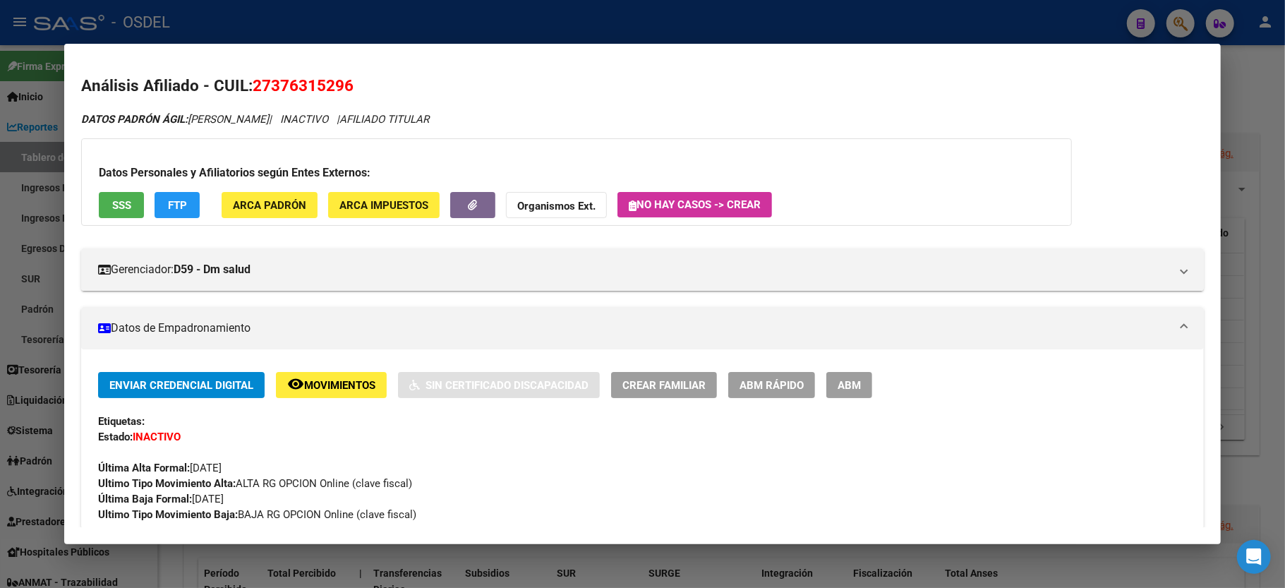
click at [114, 209] on span "SSS" at bounding box center [121, 205] width 19 height 13
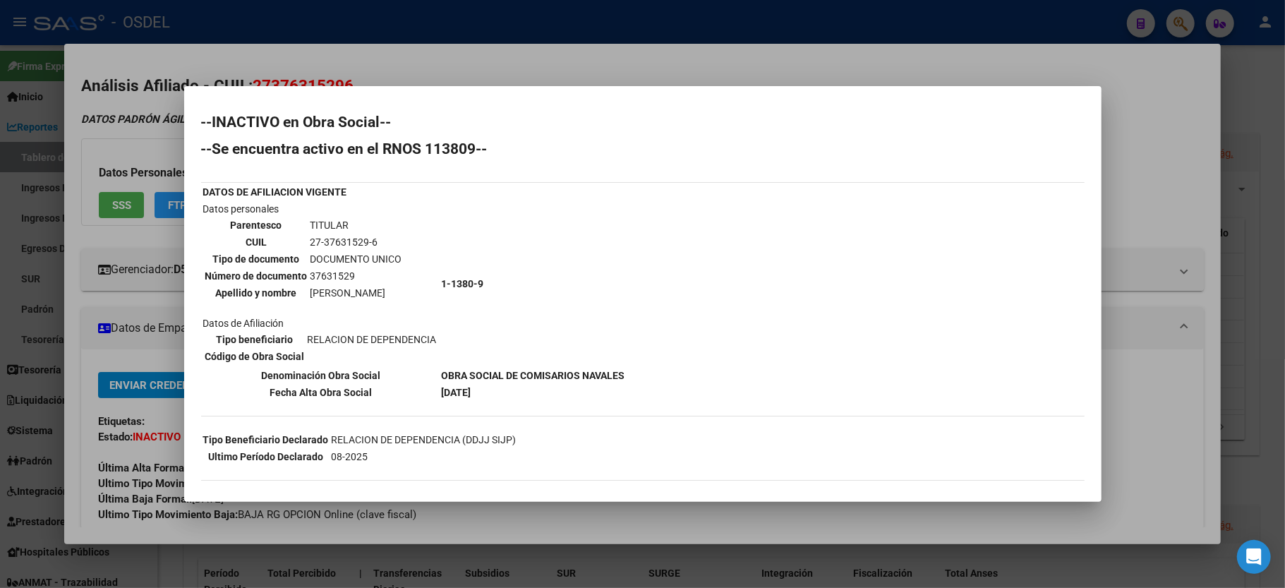
scroll to position [114, 0]
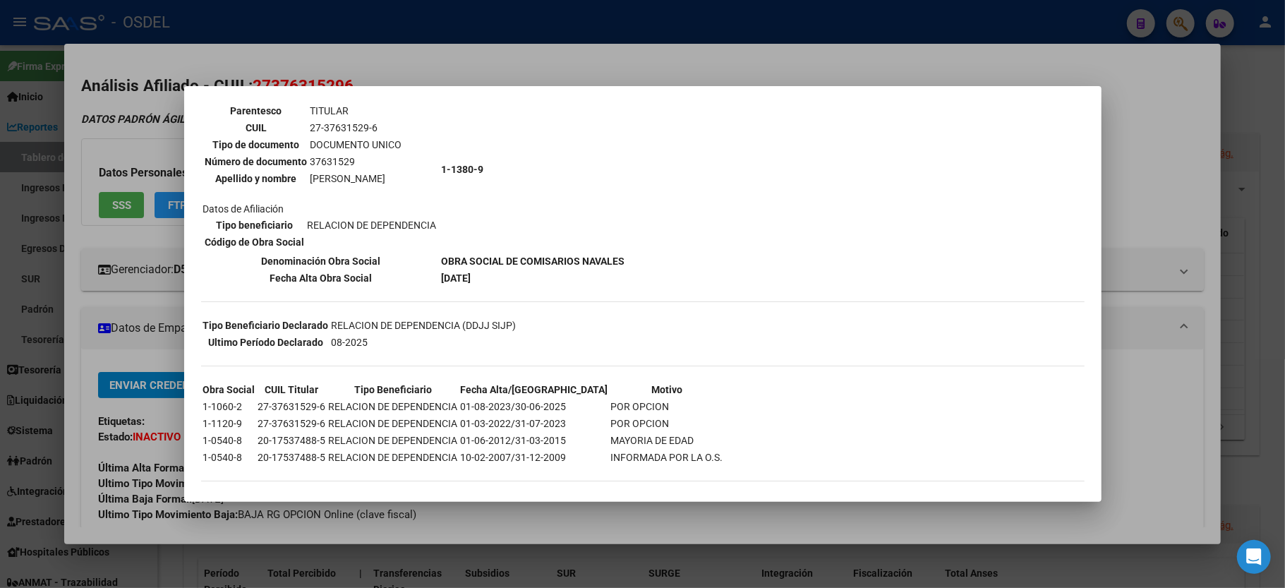
drag, startPoint x: 995, startPoint y: 42, endPoint x: 995, endPoint y: 51, distance: 8.5
click at [995, 51] on div at bounding box center [642, 294] width 1285 height 588
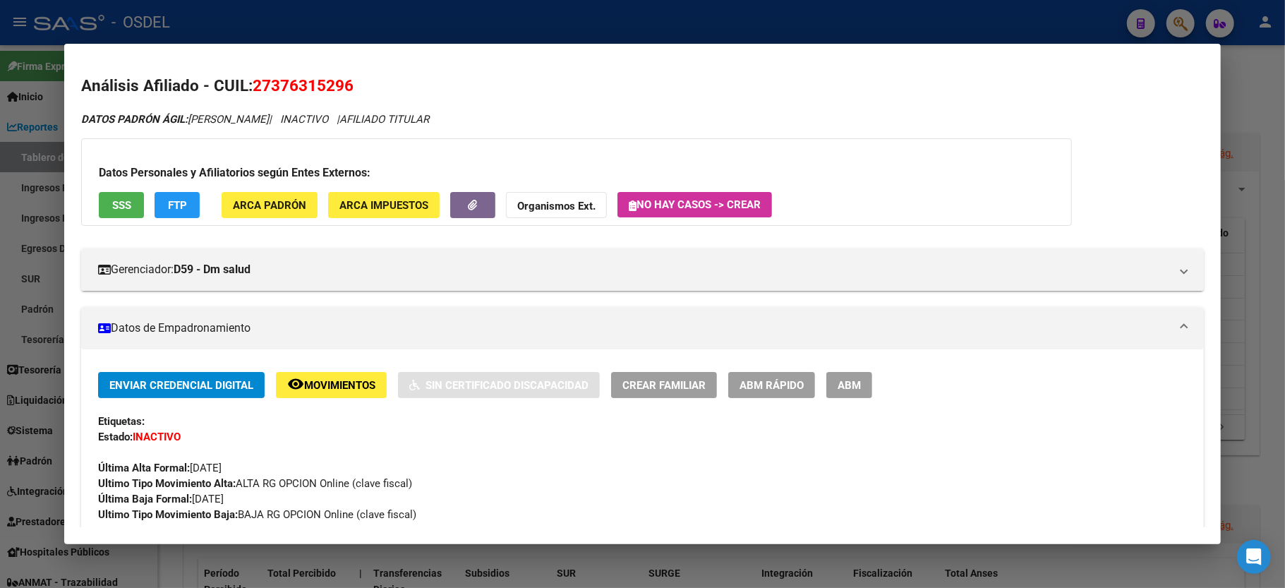
click at [1246, 73] on div at bounding box center [642, 294] width 1285 height 588
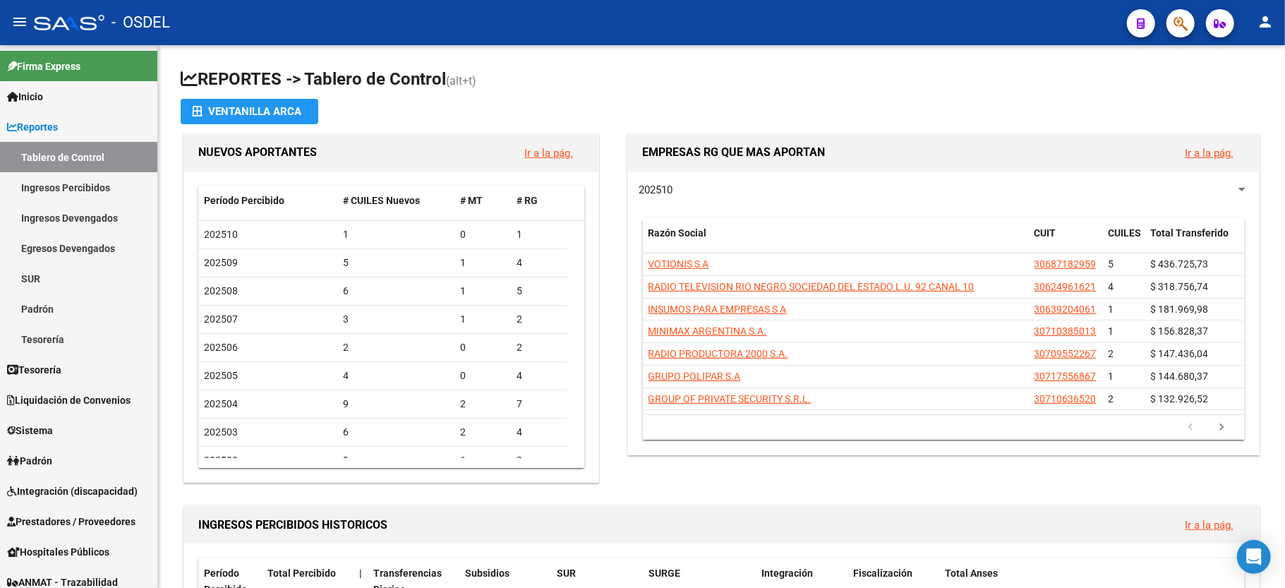
click at [1174, 13] on span "button" at bounding box center [1181, 23] width 14 height 29
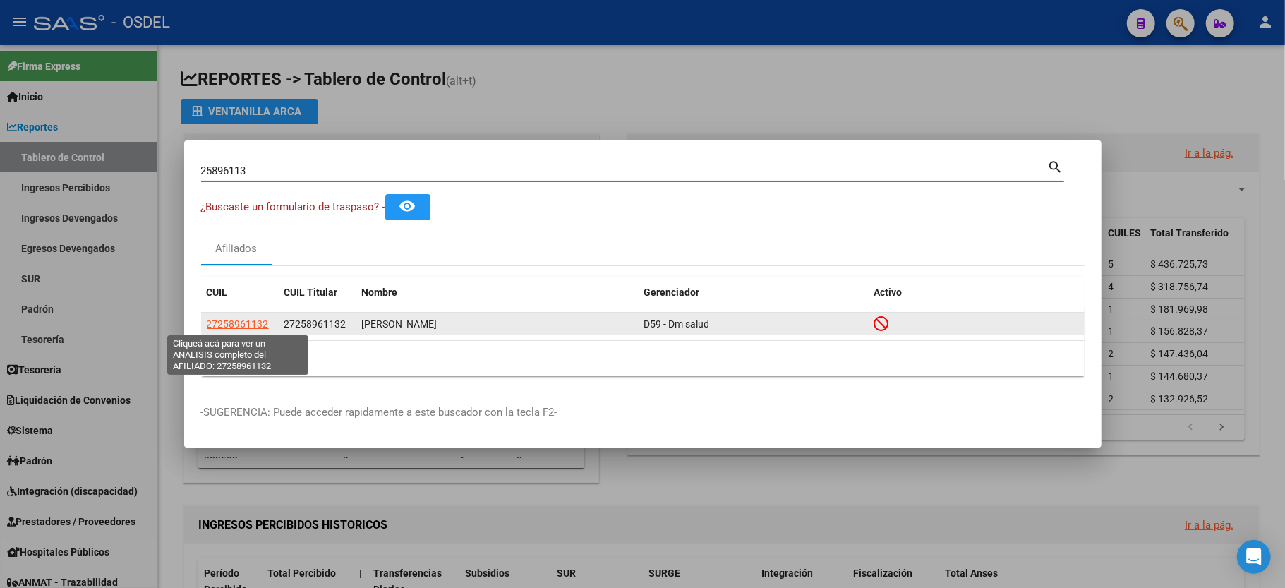
click at [227, 318] on span "27258961132" at bounding box center [238, 323] width 62 height 11
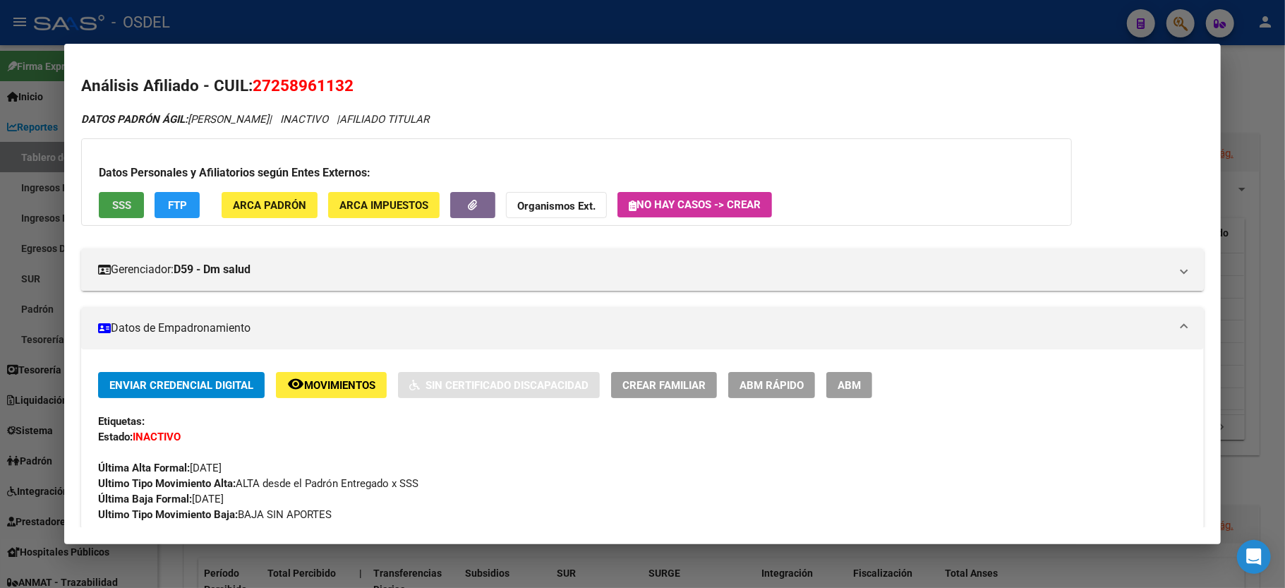
click at [127, 198] on button "SSS" at bounding box center [121, 205] width 45 height 26
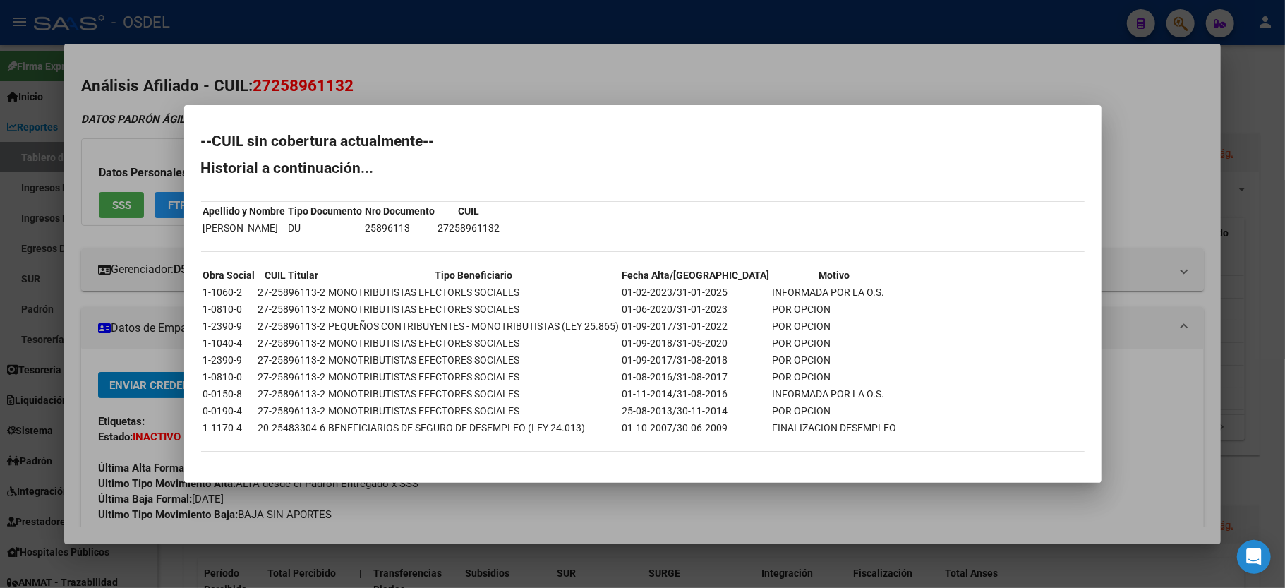
click at [725, 80] on div at bounding box center [642, 294] width 1285 height 588
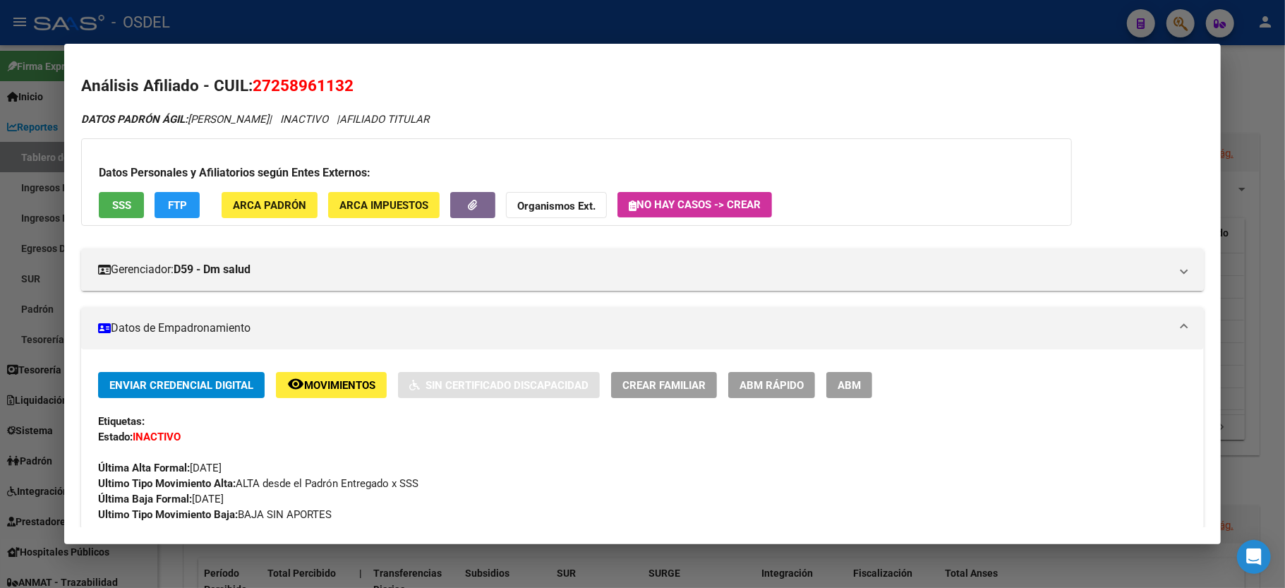
click at [1265, 108] on div at bounding box center [642, 294] width 1285 height 588
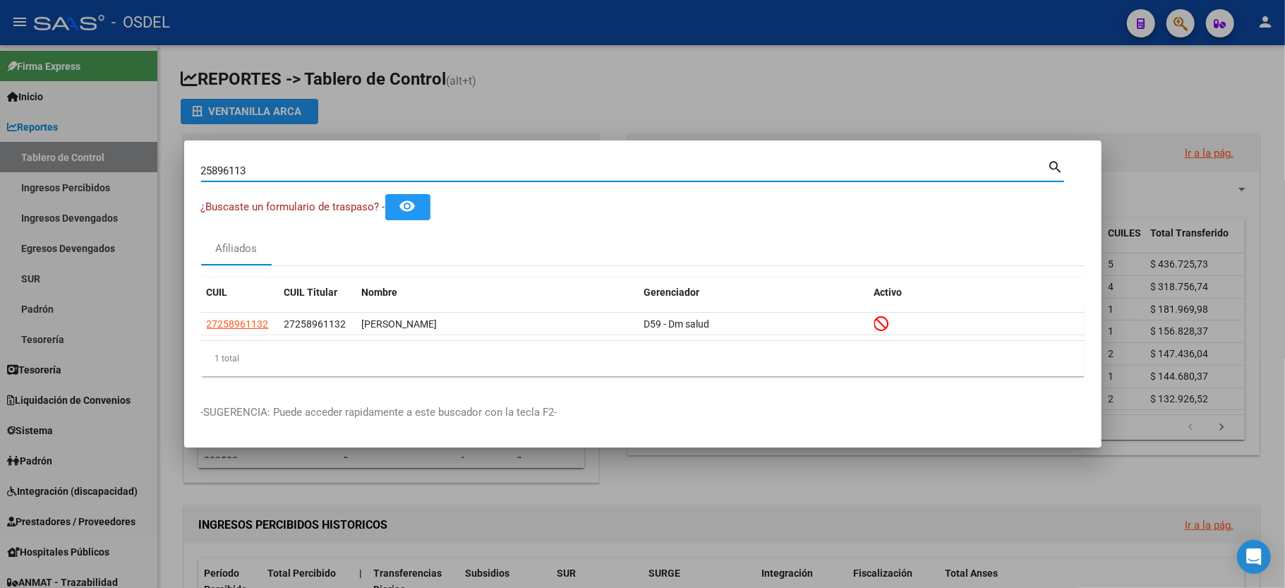
drag, startPoint x: 255, startPoint y: 174, endPoint x: 116, endPoint y: 173, distance: 139.7
click at [116, 173] on div "25896113 Buscar (apellido, dni, cuil, nro traspaso, cuit, obra social) search ¿…" at bounding box center [642, 294] width 1285 height 588
type input "22995772"
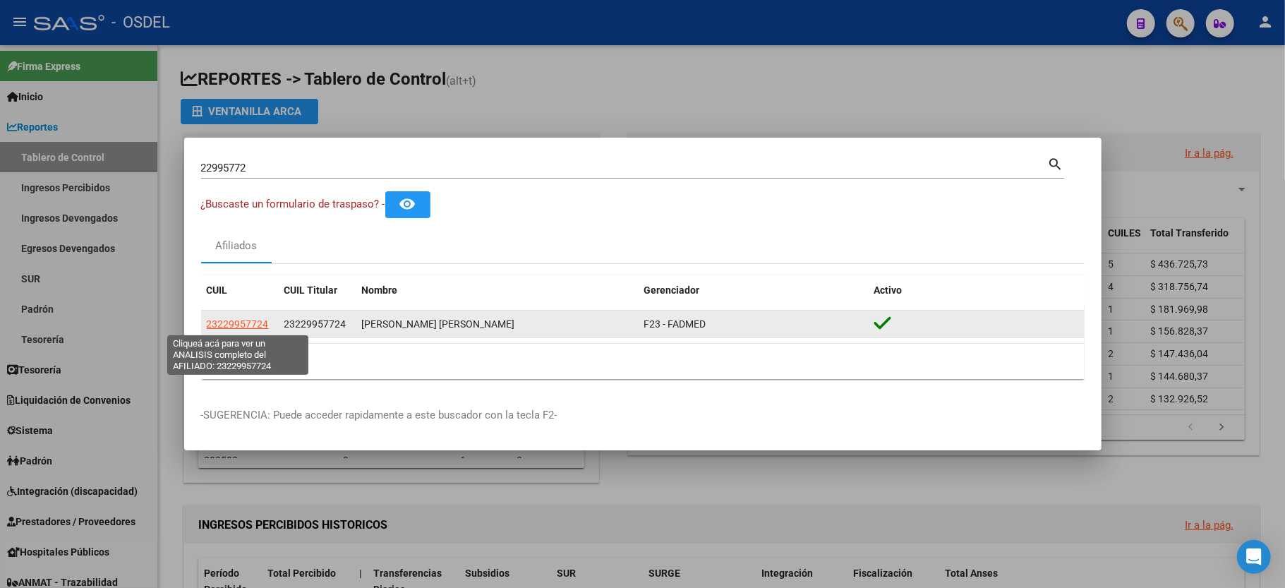
click at [249, 320] on span "23229957724" at bounding box center [238, 323] width 62 height 11
type textarea "23229957724"
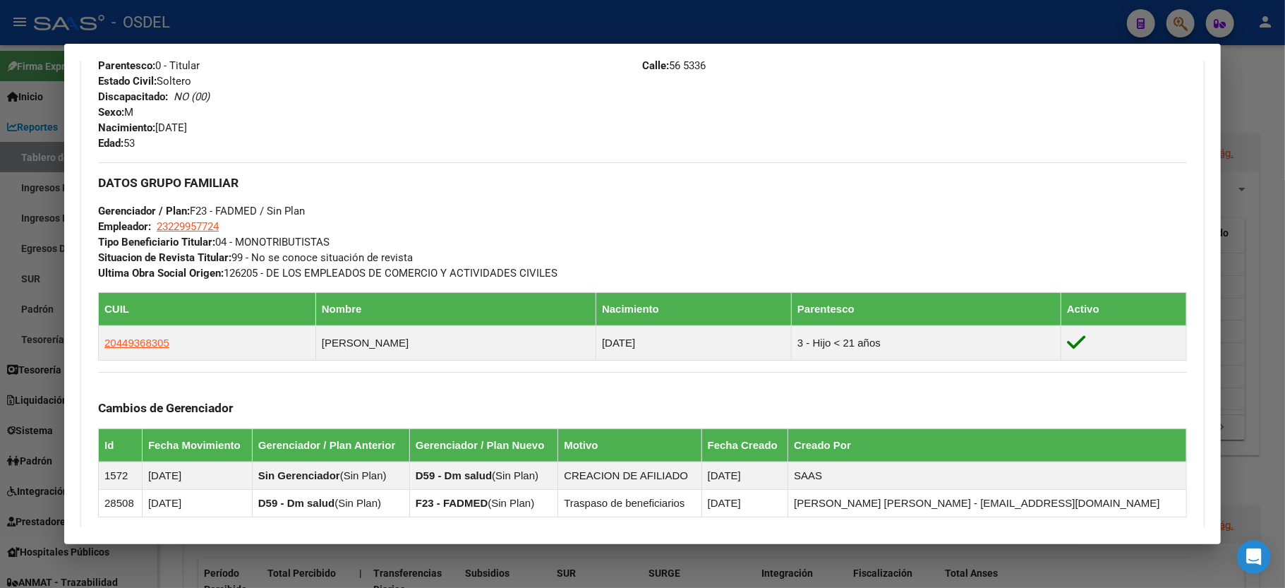
scroll to position [658, 0]
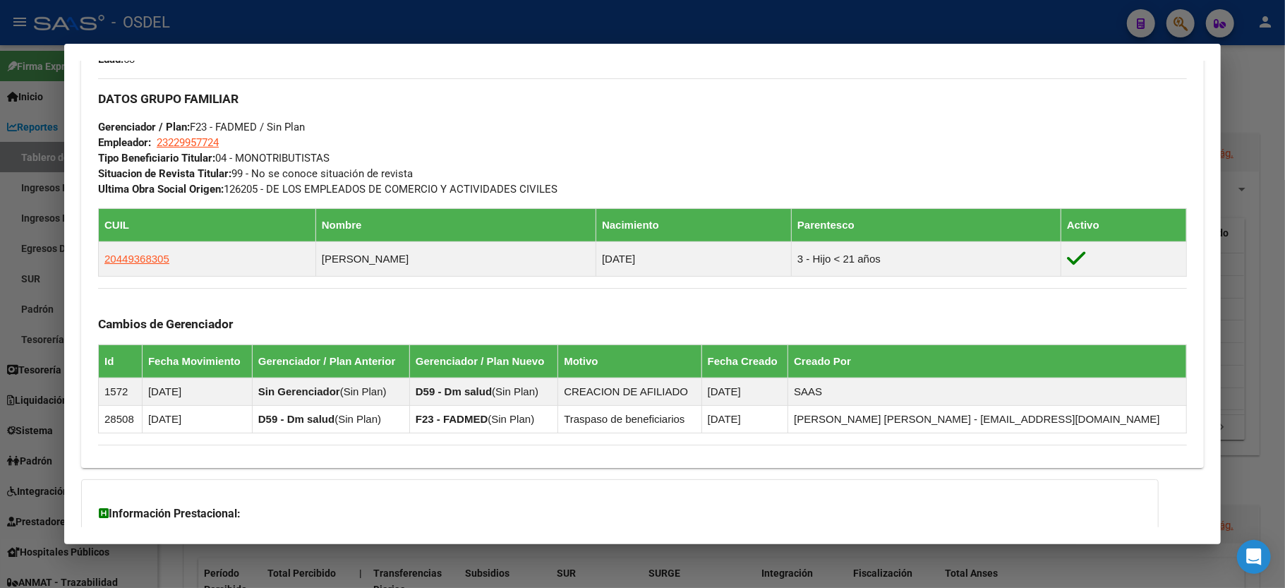
click at [1251, 86] on div at bounding box center [642, 294] width 1285 height 588
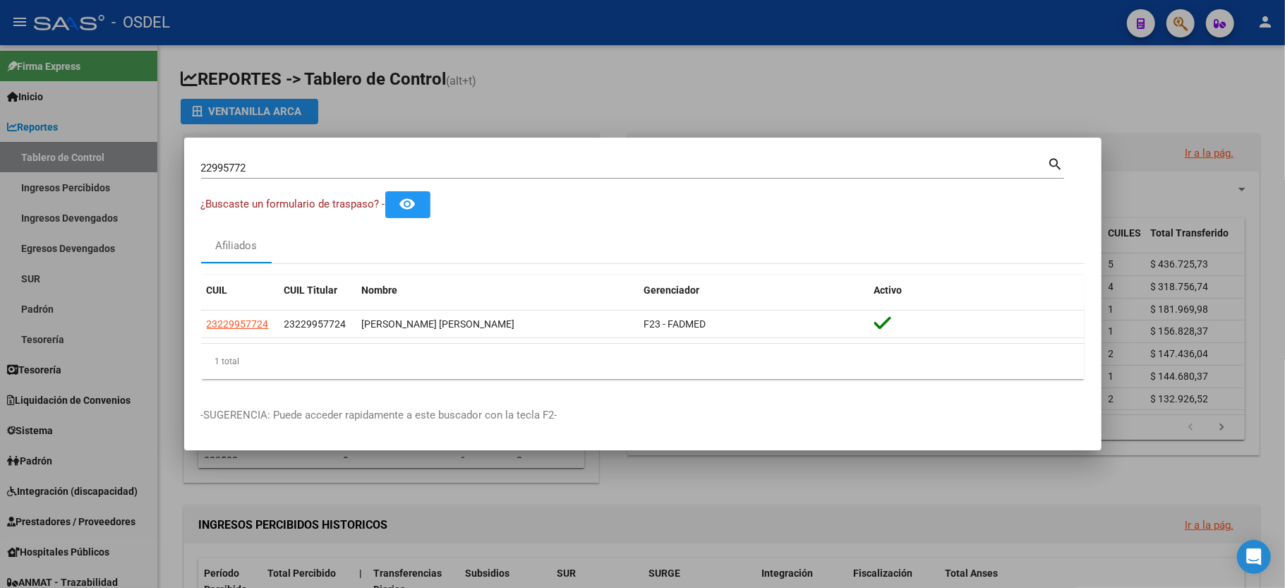
click at [305, 175] on div "22995772 Buscar (apellido, dni, cuil, nro traspaso, cuit, obra social)" at bounding box center [624, 167] width 847 height 21
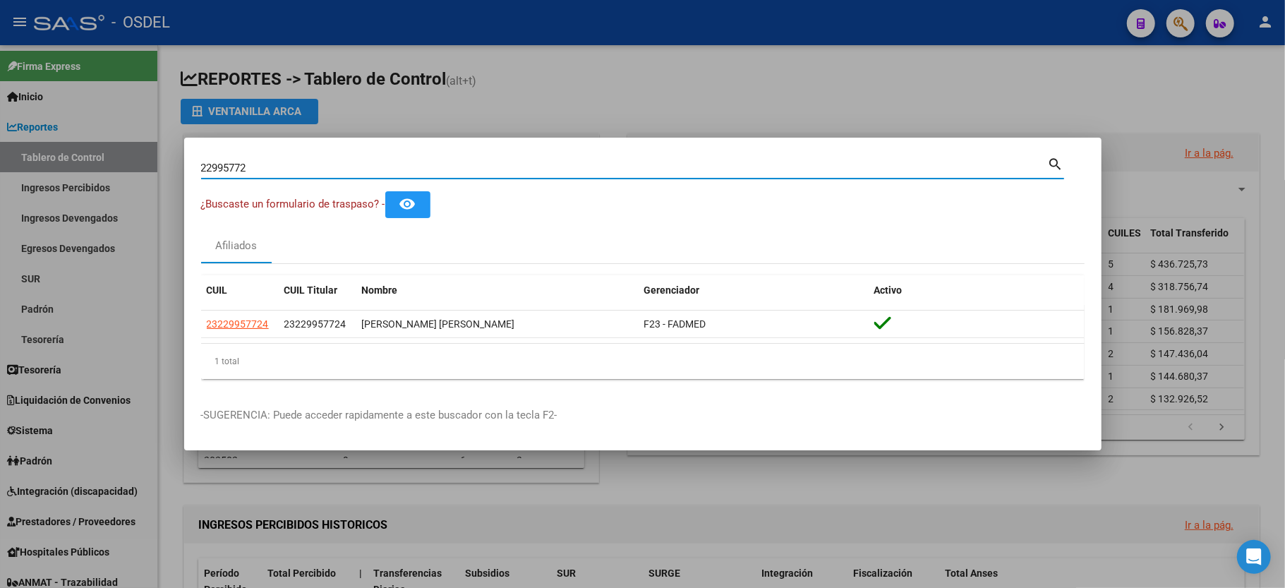
drag, startPoint x: 287, startPoint y: 170, endPoint x: 66, endPoint y: 150, distance: 221.8
click at [69, 148] on div "22995772 Buscar (apellido, dni, cuil, nro traspaso, cuit, obra social) search ¿…" at bounding box center [642, 294] width 1285 height 588
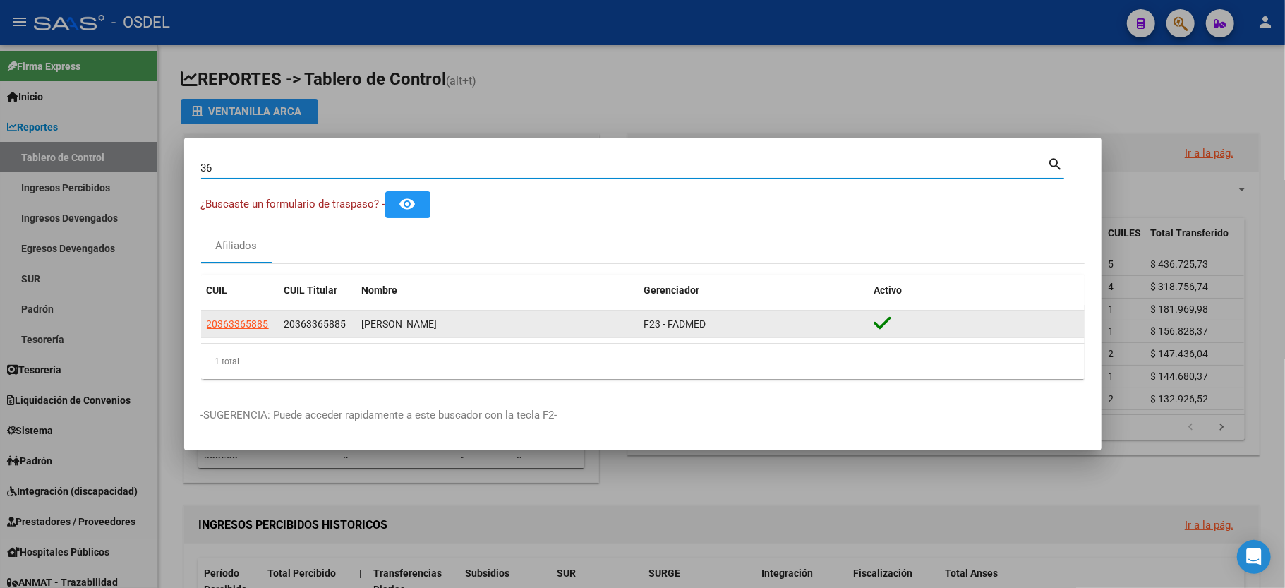
type input "3"
type input "2"
type input "28746294"
click at [233, 320] on span "27287462943" at bounding box center [238, 323] width 62 height 11
type textarea "27287462943"
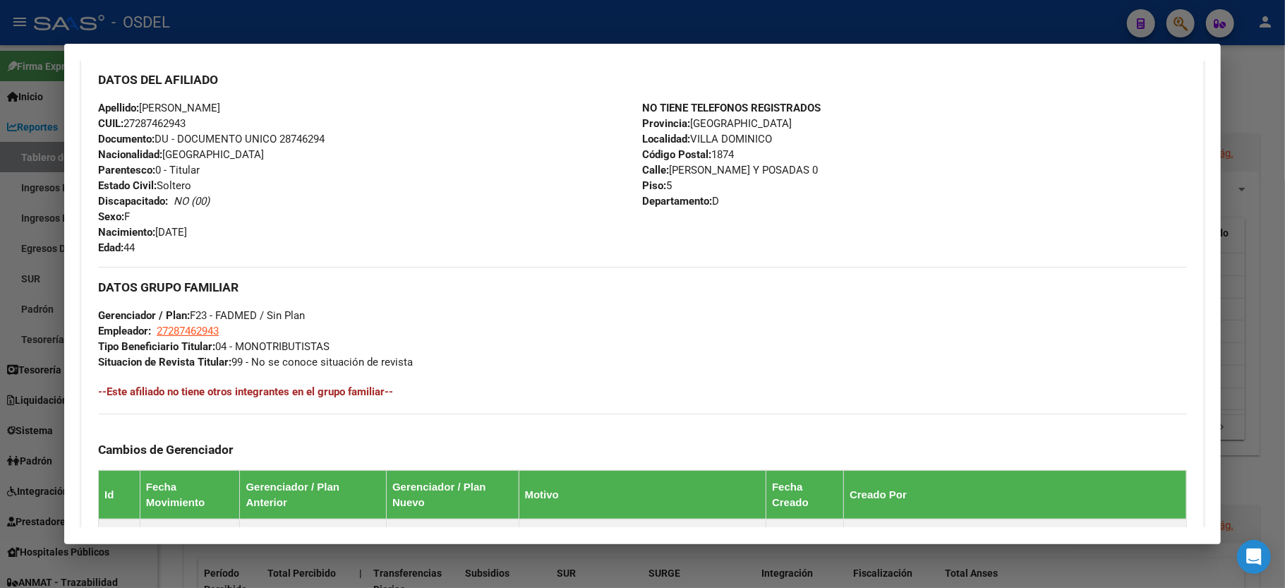
scroll to position [696, 0]
